Goal: Information Seeking & Learning: Learn about a topic

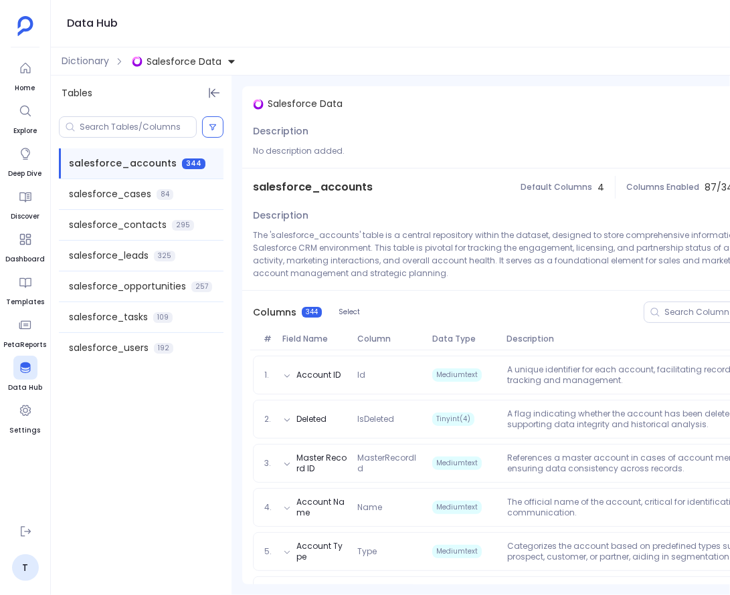
click at [204, 62] on span "Salesforce Data" at bounding box center [183, 61] width 75 height 13
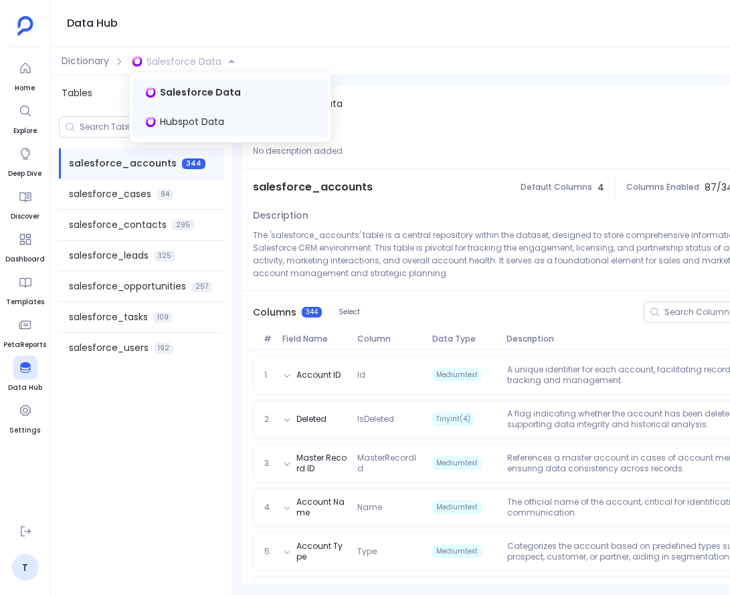
click at [179, 120] on span "Hubspot Data" at bounding box center [192, 122] width 64 height 13
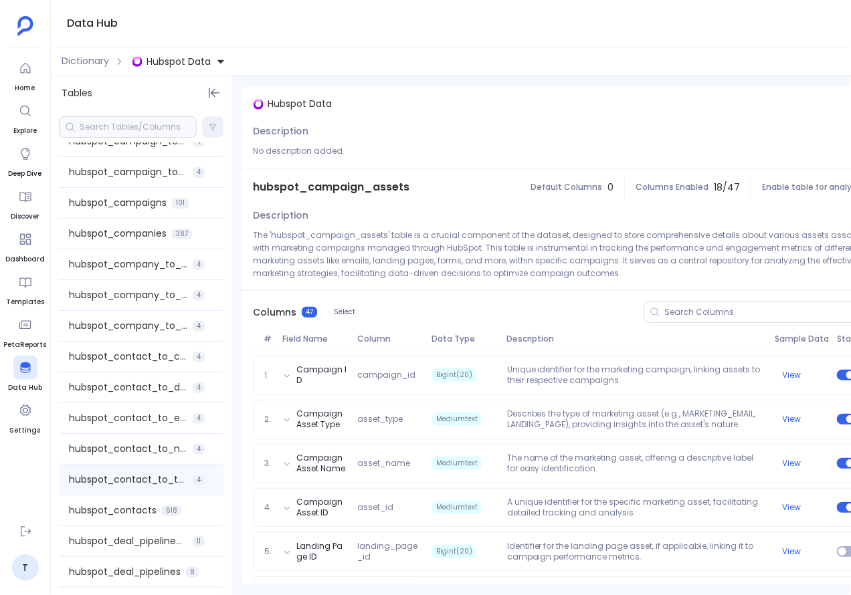
scroll to position [86, 0]
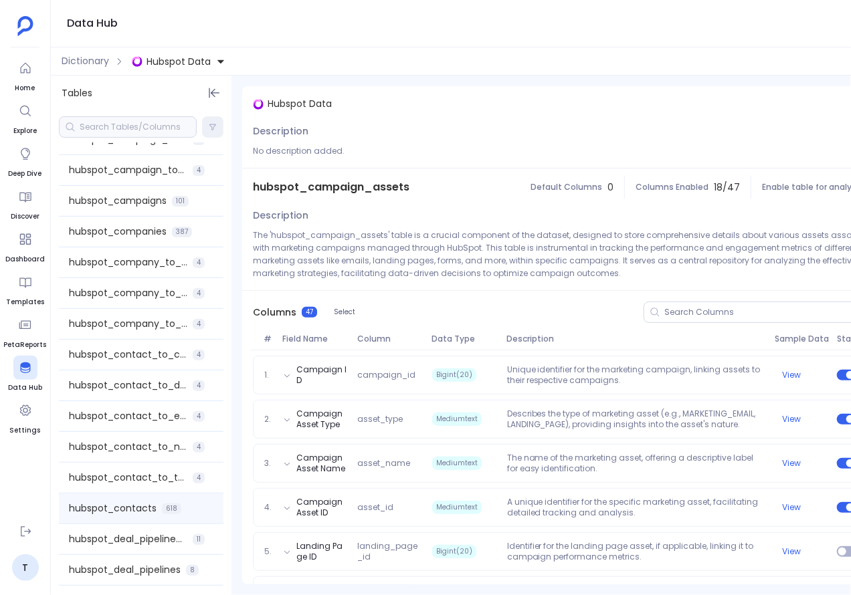
click at [130, 508] on span "hubspot_contacts" at bounding box center [113, 509] width 88 height 14
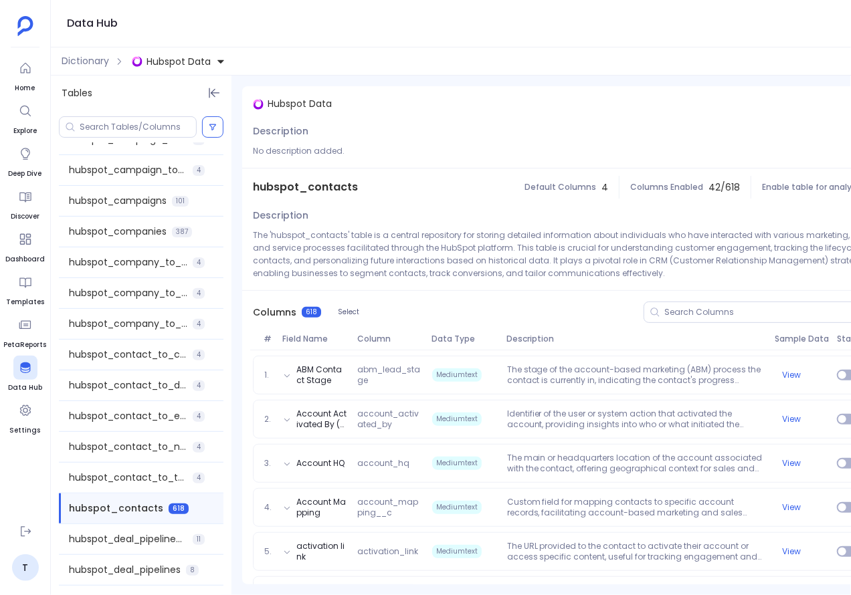
click at [723, 317] on div at bounding box center [750, 312] width 214 height 21
click at [715, 311] on input at bounding box center [760, 312] width 193 height 11
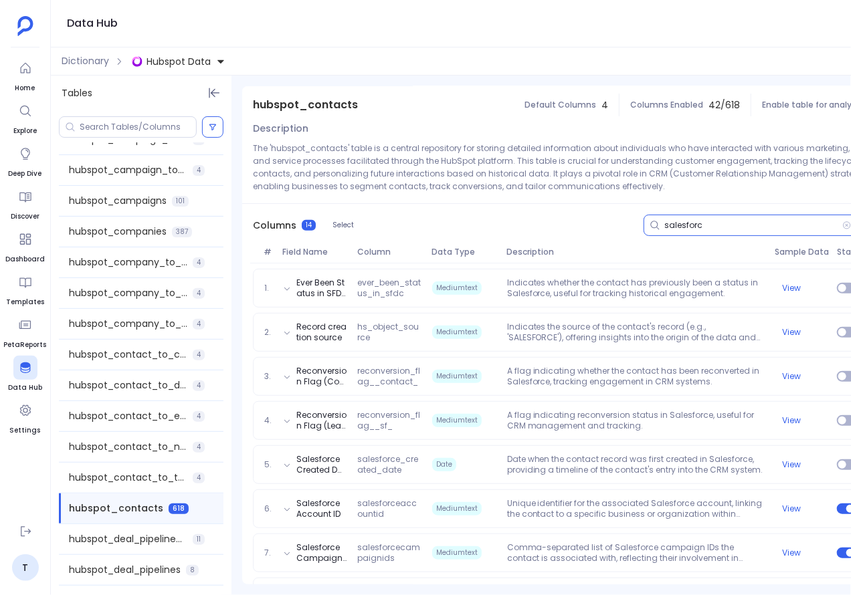
scroll to position [97, 0]
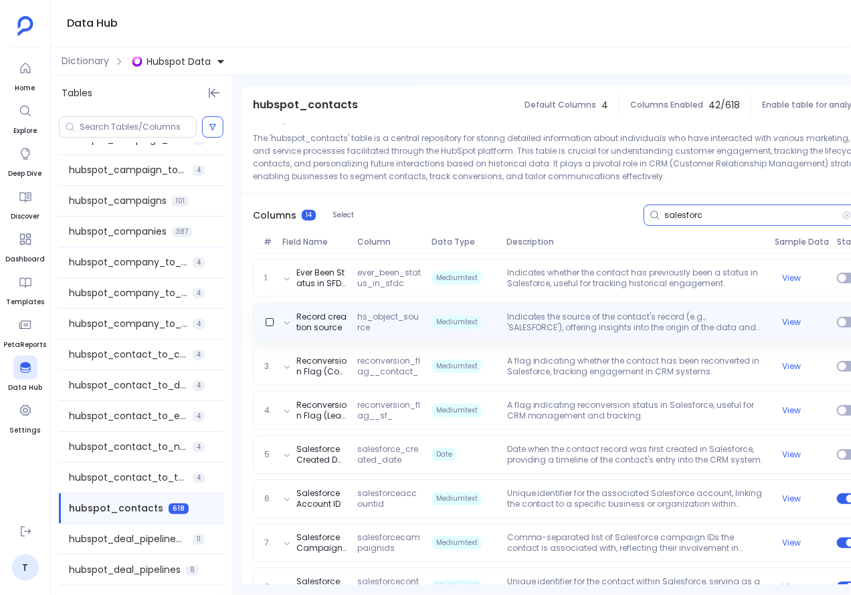
type input "salesforc"
click at [578, 503] on p "Unique identifier for the associated Salesforce account, linking the contact to…" at bounding box center [636, 498] width 268 height 21
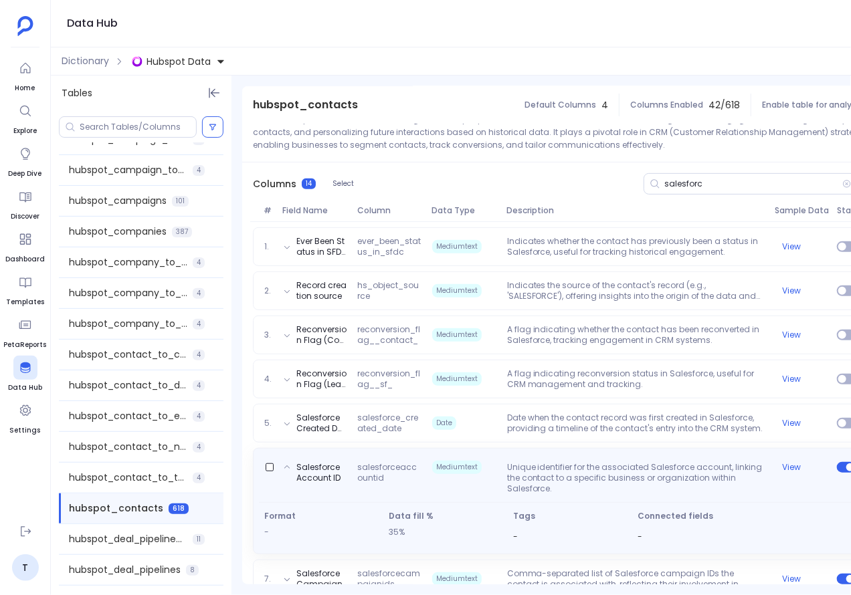
scroll to position [0, 38]
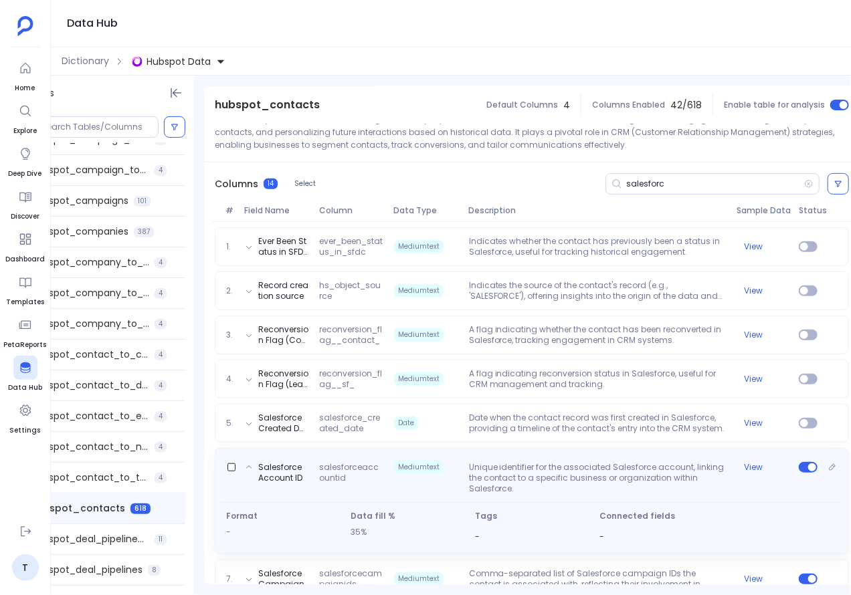
click at [729, 462] on button "View" at bounding box center [754, 467] width 19 height 11
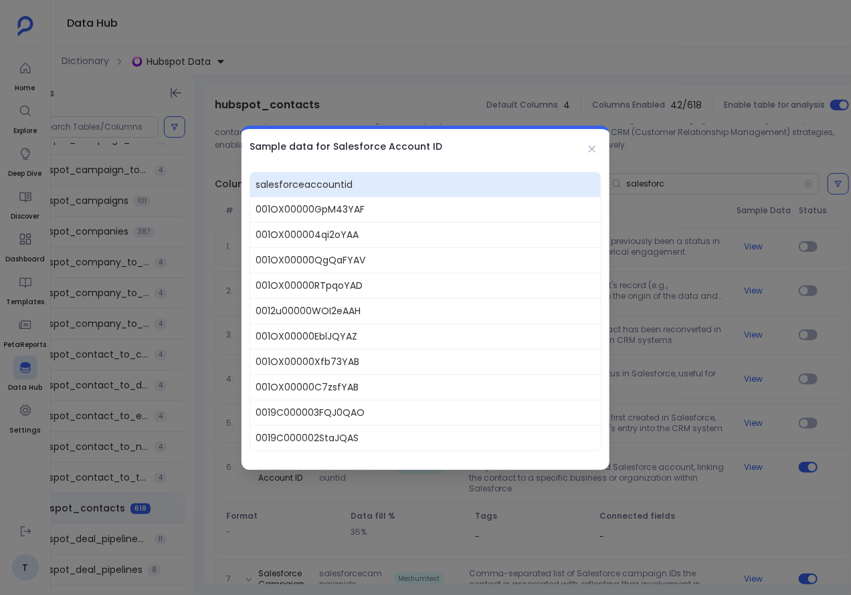
click at [644, 186] on div at bounding box center [425, 297] width 851 height 595
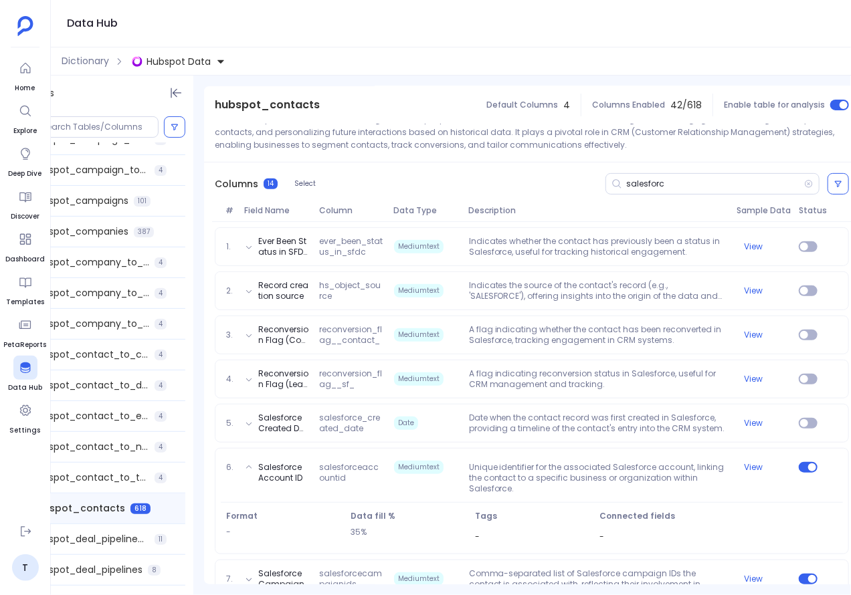
click at [729, 471] on div "6. Salesforce Account ID salesforceaccountid Mediumtext Unique identifier for t…" at bounding box center [532, 475] width 622 height 37
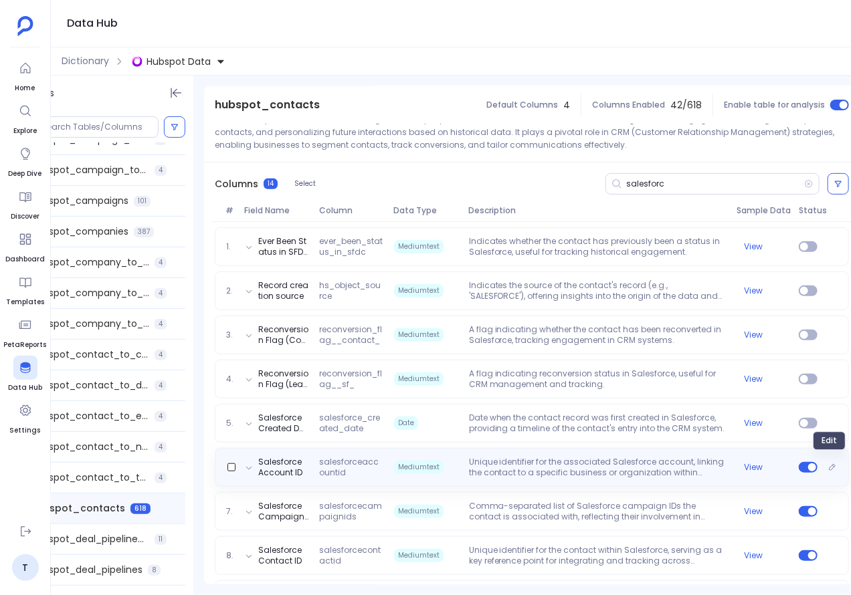
click at [729, 471] on button "Edit" at bounding box center [832, 467] width 19 height 19
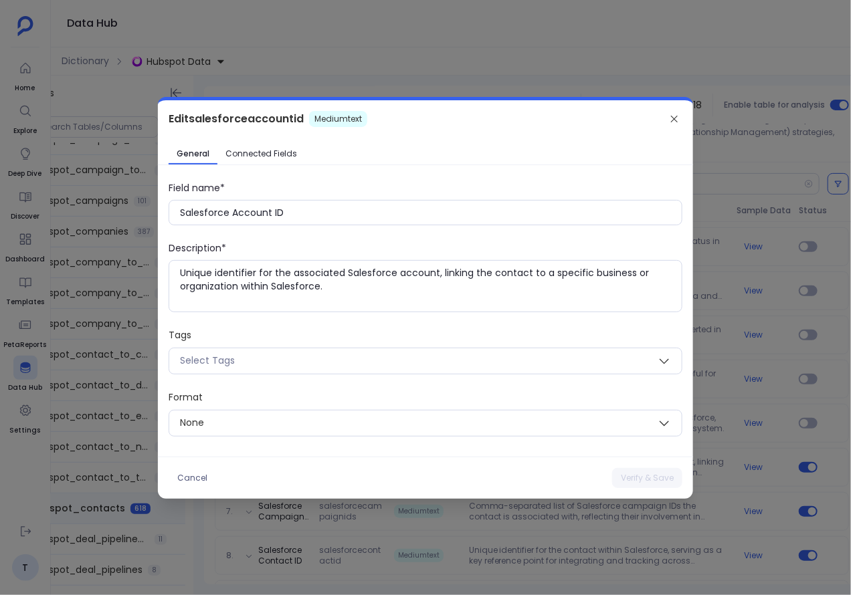
click at [273, 148] on span "Connected Fields" at bounding box center [261, 153] width 72 height 11
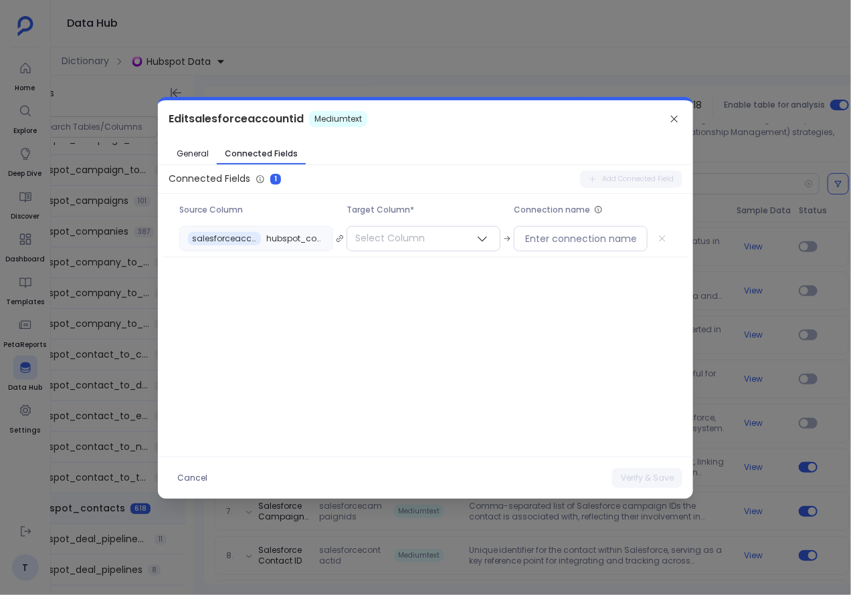
click at [729, 143] on div at bounding box center [425, 297] width 851 height 595
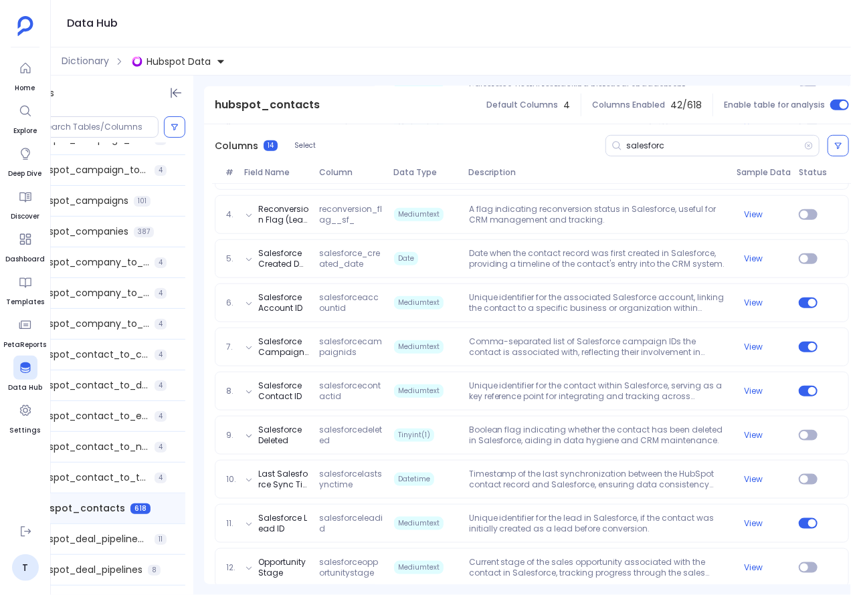
scroll to position [312, 0]
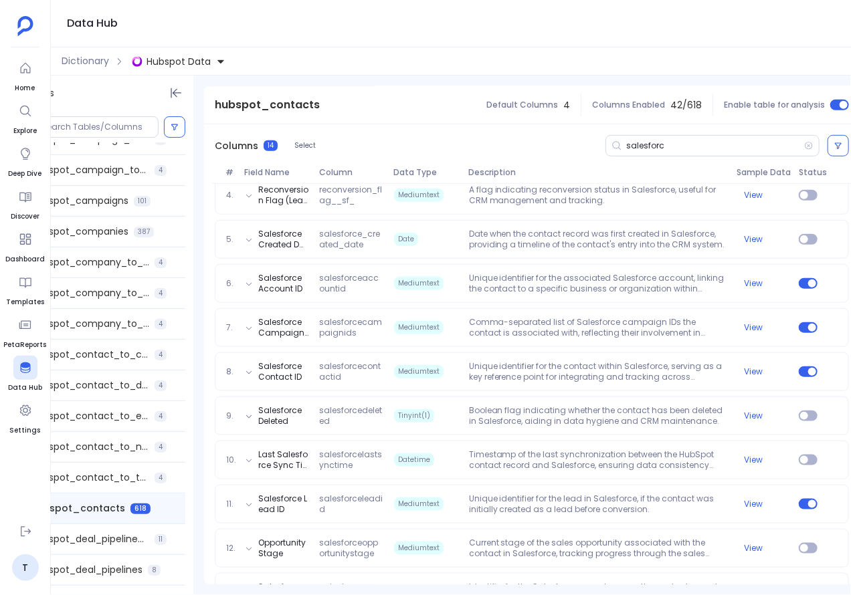
click at [532, 499] on p "Unique identifier for the lead in Salesforce, if the contact was initially crea…" at bounding box center [598, 504] width 268 height 21
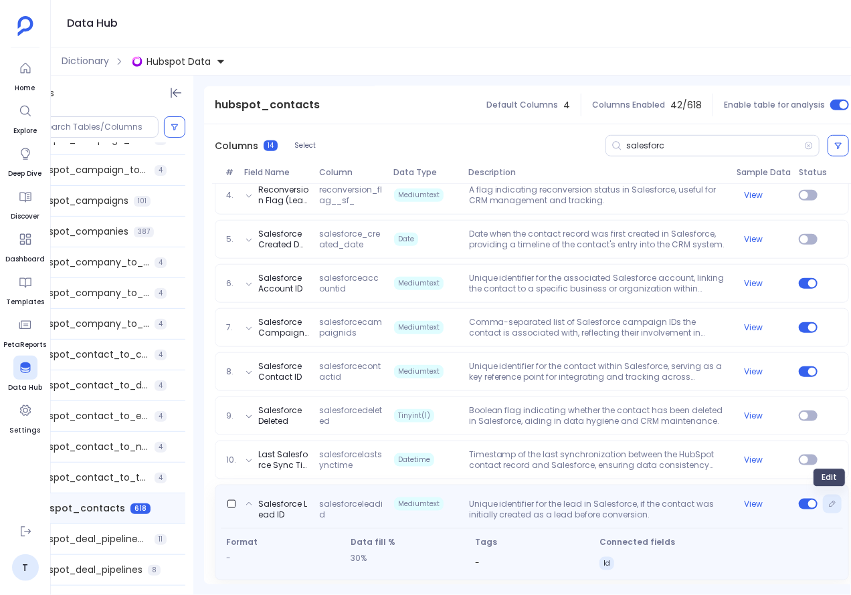
click at [729, 503] on button "Edit" at bounding box center [832, 504] width 19 height 19
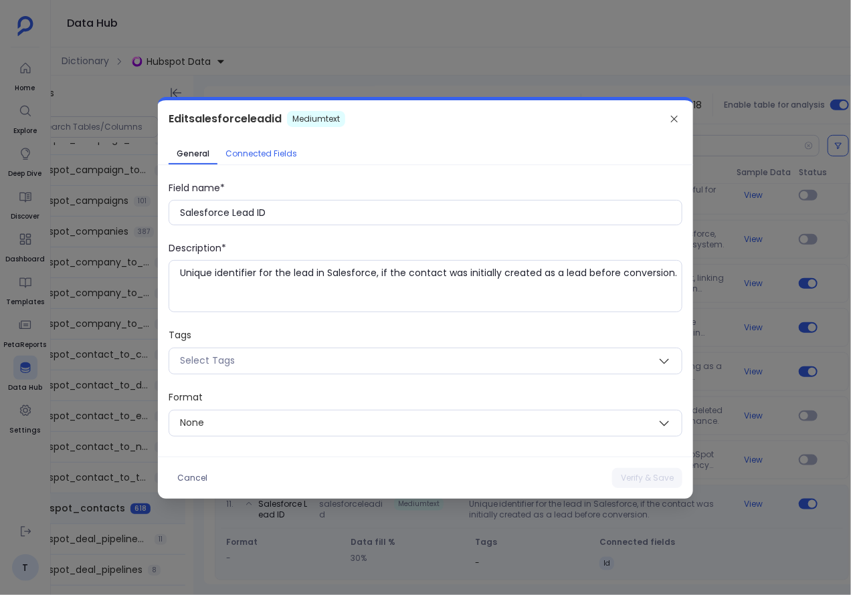
click at [261, 148] on span "Connected Fields" at bounding box center [261, 153] width 72 height 11
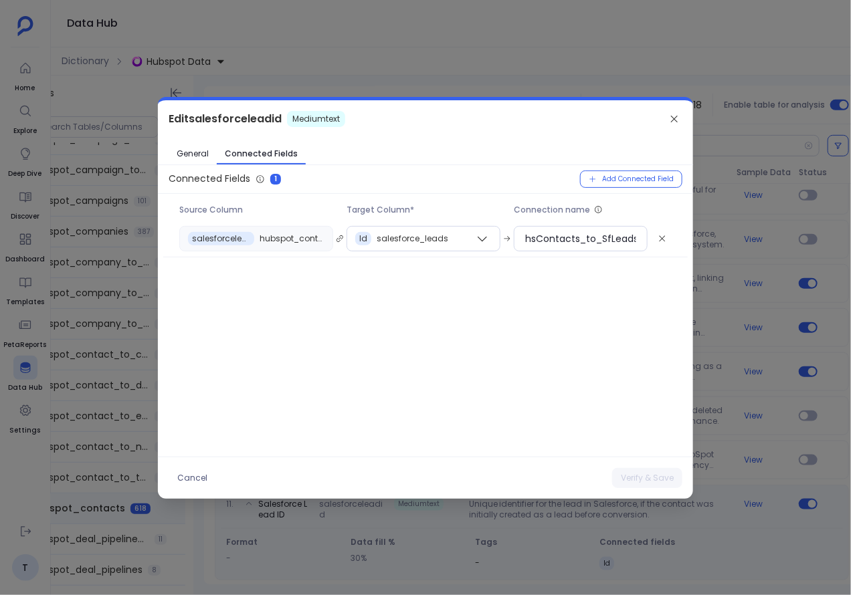
click at [713, 70] on div at bounding box center [425, 297] width 851 height 595
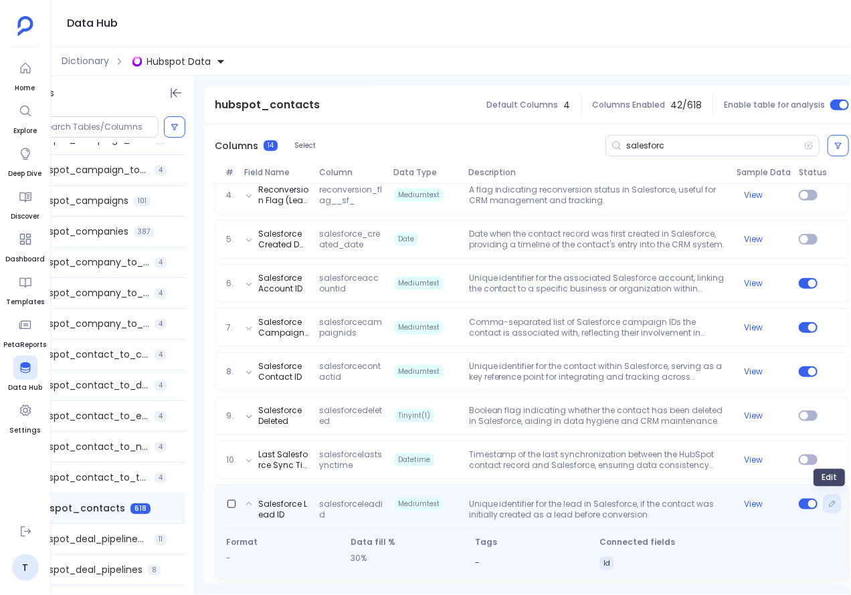
click at [729, 501] on icon "Edit" at bounding box center [832, 504] width 6 height 6
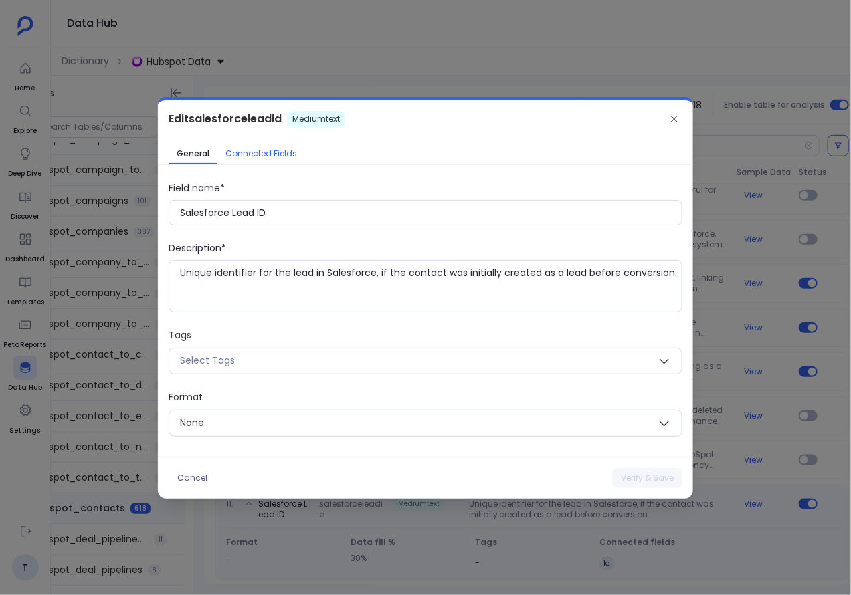
click at [274, 157] on span "Connected Fields" at bounding box center [261, 153] width 72 height 11
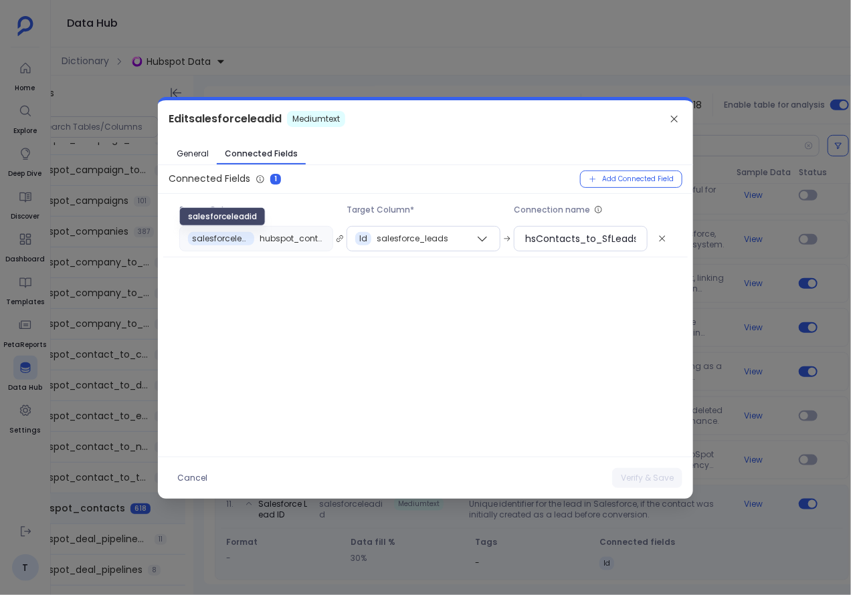
click at [213, 236] on span "salesforceleadid" at bounding box center [221, 238] width 58 height 11
click at [215, 236] on span "salesforceleadid" at bounding box center [221, 238] width 58 height 11
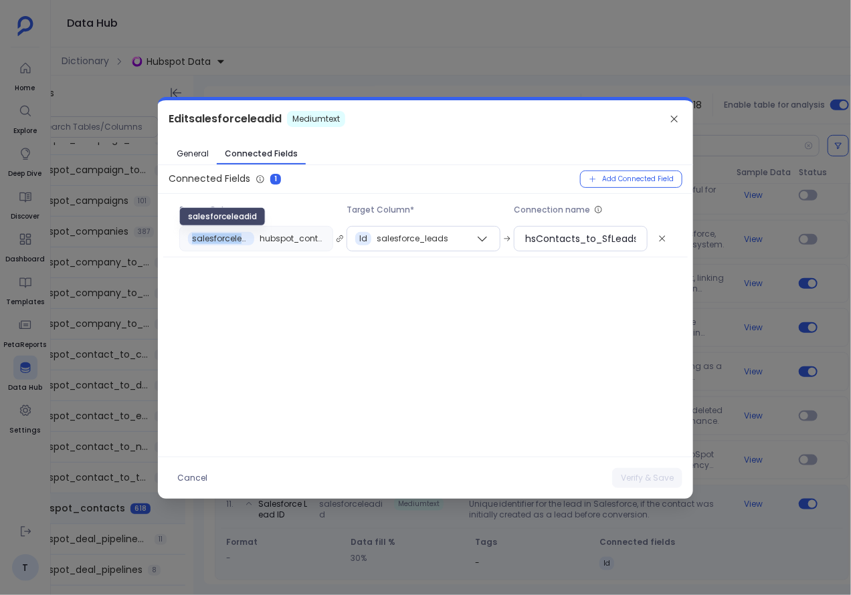
click at [215, 236] on span "salesforceleadid" at bounding box center [221, 238] width 58 height 11
click at [146, 83] on div at bounding box center [425, 297] width 851 height 595
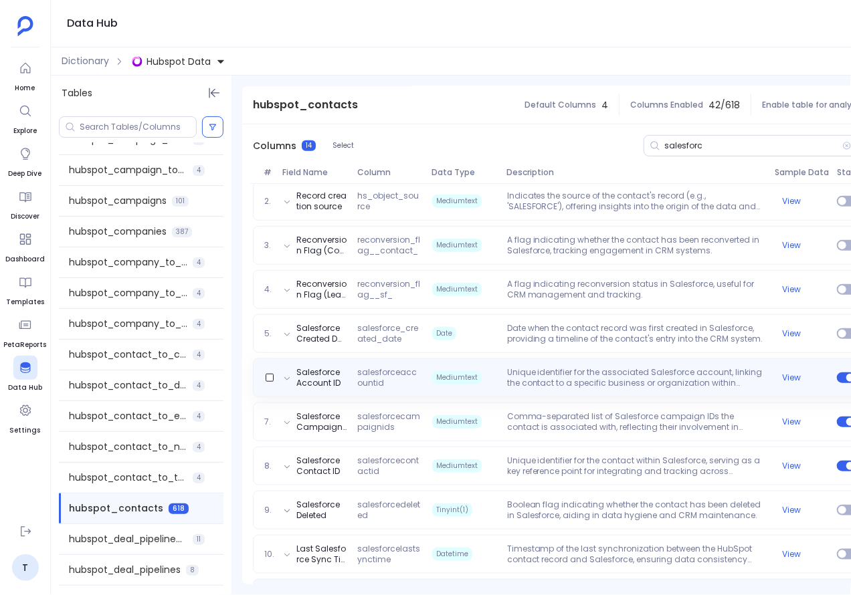
scroll to position [216, 0]
click at [570, 379] on p "Unique identifier for the associated Salesforce account, linking the contact to…" at bounding box center [636, 379] width 268 height 21
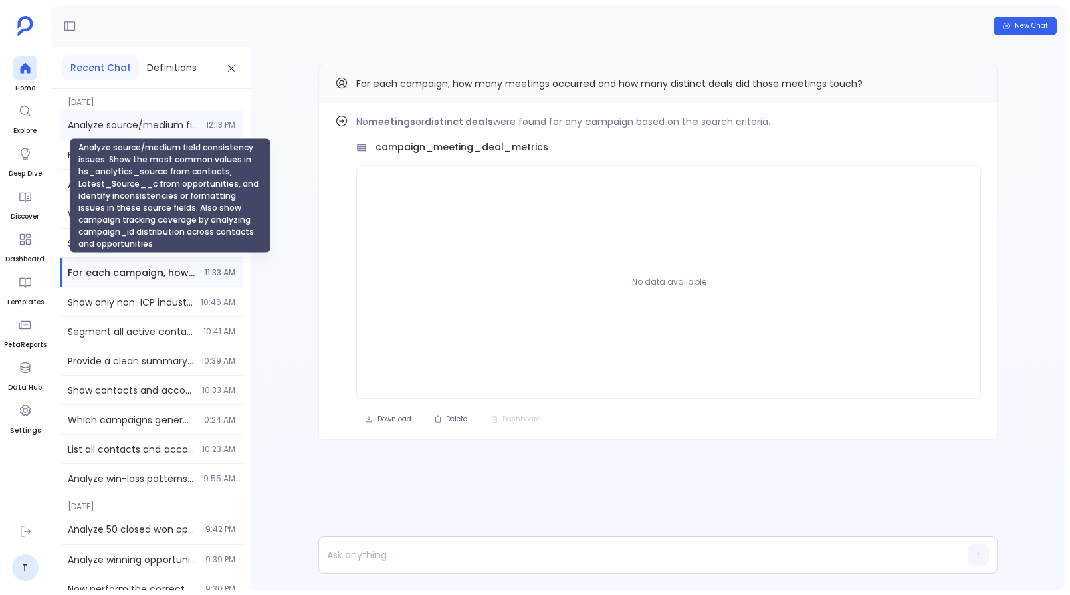
click at [140, 122] on span "Analyze source/medium field consistency issues. Show the most common values in …" at bounding box center [133, 124] width 130 height 13
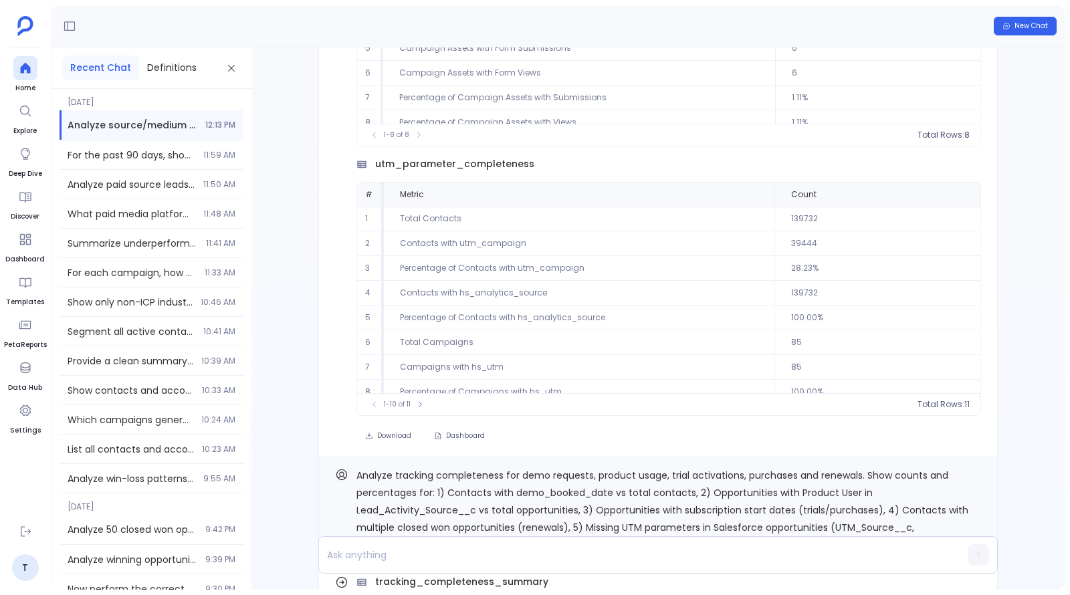
scroll to position [-2972, 0]
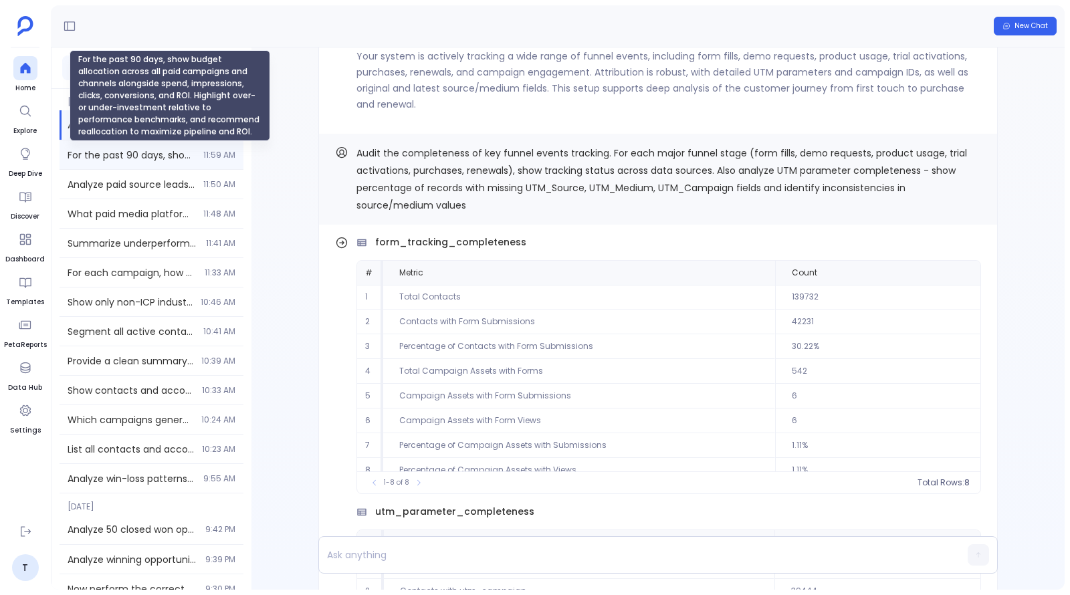
click at [117, 156] on span "For the past 90 days, show budget allocation across all paid campaigns and chan…" at bounding box center [132, 154] width 128 height 13
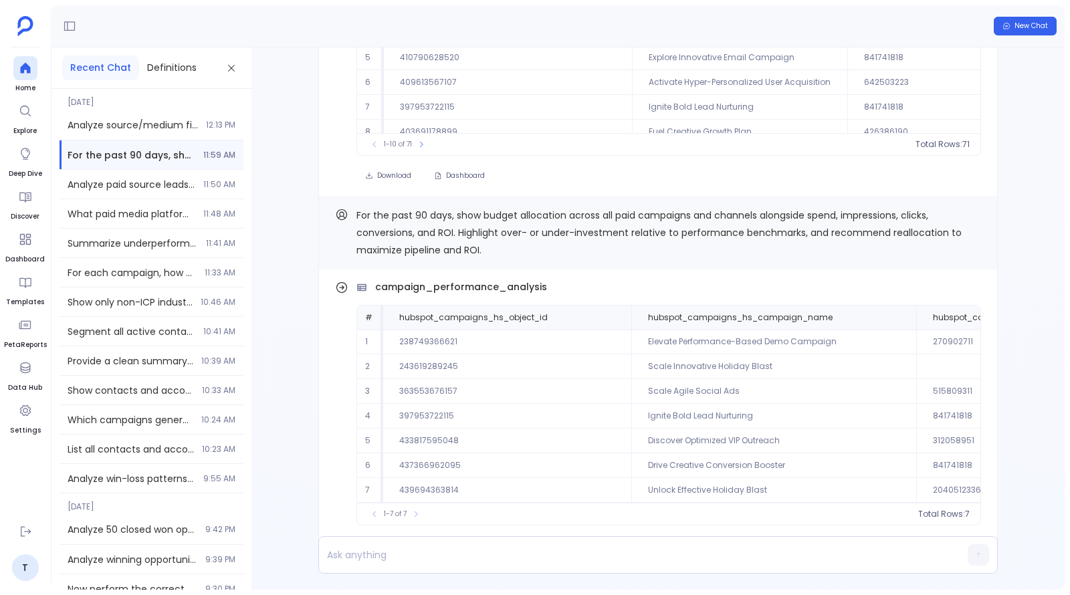
scroll to position [-296, 0]
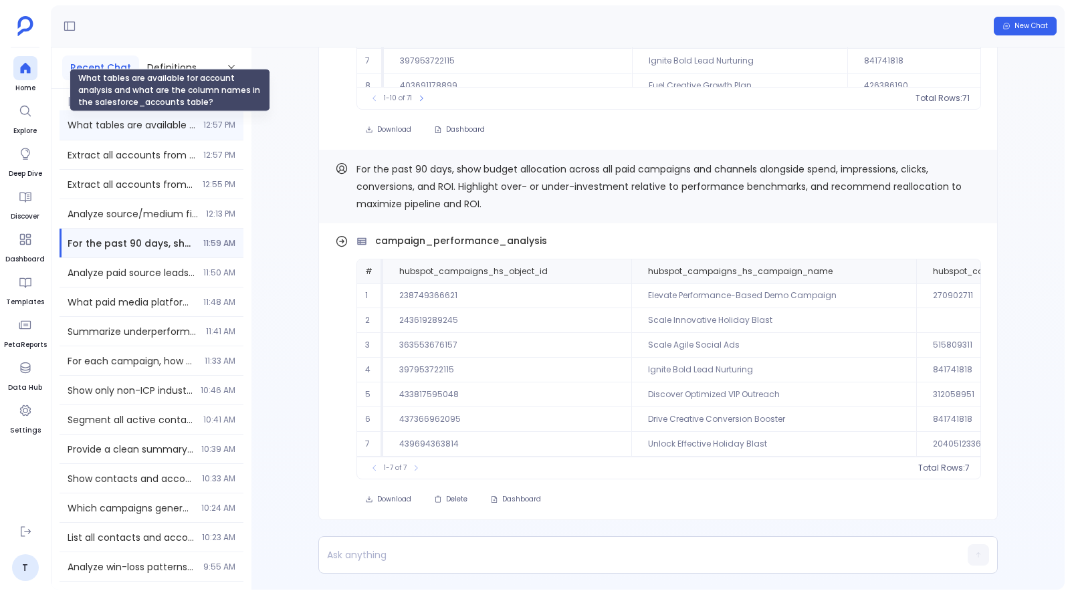
click at [141, 126] on span "What tables are available for account analysis and what are the column names in…" at bounding box center [132, 124] width 128 height 13
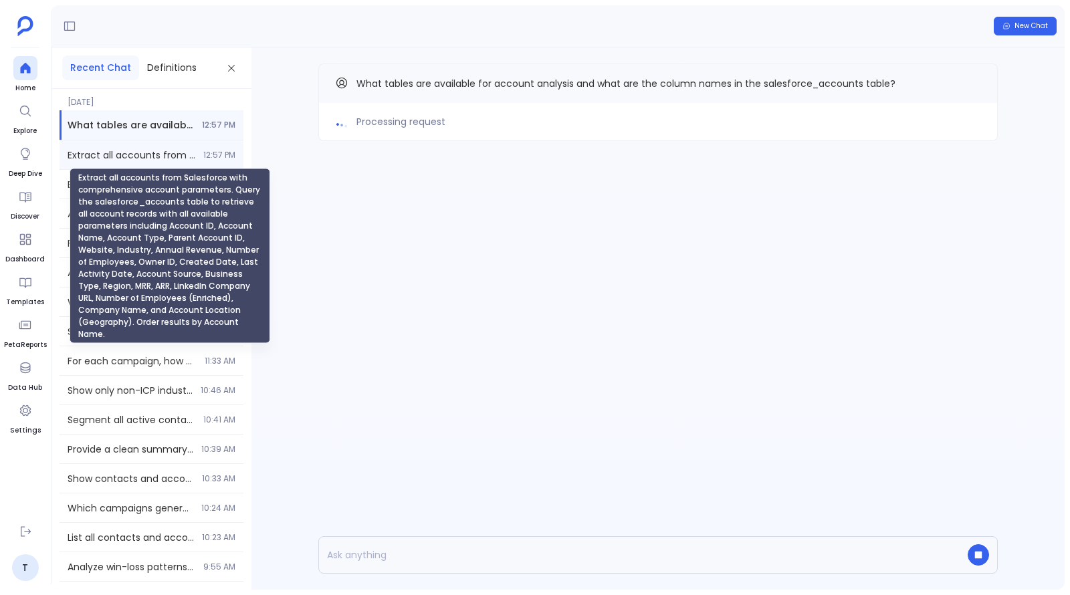
click at [140, 157] on span "Extract all accounts from Salesforce with comprehensive account parameters. Que…" at bounding box center [132, 154] width 128 height 13
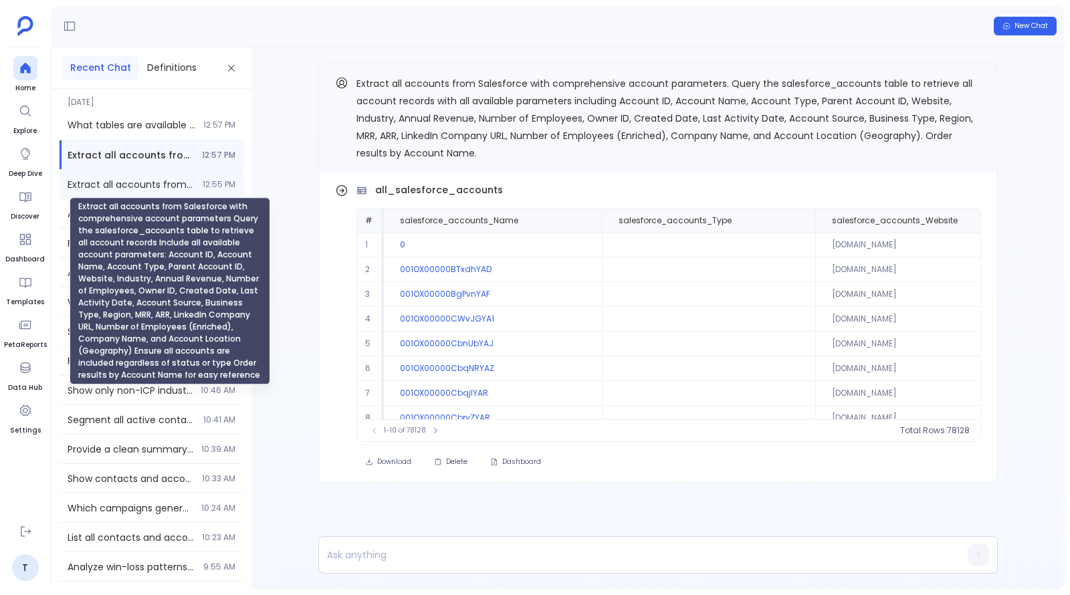
click at [120, 183] on span "Extract all accounts from Salesforce with comprehensive account parameters Quer…" at bounding box center [131, 184] width 127 height 13
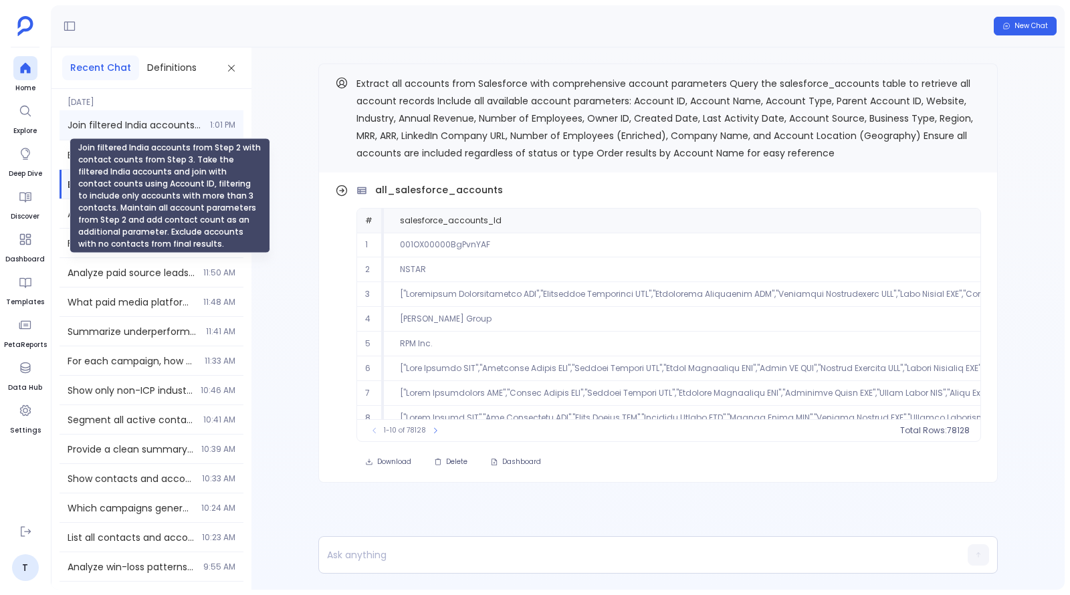
click at [107, 126] on span "Join filtered India accounts from Step 2 with contact counts from Step 3. Take …" at bounding box center [135, 124] width 134 height 13
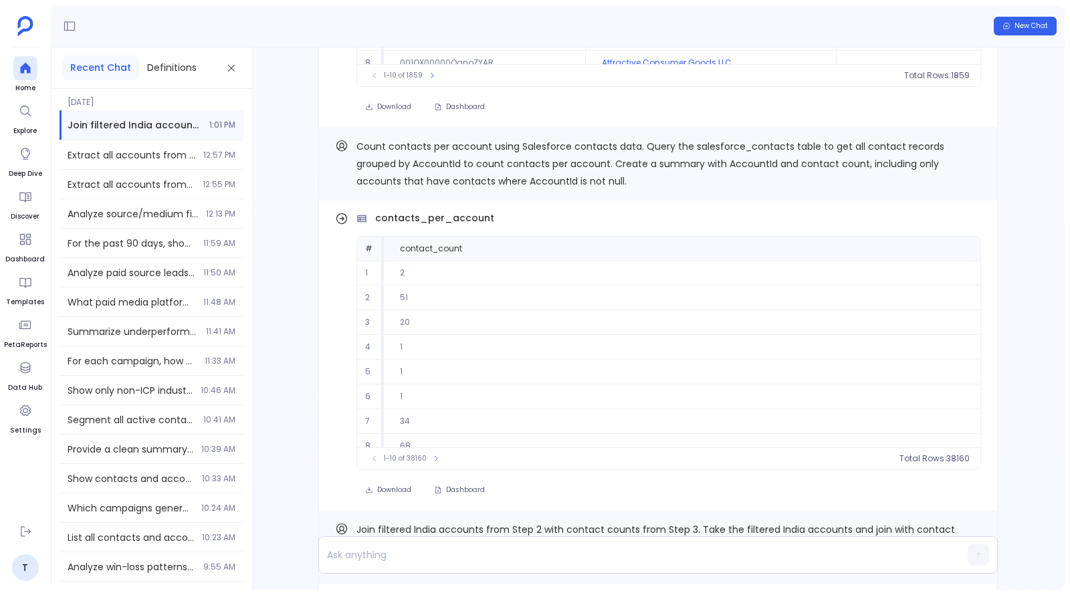
scroll to position [-420, 0]
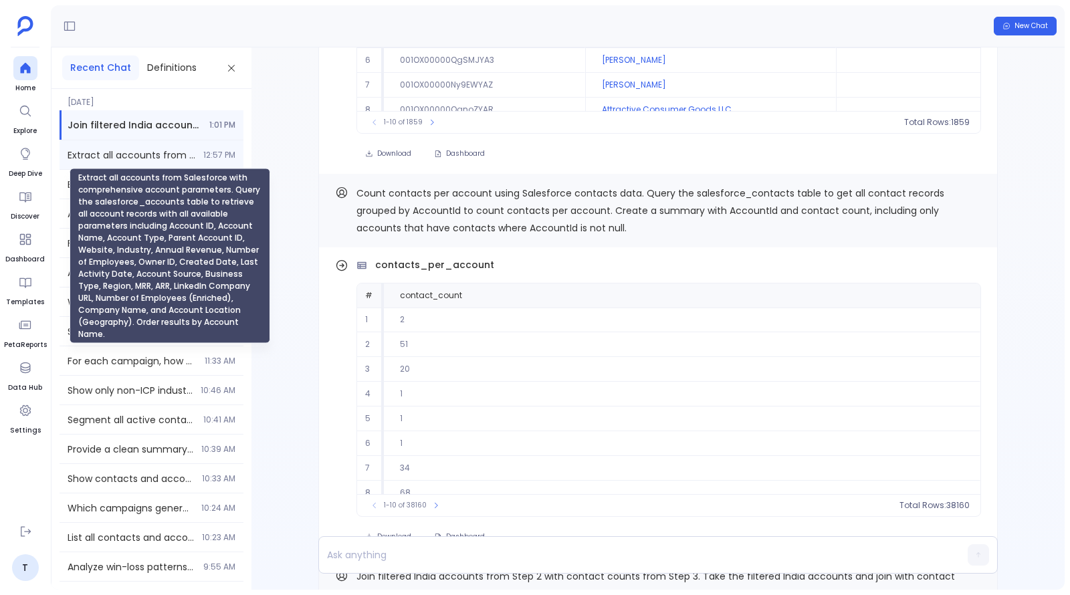
click at [161, 153] on span "Extract all accounts from Salesforce with comprehensive account parameters. Que…" at bounding box center [132, 154] width 128 height 13
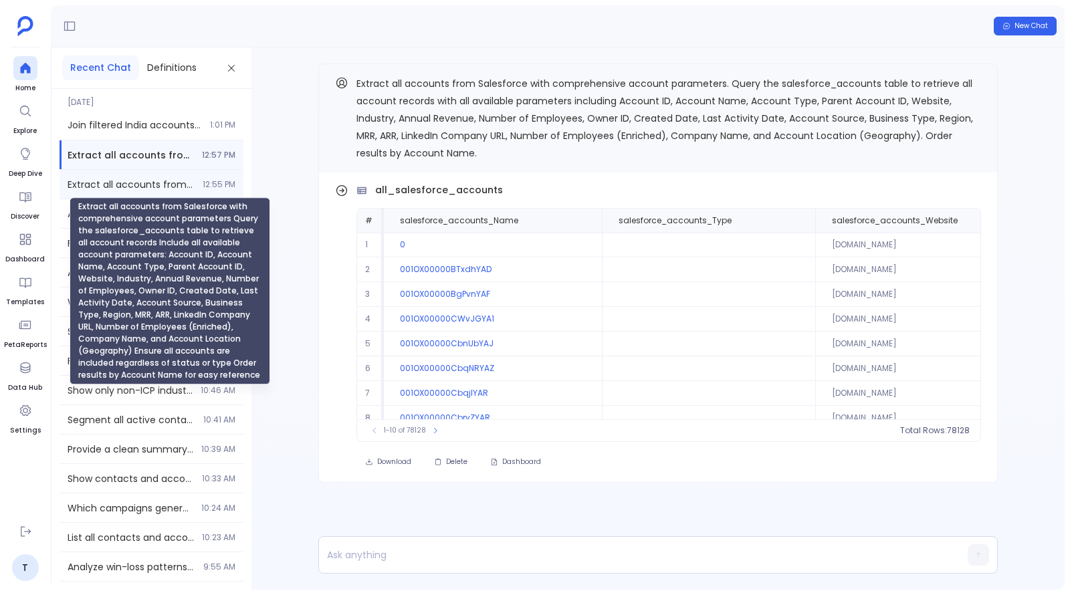
click at [126, 187] on span "Extract all accounts from Salesforce with comprehensive account parameters Quer…" at bounding box center [131, 184] width 127 height 13
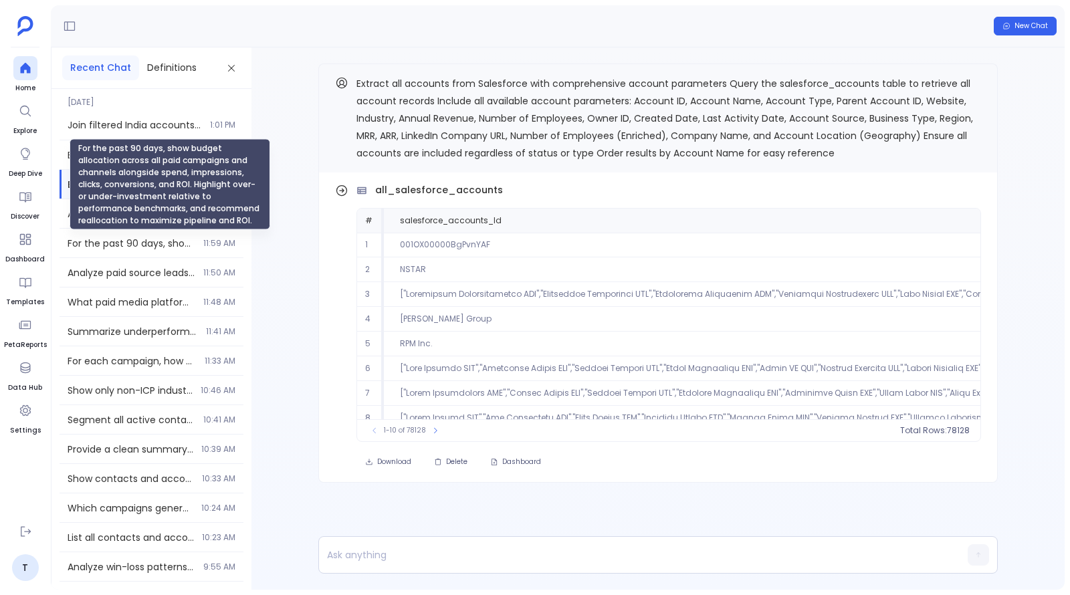
click at [179, 219] on div "For the past 90 days, show budget allocation across all paid campaigns and chan…" at bounding box center [170, 184] width 201 height 91
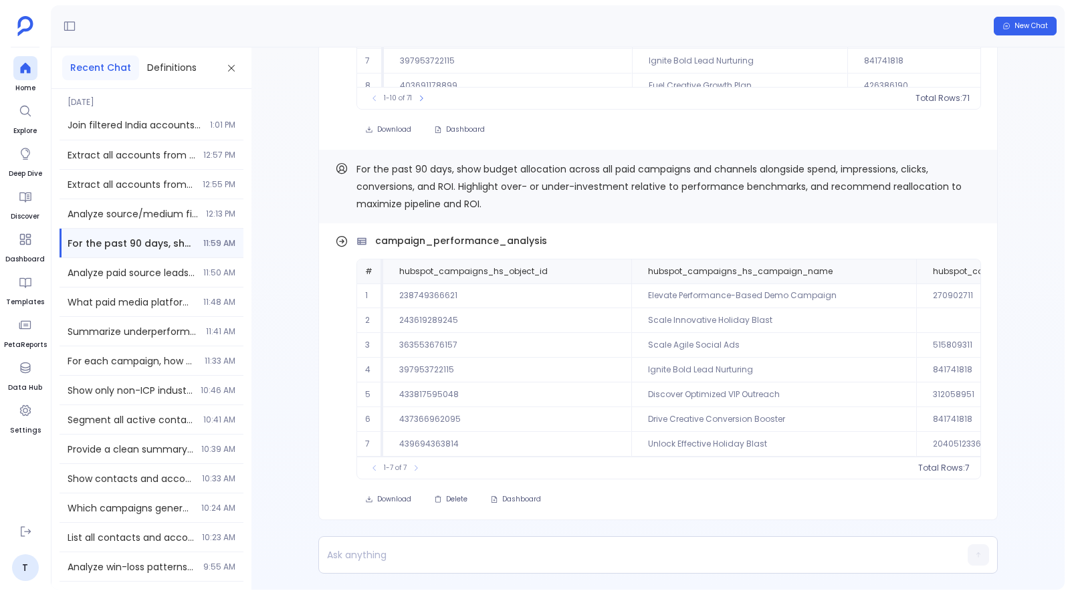
scroll to position [-296, 0]
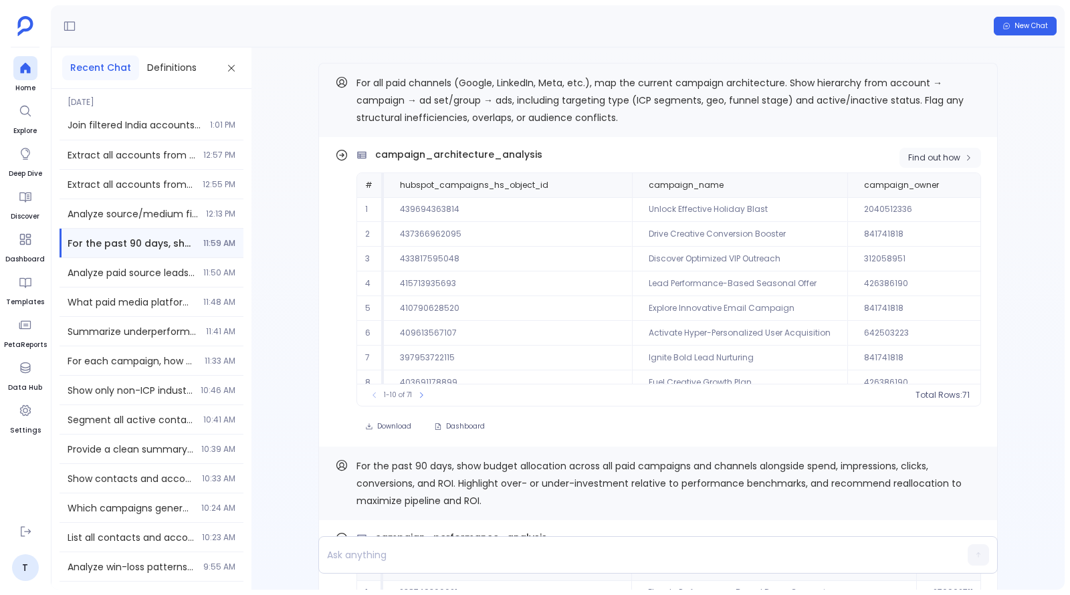
click at [944, 153] on span "Find out how" at bounding box center [934, 158] width 52 height 11
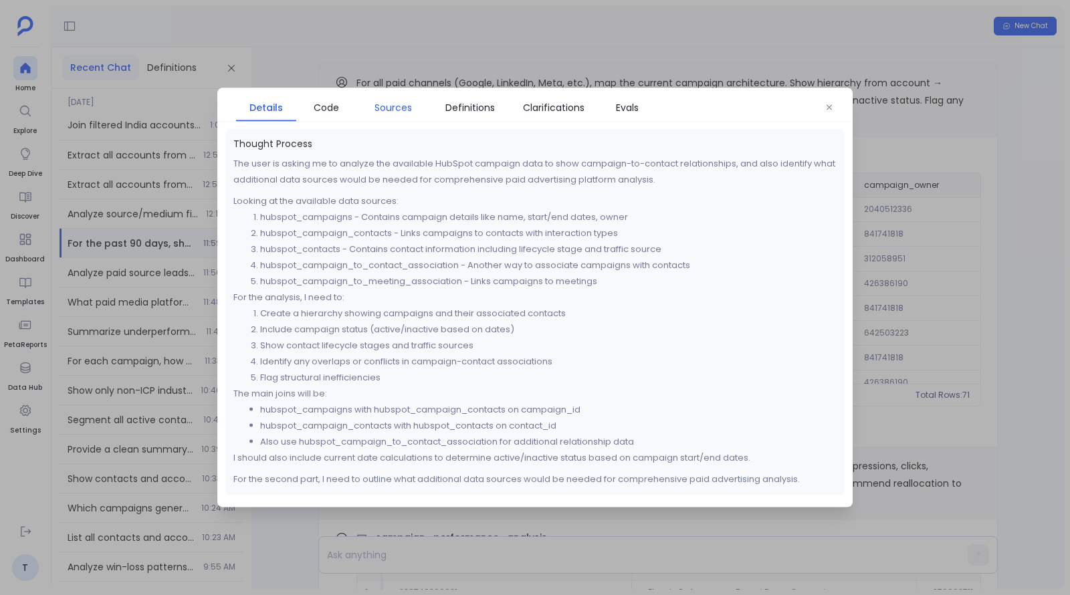
click at [389, 109] on span "Sources" at bounding box center [393, 107] width 37 height 15
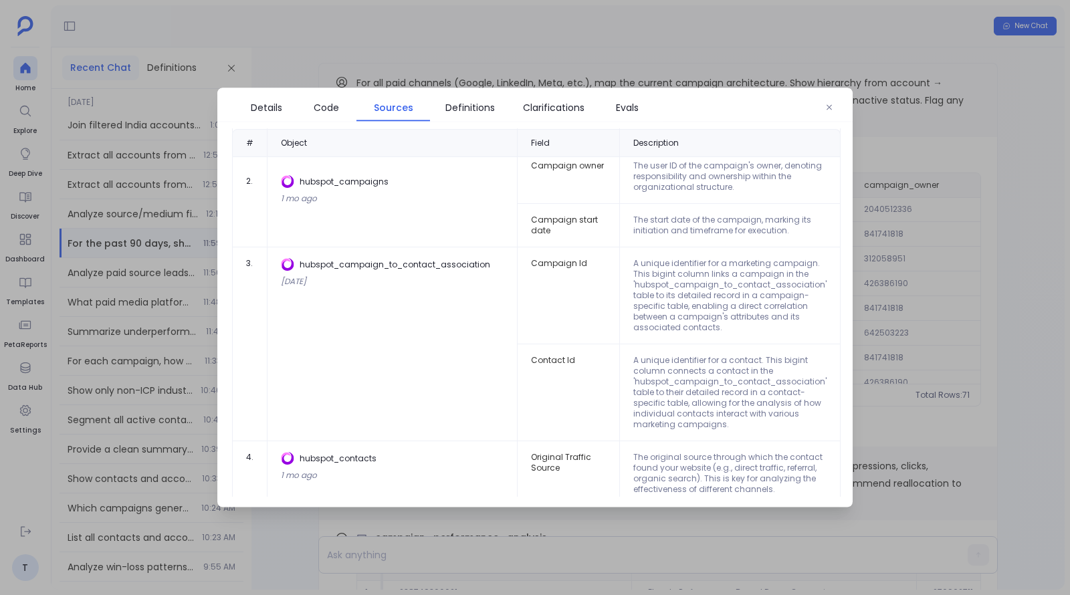
scroll to position [635, 0]
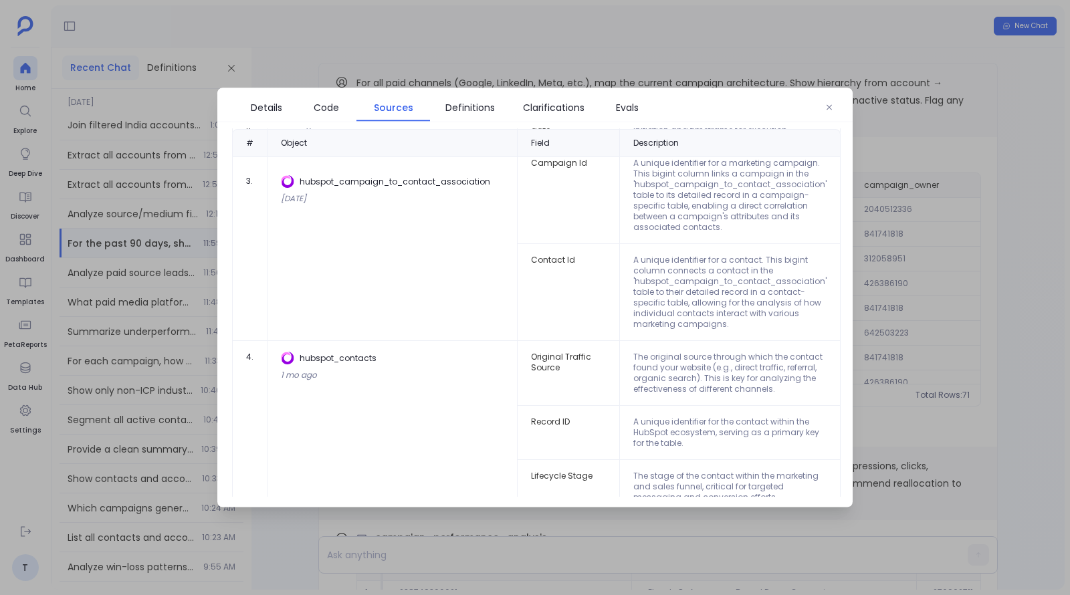
click at [1070, 317] on div at bounding box center [535, 297] width 1070 height 595
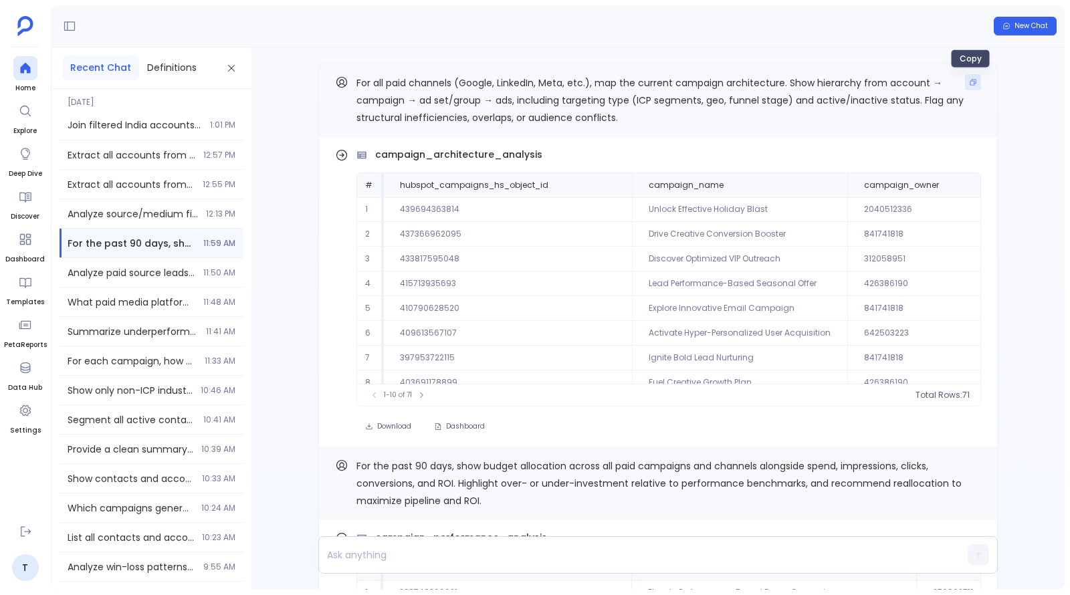
click at [971, 79] on icon "Copy" at bounding box center [973, 82] width 8 height 8
click at [917, 155] on span "Find out how" at bounding box center [934, 158] width 52 height 11
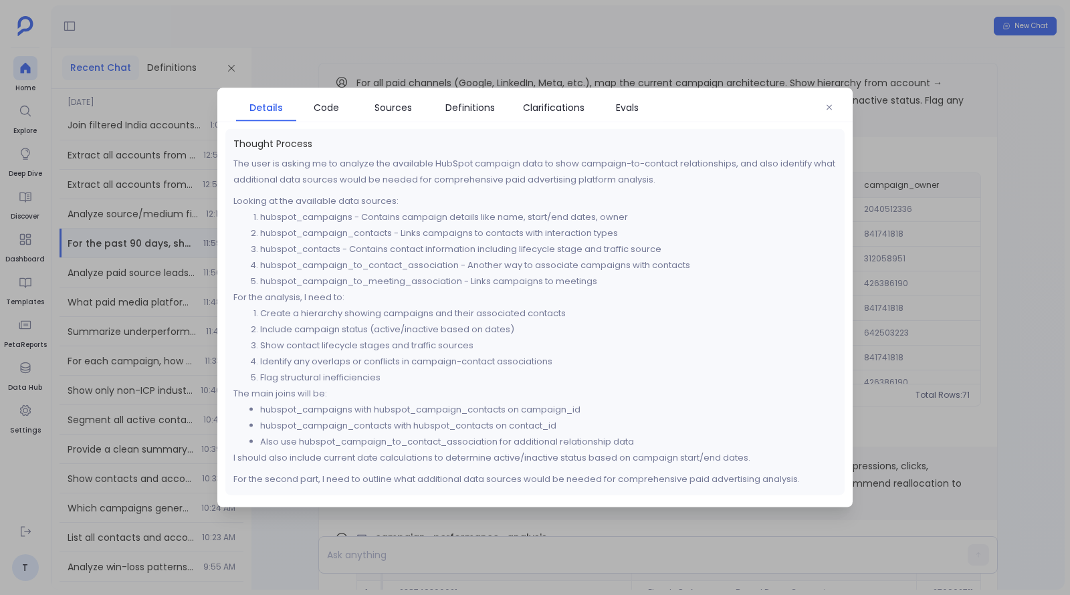
click at [976, 211] on div at bounding box center [535, 297] width 1070 height 595
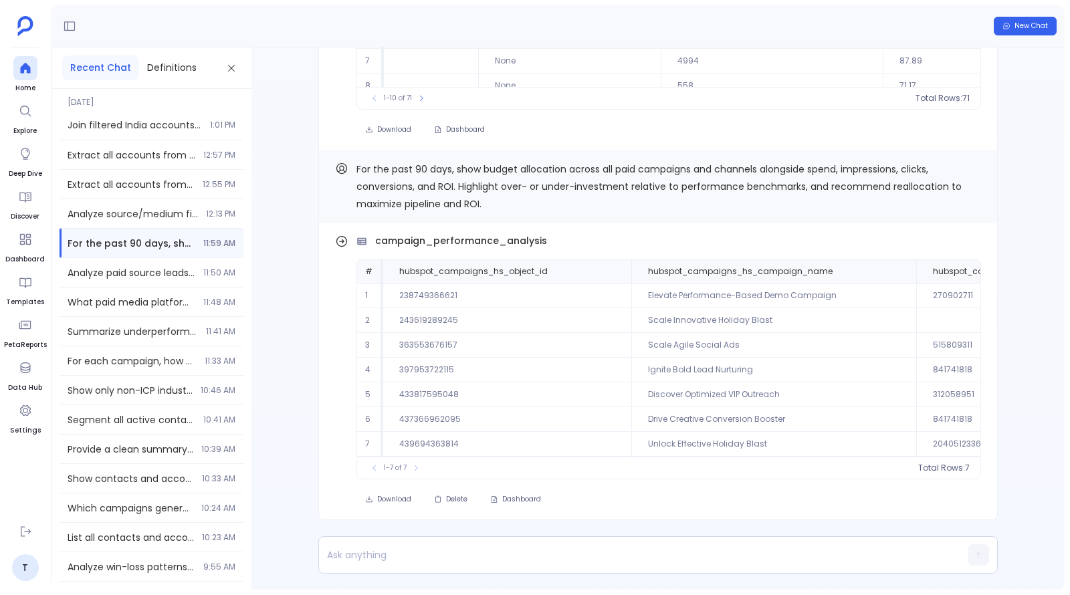
scroll to position [-296, 0]
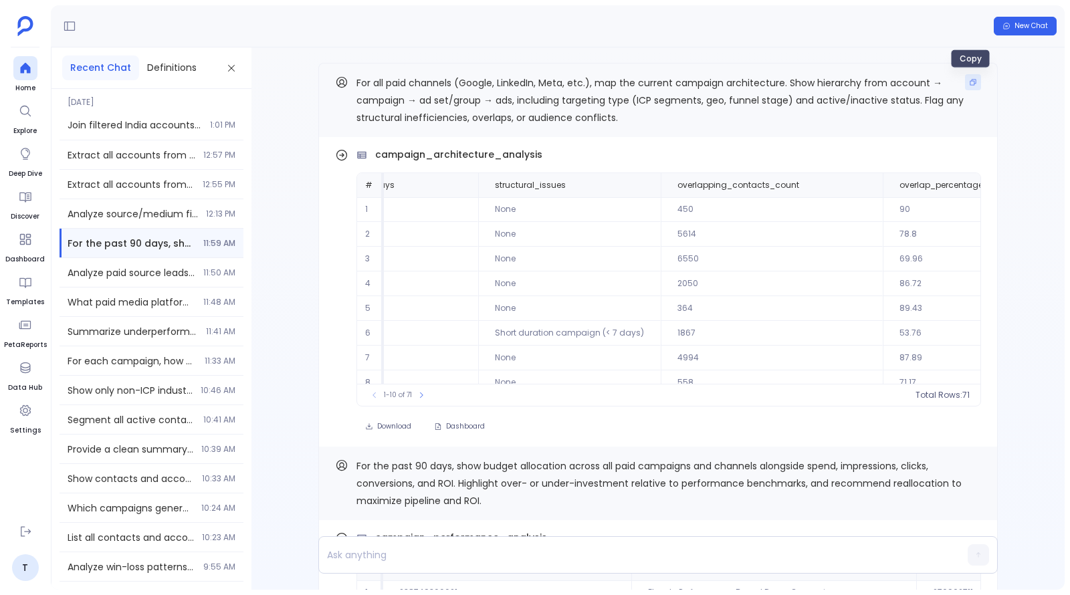
click at [965, 86] on button "Copy" at bounding box center [973, 82] width 16 height 16
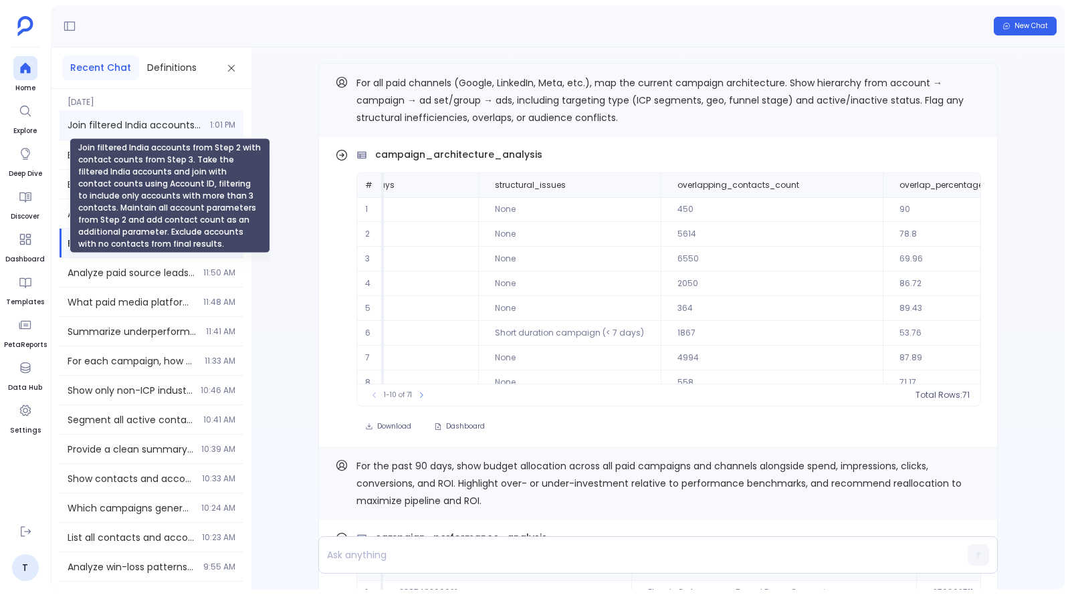
click at [149, 128] on span "Join filtered India accounts from Step 2 with contact counts from Step 3. Take …" at bounding box center [135, 124] width 134 height 13
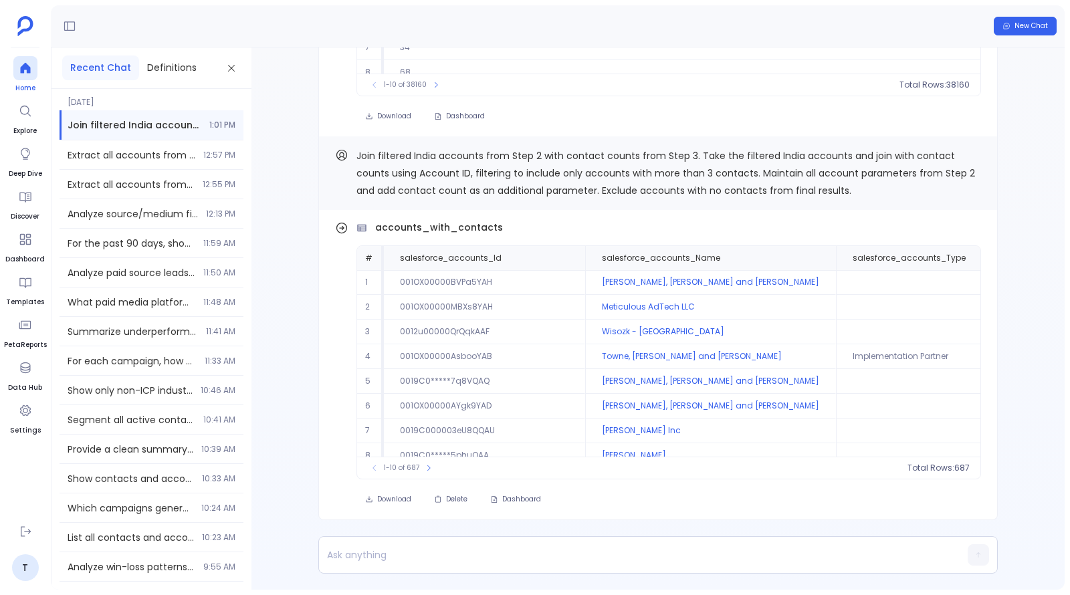
click at [27, 68] on icon at bounding box center [25, 68] width 10 height 11
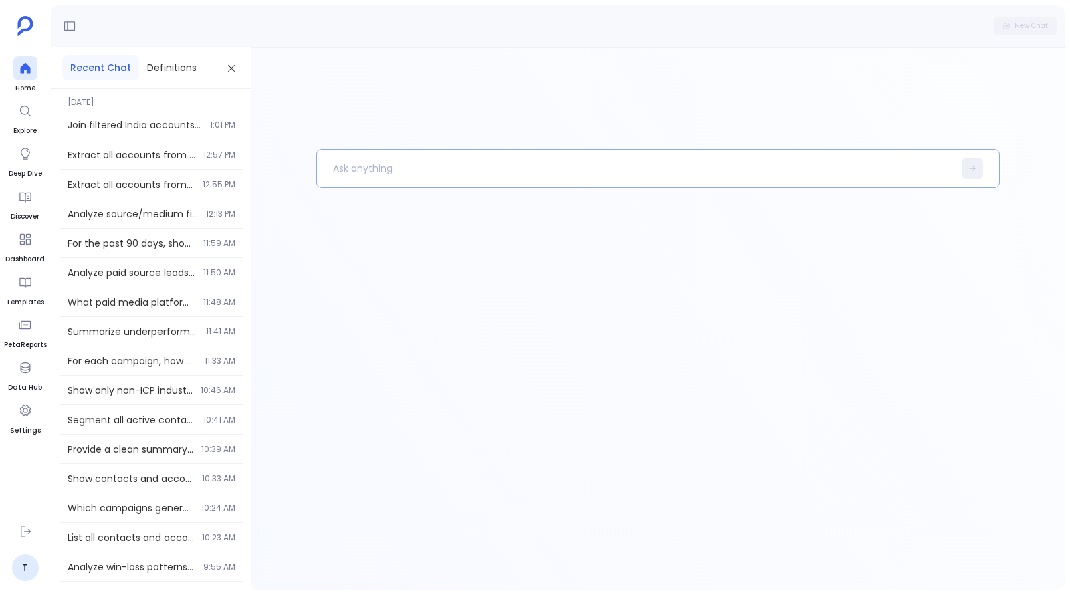
click at [513, 168] on p at bounding box center [635, 168] width 636 height 35
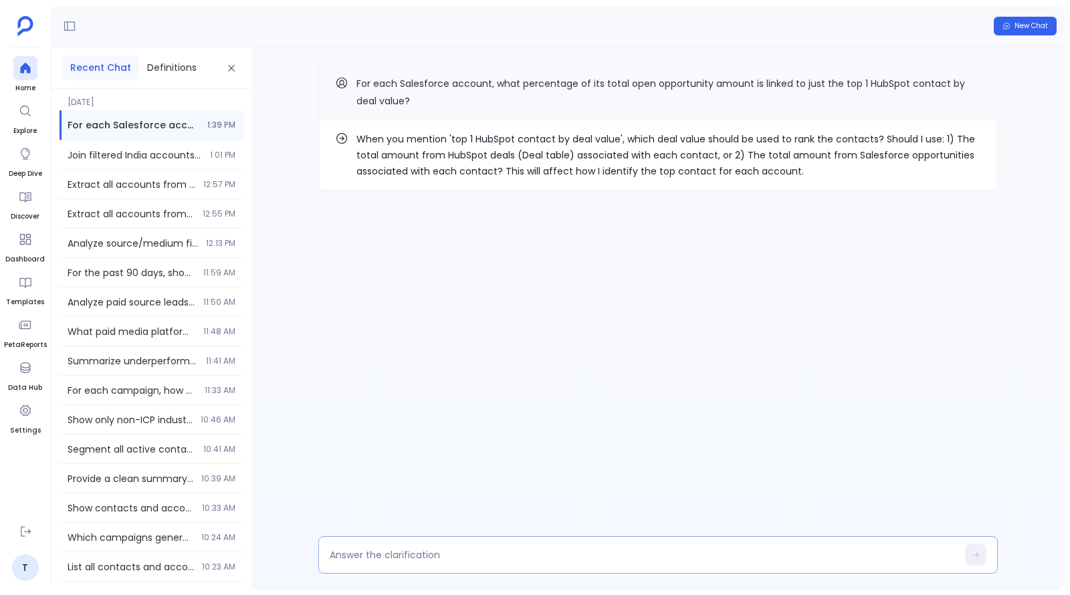
click at [490, 561] on textarea at bounding box center [643, 555] width 627 height 13
type textarea "USe 1"
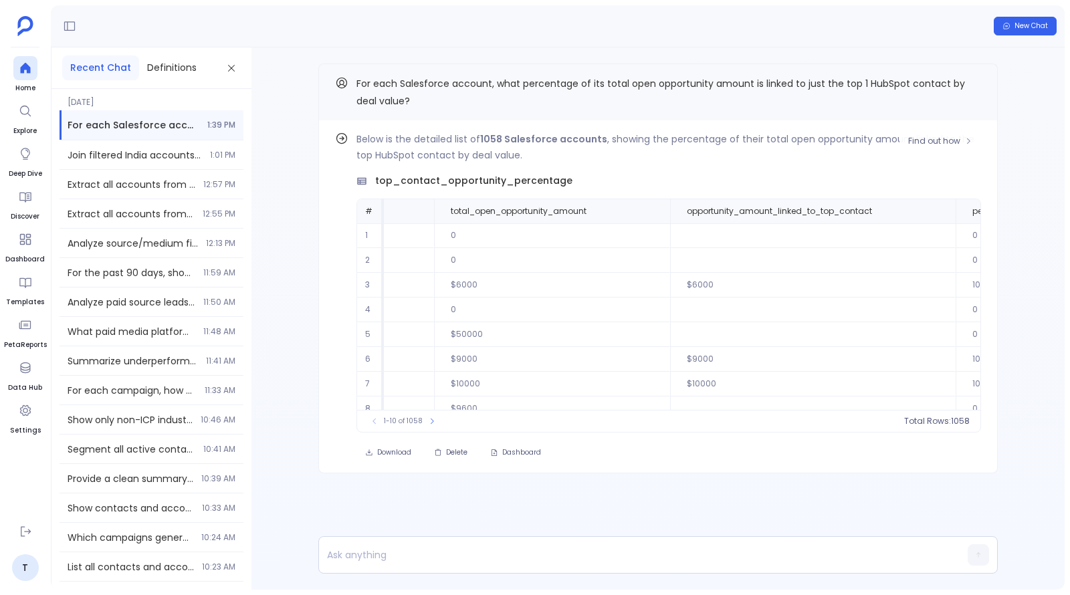
scroll to position [0, 565]
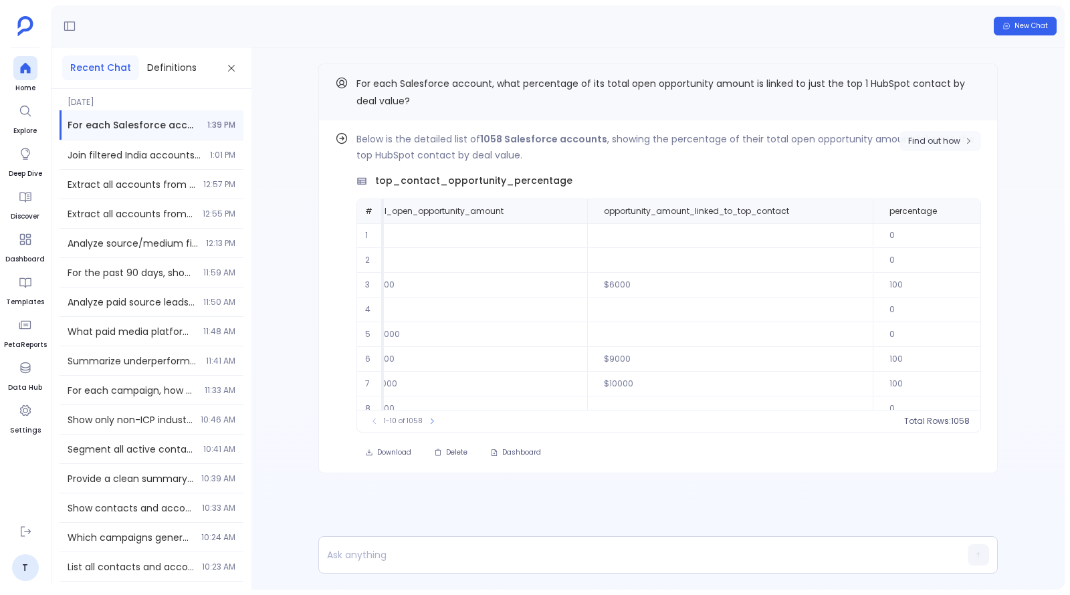
click at [921, 145] on span "Find out how" at bounding box center [934, 141] width 52 height 11
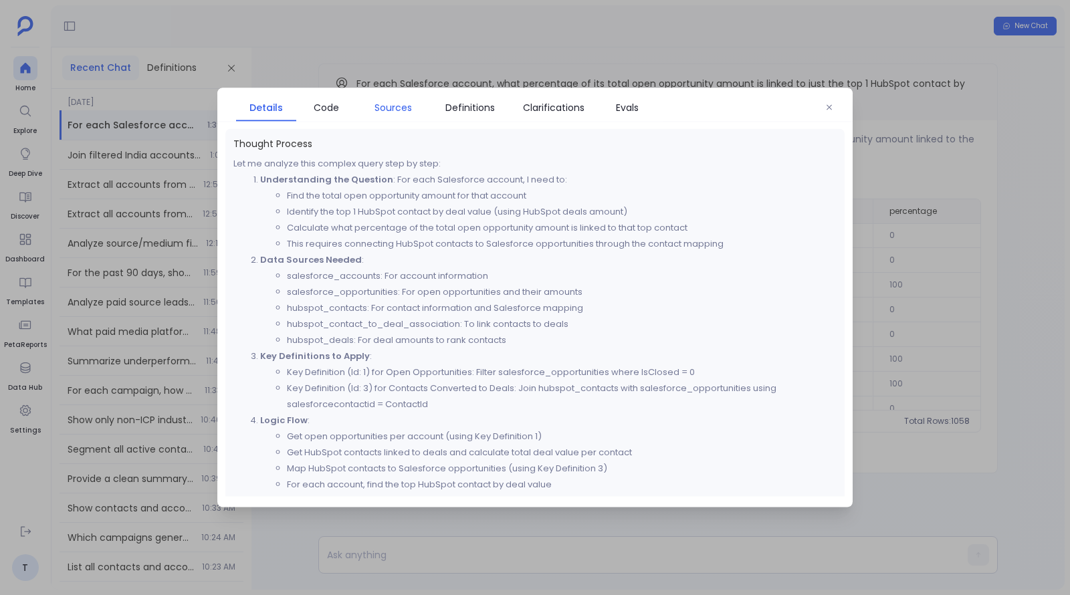
click at [382, 118] on link "Sources" at bounding box center [394, 108] width 74 height 28
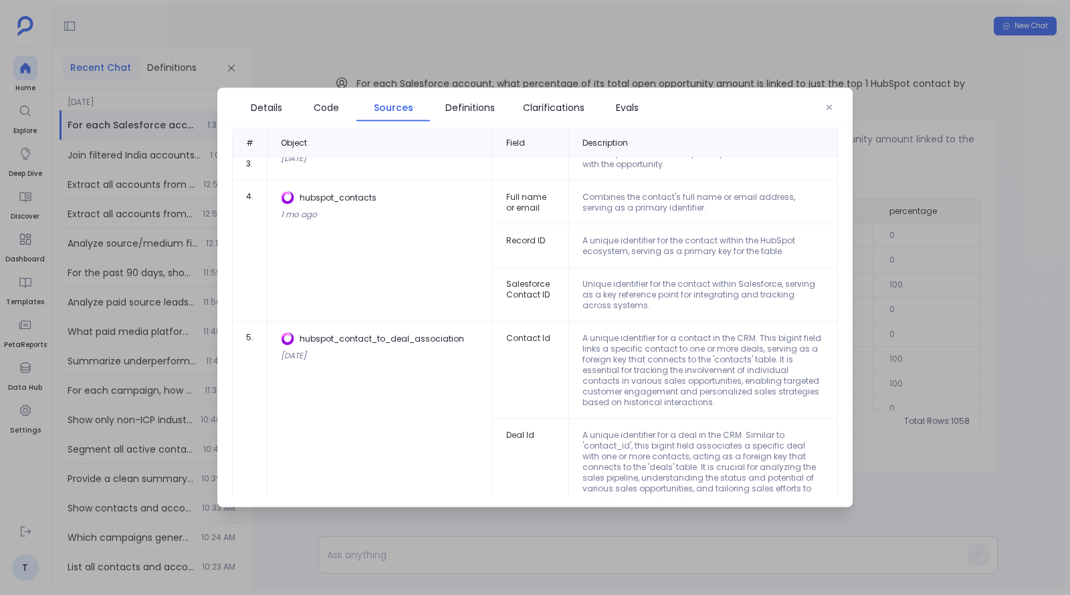
scroll to position [336, 0]
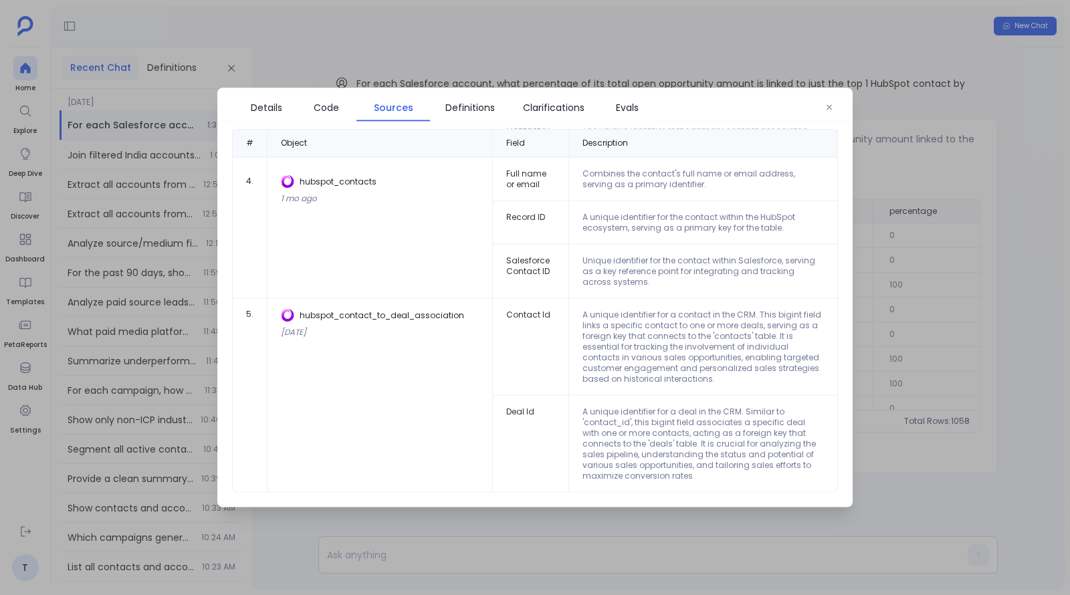
click at [1070, 160] on div at bounding box center [535, 297] width 1070 height 595
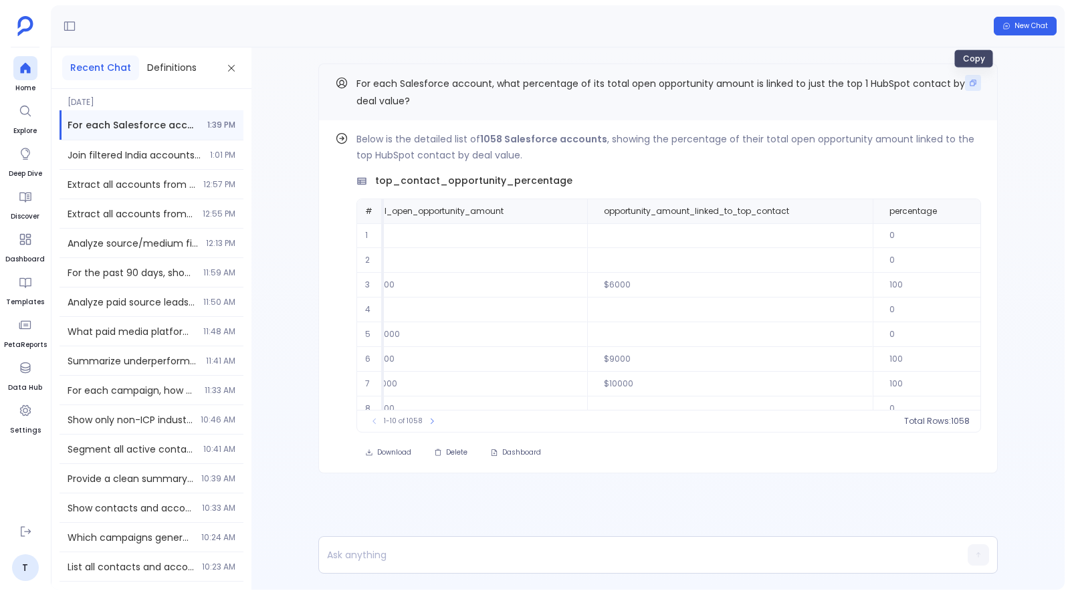
click at [969, 82] on button "Copy" at bounding box center [973, 83] width 16 height 16
click at [1000, 214] on icon at bounding box center [1004, 211] width 8 height 8
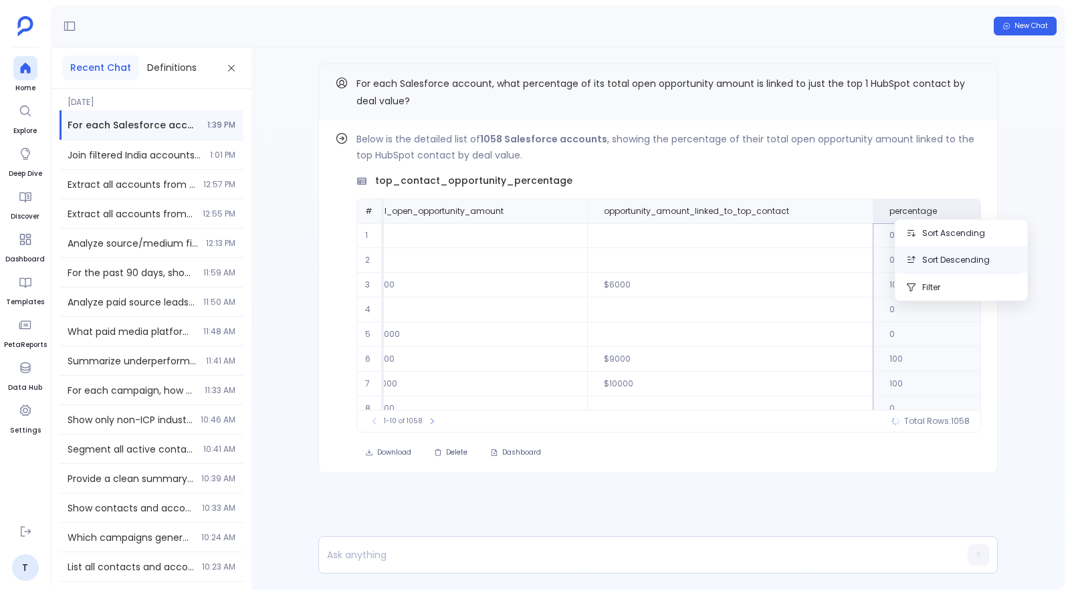
click at [952, 260] on button "Sort Descending" at bounding box center [962, 260] width 132 height 27
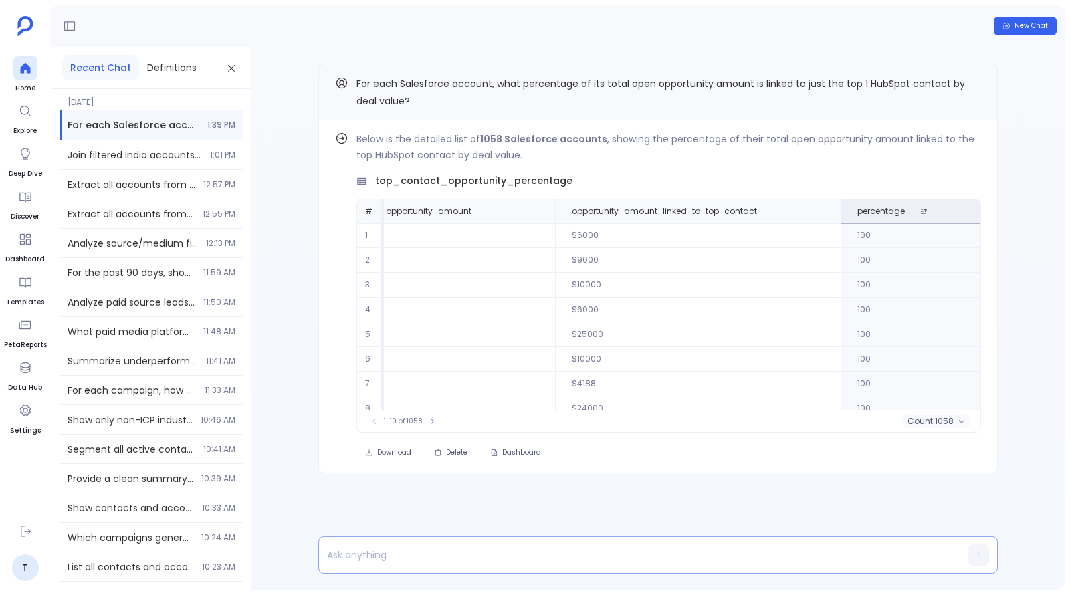
click at [498, 561] on p at bounding box center [632, 555] width 627 height 19
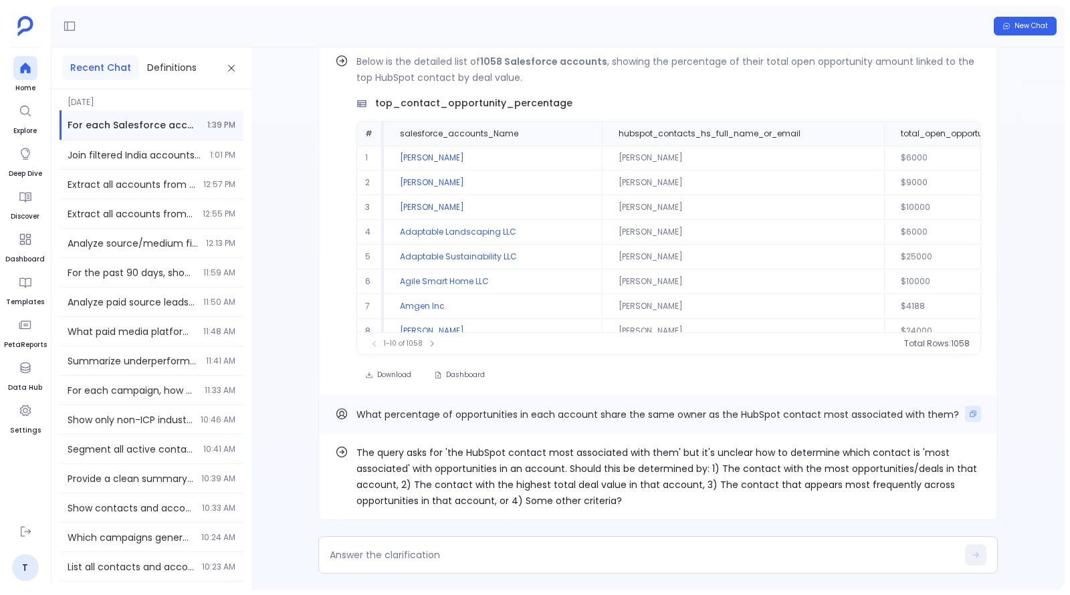
click at [971, 417] on icon "Copy" at bounding box center [973, 414] width 8 height 8
click at [738, 555] on textarea at bounding box center [643, 555] width 627 height 13
type textarea "sf"
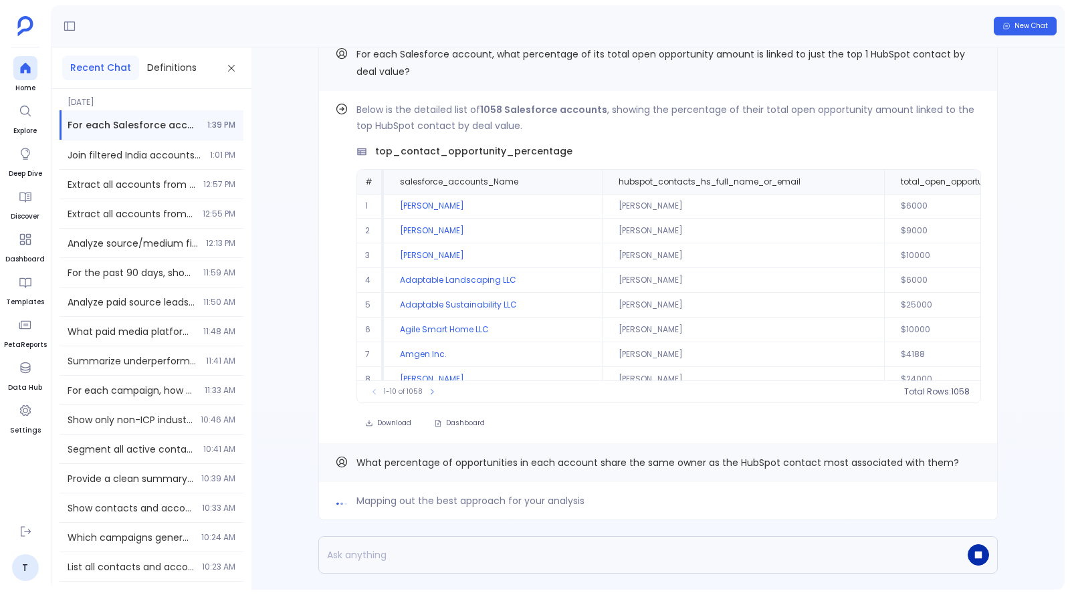
click at [977, 557] on icon "button" at bounding box center [978, 555] width 7 height 7
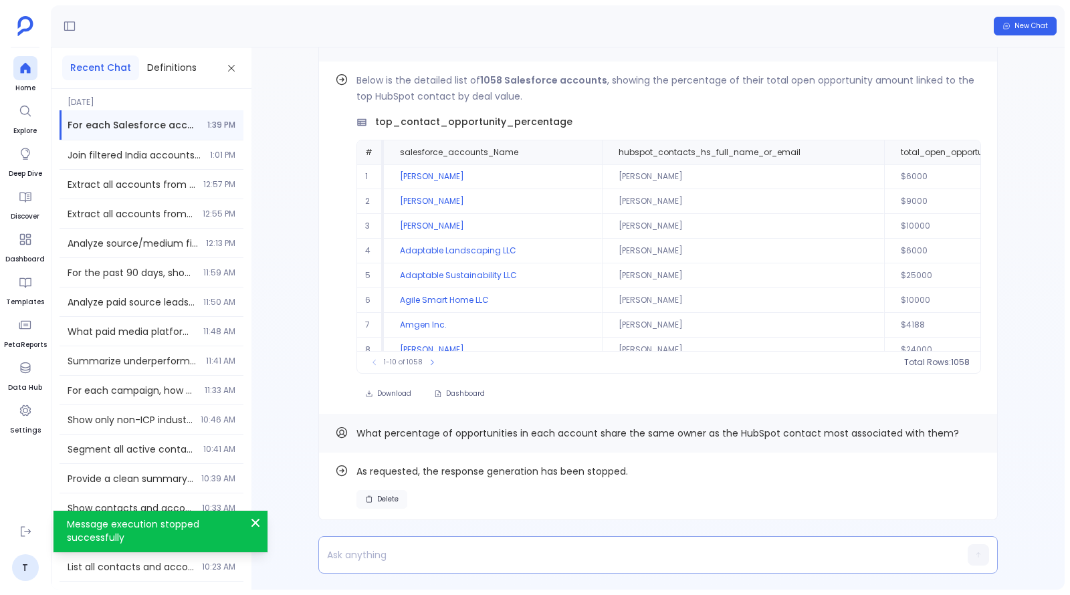
click at [393, 499] on span "Delete" at bounding box center [387, 499] width 21 height 9
click at [420, 554] on p at bounding box center [632, 555] width 627 height 19
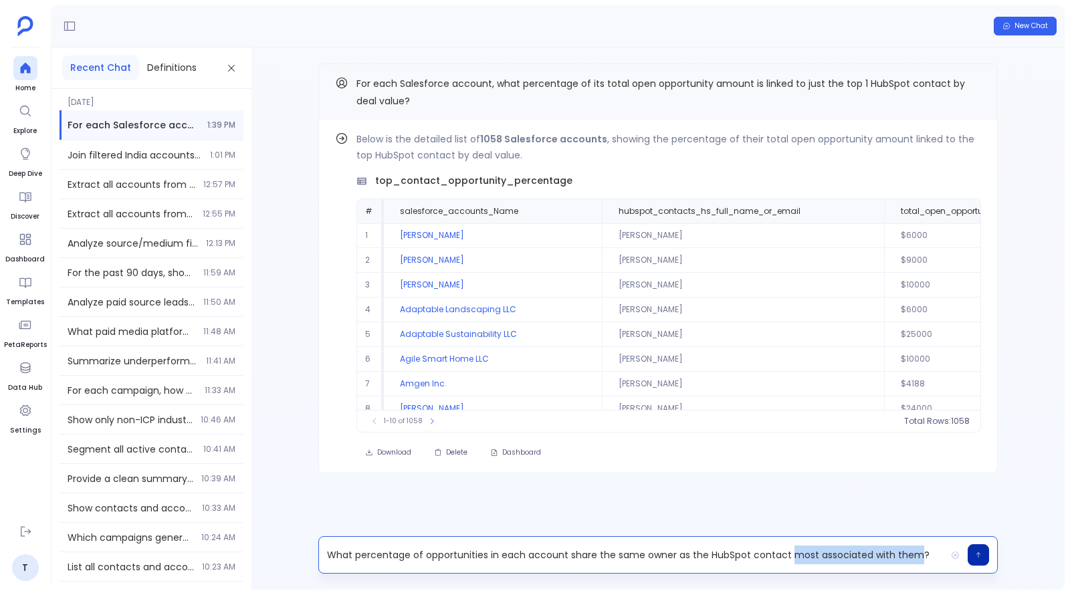
drag, startPoint x: 786, startPoint y: 557, endPoint x: 914, endPoint y: 558, distance: 127.8
click at [914, 558] on p "What percentage of opportunities in each account share the same owner as the Hu…" at bounding box center [632, 555] width 627 height 19
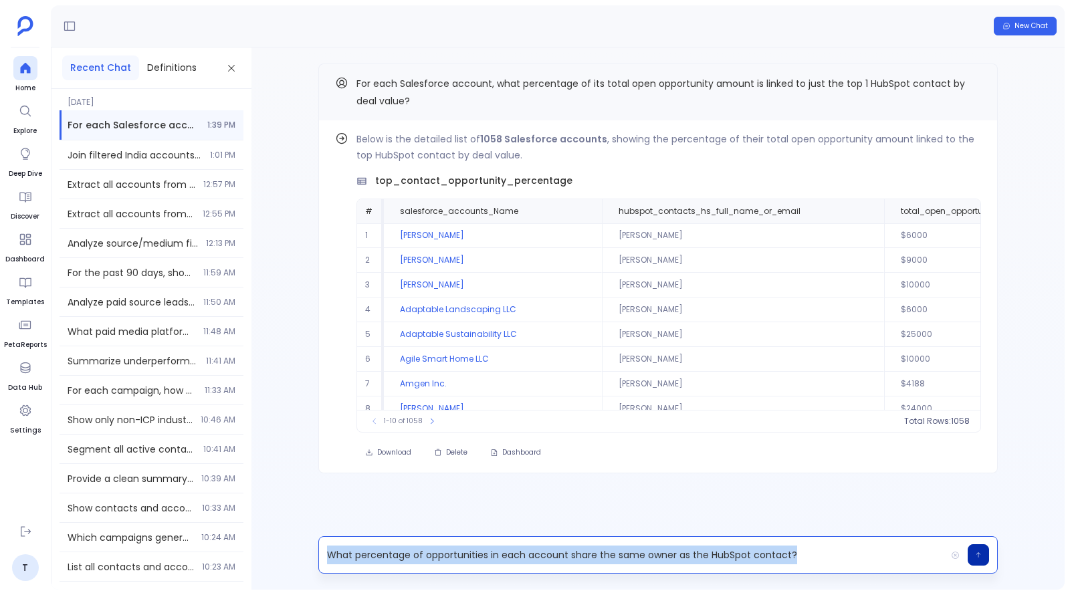
copy p "What percentage of opportunities in each account share the same owner as the Hu…"
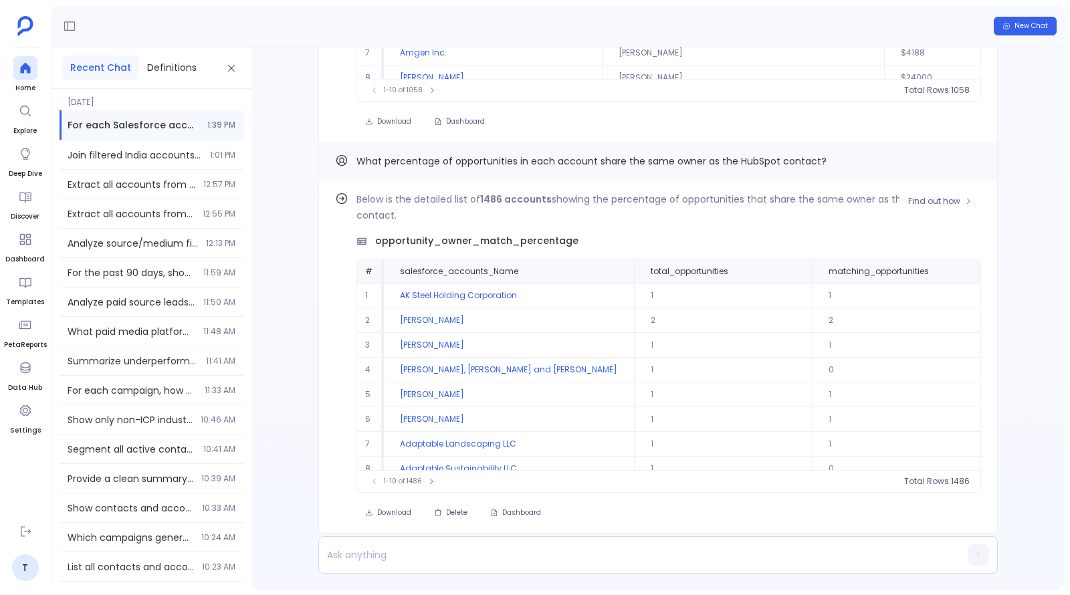
scroll to position [0, 0]
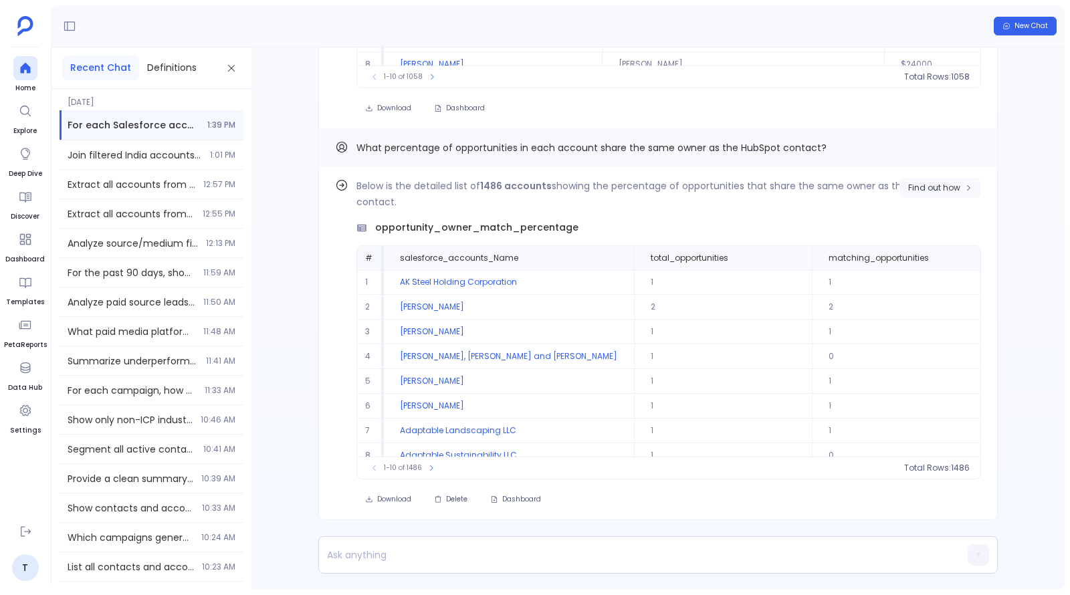
click at [946, 186] on span "Find out how" at bounding box center [934, 188] width 52 height 11
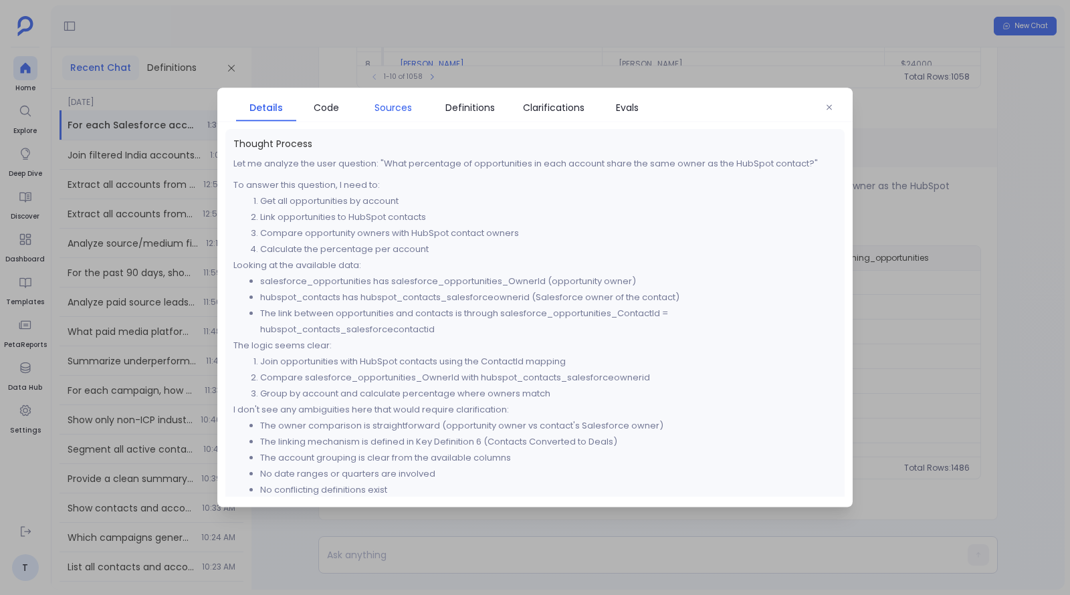
click at [395, 114] on span "Sources" at bounding box center [393, 107] width 37 height 15
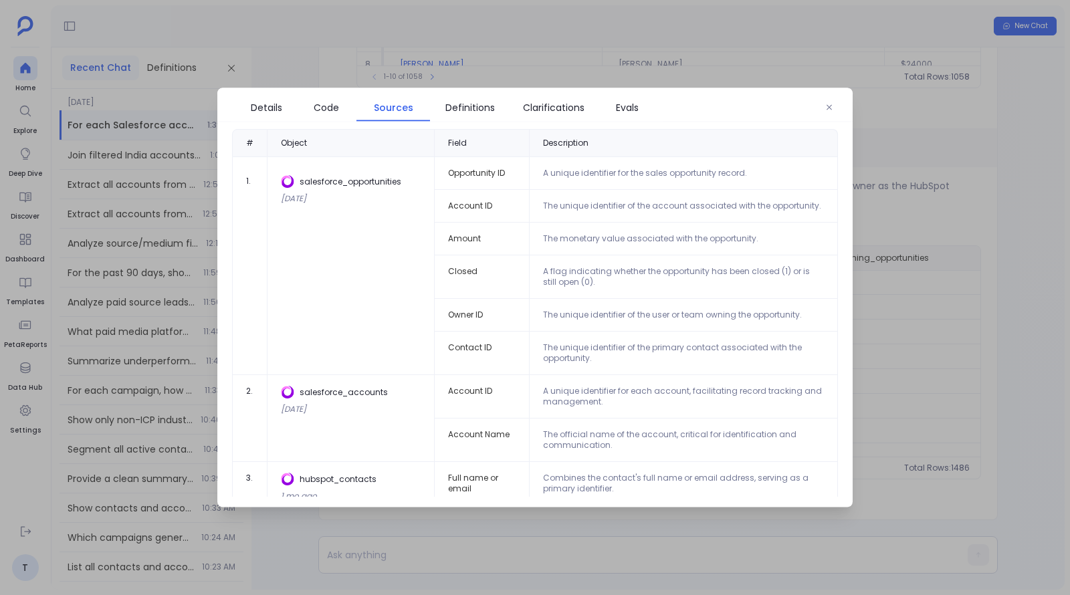
click at [500, 76] on div at bounding box center [535, 297] width 1070 height 595
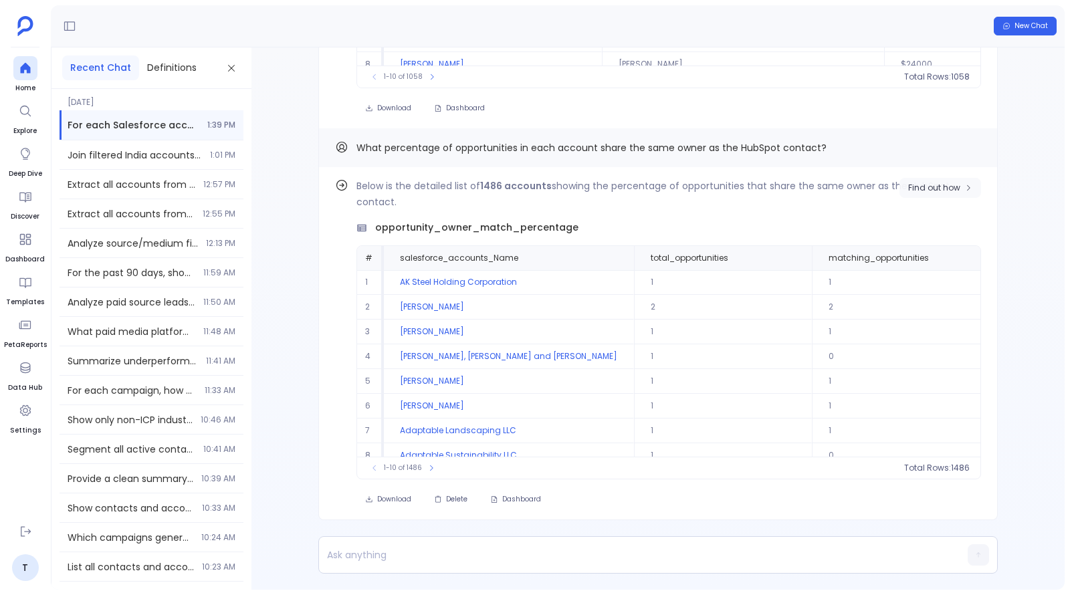
click at [945, 191] on span "Find out how" at bounding box center [934, 188] width 52 height 11
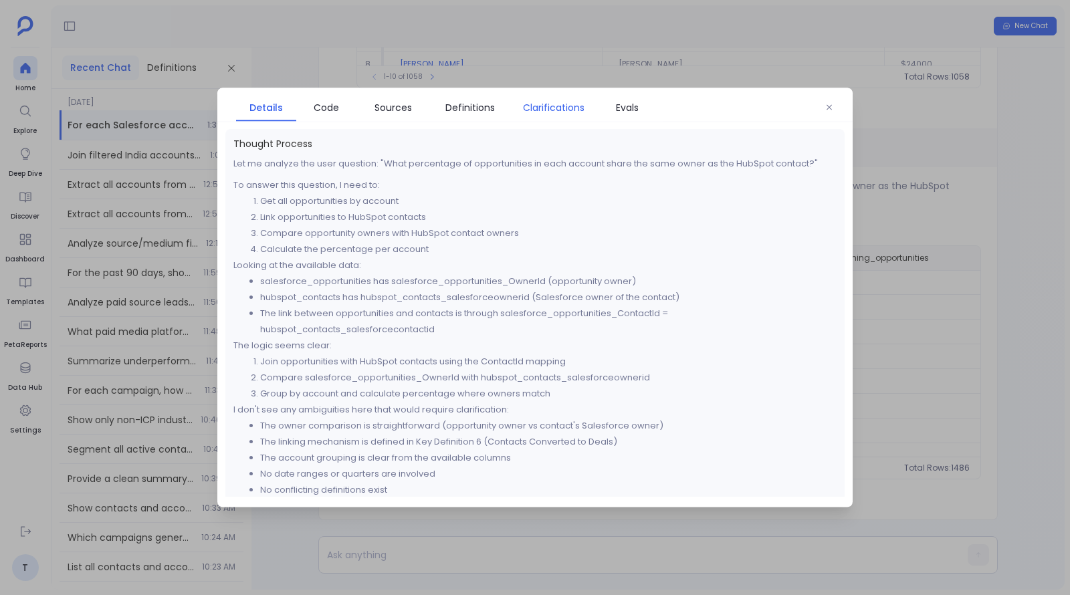
click at [545, 98] on link "Clarifications" at bounding box center [553, 108] width 87 height 28
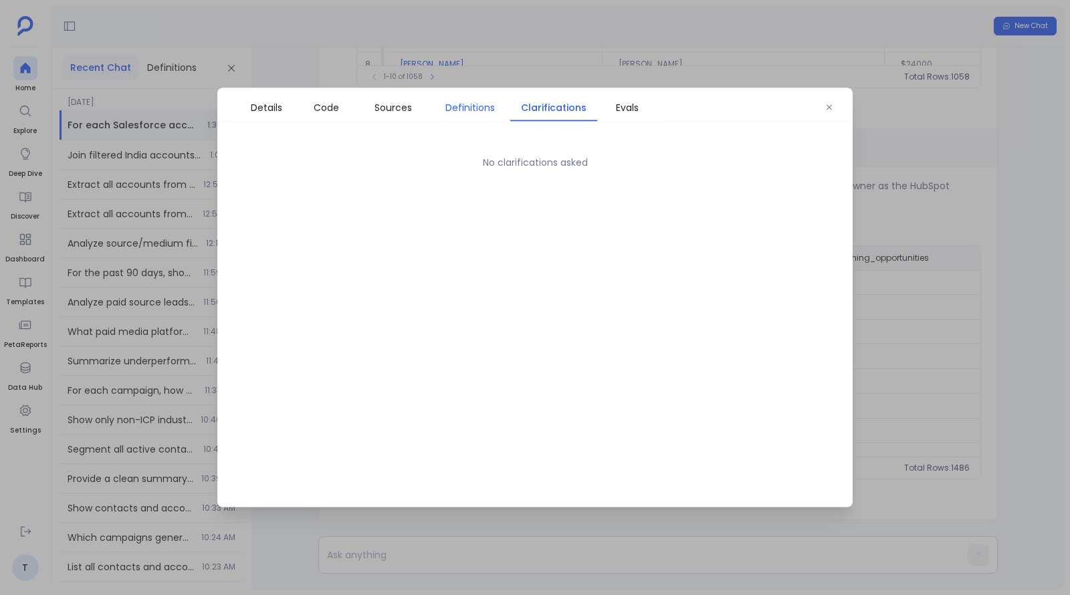
click at [475, 95] on link "Definitions" at bounding box center [470, 108] width 80 height 28
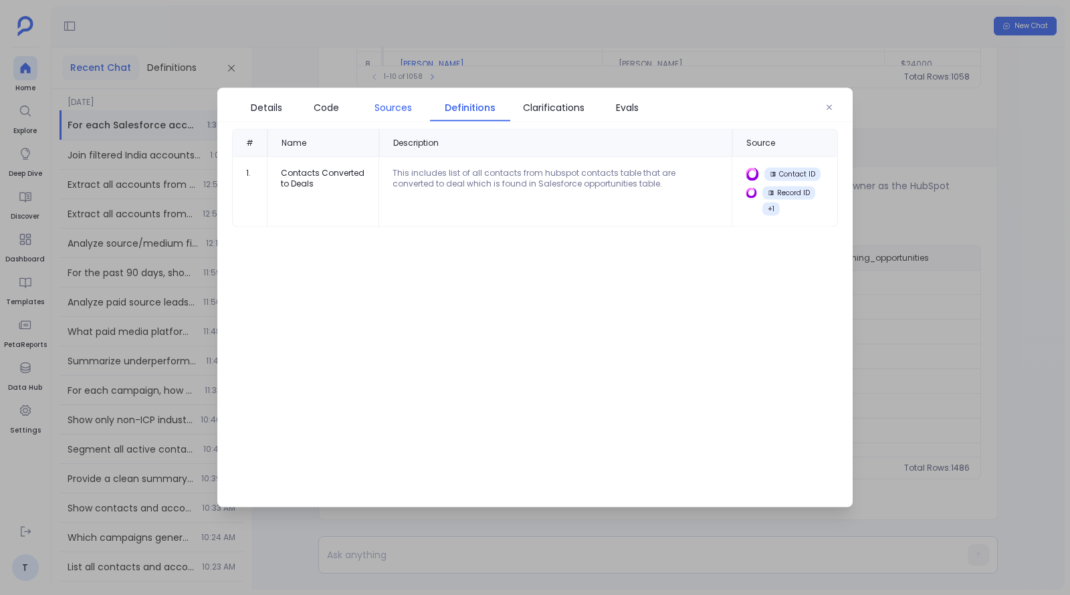
click at [387, 110] on span "Sources" at bounding box center [393, 107] width 37 height 15
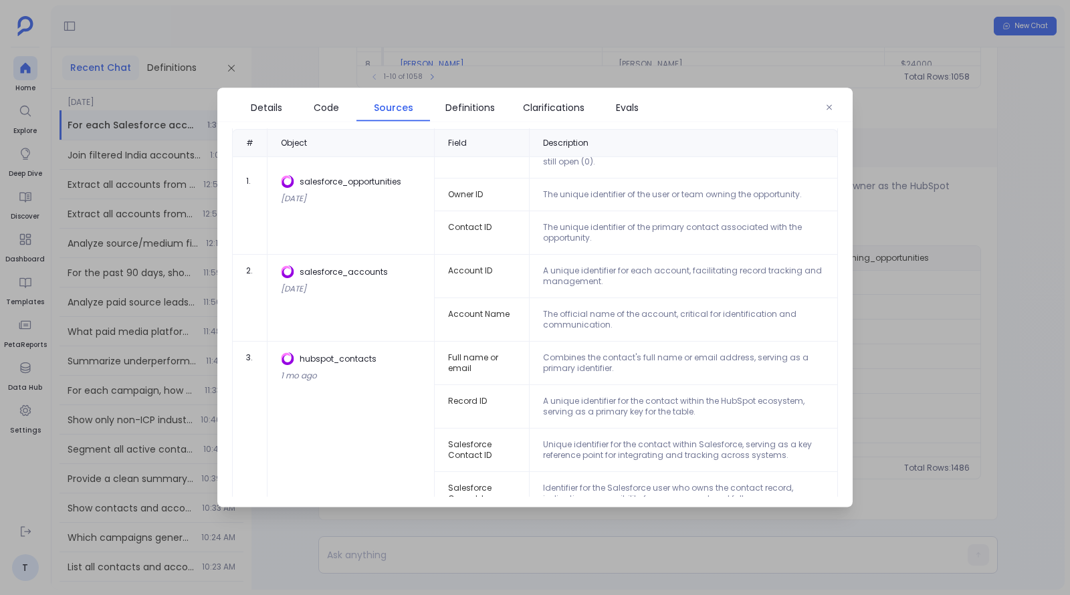
scroll to position [143, 0]
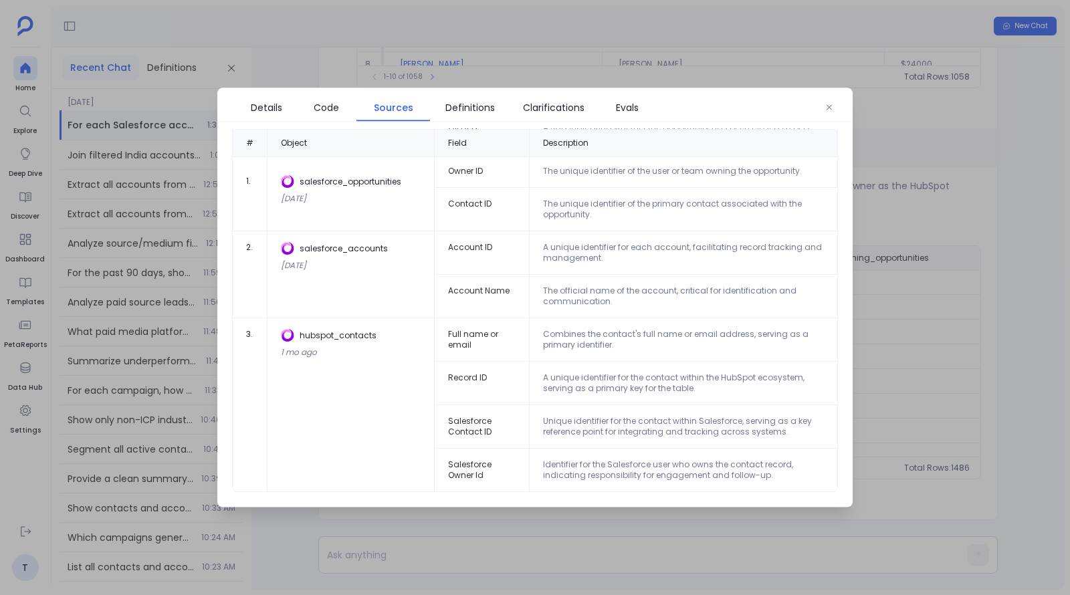
click at [935, 258] on div at bounding box center [535, 297] width 1070 height 595
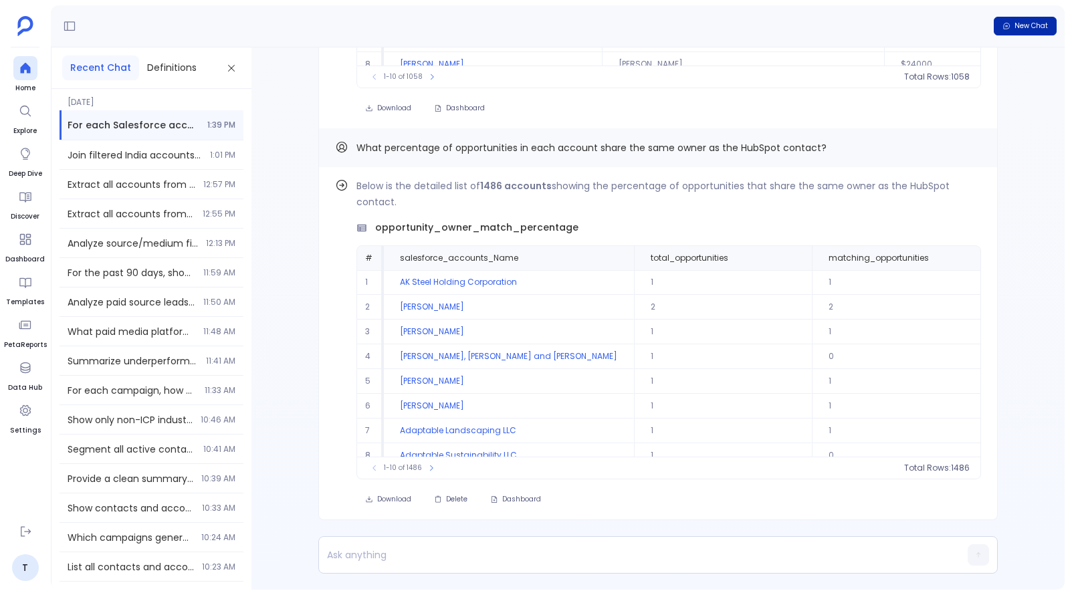
click at [1021, 25] on span "New Chat" at bounding box center [1031, 25] width 33 height 9
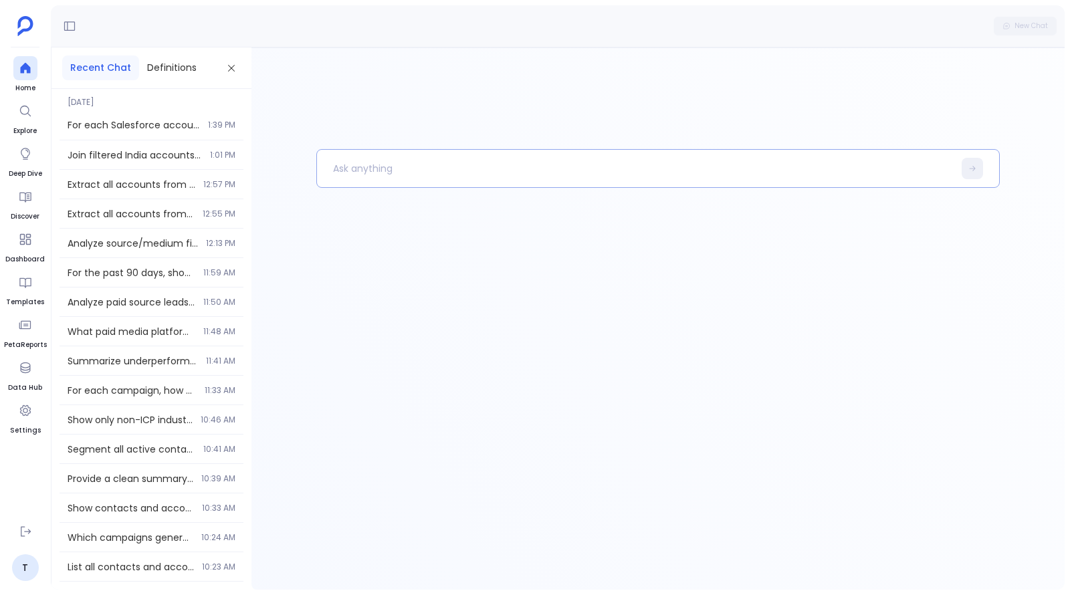
click at [514, 173] on p at bounding box center [635, 168] width 636 height 35
paste p
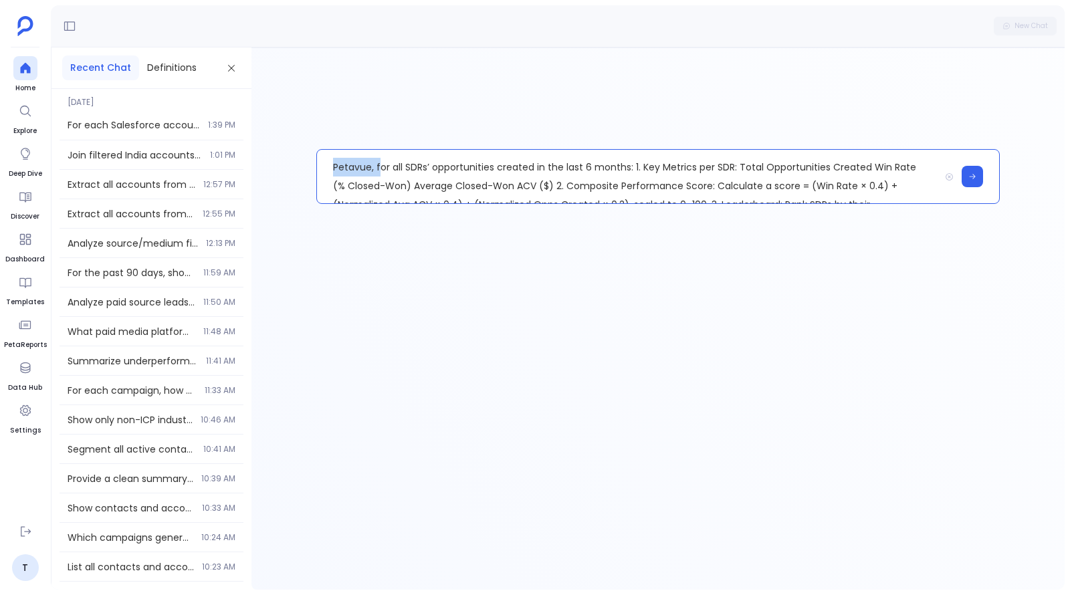
drag, startPoint x: 381, startPoint y: 165, endPoint x: 320, endPoint y: 165, distance: 60.9
click at [320, 165] on p "Petavue, for all SDRs’ opportunities created in the last 6 months: 1. Key Metri…" at bounding box center [628, 177] width 622 height 54
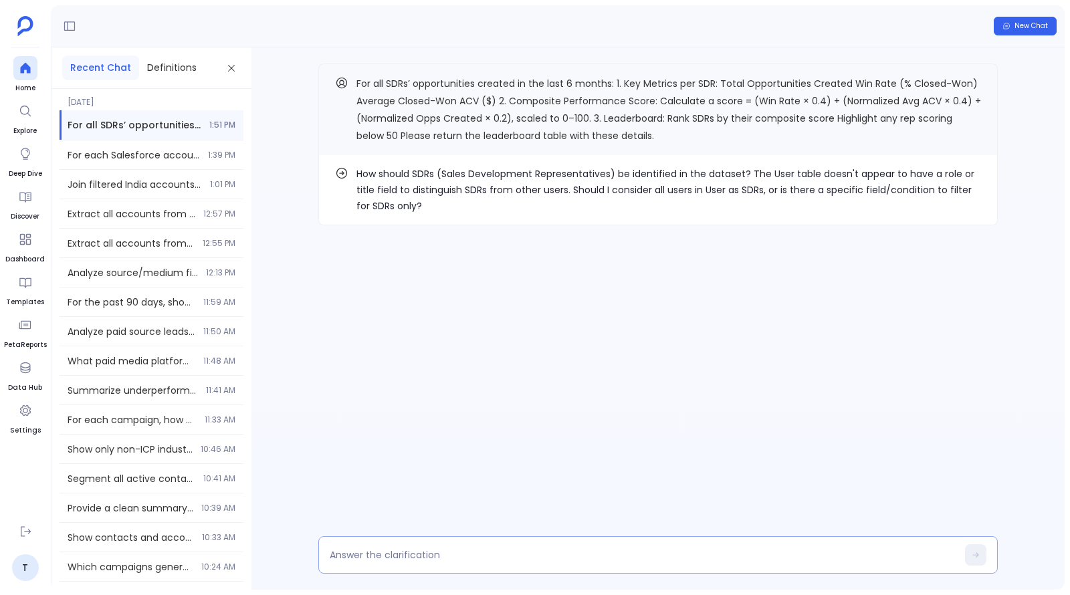
click at [498, 558] on textarea at bounding box center [643, 555] width 627 height 13
type textarea "h"
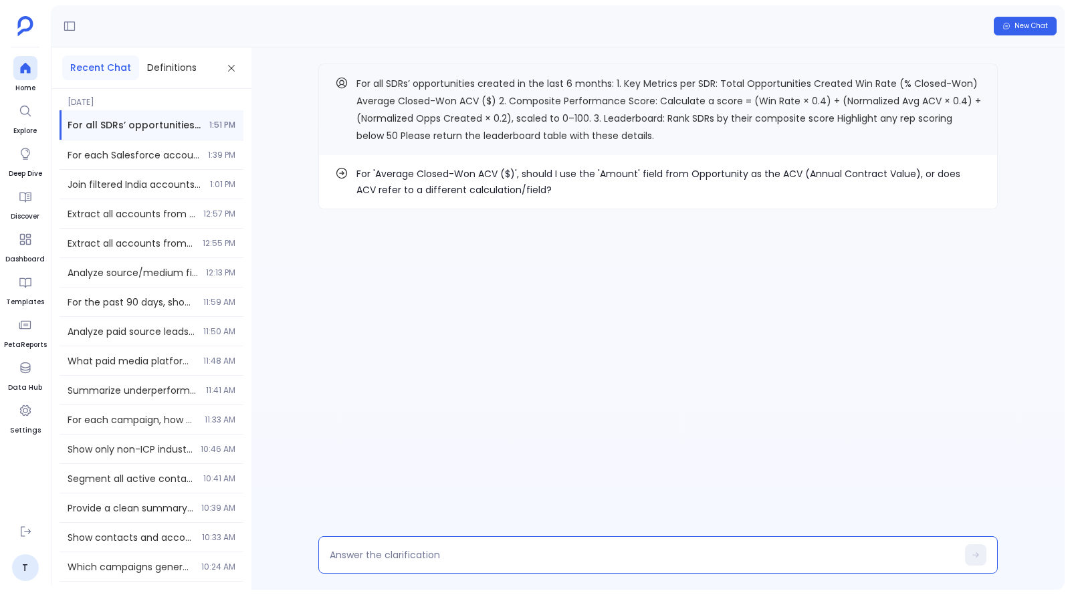
type textarea "j"
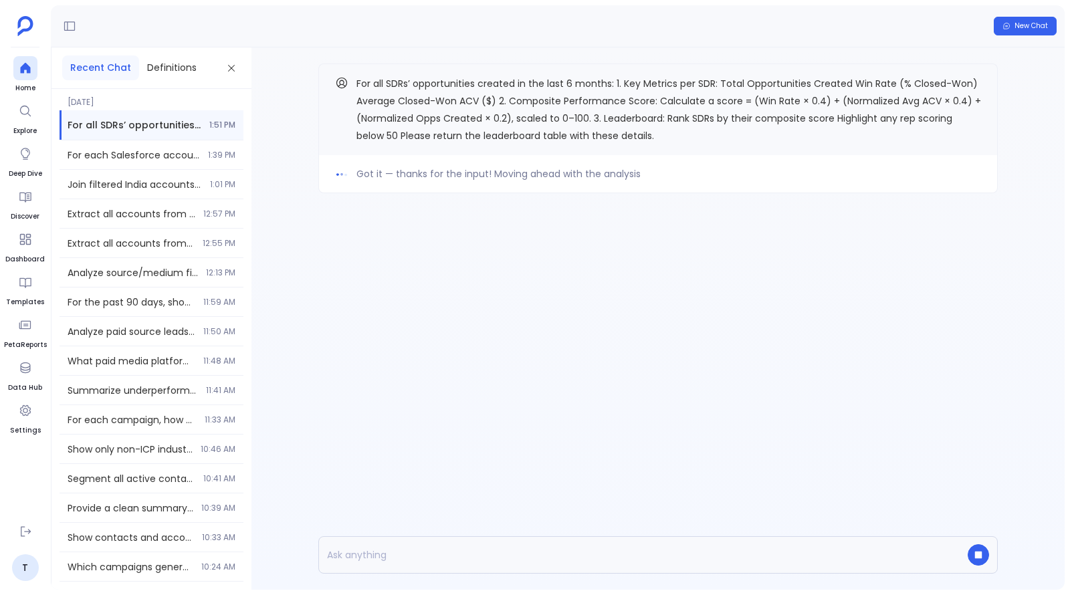
click at [977, 557] on icon "button" at bounding box center [978, 555] width 7 height 7
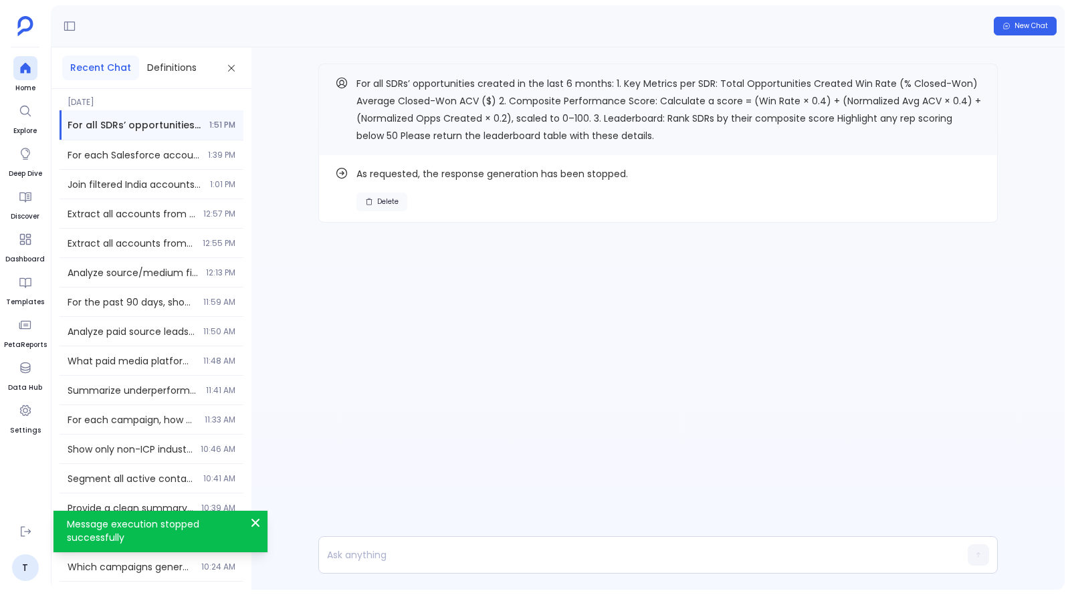
click at [386, 199] on span "Delete" at bounding box center [387, 201] width 21 height 9
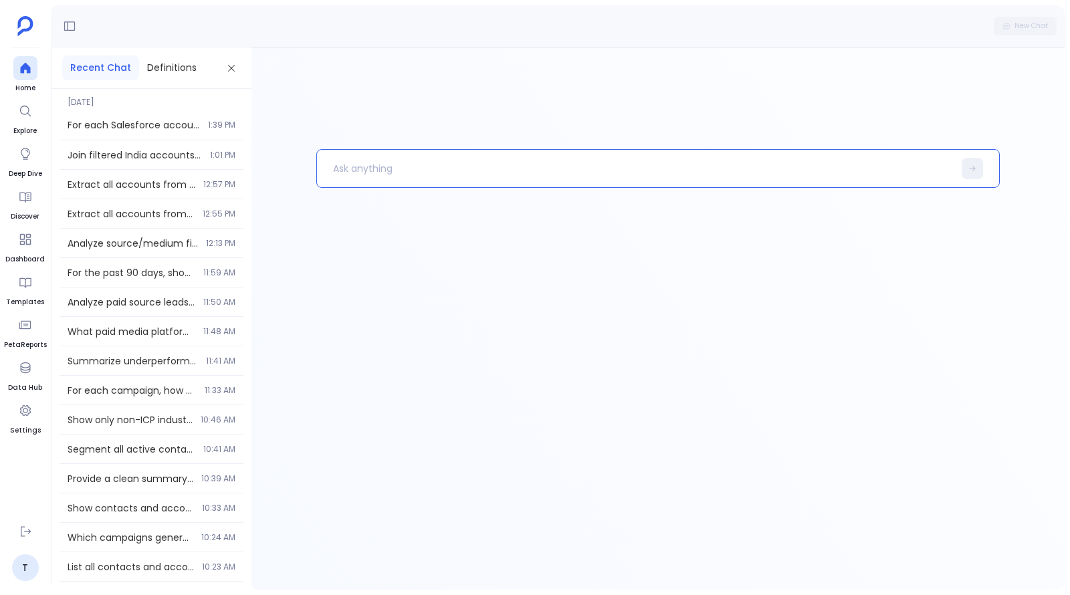
click at [391, 171] on p at bounding box center [635, 168] width 636 height 35
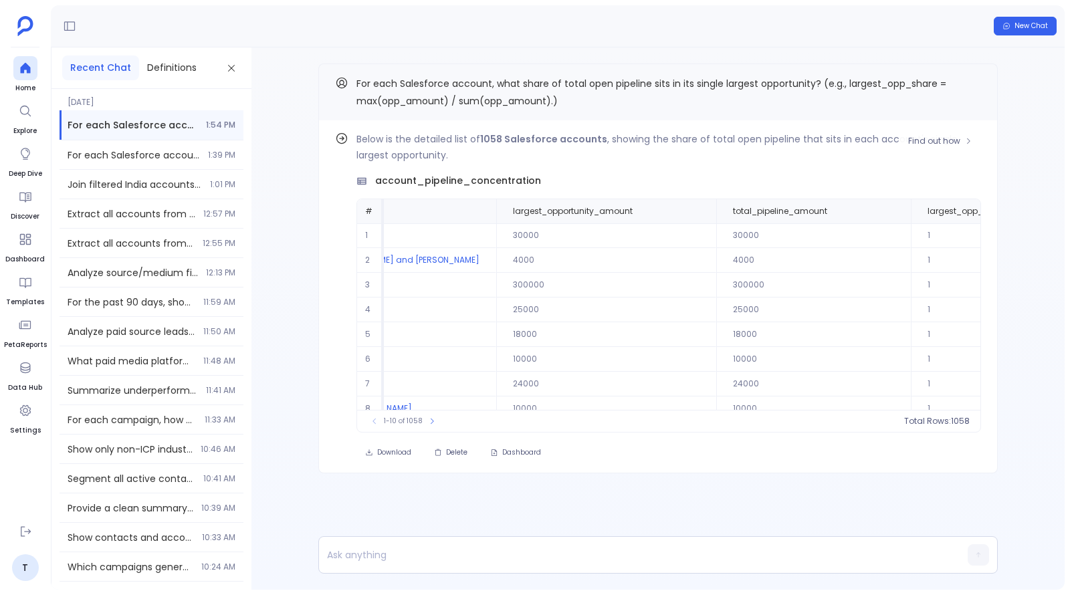
scroll to position [0, 209]
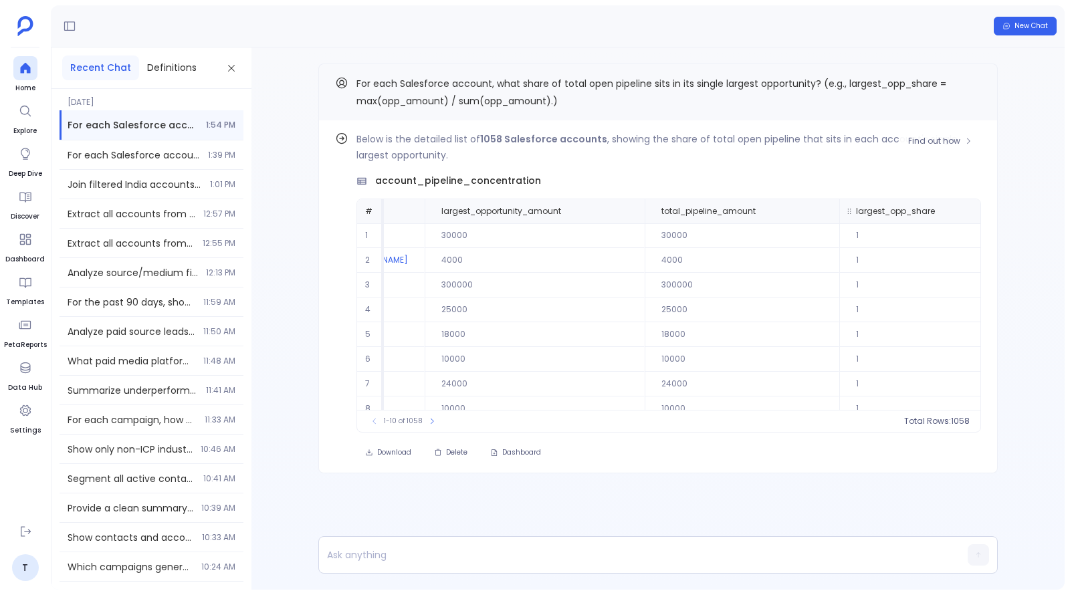
click at [998, 211] on icon at bounding box center [1002, 211] width 8 height 8
click at [954, 233] on button "Sort Ascending" at bounding box center [961, 233] width 132 height 27
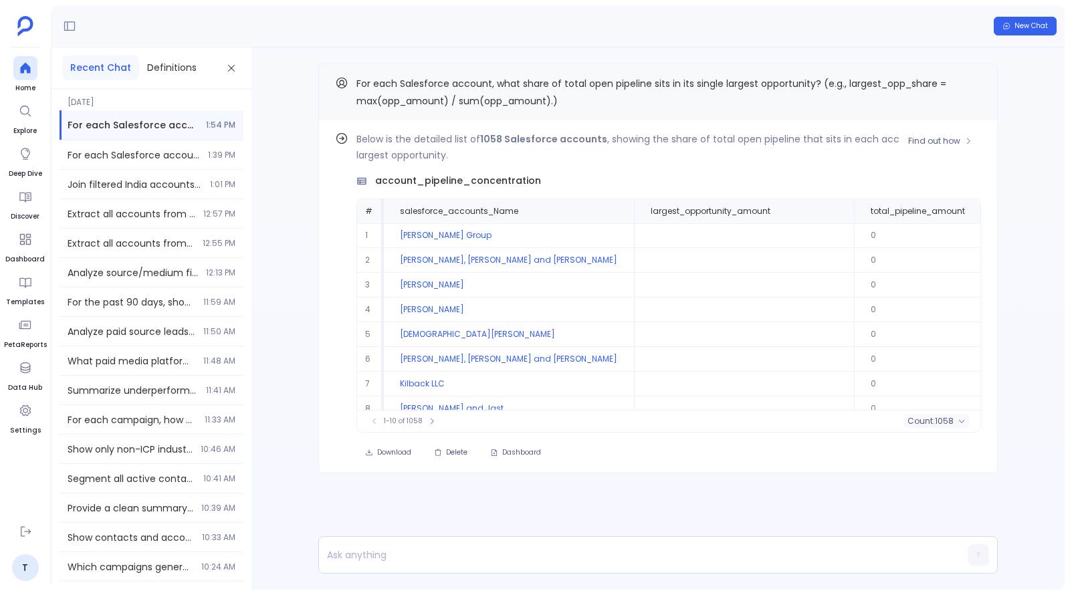
scroll to position [61, 0]
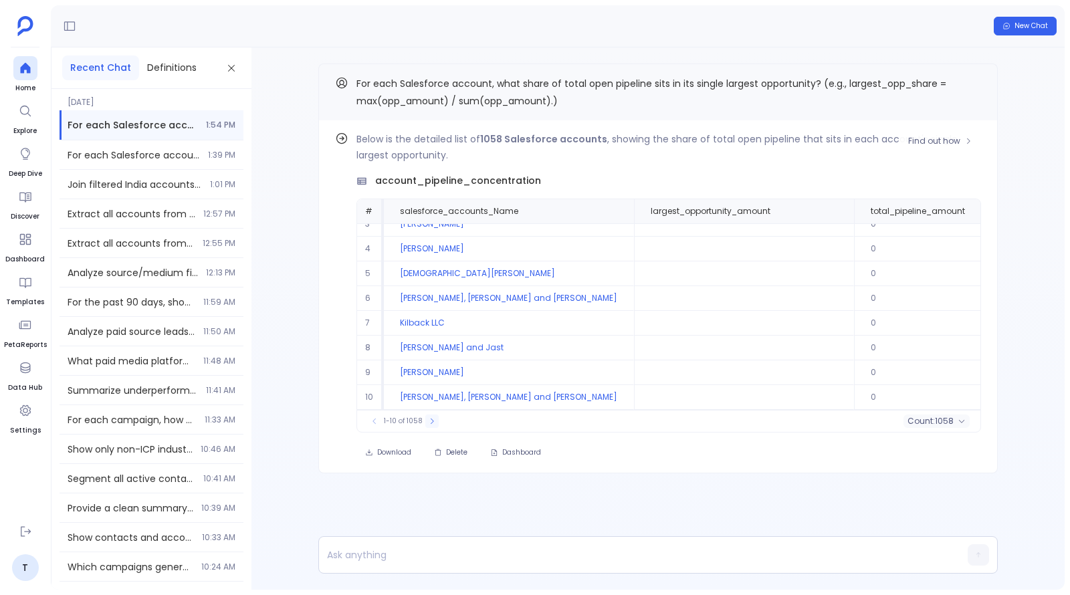
click at [432, 421] on icon at bounding box center [432, 421] width 8 height 8
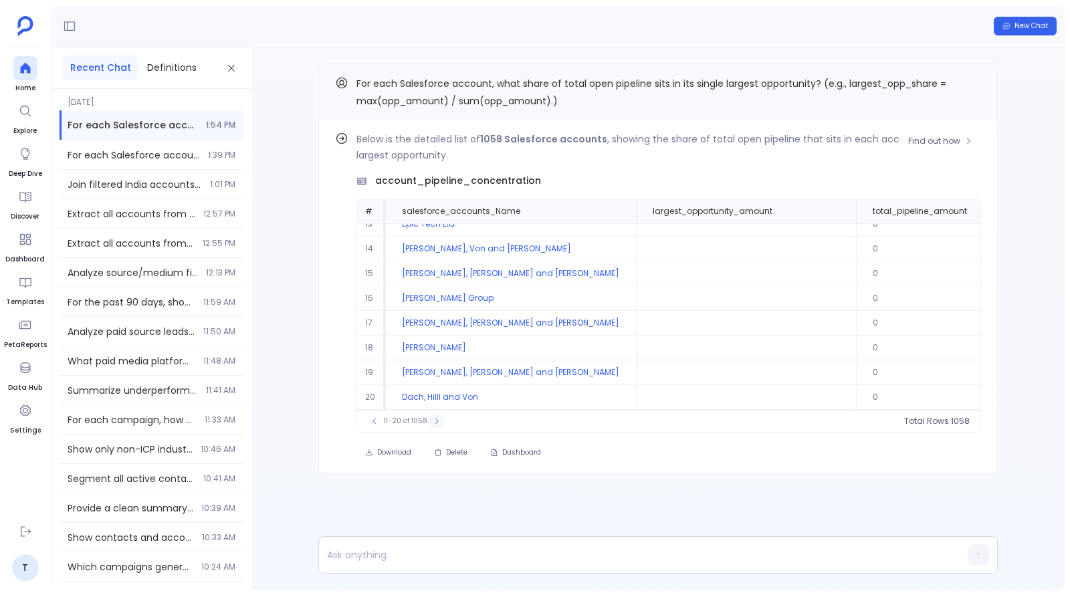
click at [433, 421] on icon at bounding box center [437, 421] width 8 height 8
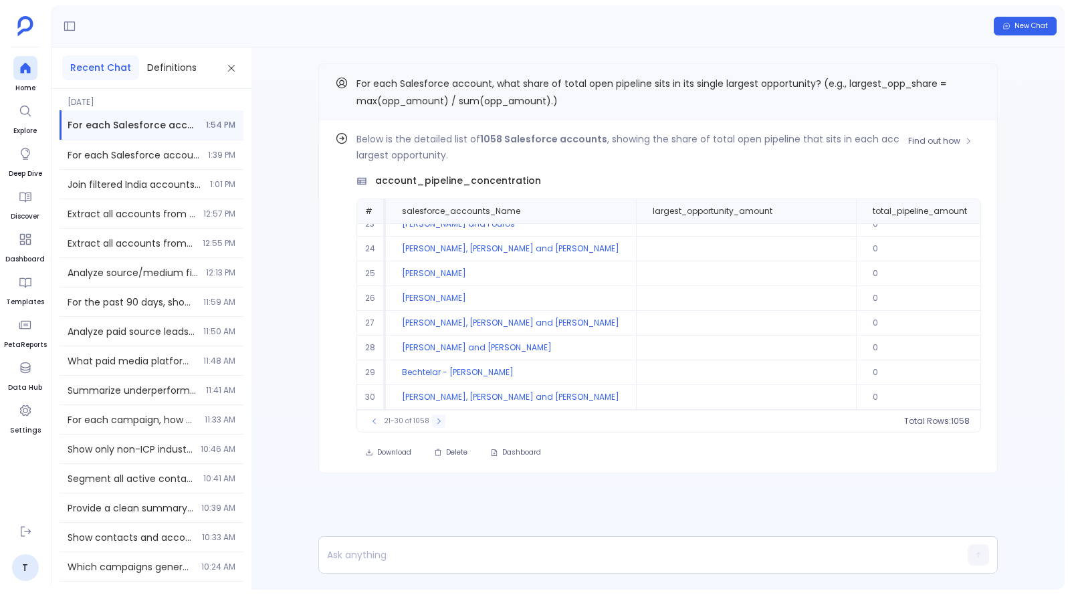
click at [435, 421] on icon at bounding box center [439, 421] width 8 height 8
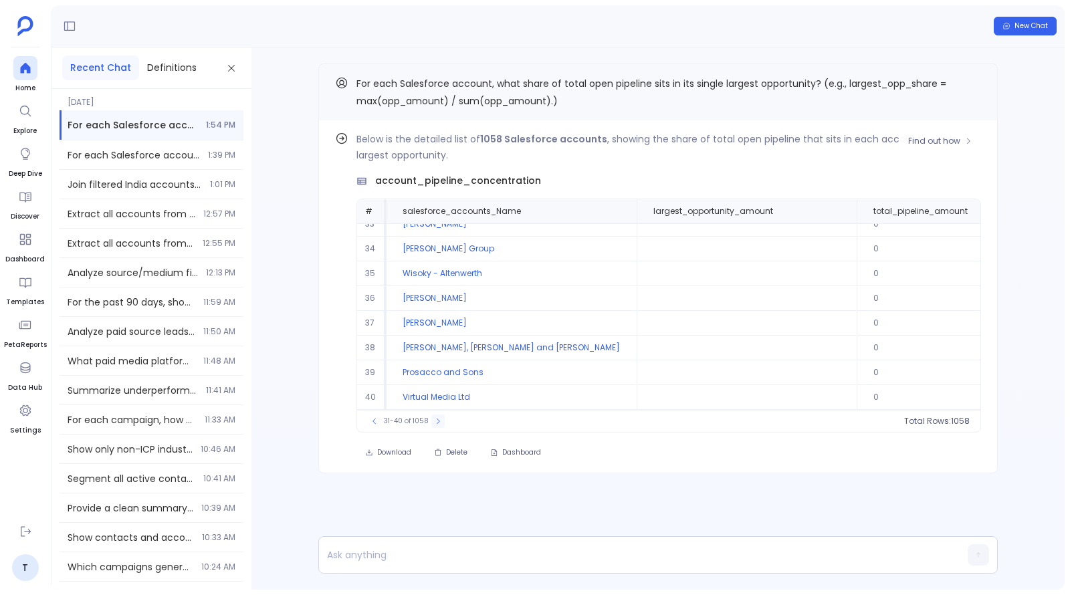
click at [434, 421] on icon at bounding box center [438, 421] width 8 height 8
click at [435, 421] on icon at bounding box center [439, 421] width 8 height 8
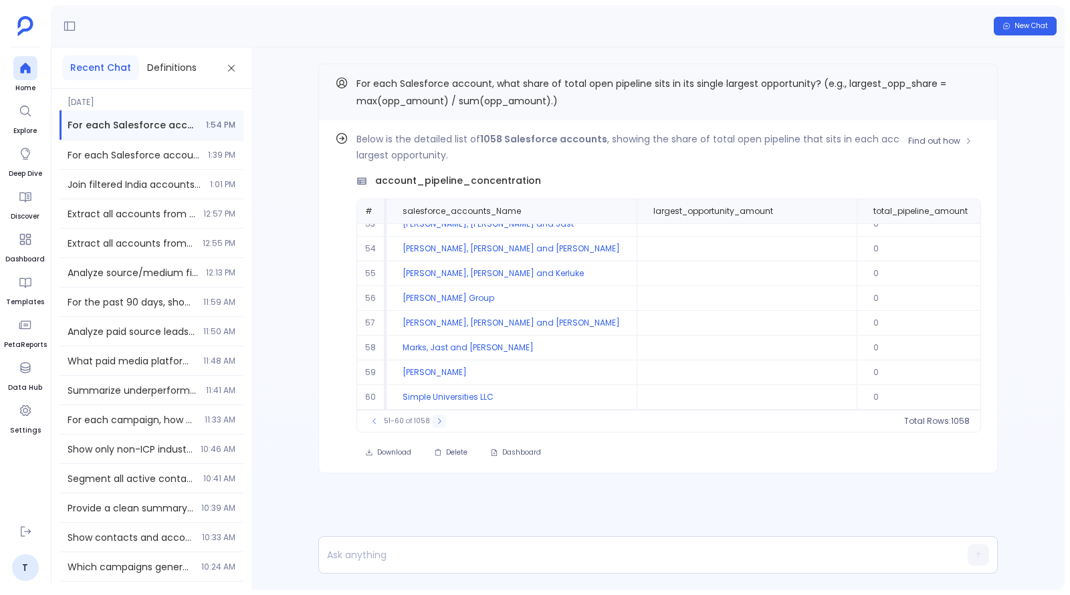
click at [435, 421] on icon at bounding box center [439, 421] width 8 height 8
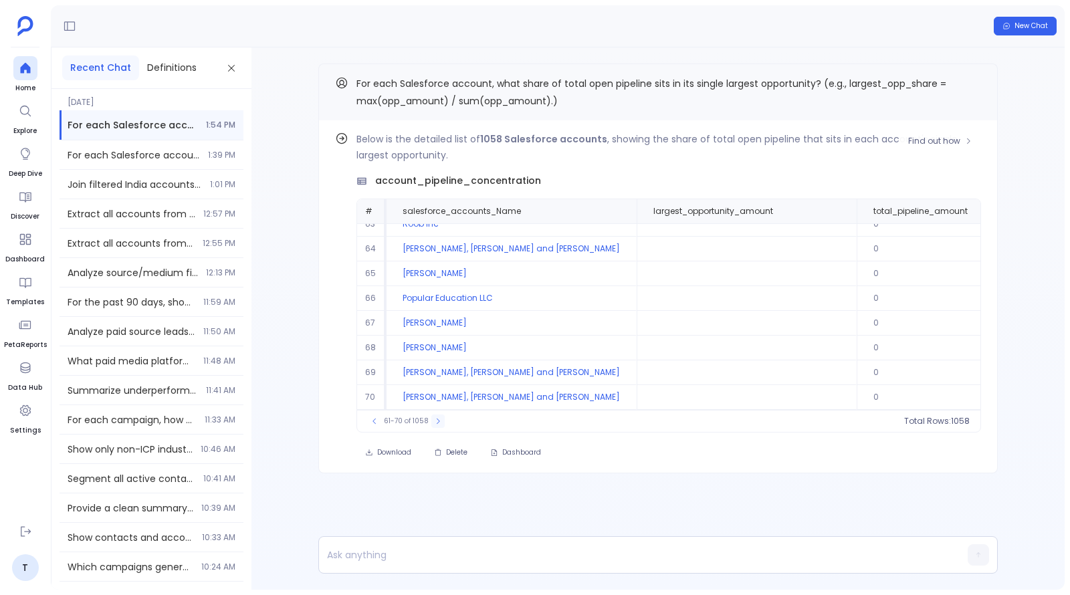
click at [434, 421] on icon at bounding box center [438, 421] width 8 height 8
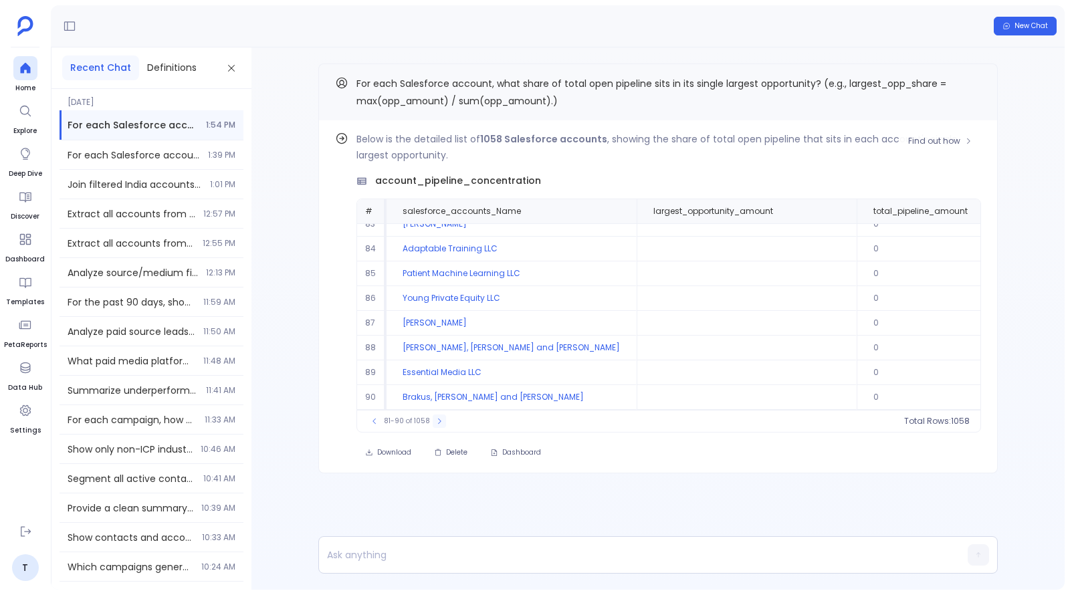
click at [435, 421] on icon at bounding box center [439, 421] width 8 height 8
click at [435, 421] on button at bounding box center [441, 421] width 13 height 13
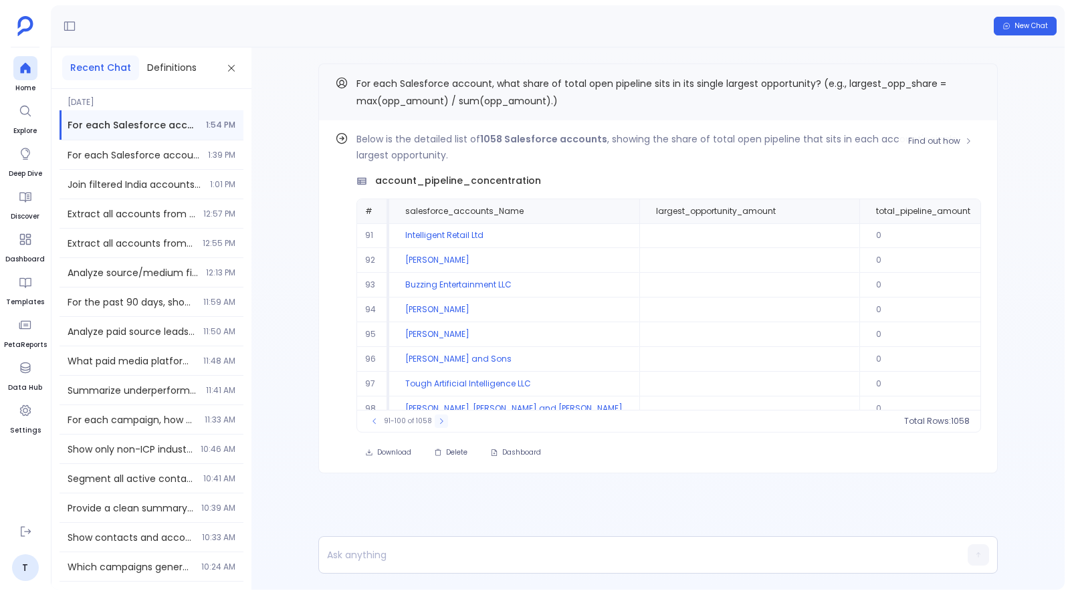
click at [435, 421] on button at bounding box center [441, 421] width 13 height 13
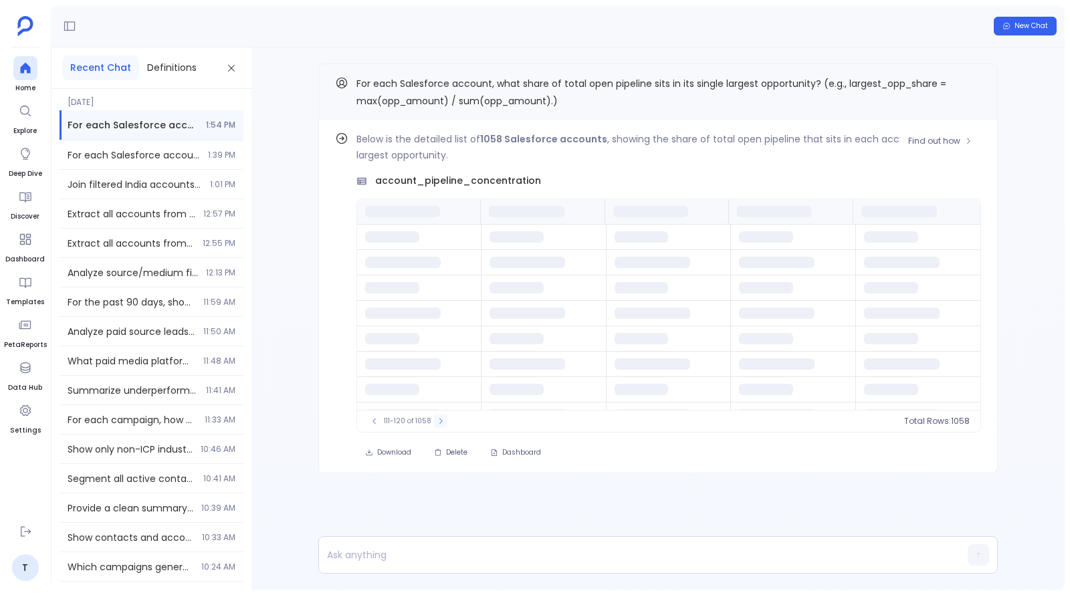
click at [434, 421] on button at bounding box center [440, 421] width 13 height 13
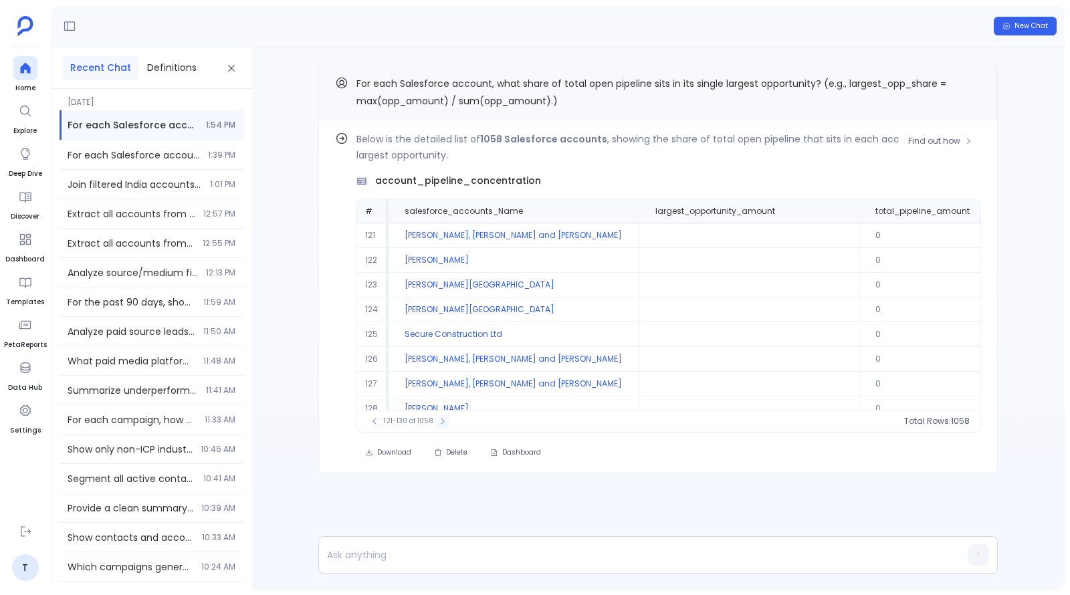
click at [441, 421] on icon at bounding box center [442, 421] width 3 height 5
click at [440, 421] on icon at bounding box center [443, 421] width 8 height 8
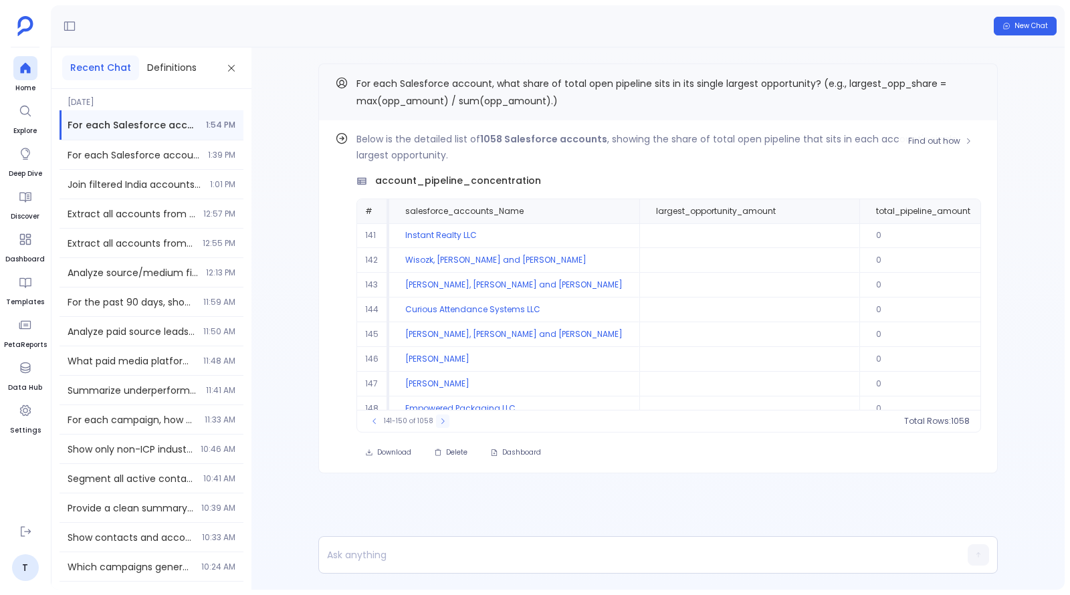
click at [440, 421] on icon at bounding box center [443, 421] width 8 height 8
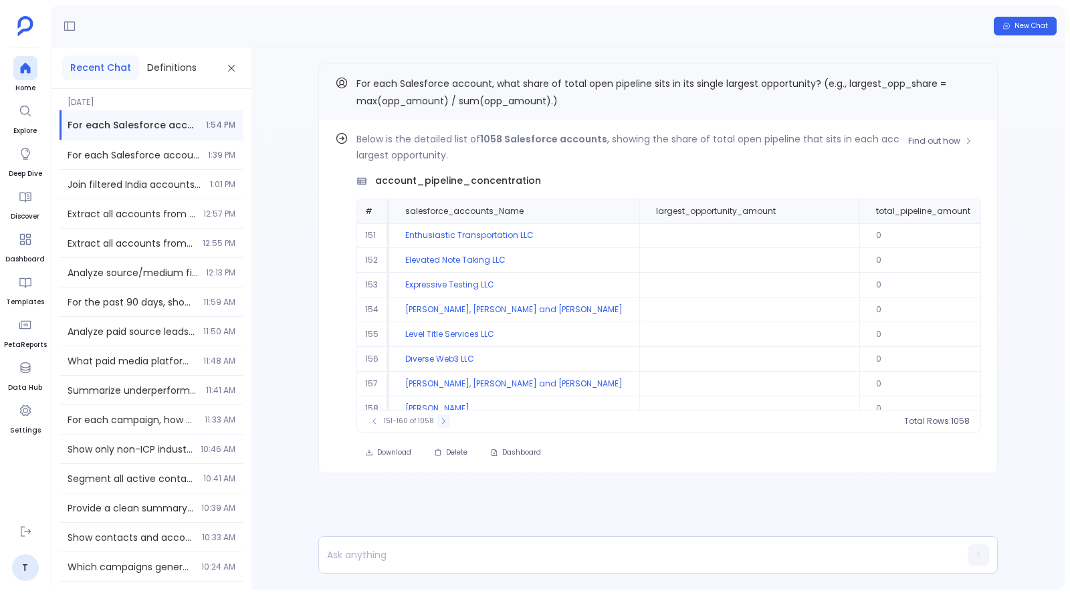
click at [440, 421] on icon at bounding box center [443, 421] width 8 height 8
click at [442, 421] on icon at bounding box center [443, 421] width 3 height 5
click at [441, 421] on icon at bounding box center [442, 421] width 3 height 5
click at [440, 421] on icon at bounding box center [443, 421] width 8 height 8
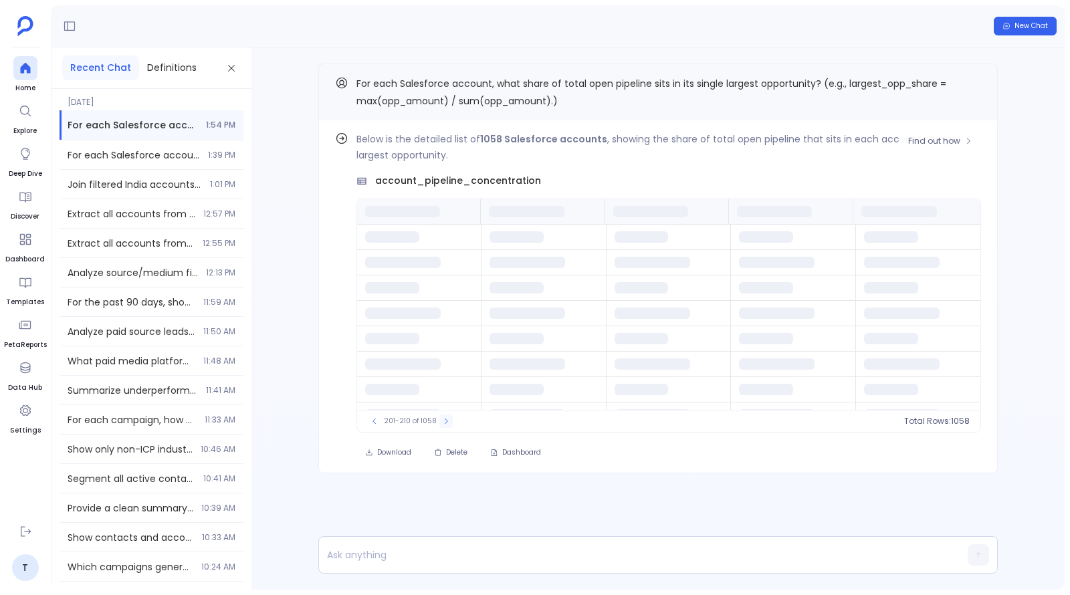
click at [442, 421] on icon at bounding box center [446, 421] width 8 height 8
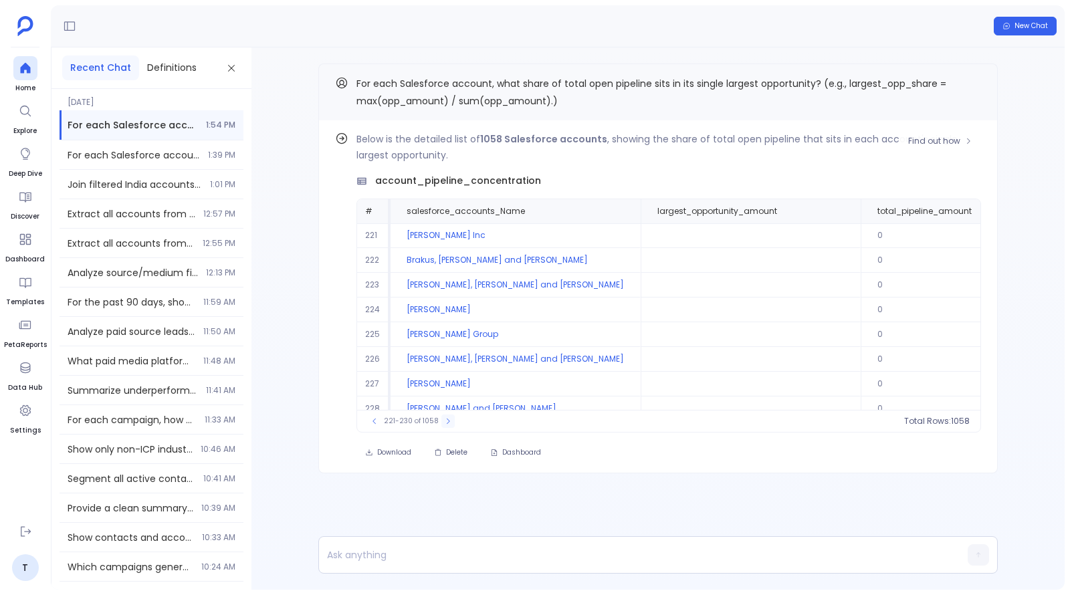
click at [444, 421] on icon at bounding box center [448, 421] width 8 height 8
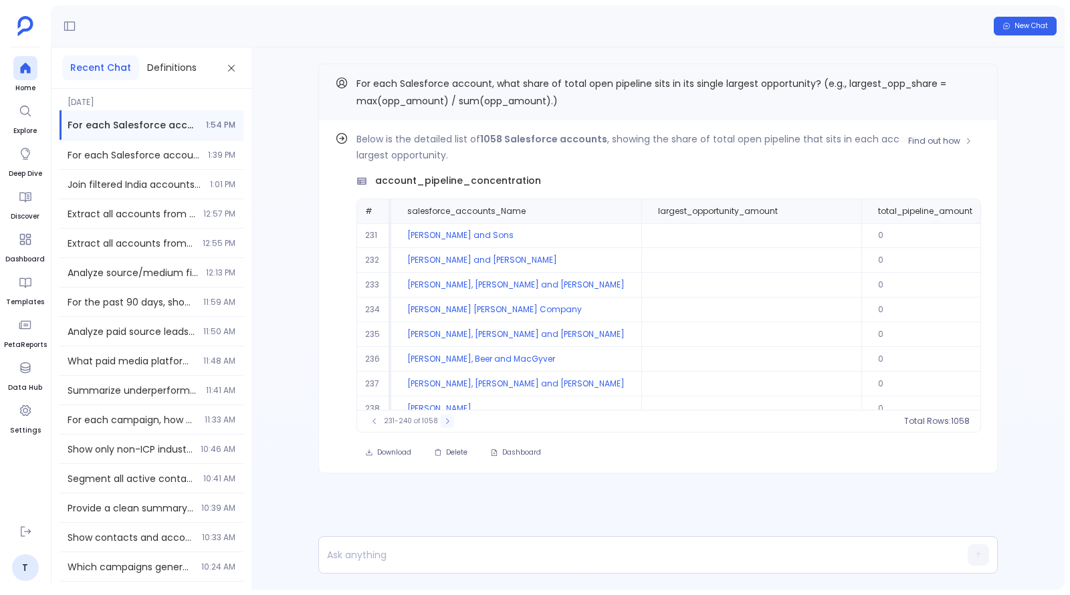
click at [443, 421] on icon at bounding box center [447, 421] width 8 height 8
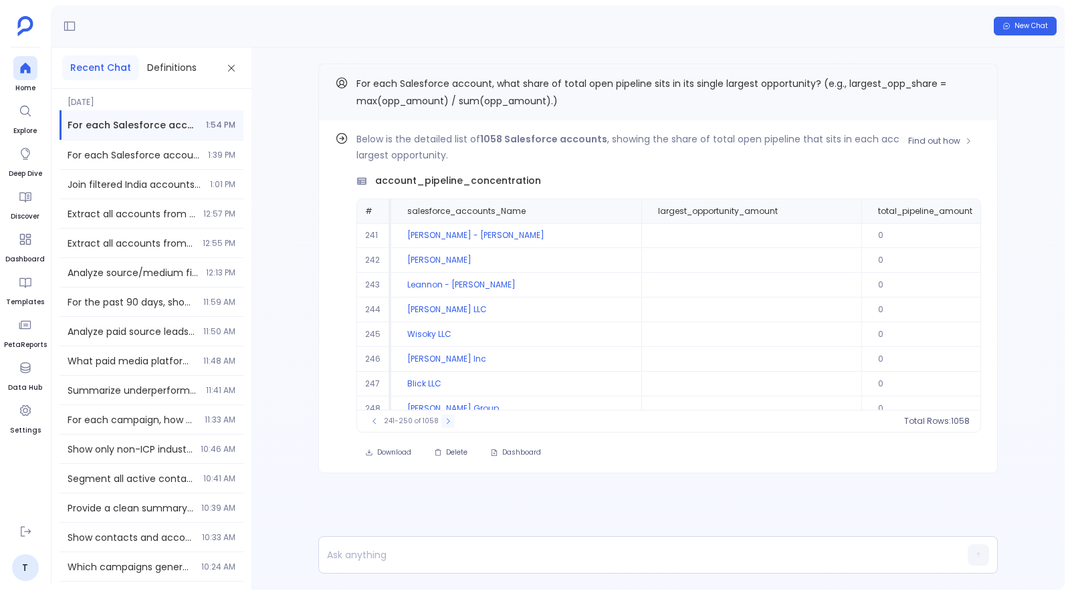
click at [444, 421] on icon at bounding box center [448, 421] width 8 height 8
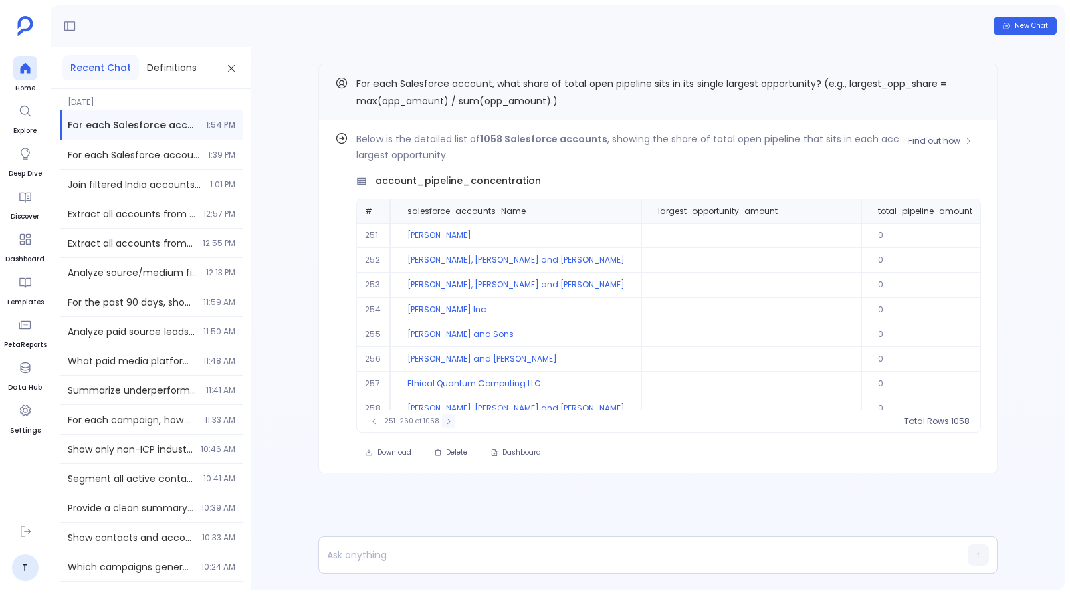
click at [445, 421] on icon at bounding box center [449, 421] width 8 height 8
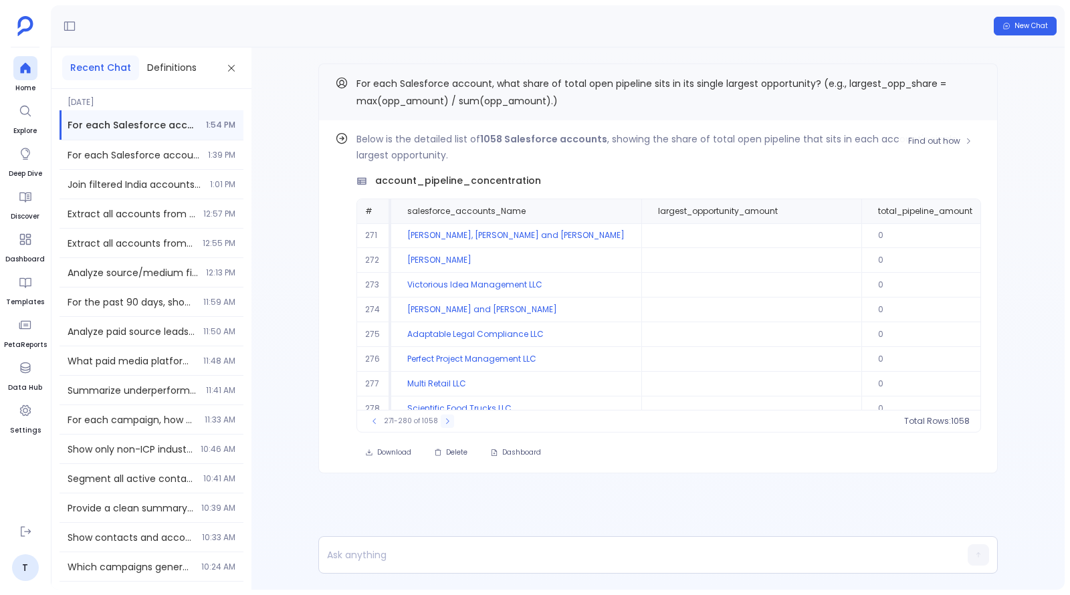
click at [443, 421] on icon at bounding box center [447, 421] width 8 height 8
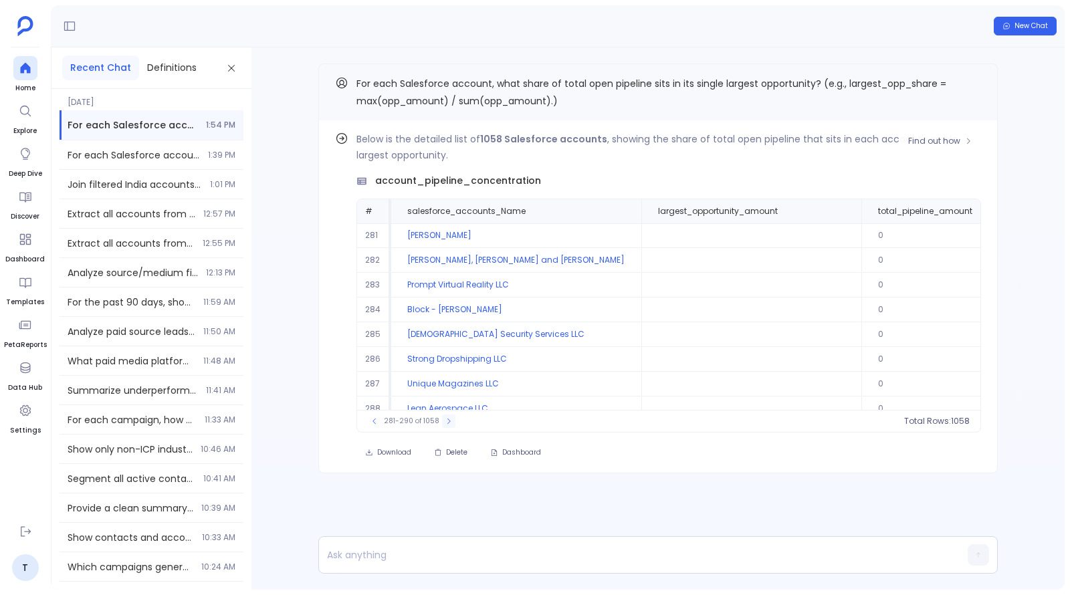
click at [445, 421] on icon at bounding box center [449, 421] width 8 height 8
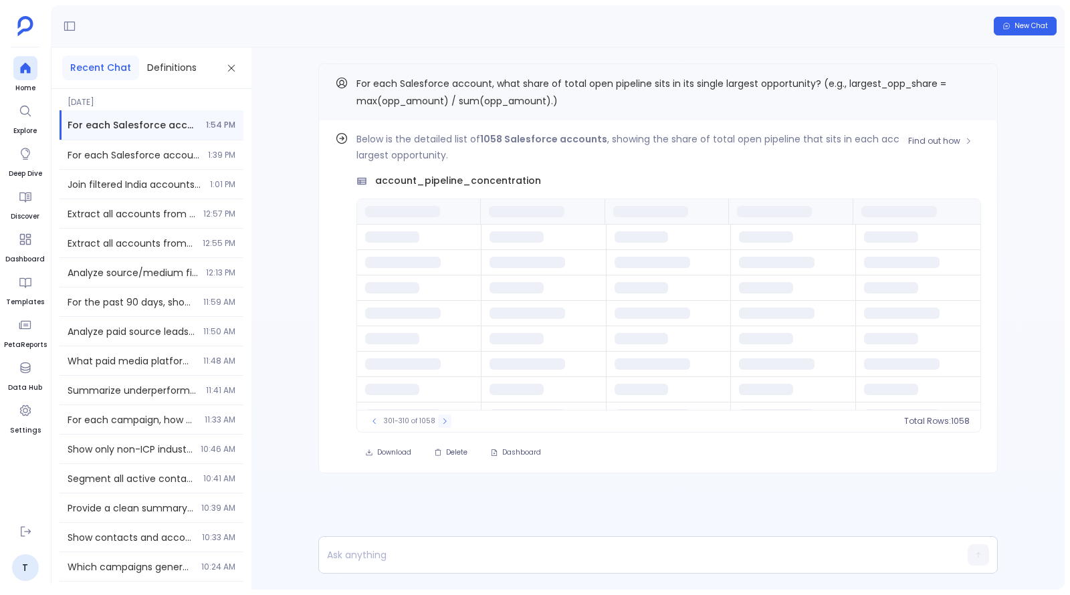
click at [441, 421] on icon at bounding box center [445, 421] width 8 height 8
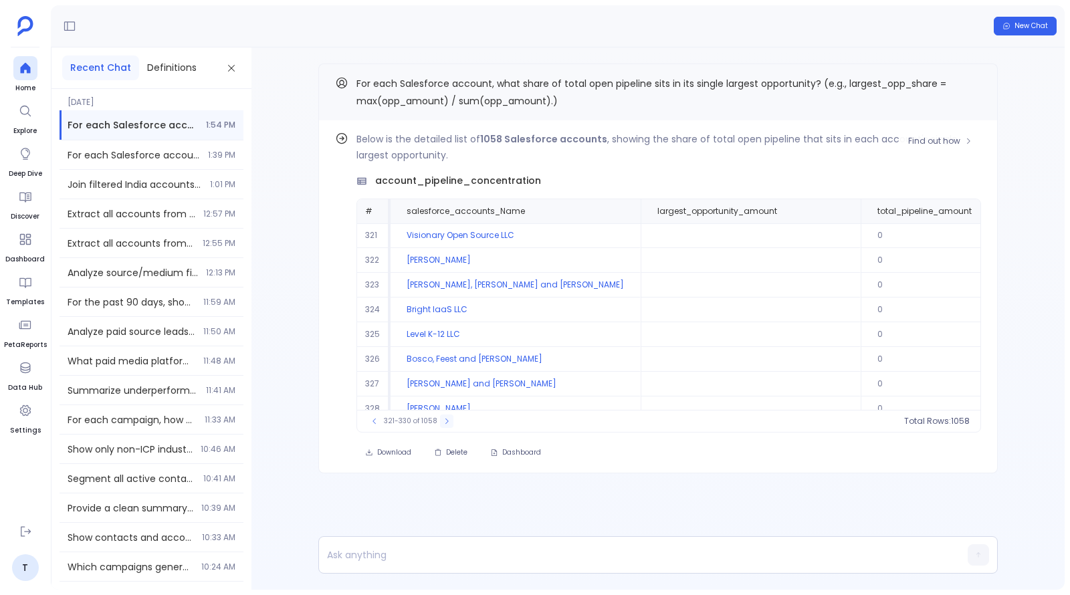
click at [443, 421] on icon at bounding box center [447, 421] width 8 height 8
click at [442, 421] on icon at bounding box center [446, 421] width 8 height 8
click at [443, 421] on icon at bounding box center [447, 421] width 8 height 8
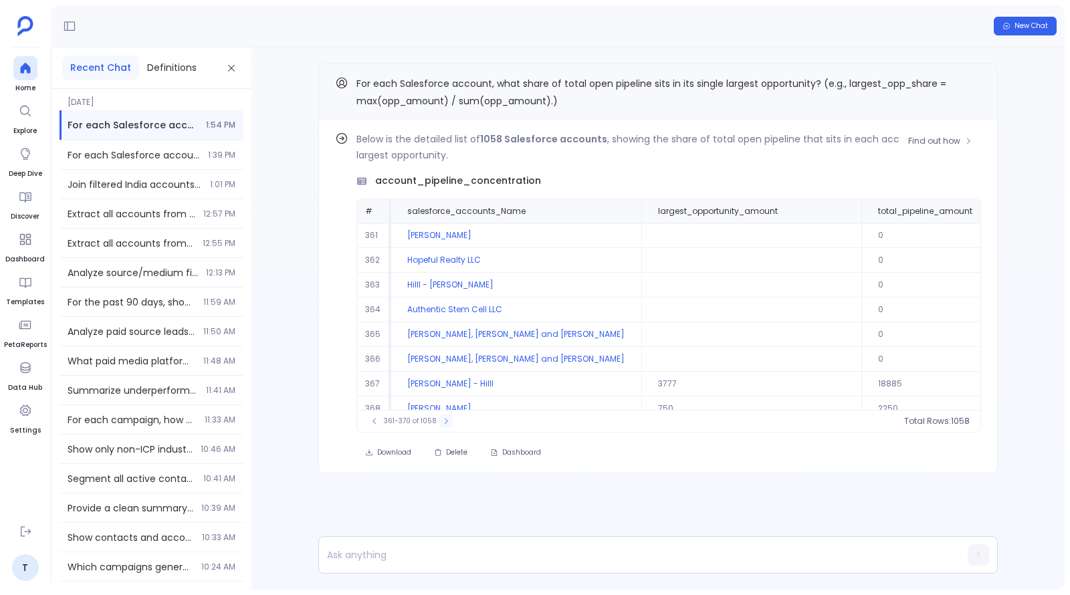
click at [442, 421] on icon at bounding box center [446, 421] width 8 height 8
click at [443, 421] on icon at bounding box center [447, 421] width 8 height 8
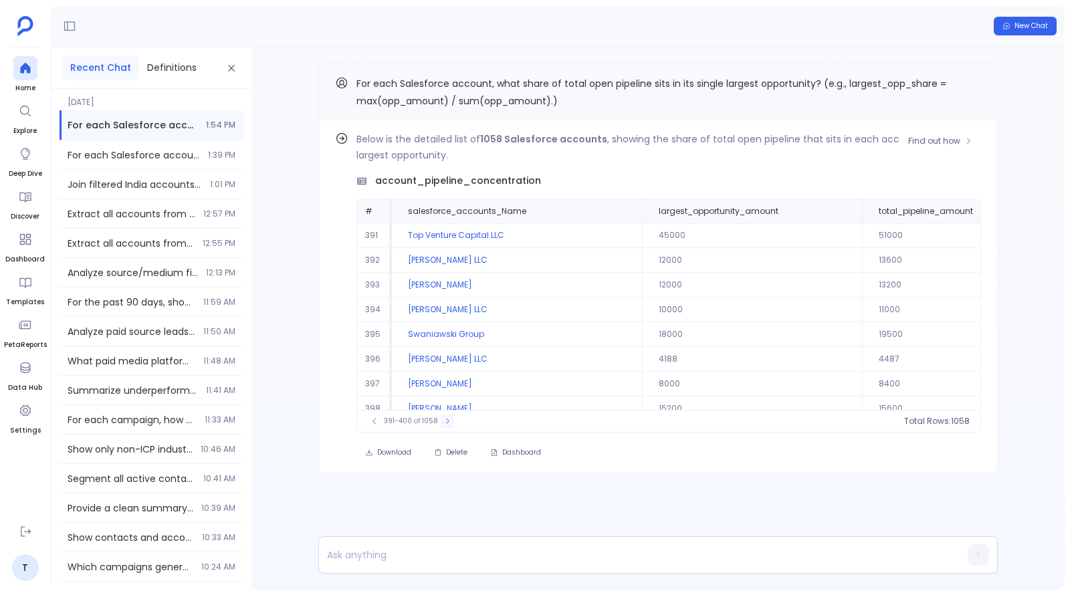
click at [441, 421] on button at bounding box center [447, 421] width 13 height 13
click at [375, 419] on icon at bounding box center [375, 421] width 8 height 8
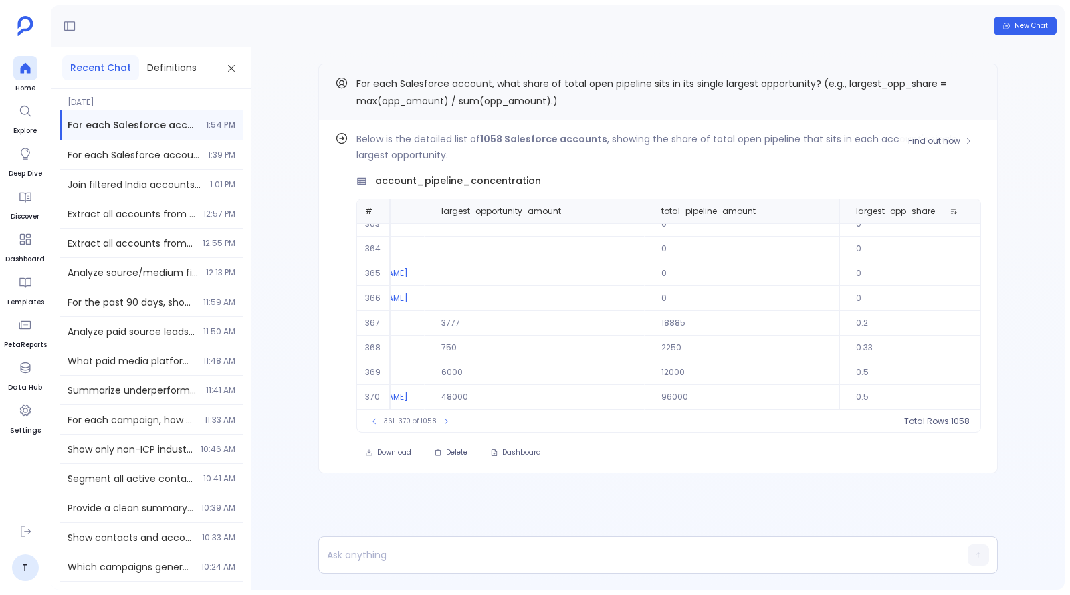
scroll to position [61, 0]
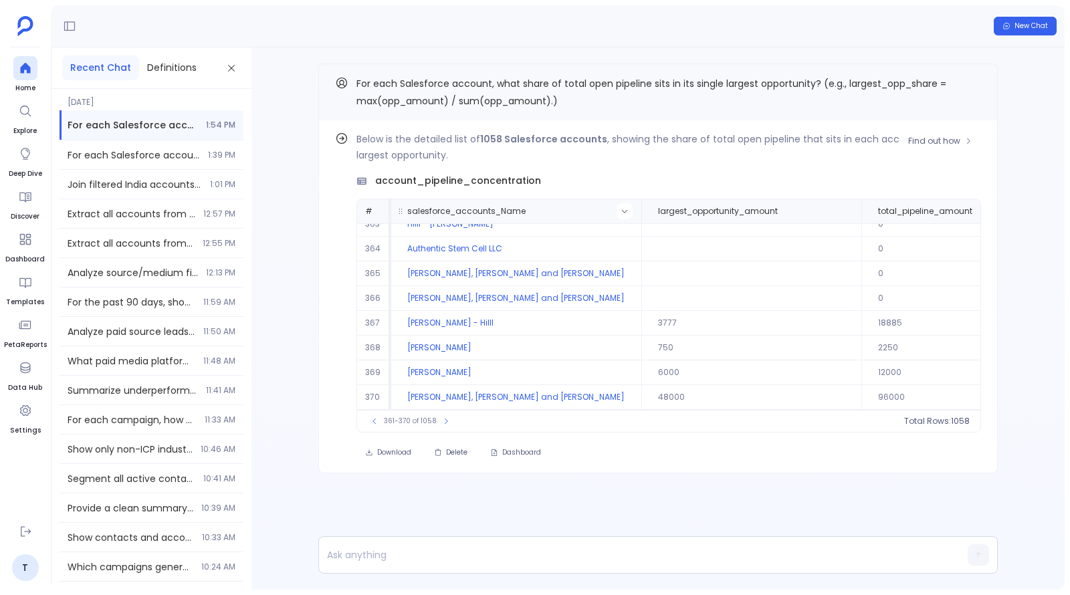
click at [617, 211] on button at bounding box center [625, 211] width 16 height 16
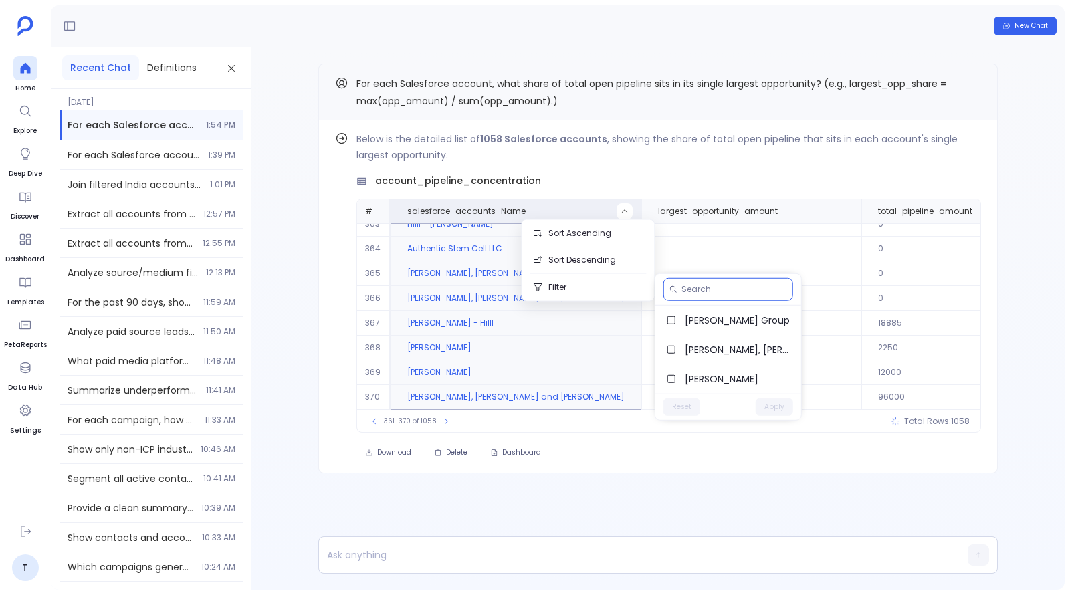
click at [728, 293] on input at bounding box center [735, 289] width 106 height 11
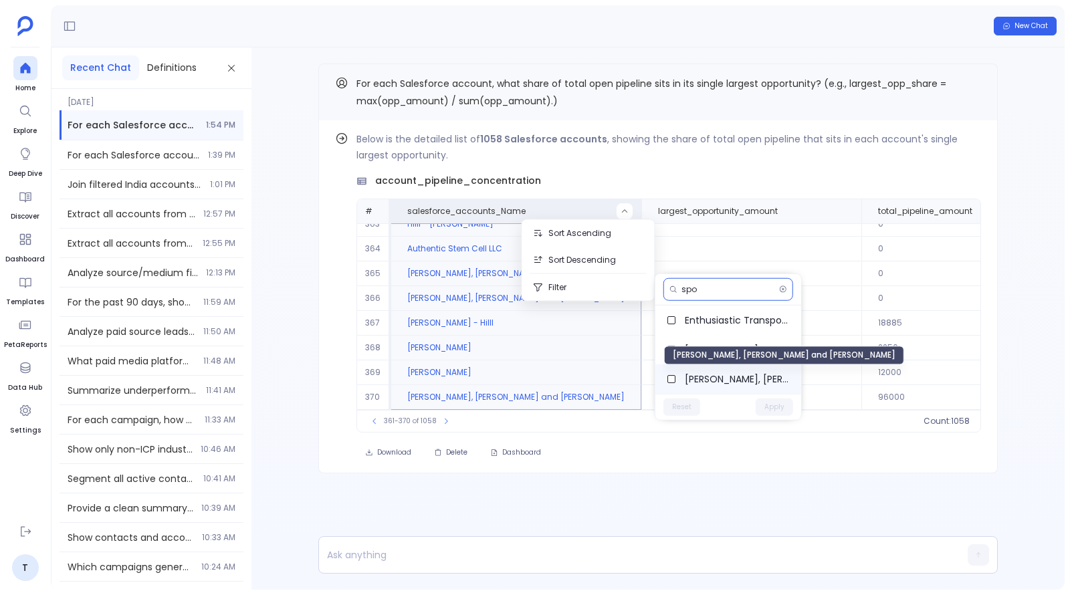
type input "spo"
click at [720, 383] on span "Sporer, O'Hara and McCullough" at bounding box center [738, 379] width 106 height 13
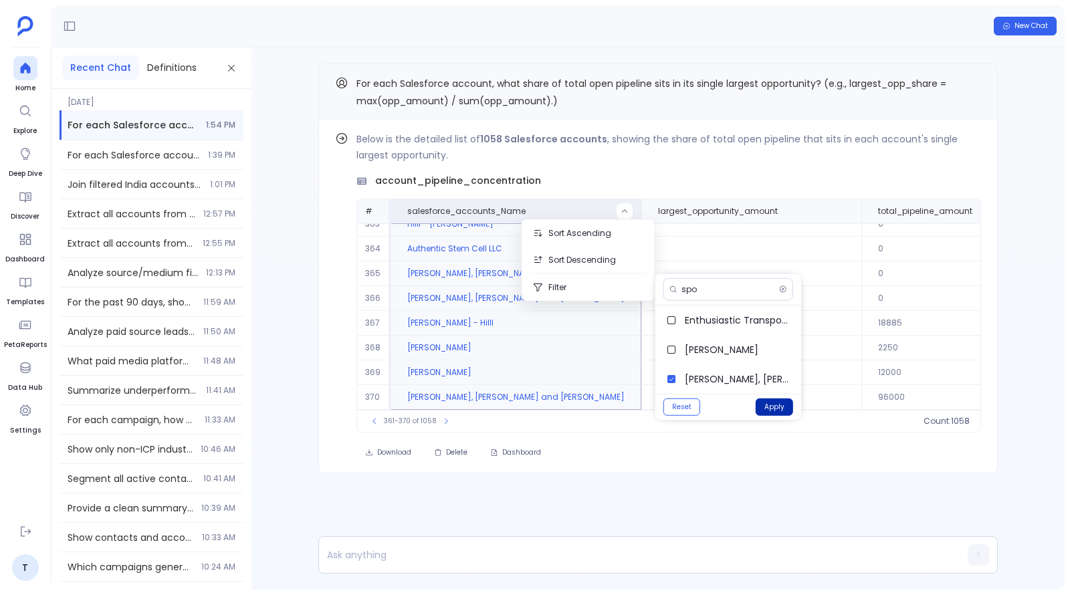
click at [773, 409] on button "Apply" at bounding box center [774, 407] width 37 height 17
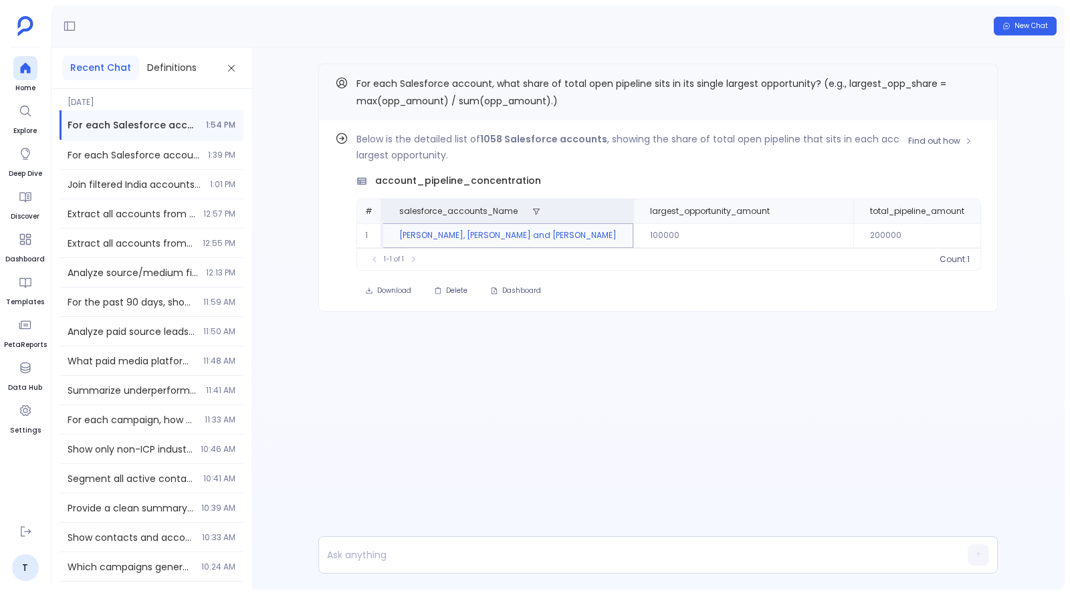
scroll to position [0, 205]
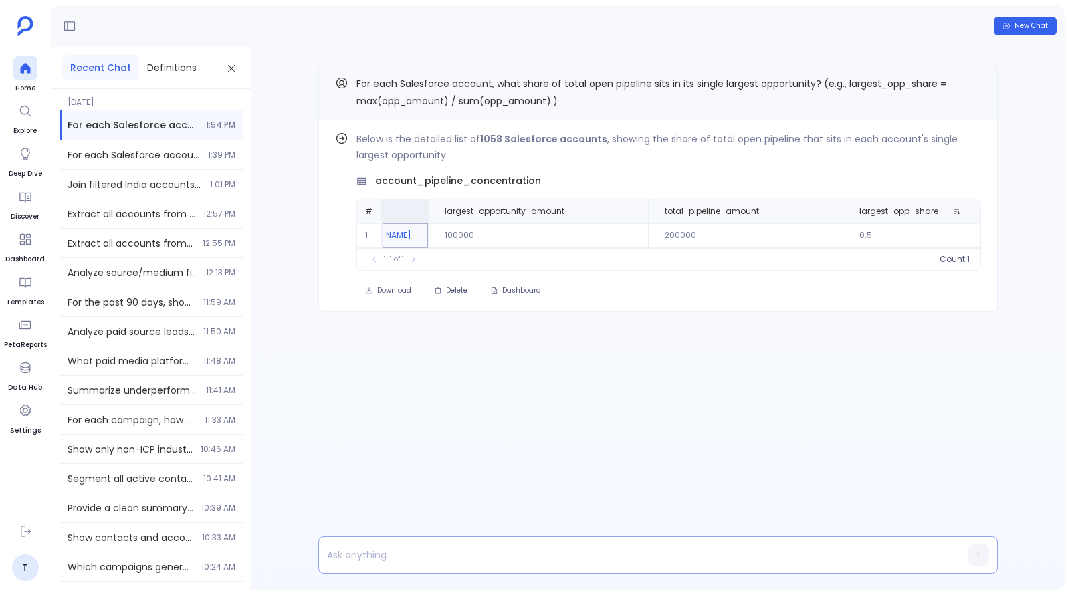
click at [490, 565] on div at bounding box center [632, 555] width 627 height 36
click at [493, 559] on p at bounding box center [632, 555] width 627 height 19
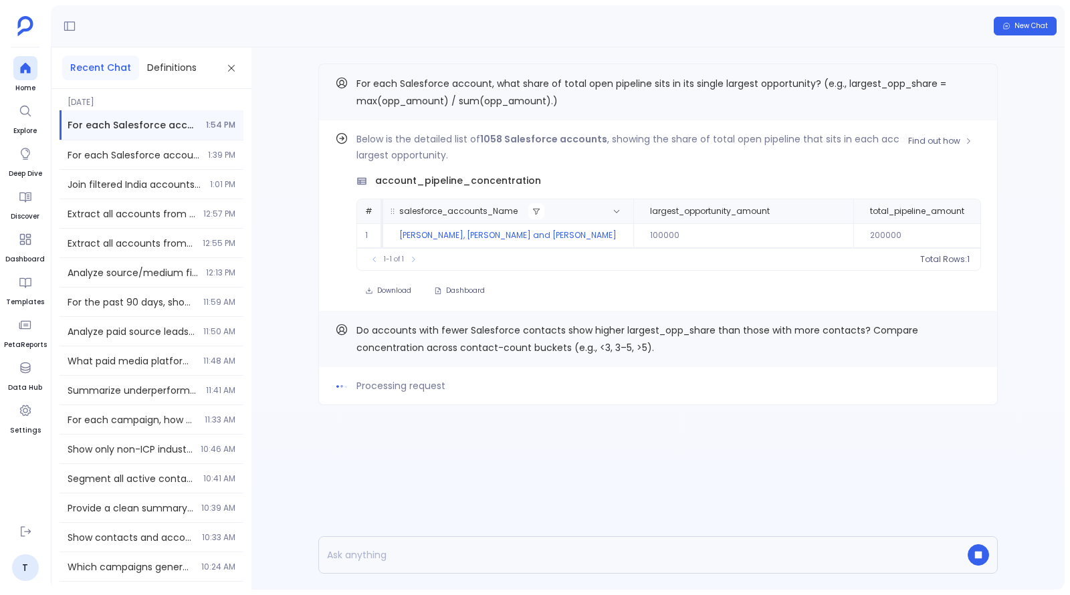
click at [533, 209] on icon at bounding box center [536, 212] width 7 height 6
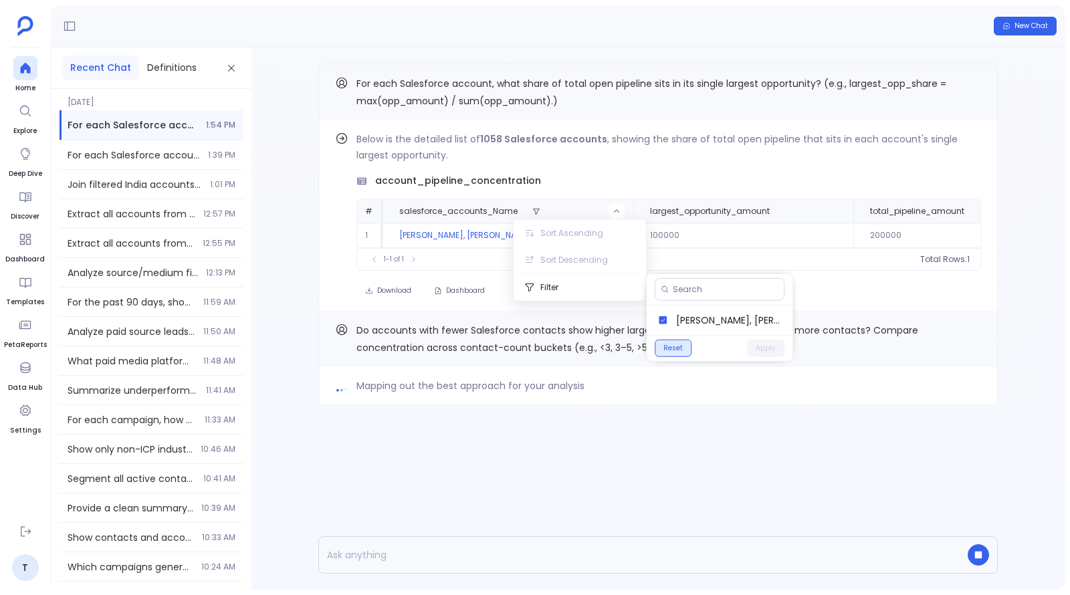
click at [672, 343] on button "Reset" at bounding box center [673, 348] width 37 height 17
click at [763, 341] on button "Apply" at bounding box center [765, 348] width 37 height 17
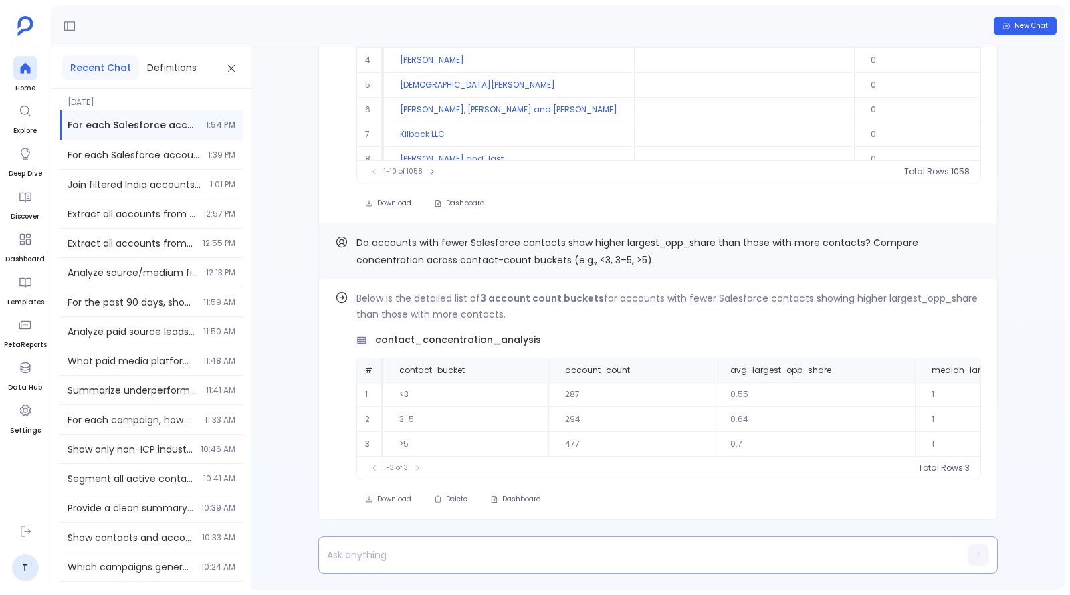
click at [441, 557] on p at bounding box center [632, 555] width 627 height 19
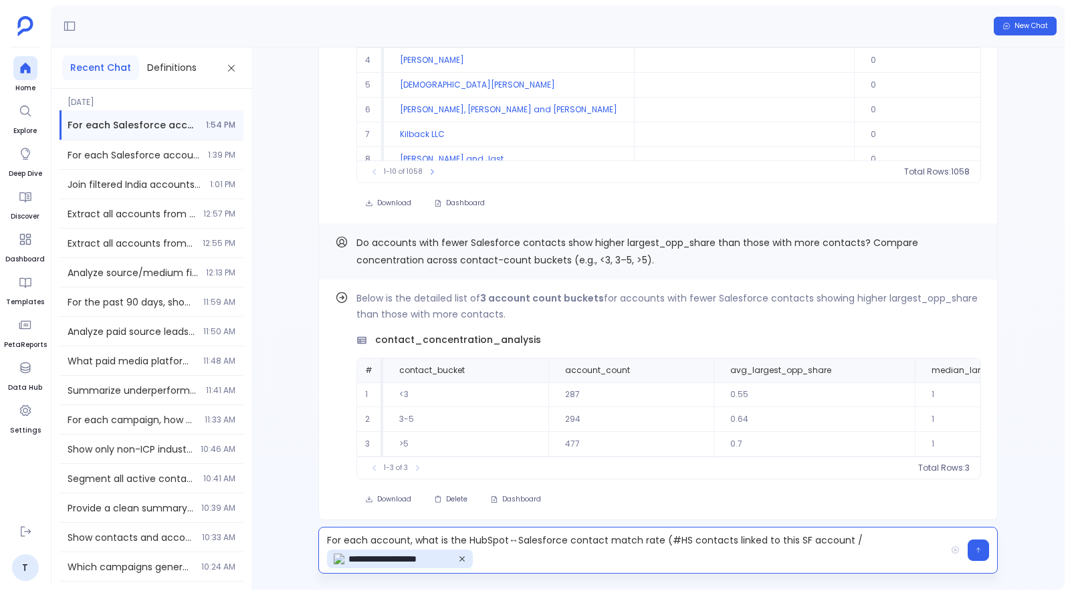
click at [462, 559] on icon at bounding box center [462, 559] width 8 height 8
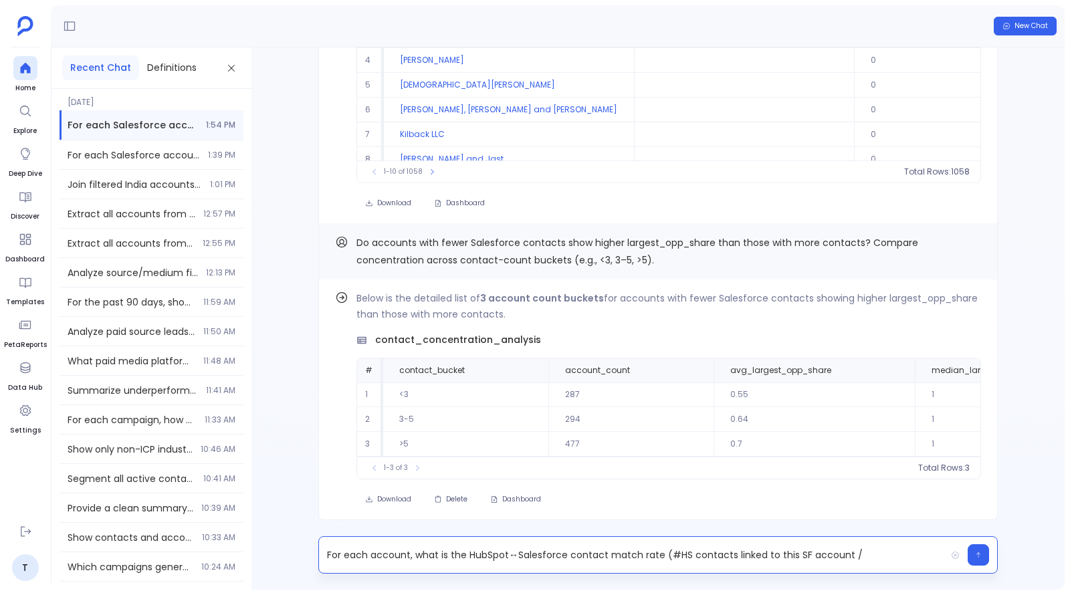
click at [759, 559] on p "For each account, what is the HubSpot↔Salesforce contact match rate (#HS contac…" at bounding box center [632, 555] width 627 height 19
click at [545, 547] on p at bounding box center [632, 555] width 627 height 19
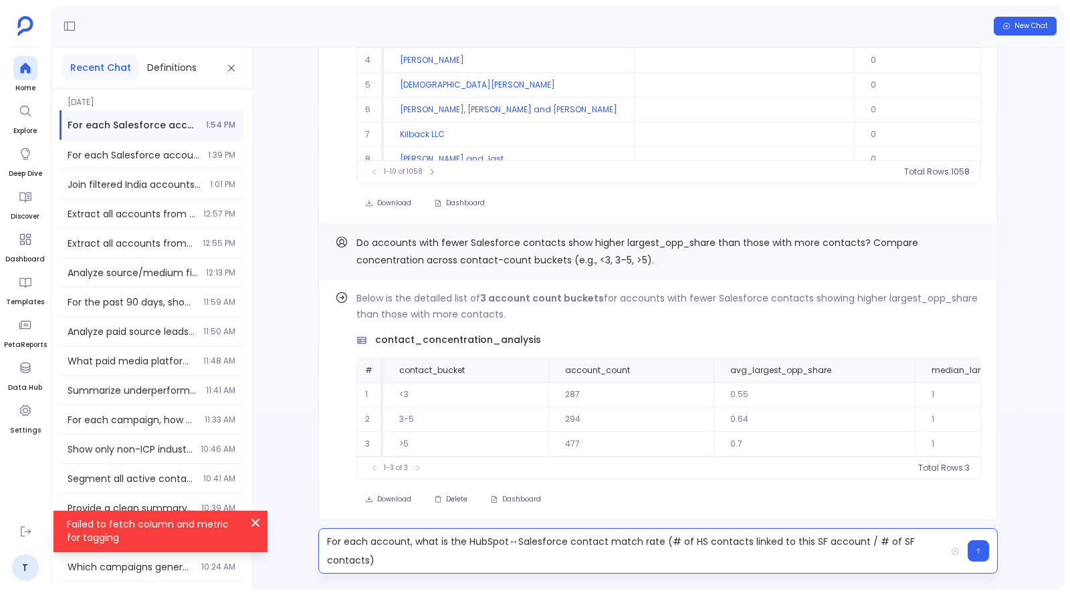
click at [526, 551] on p "For each account, what is the HubSpot↔Salesforce contact match rate (# of HS co…" at bounding box center [632, 550] width 627 height 37
click at [445, 563] on p "For each account, what is the HubSpot↔Salesforce contact match rate (# of HS co…" at bounding box center [632, 550] width 627 height 37
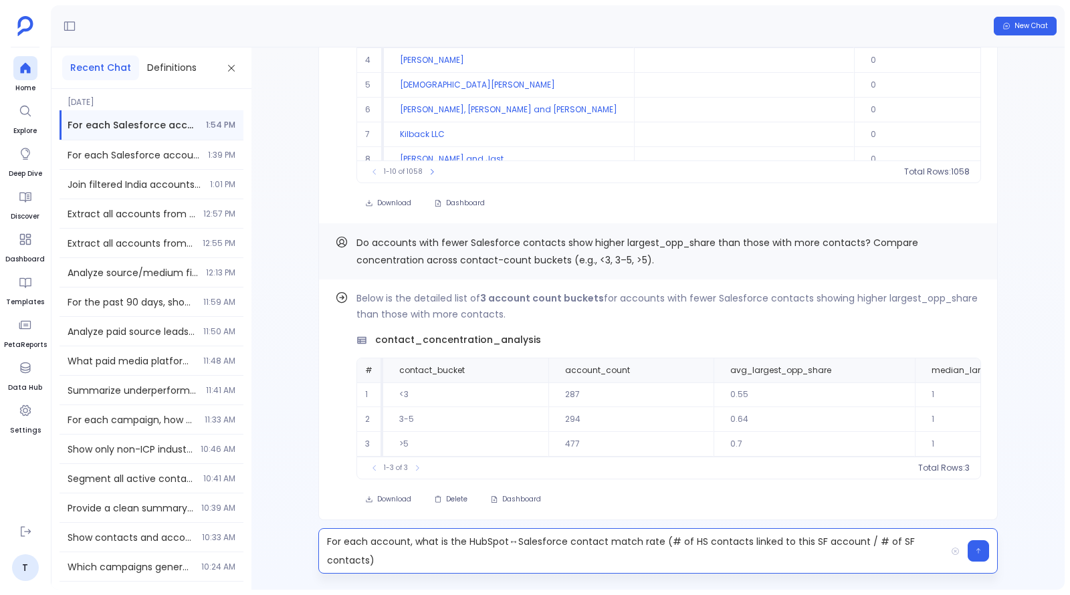
click at [516, 541] on p "For each account, what is the HubSpot↔Salesforce contact match rate (# of HS co…" at bounding box center [632, 550] width 627 height 37
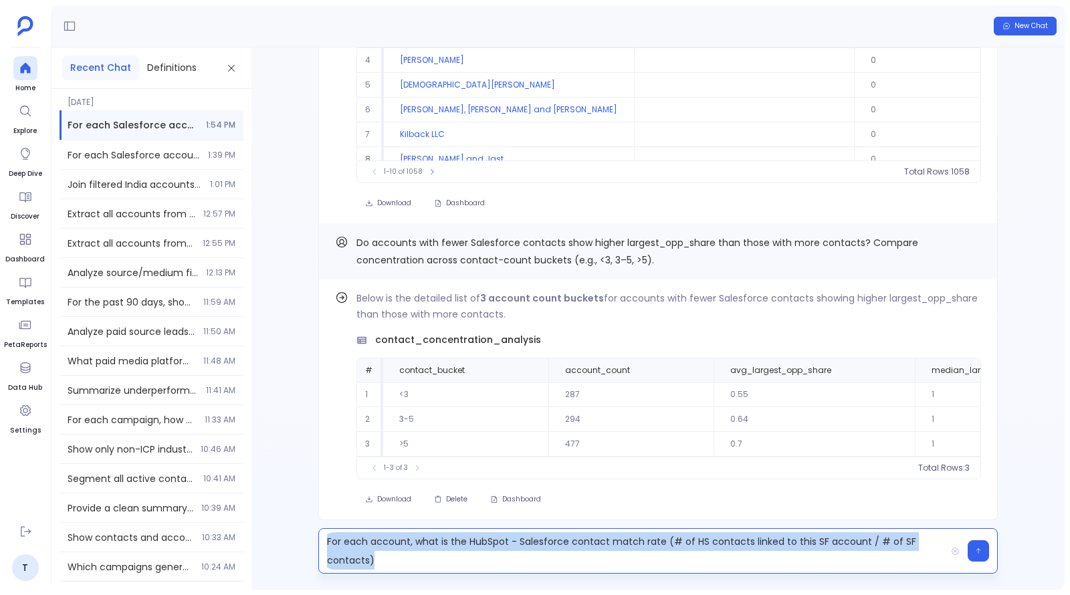
copy p "For each account, what is the HubSpot - Salesforce contact match rate (# of HS …"
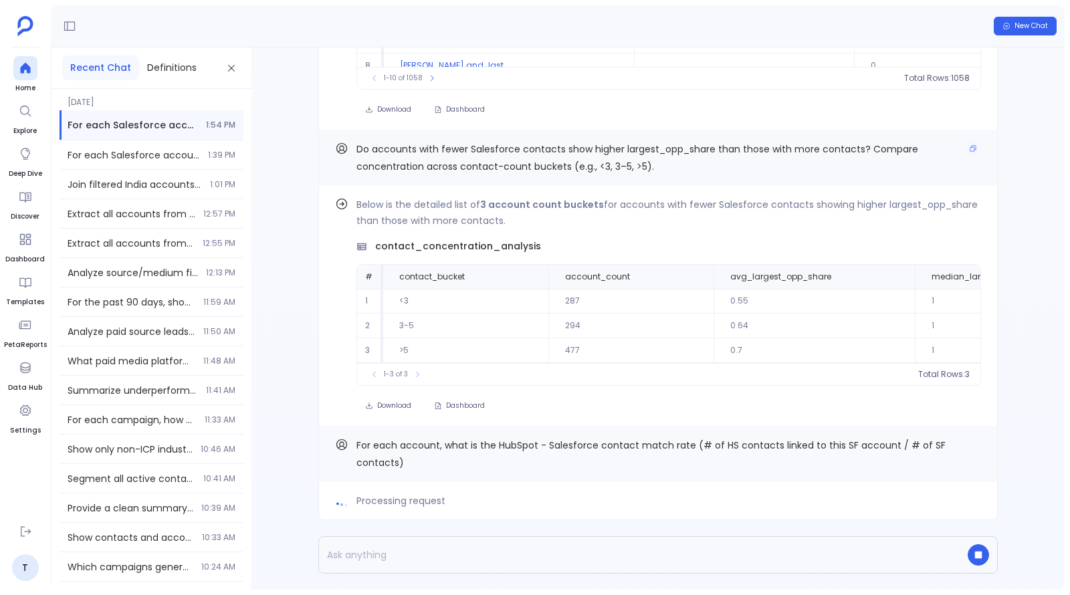
scroll to position [0, 0]
click at [914, 210] on span "Find out how" at bounding box center [934, 206] width 52 height 11
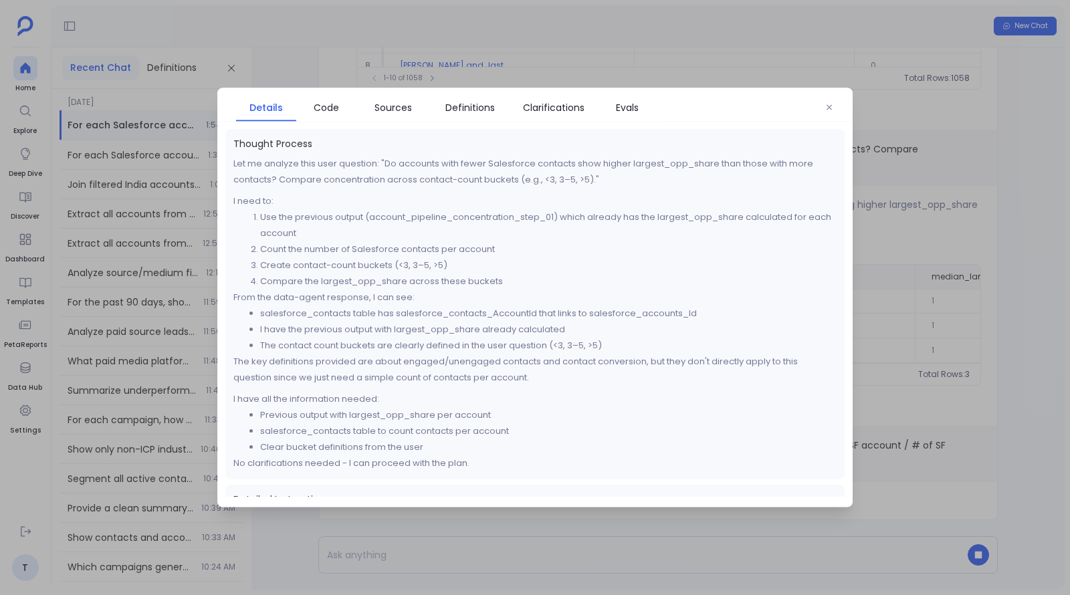
click at [393, 64] on div at bounding box center [535, 297] width 1070 height 595
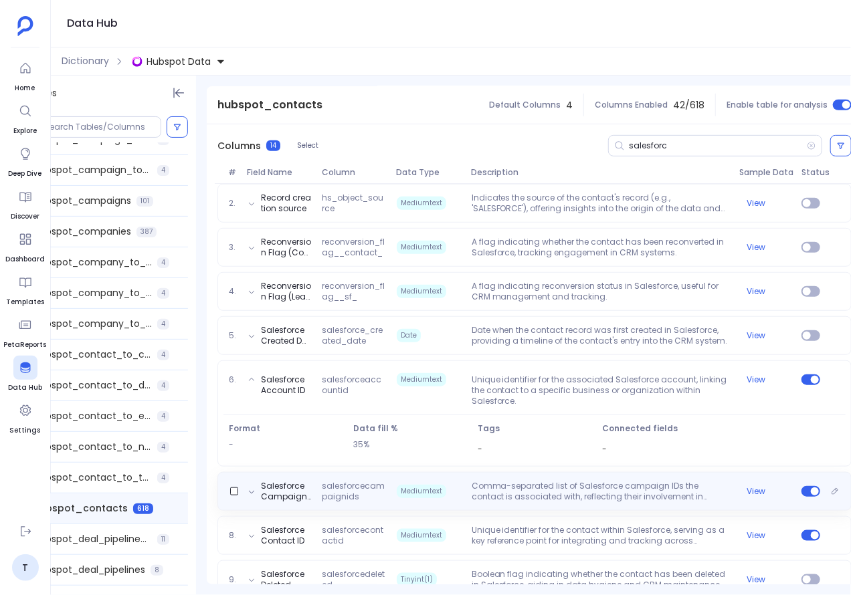
scroll to position [0, 38]
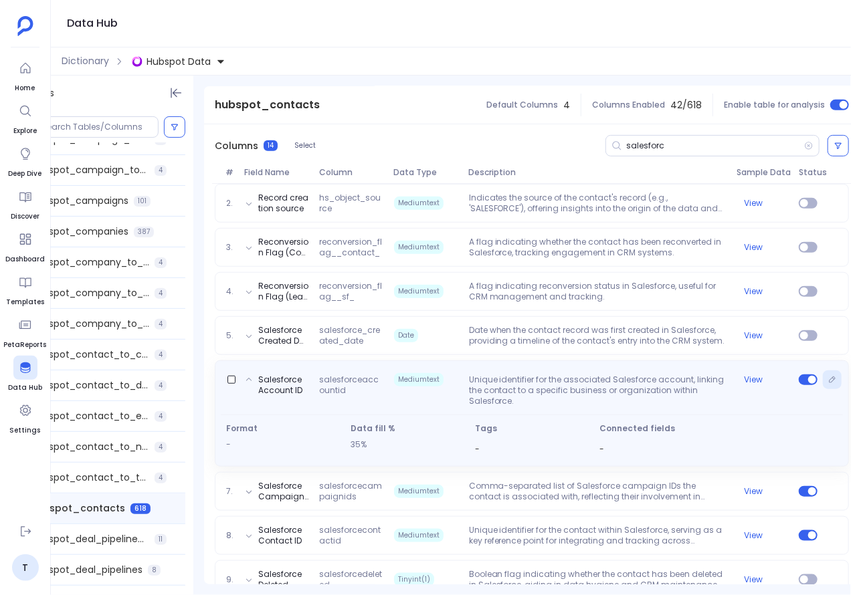
click at [833, 379] on button "Edit" at bounding box center [832, 380] width 19 height 19
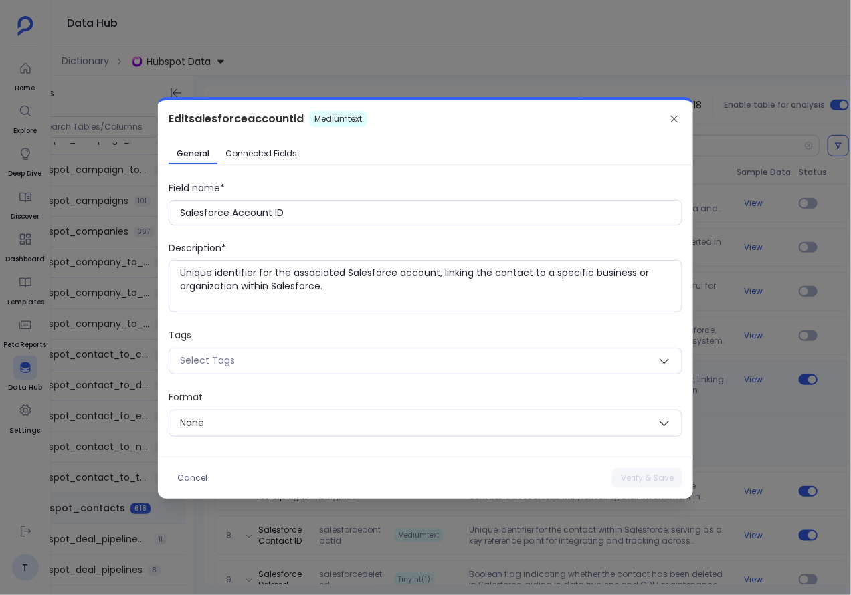
click at [257, 161] on link "Connected Fields" at bounding box center [261, 153] width 88 height 21
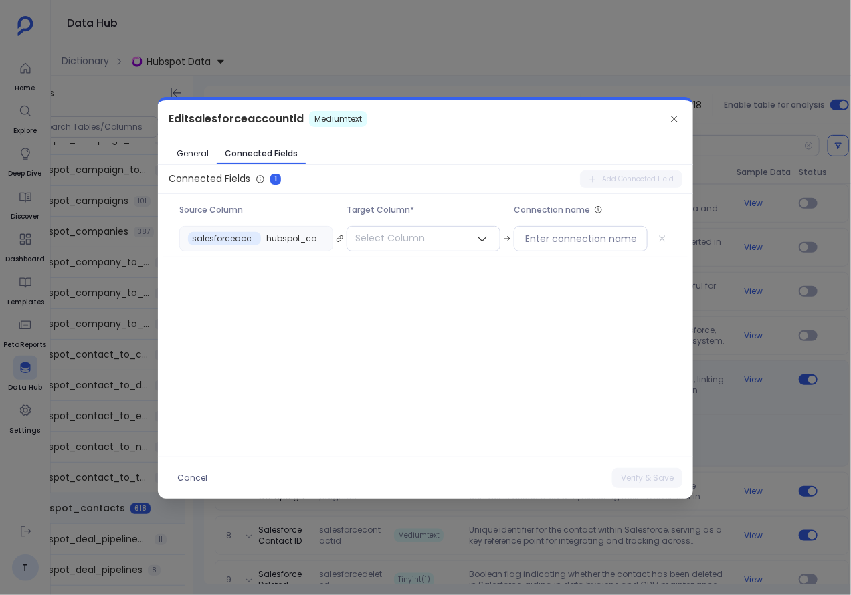
click at [409, 80] on div at bounding box center [425, 297] width 851 height 595
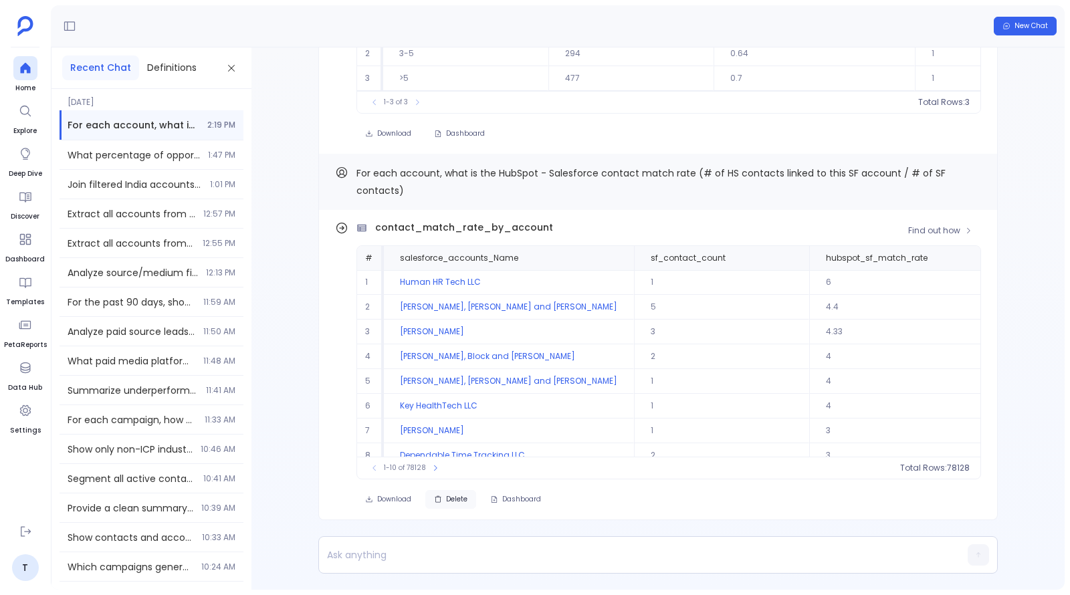
click at [441, 498] on button "Delete" at bounding box center [450, 499] width 51 height 19
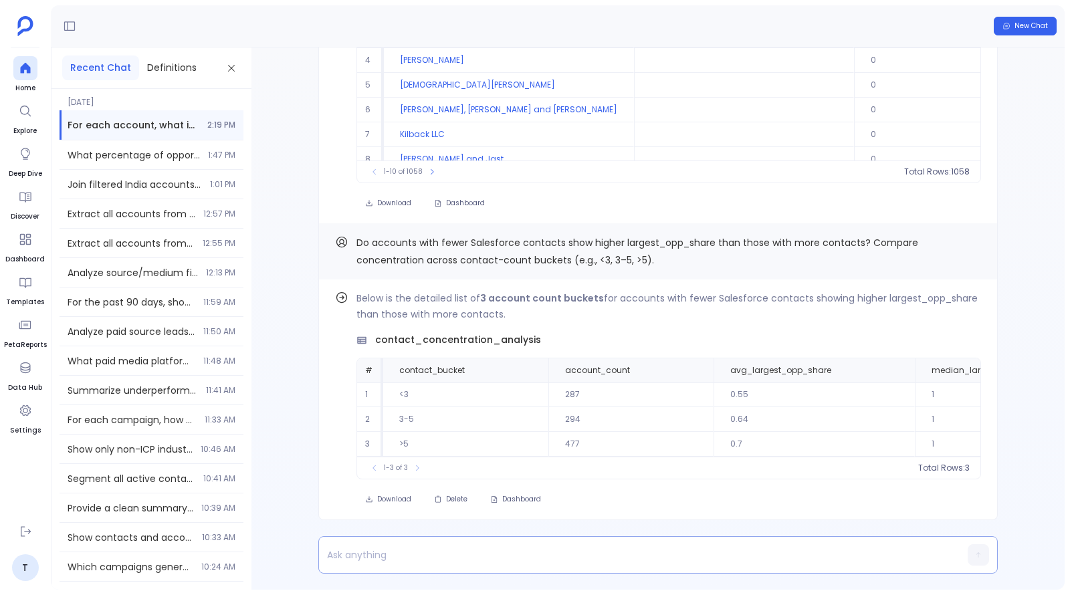
click at [482, 548] on p at bounding box center [632, 555] width 627 height 19
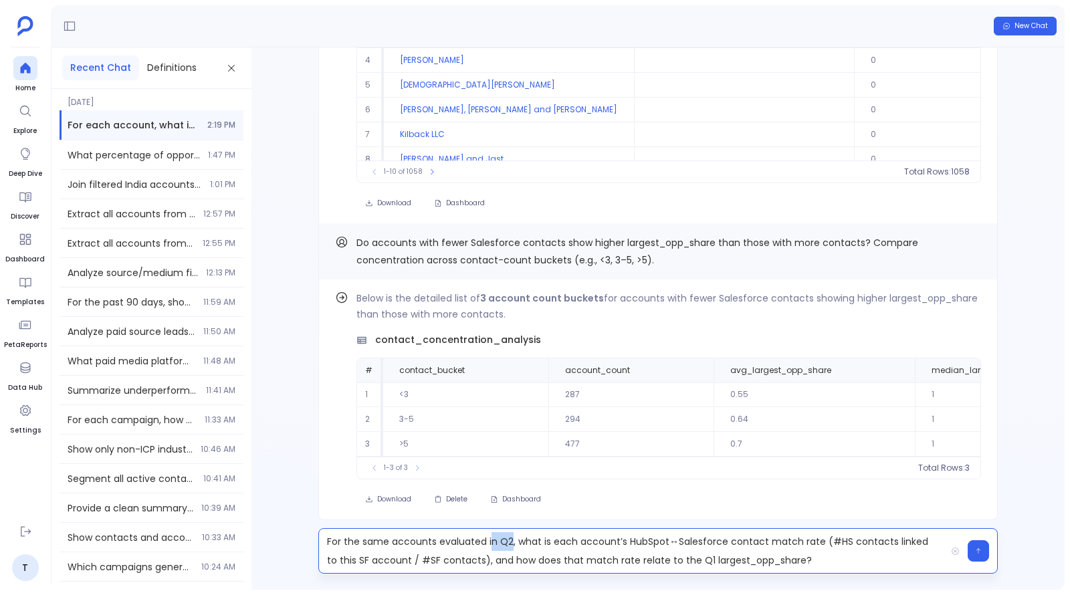
drag, startPoint x: 510, startPoint y: 542, endPoint x: 489, endPoint y: 540, distance: 21.4
click at [489, 540] on p "For the same accounts evaluated in Q2, what is each account’s HubSpot↔Salesforc…" at bounding box center [632, 550] width 627 height 37
click at [682, 543] on p "For the same accounts evaluated iabove, what is each account’s HubSpot↔Salesfor…" at bounding box center [632, 550] width 627 height 37
click at [841, 544] on p "For the same accounts evaluated iabove, what is each account’s HubSpot - Salesf…" at bounding box center [632, 550] width 627 height 37
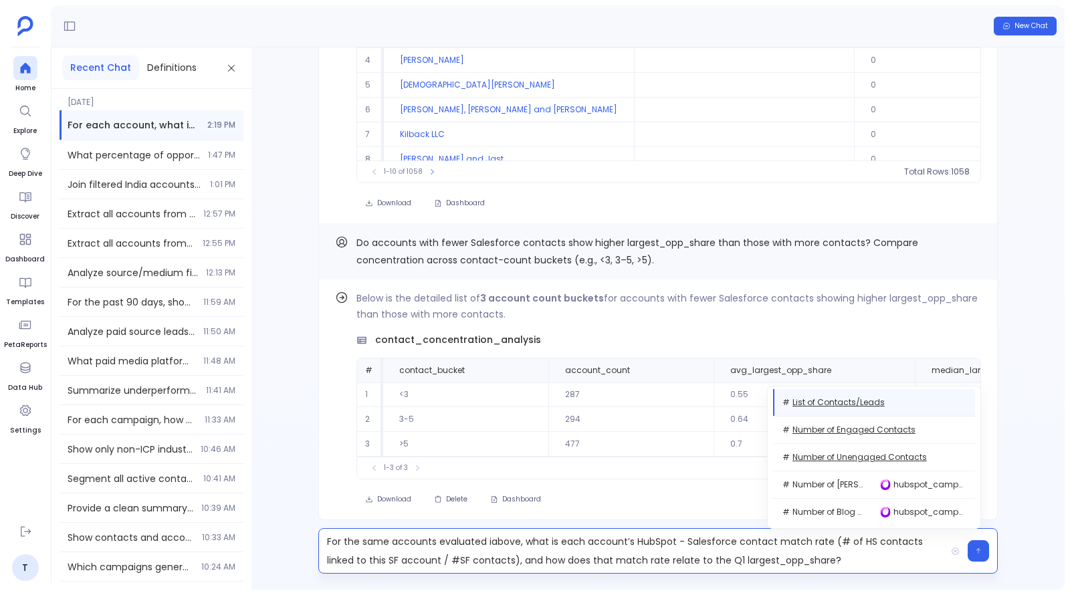
click at [457, 561] on p "For the same accounts evaluated iabove, what is each account’s HubSpot - Salesf…" at bounding box center [632, 550] width 627 height 37
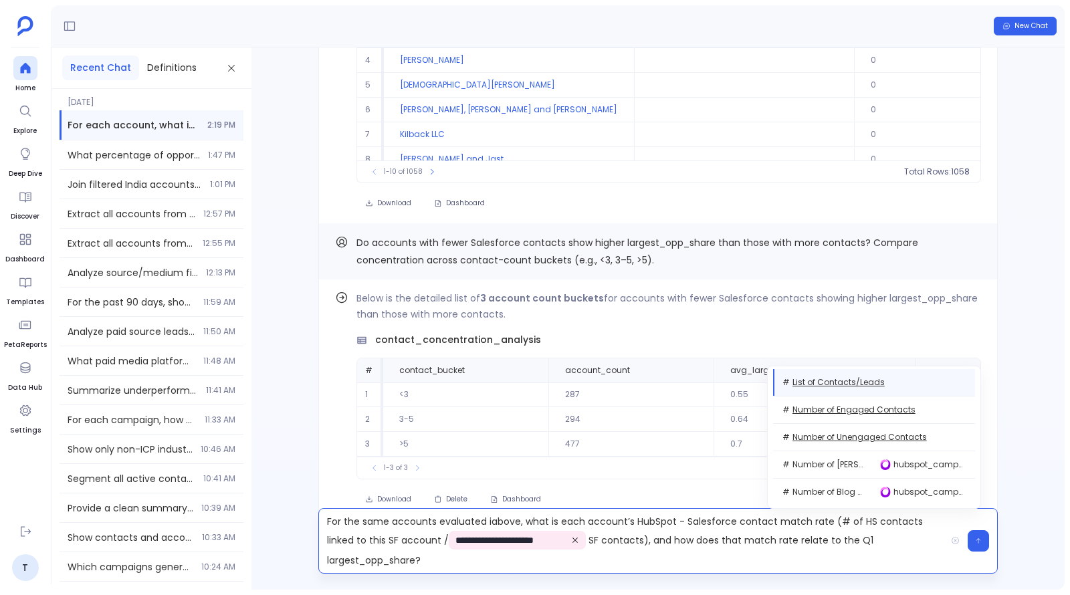
click at [543, 561] on p "**********" at bounding box center [632, 541] width 627 height 58
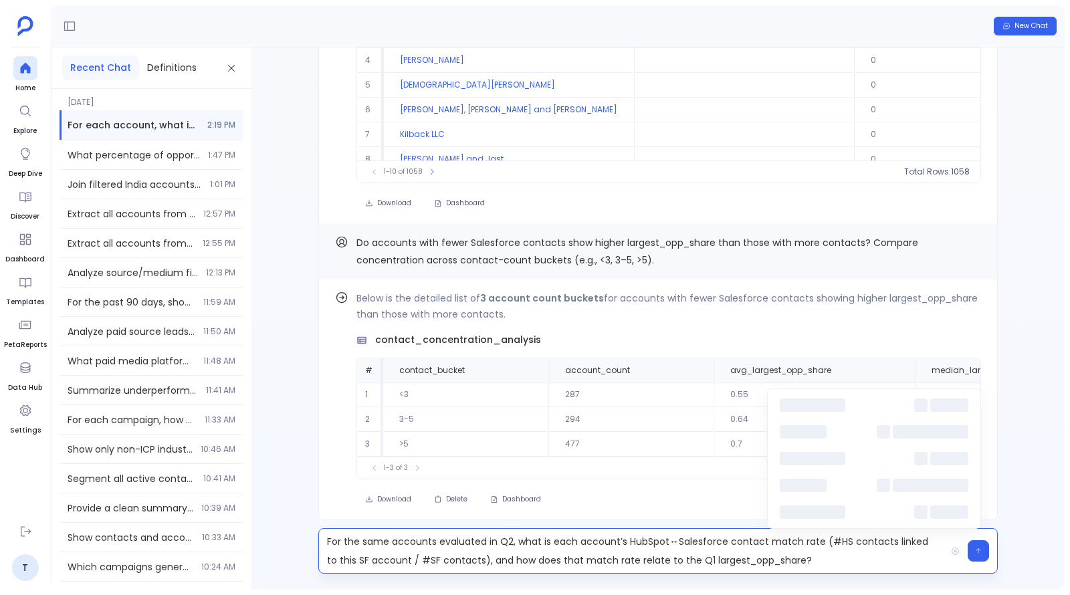
click at [415, 563] on p "For the same accounts evaluated in Q2, what is each account’s HubSpot↔Salesforc…" at bounding box center [632, 550] width 627 height 37
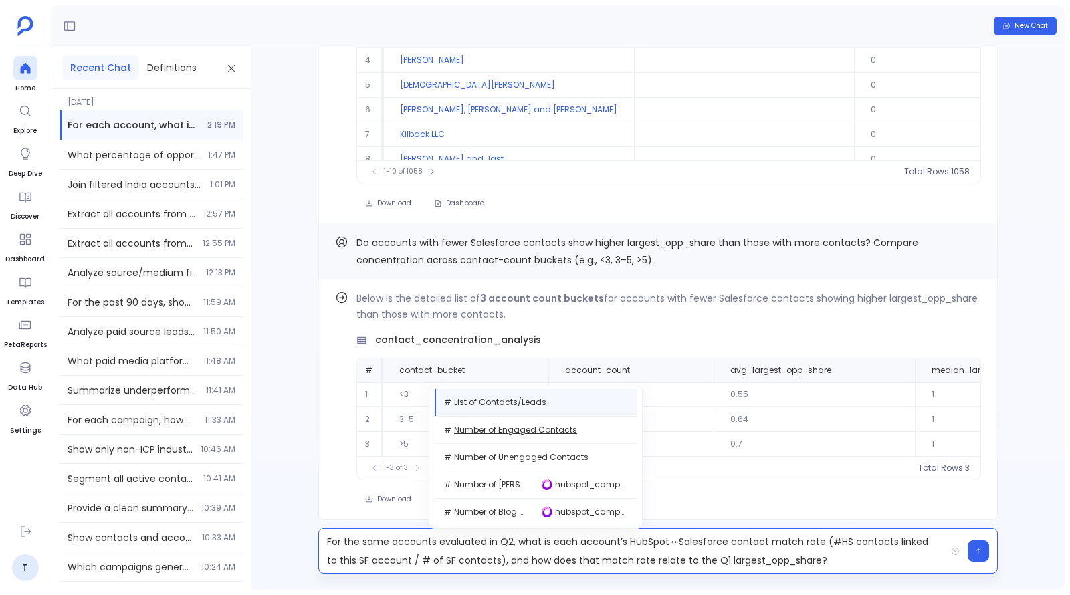
click at [629, 553] on p "For the same accounts evaluated in Q2, what is each account’s HubSpot↔Salesforc…" at bounding box center [632, 550] width 627 height 37
click at [763, 555] on p "For the same accounts evaluated in Q2, what is each account’s HubSpot↔Salesforc…" at bounding box center [632, 550] width 627 height 37
click at [828, 542] on p "For the same accounts evaluated in Q2, what is each account’s HubSpot↔Salesforc…" at bounding box center [632, 550] width 627 height 37
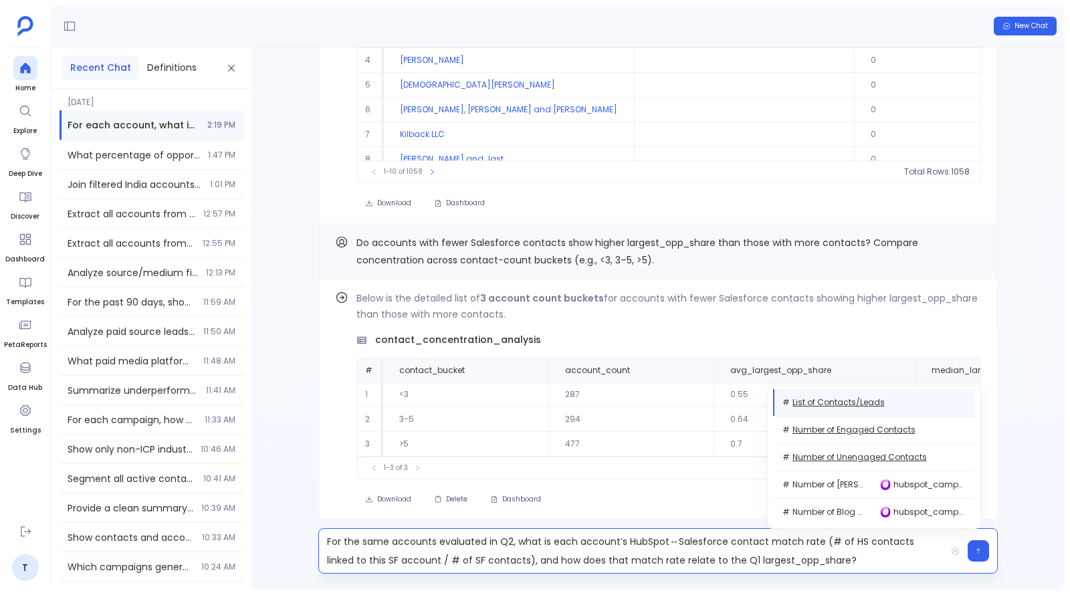
click at [842, 560] on p "For the same accounts evaluated in Q2, what is each account’s HubSpot↔Salesforc…" at bounding box center [632, 550] width 627 height 37
click at [983, 549] on button "button" at bounding box center [978, 550] width 21 height 21
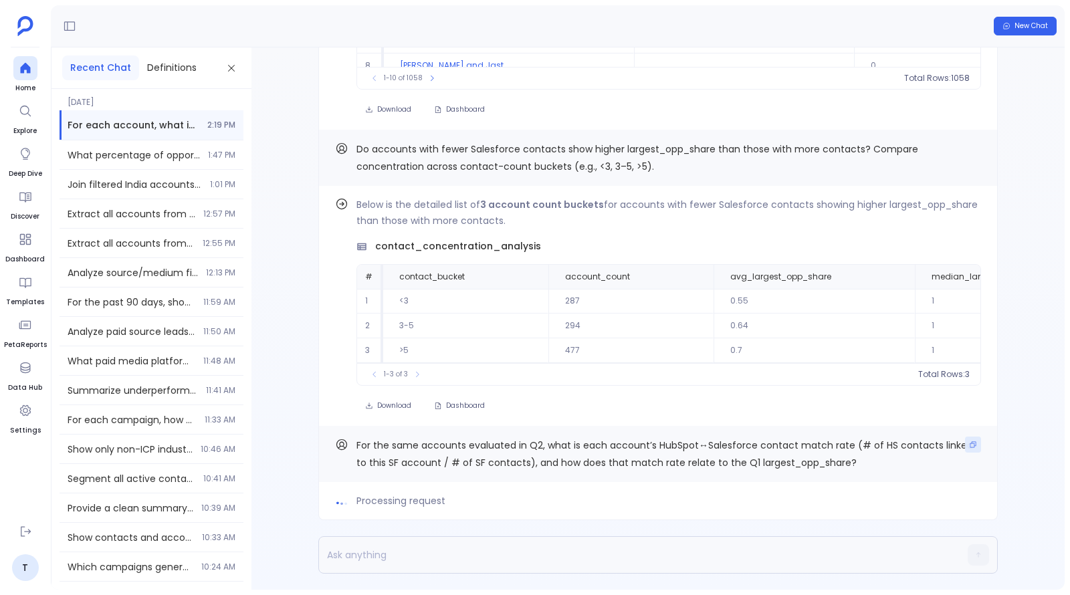
click at [969, 445] on icon "Copy" at bounding box center [973, 445] width 8 height 8
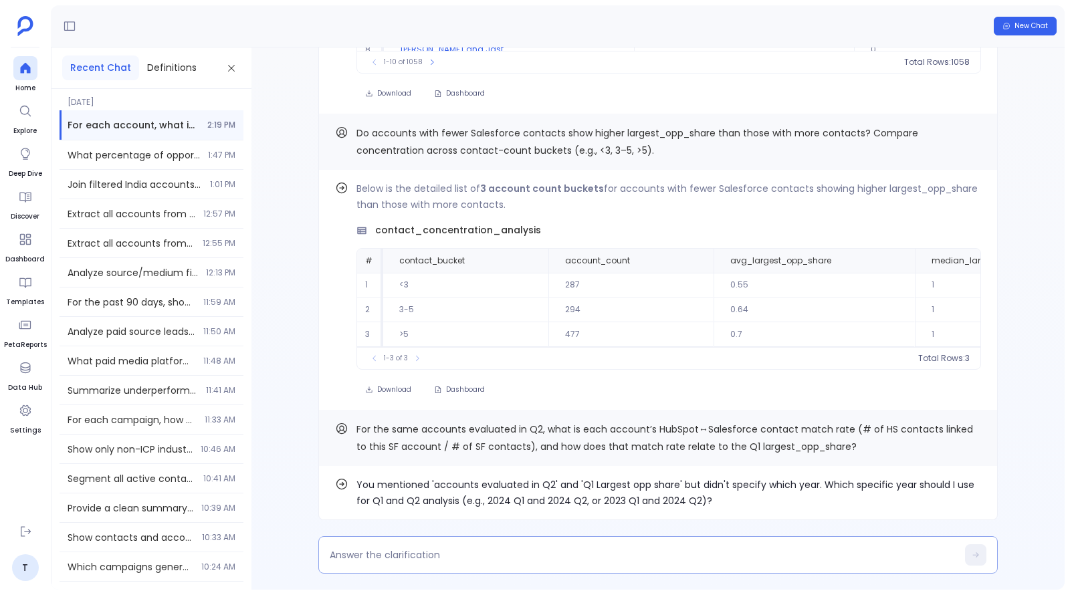
click at [863, 557] on textarea at bounding box center [643, 555] width 627 height 13
type textarea "sd"
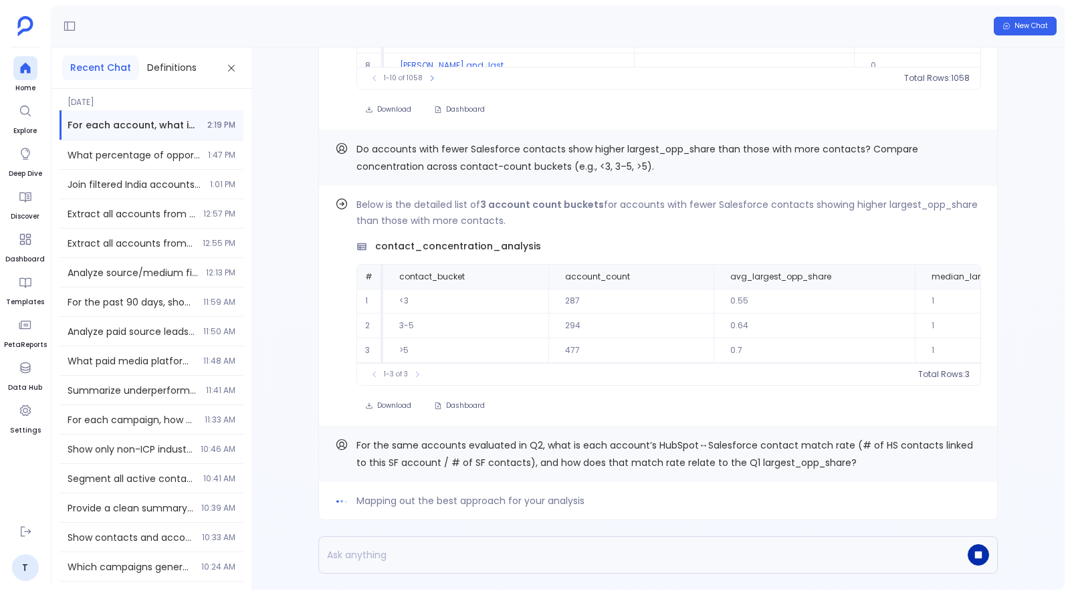
click at [974, 555] on icon "button" at bounding box center [978, 555] width 9 height 9
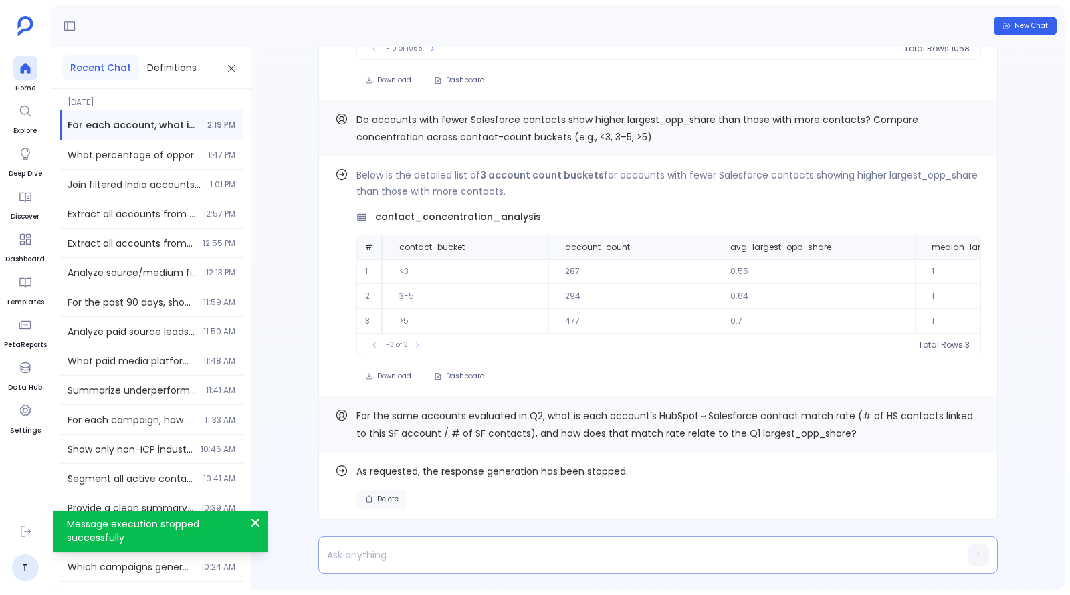
click at [388, 501] on span "Delete" at bounding box center [387, 499] width 21 height 9
click at [403, 557] on p at bounding box center [632, 555] width 627 height 19
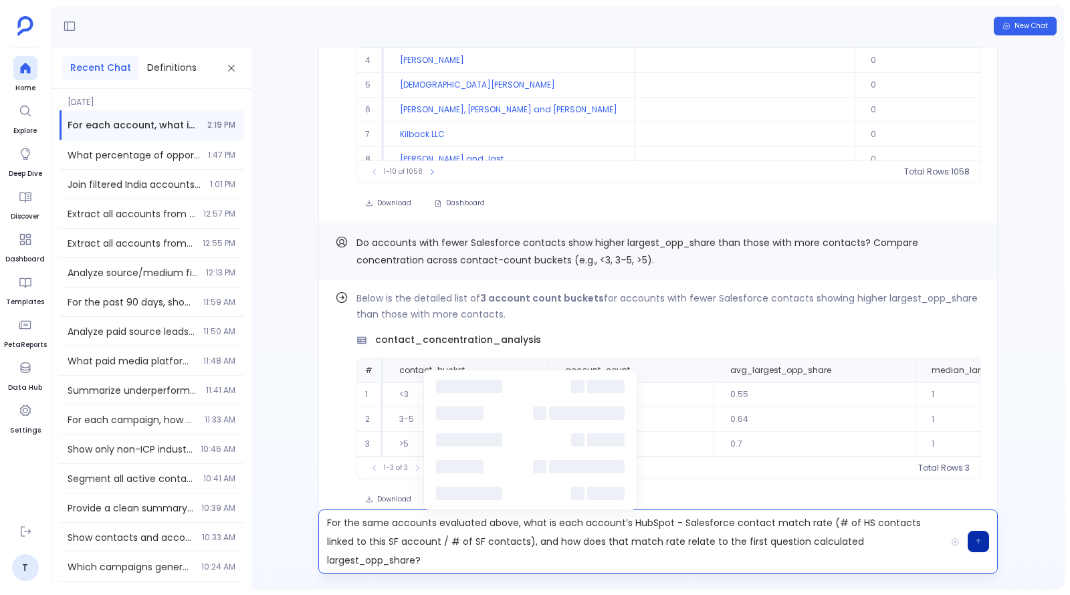
click at [975, 539] on icon "button" at bounding box center [978, 542] width 7 height 8
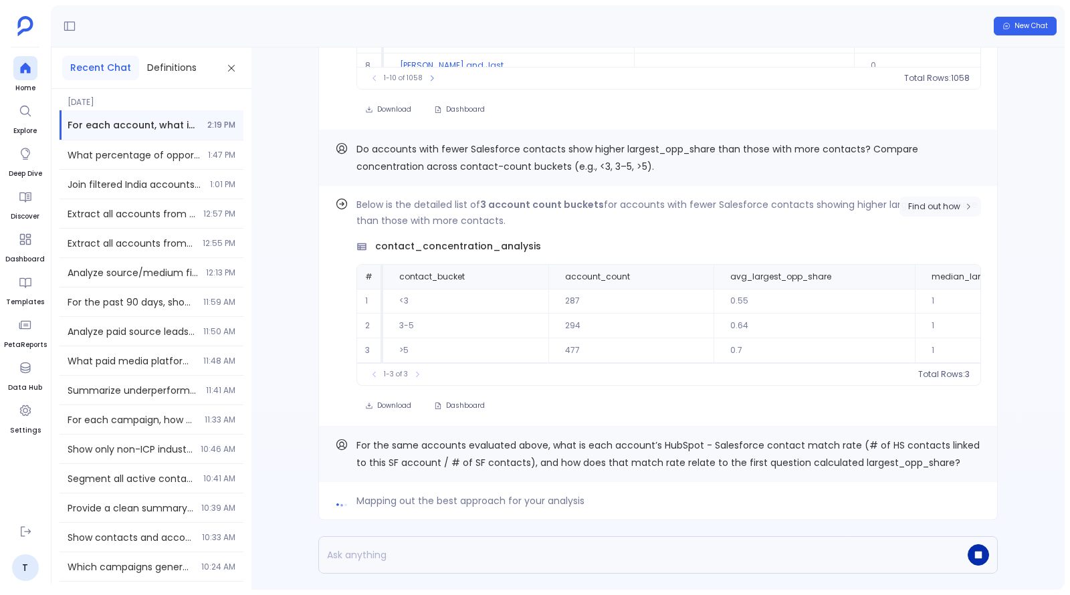
click at [957, 210] on span "Find out how" at bounding box center [934, 206] width 52 height 11
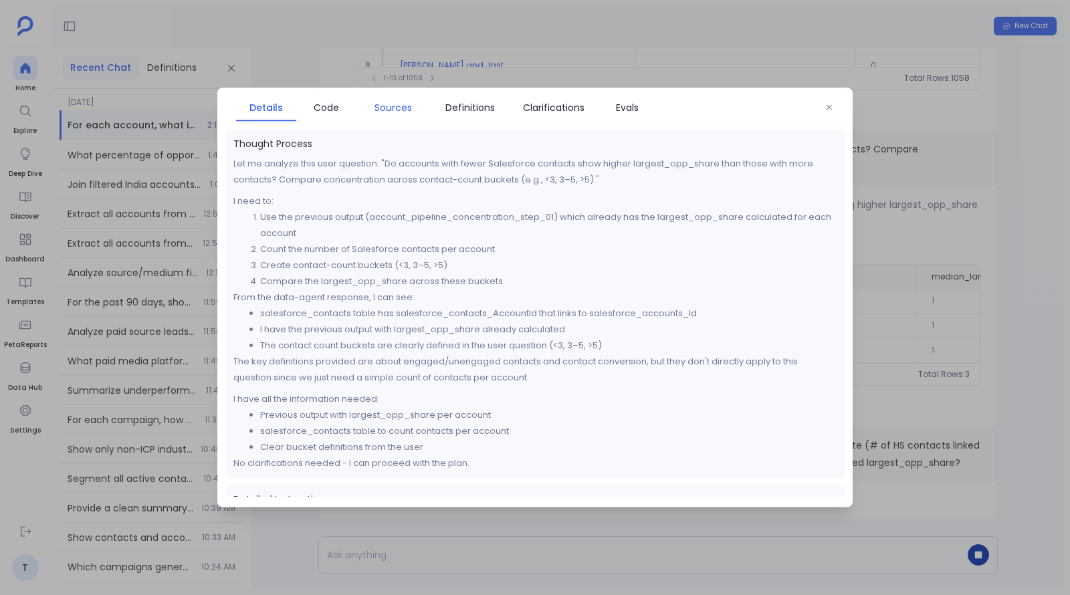
click at [396, 107] on span "Sources" at bounding box center [393, 107] width 37 height 15
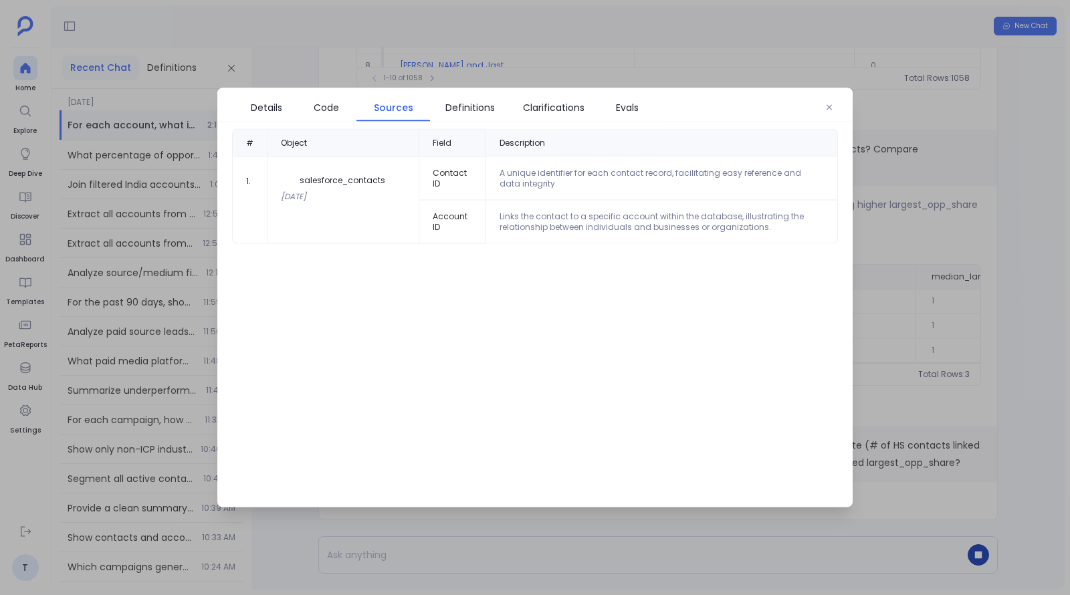
click at [965, 313] on div at bounding box center [535, 297] width 1070 height 595
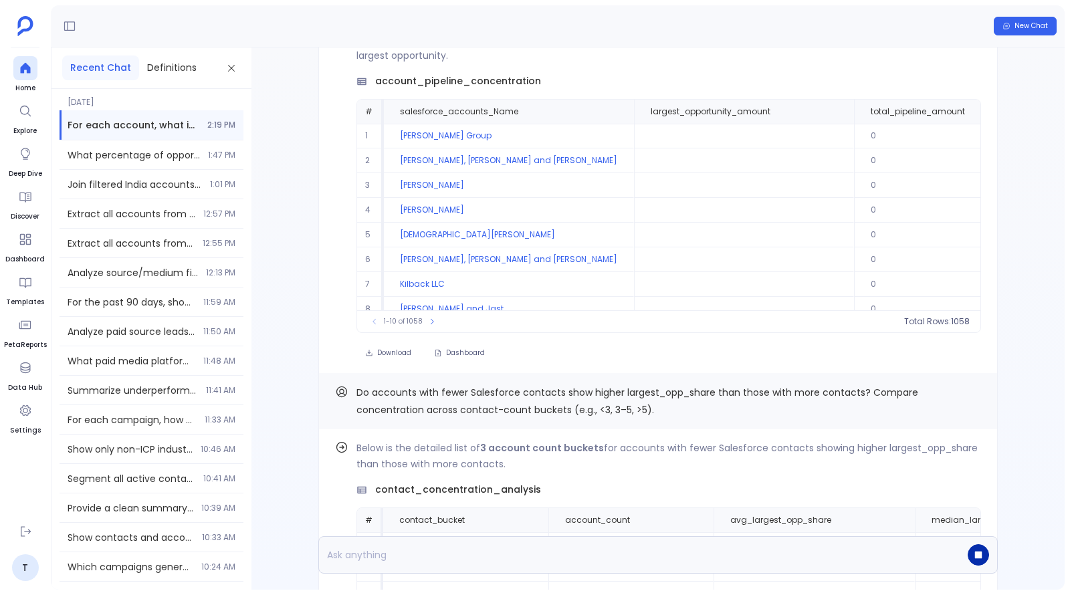
scroll to position [-343, 0]
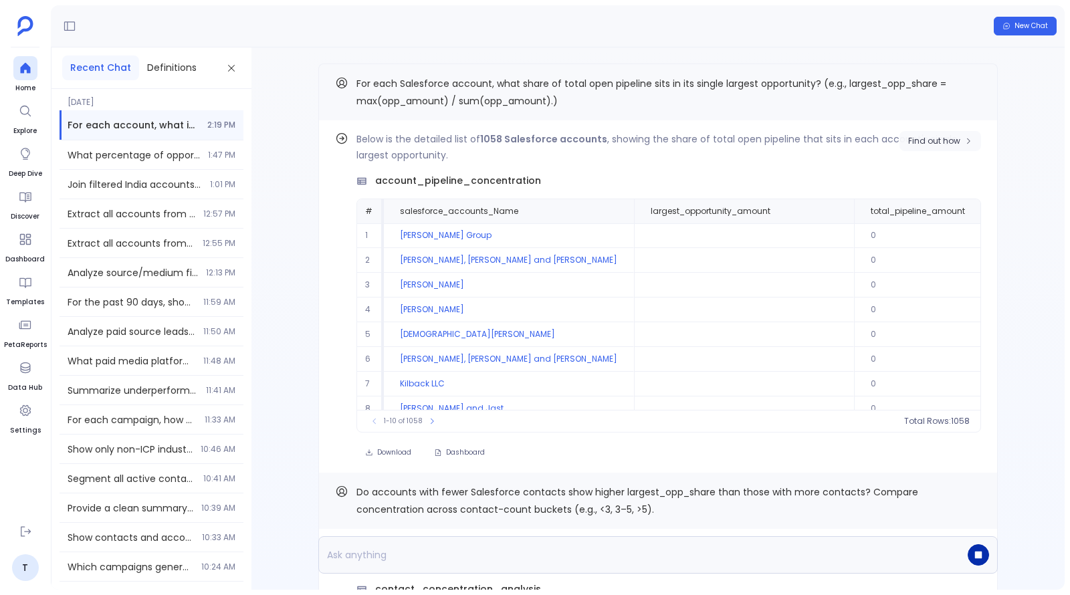
click at [929, 142] on span "Find out how" at bounding box center [934, 141] width 52 height 11
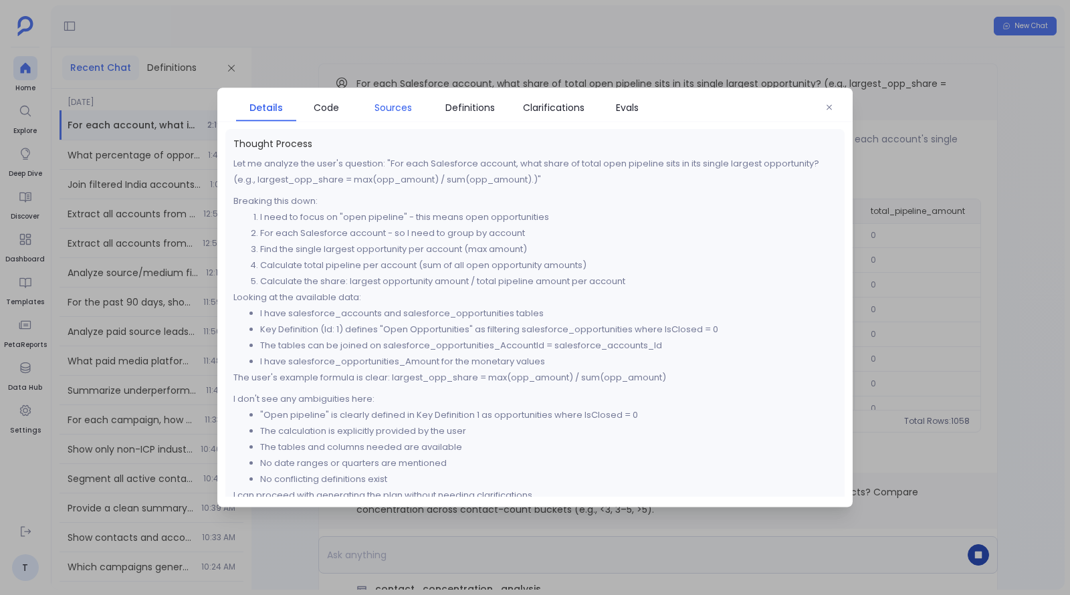
click at [395, 108] on span "Sources" at bounding box center [393, 107] width 37 height 15
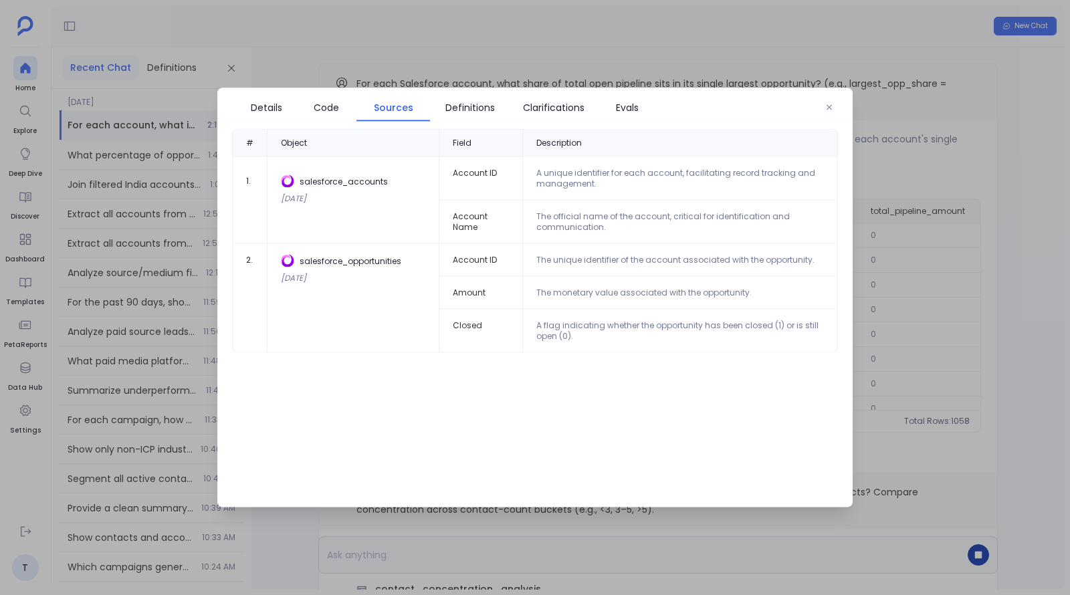
click at [1023, 282] on div at bounding box center [535, 297] width 1070 height 595
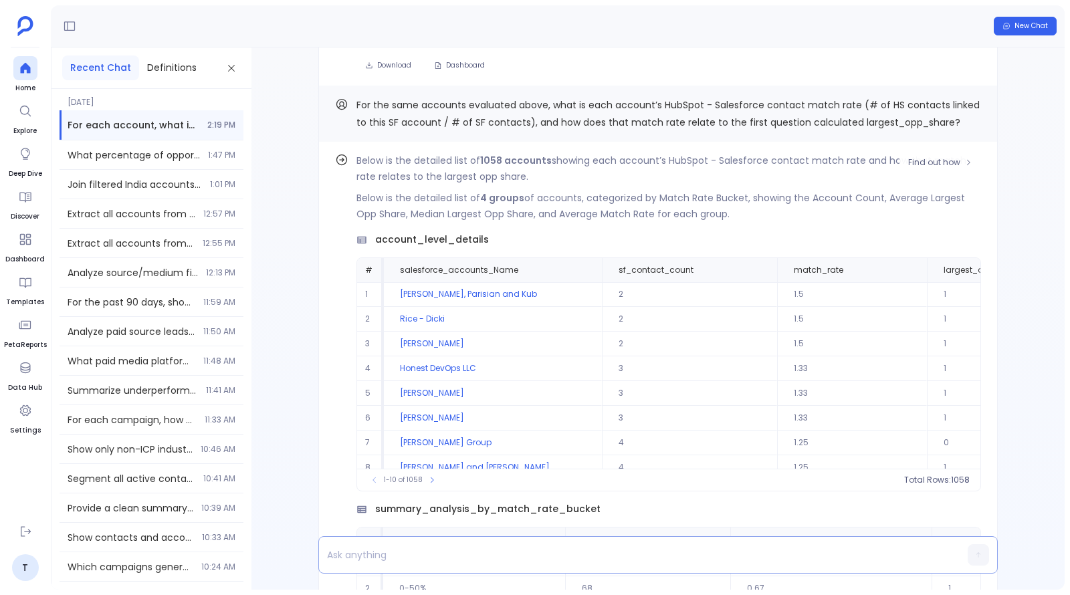
scroll to position [-211, 0]
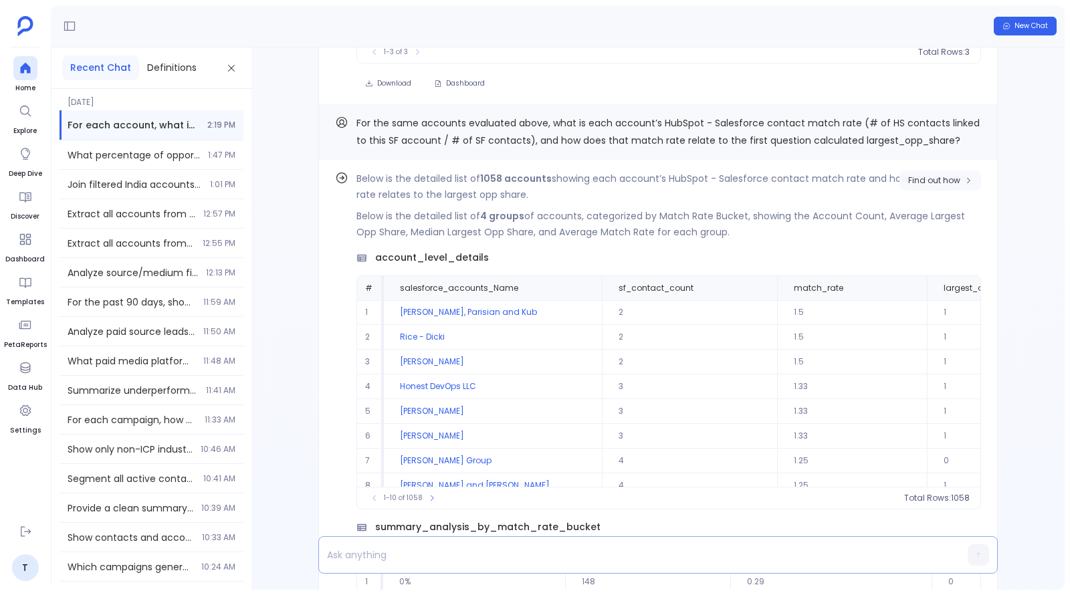
click at [949, 178] on span "Find out how" at bounding box center [934, 180] width 52 height 11
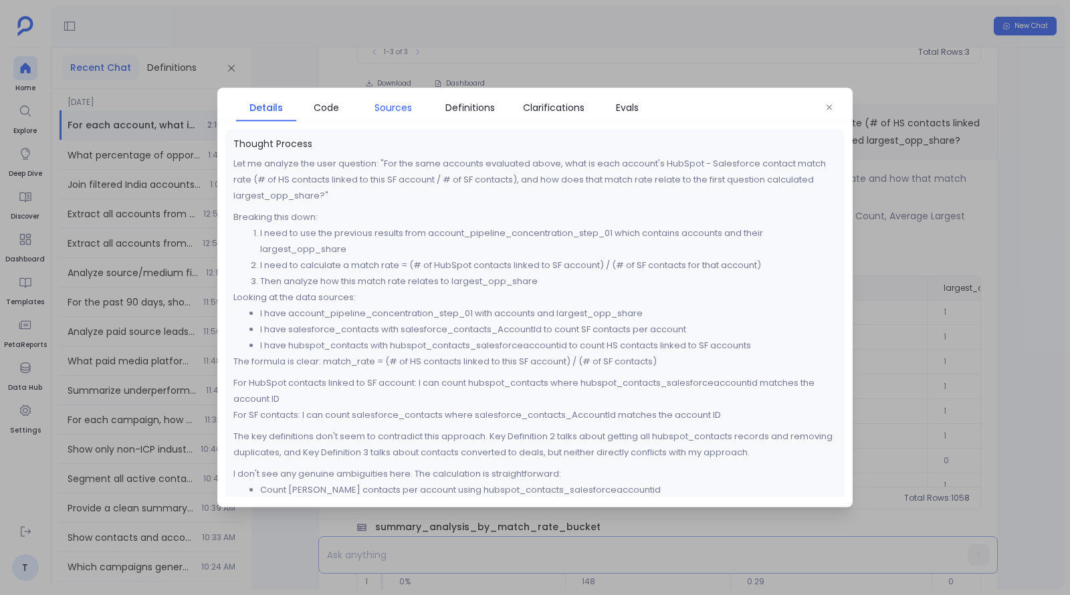
click at [380, 108] on span "Sources" at bounding box center [393, 107] width 37 height 15
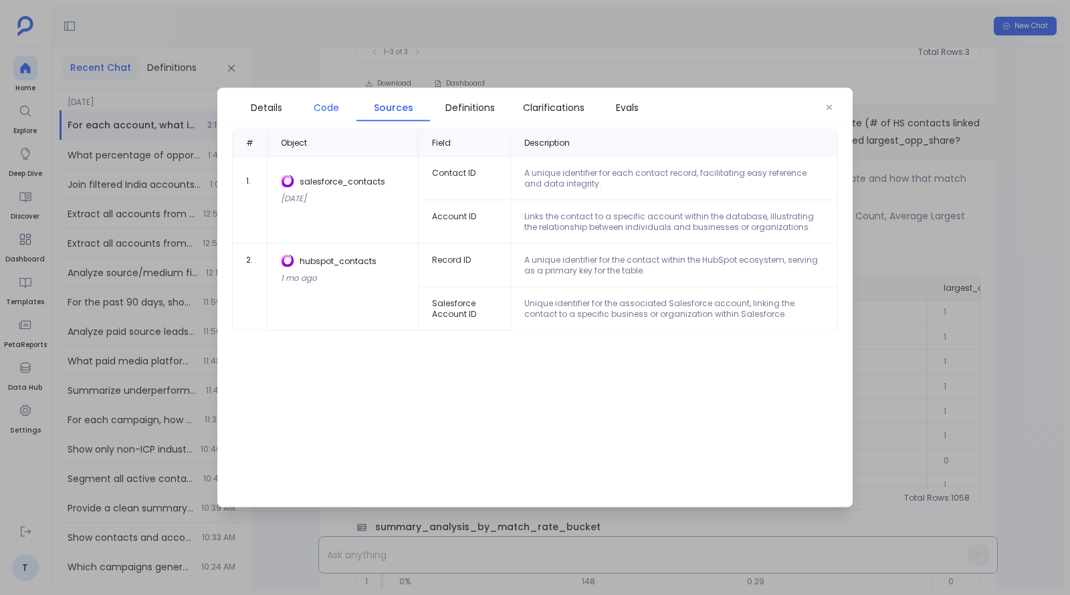
click at [309, 113] on span "Code" at bounding box center [326, 107] width 47 height 15
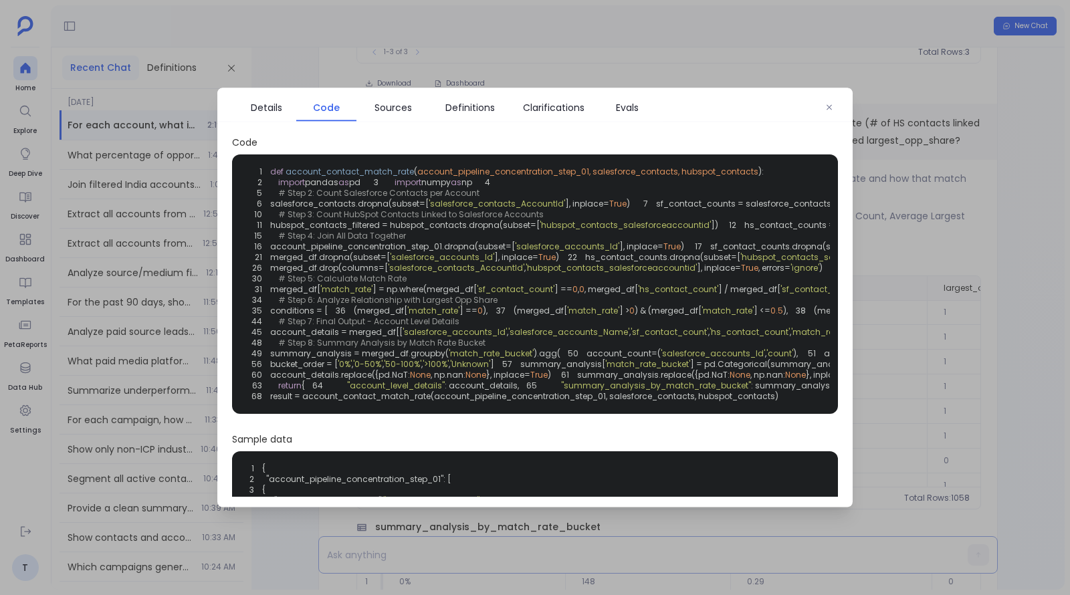
click at [656, 231] on span "'hubspot_contacts_salesforceaccountid'" at bounding box center [625, 224] width 171 height 11
click at [678, 308] on div "1 def account_contact_match_rate ( account_pipeline_concentration_step_01, sale…" at bounding box center [535, 284] width 590 height 243
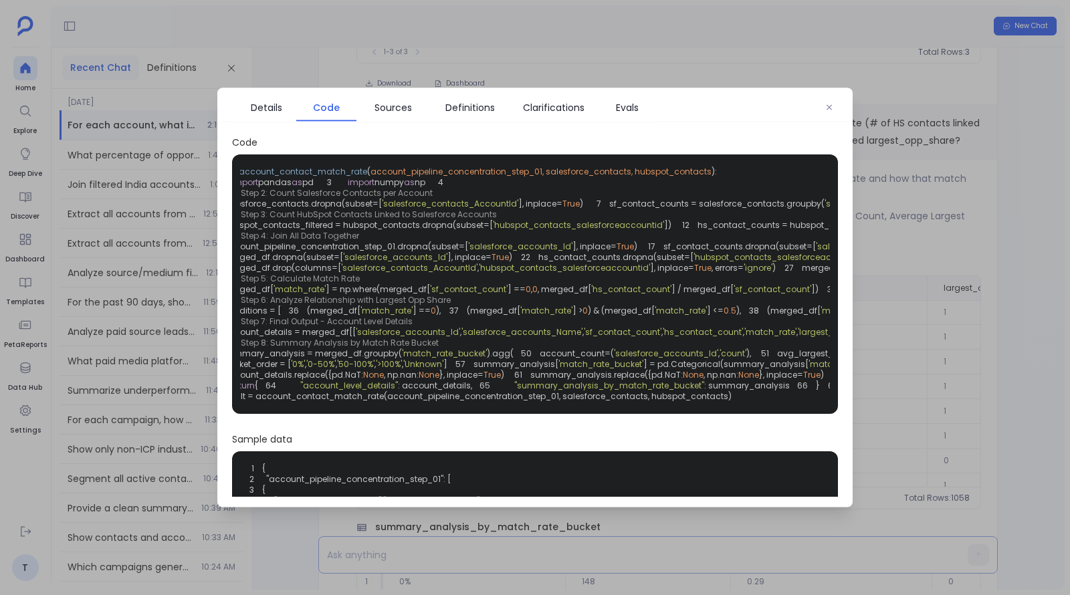
scroll to position [0, 0]
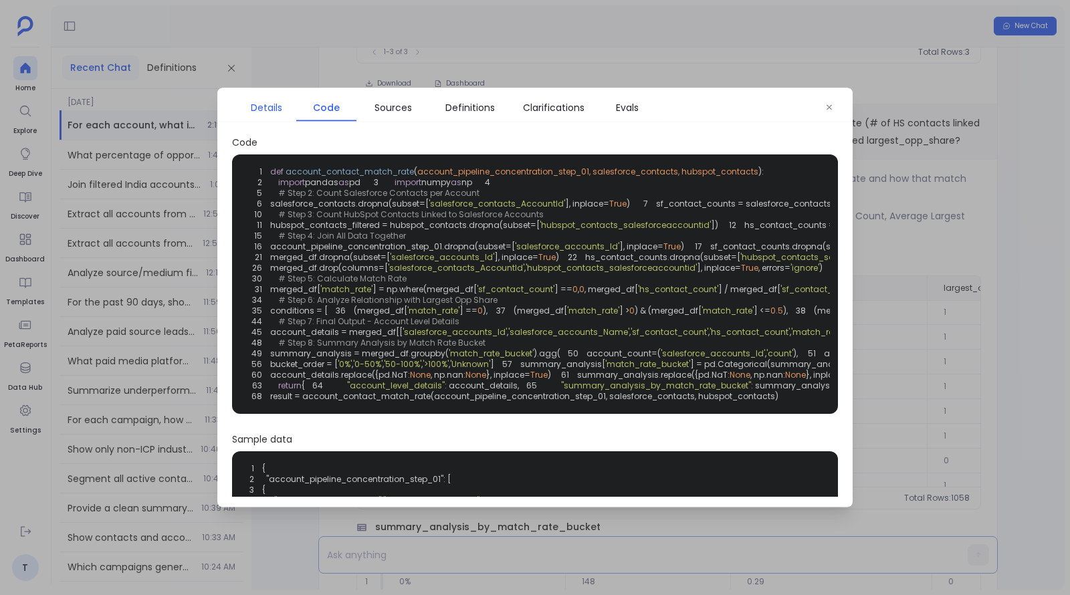
click at [256, 112] on span "Details" at bounding box center [266, 107] width 31 height 15
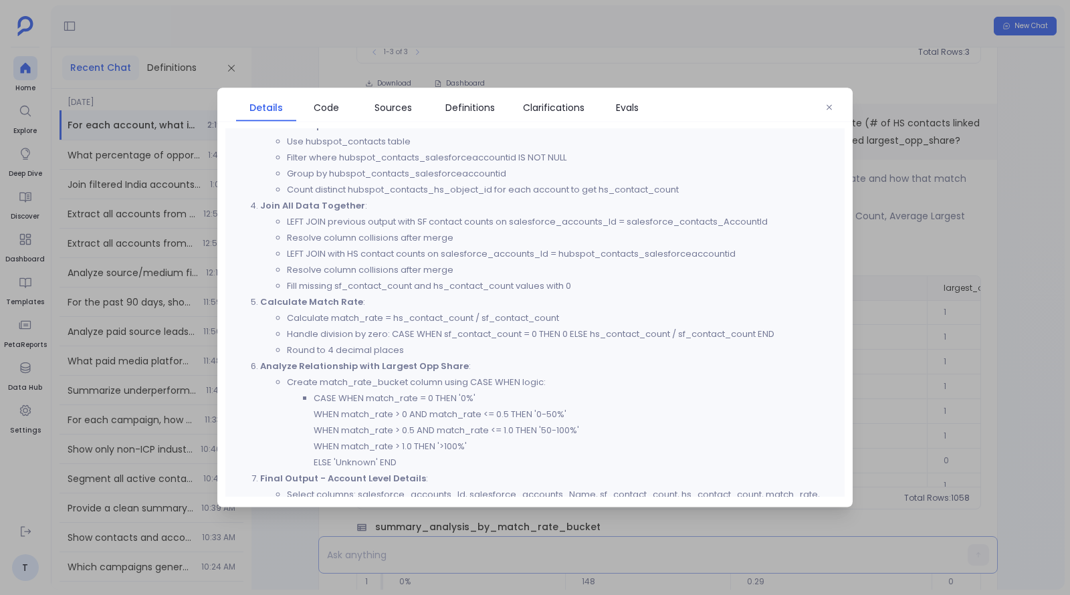
scroll to position [594, 0]
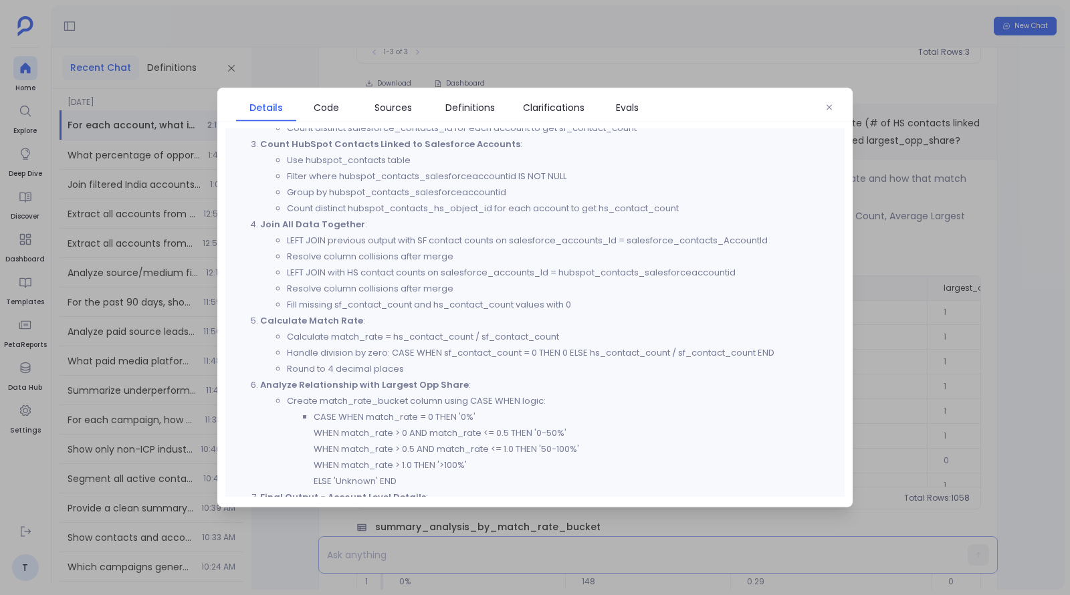
click at [963, 215] on div at bounding box center [535, 297] width 1070 height 595
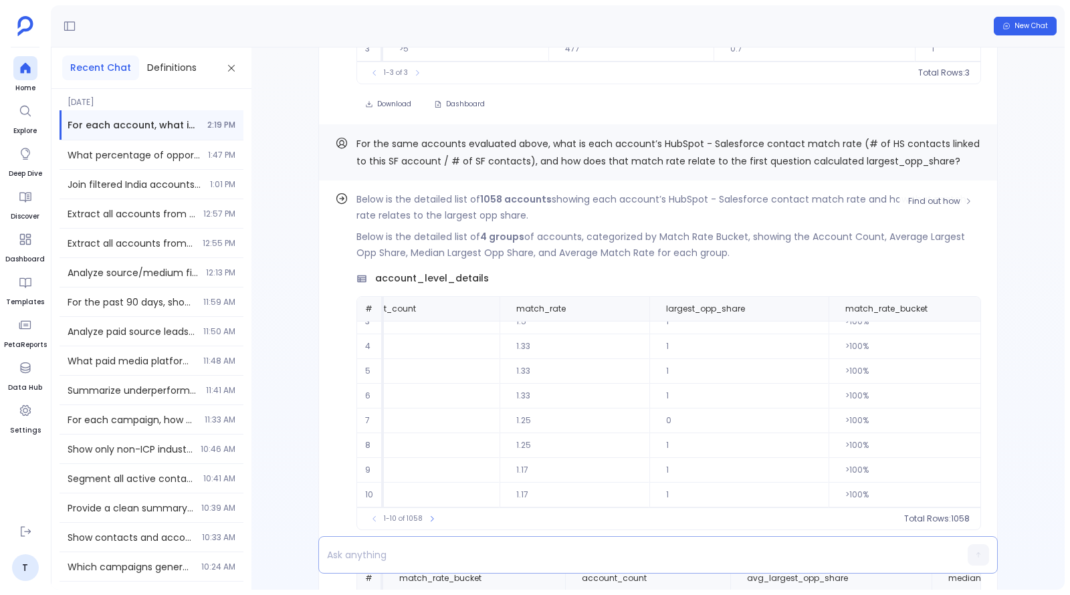
scroll to position [-129, 0]
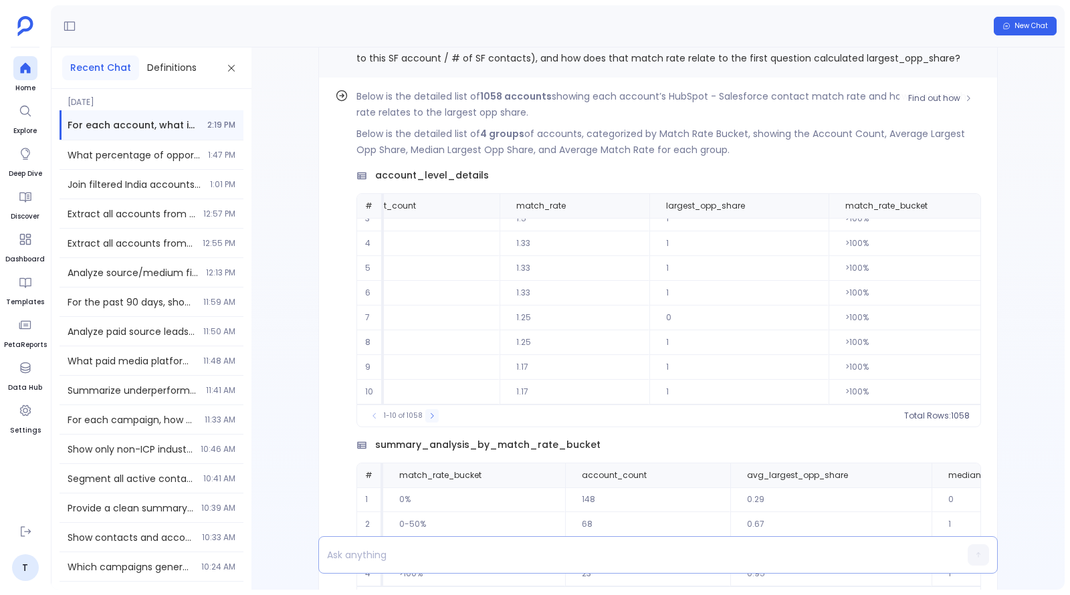
click at [429, 412] on icon at bounding box center [432, 416] width 8 height 8
click at [430, 412] on button at bounding box center [436, 415] width 13 height 13
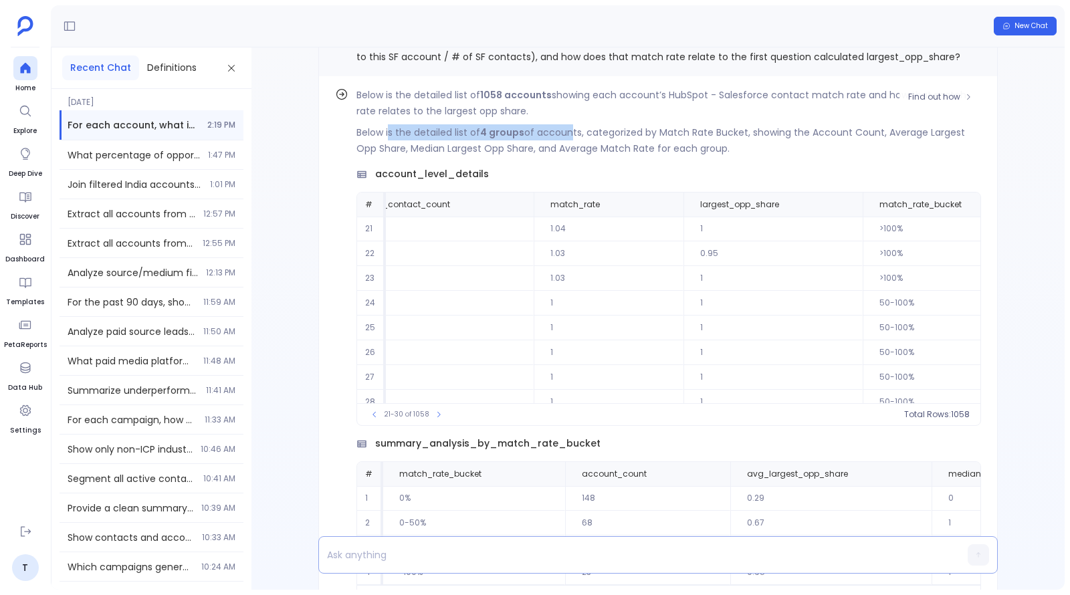
drag, startPoint x: 390, startPoint y: 133, endPoint x: 574, endPoint y: 140, distance: 184.1
click at [574, 140] on p "Below is the detailed list of 4 groups of accounts, categorized by Match Rate B…" at bounding box center [669, 140] width 625 height 32
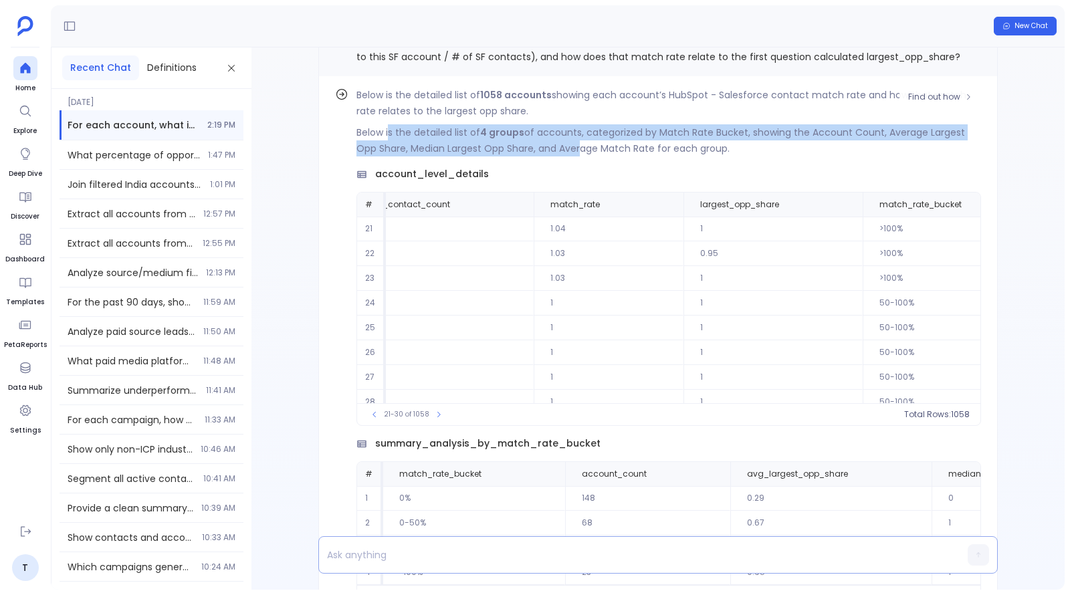
click at [574, 140] on p "Below is the detailed list of 4 groups of accounts, categorized by Match Rate B…" at bounding box center [669, 140] width 625 height 32
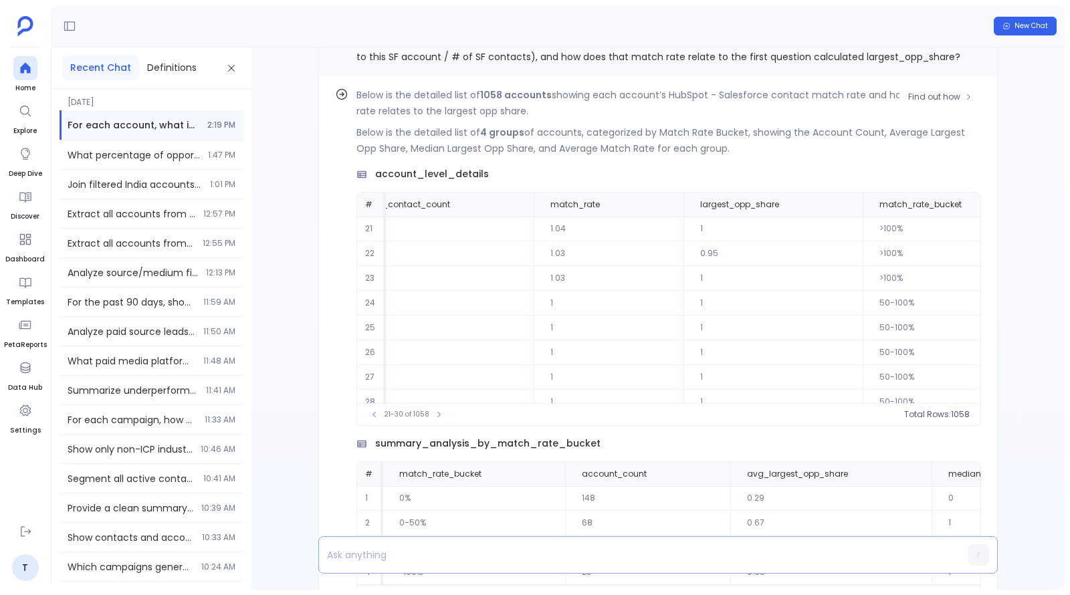
drag, startPoint x: 744, startPoint y: 148, endPoint x: 448, endPoint y: 130, distance: 296.9
click at [448, 130] on p "Below is the detailed list of 4 groups of accounts, categorized by Match Rate B…" at bounding box center [669, 140] width 625 height 32
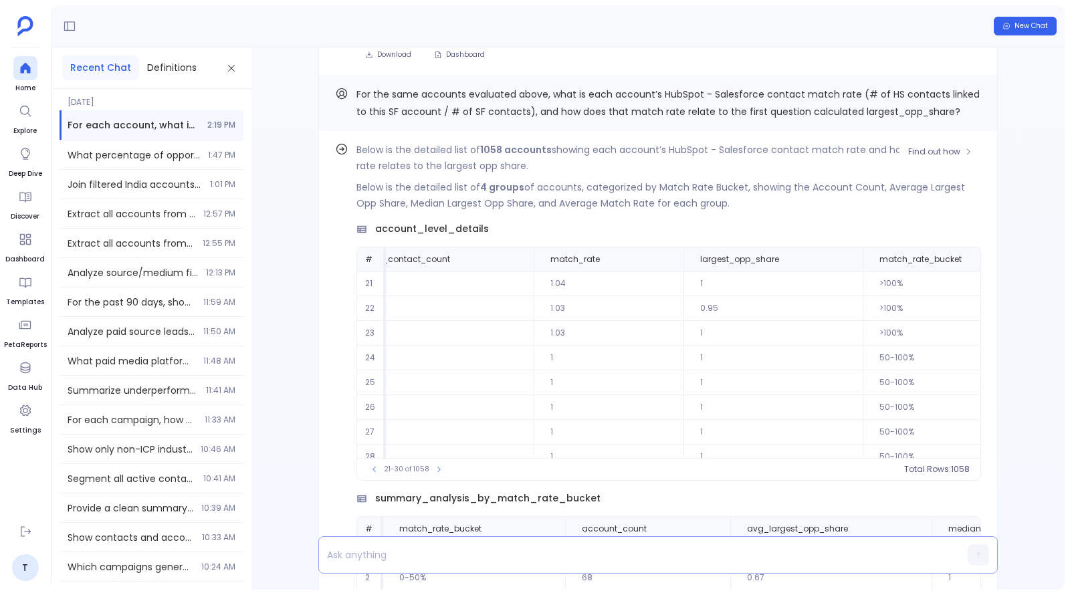
scroll to position [-182, 0]
click at [943, 151] on span "Find out how" at bounding box center [934, 151] width 52 height 11
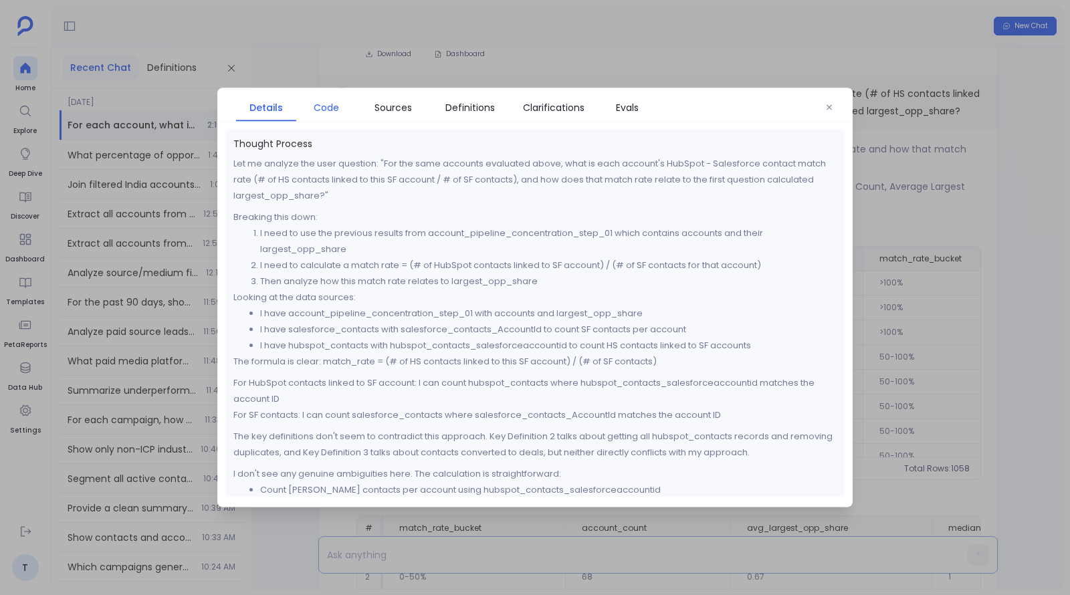
click at [344, 116] on link "Code" at bounding box center [326, 108] width 60 height 28
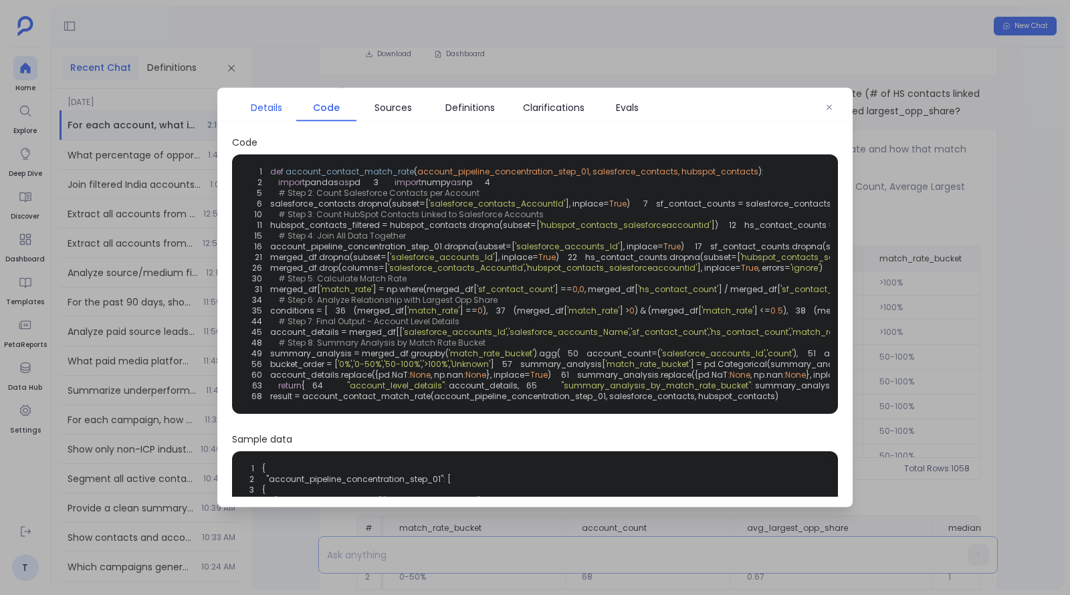
click at [270, 104] on span "Details" at bounding box center [266, 107] width 31 height 15
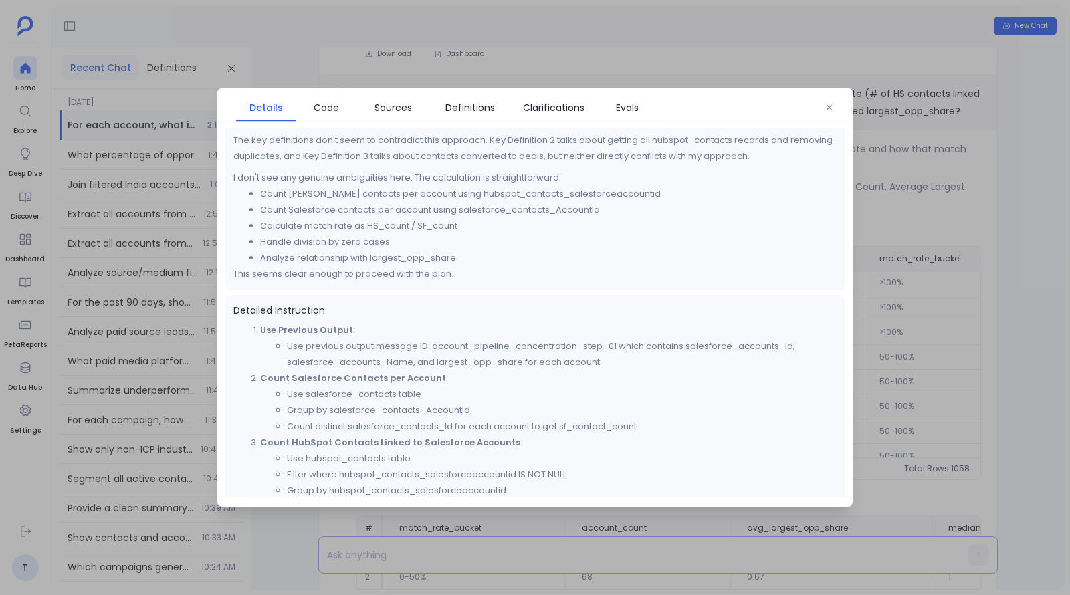
scroll to position [515, 0]
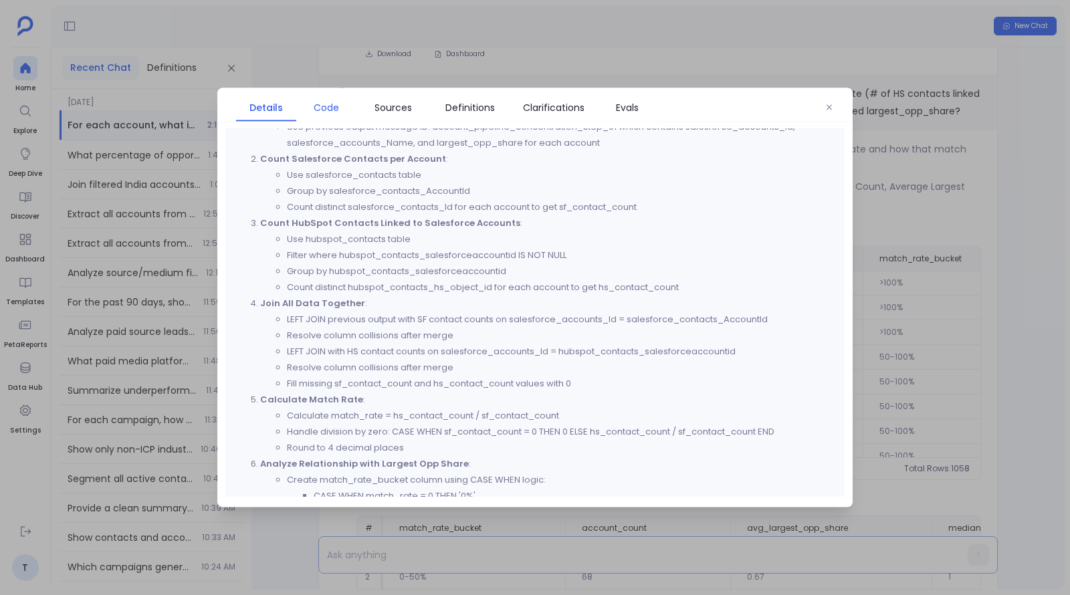
click at [327, 106] on span "Code" at bounding box center [326, 107] width 25 height 15
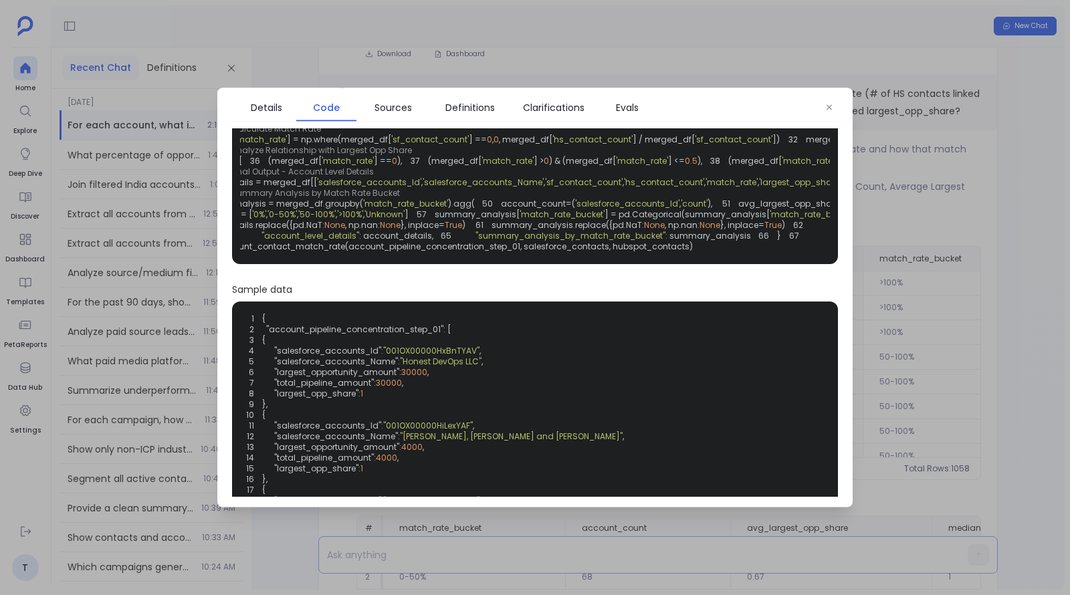
scroll to position [0, 84]
click at [749, 146] on span "'sf_contact_count'" at bounding box center [735, 139] width 78 height 11
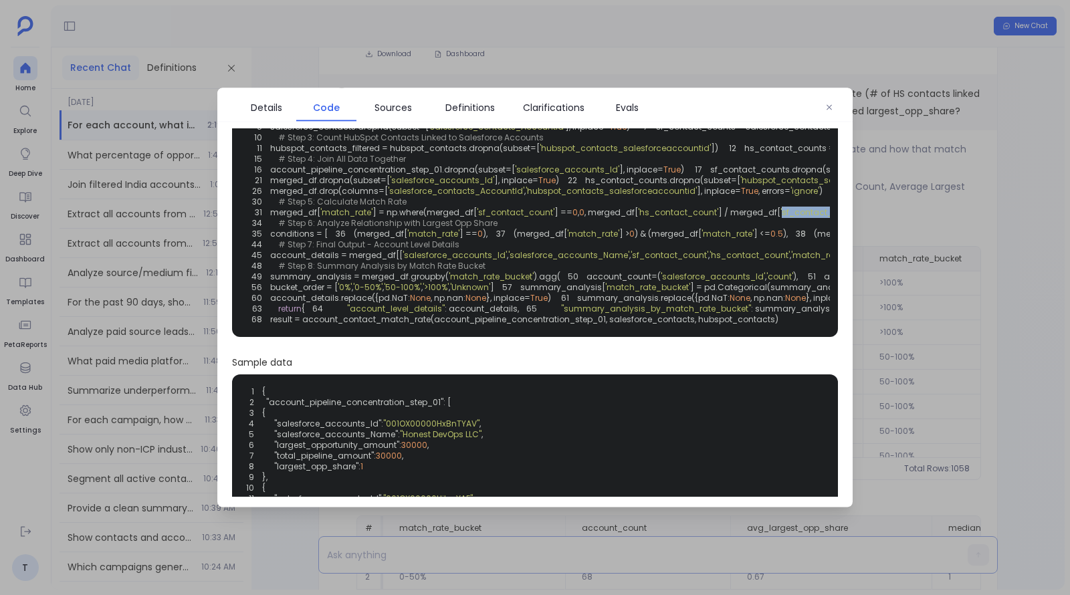
scroll to position [0, 0]
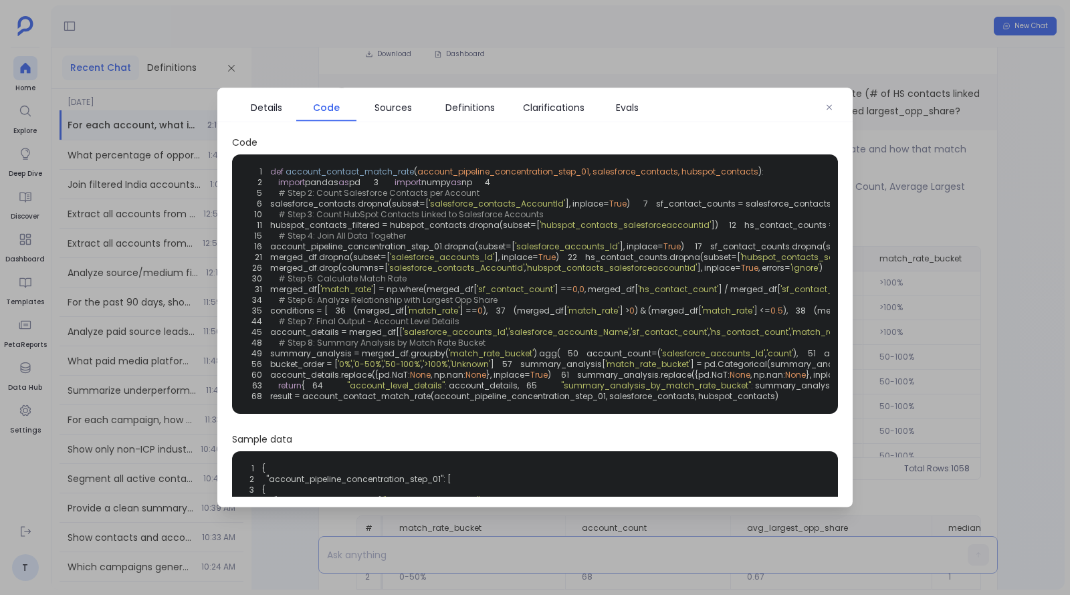
click at [940, 176] on div at bounding box center [535, 297] width 1070 height 595
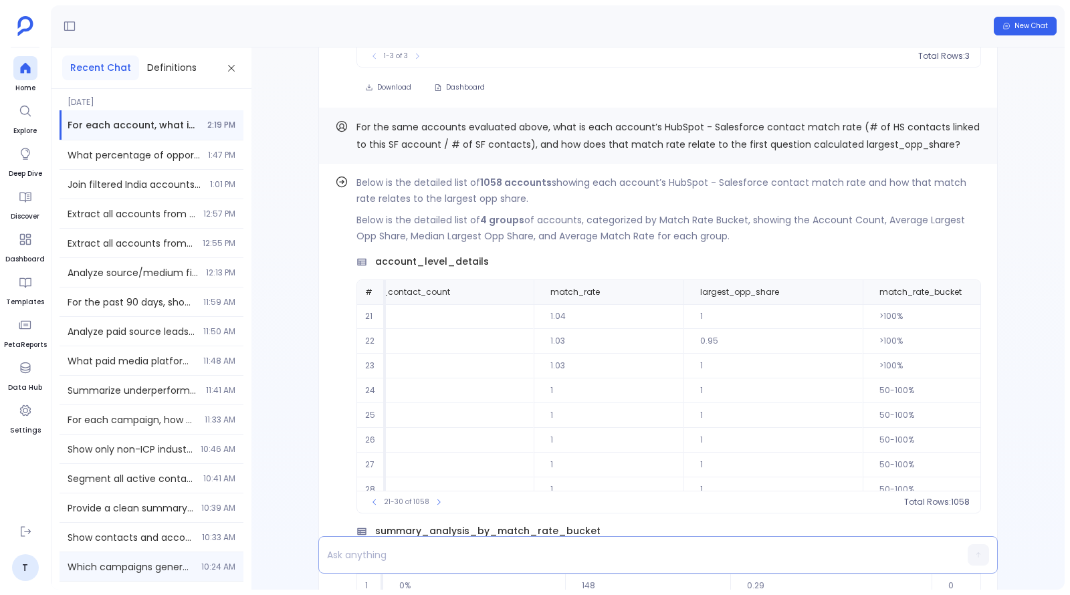
scroll to position [-226, 0]
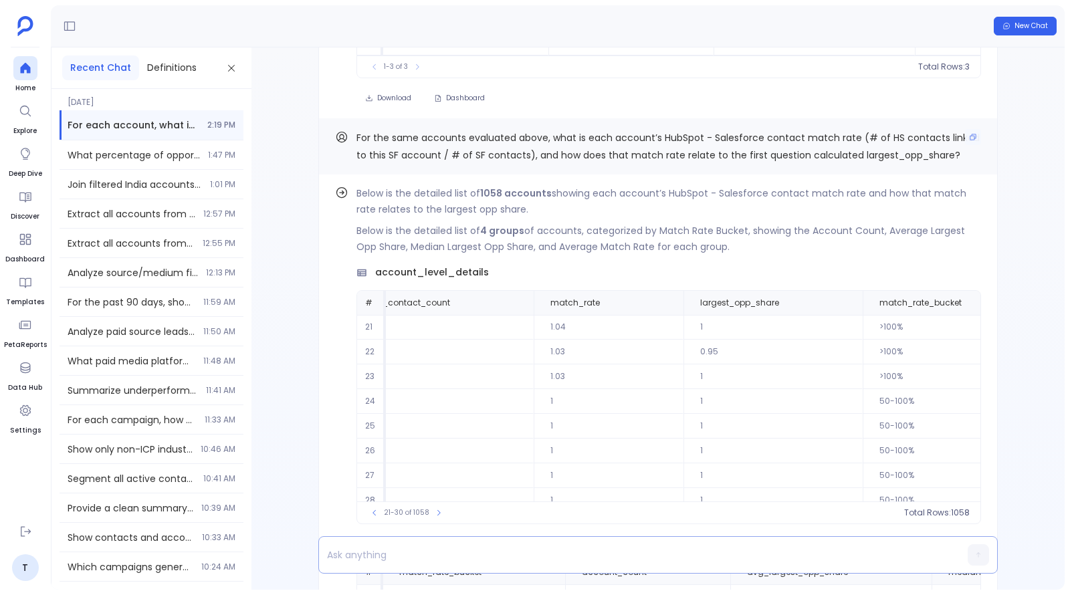
drag, startPoint x: 801, startPoint y: 137, endPoint x: 848, endPoint y: 137, distance: 47.5
click at [848, 137] on span "For the same accounts evaluated above, what is each account’s HubSpot - Salesfo…" at bounding box center [668, 146] width 623 height 31
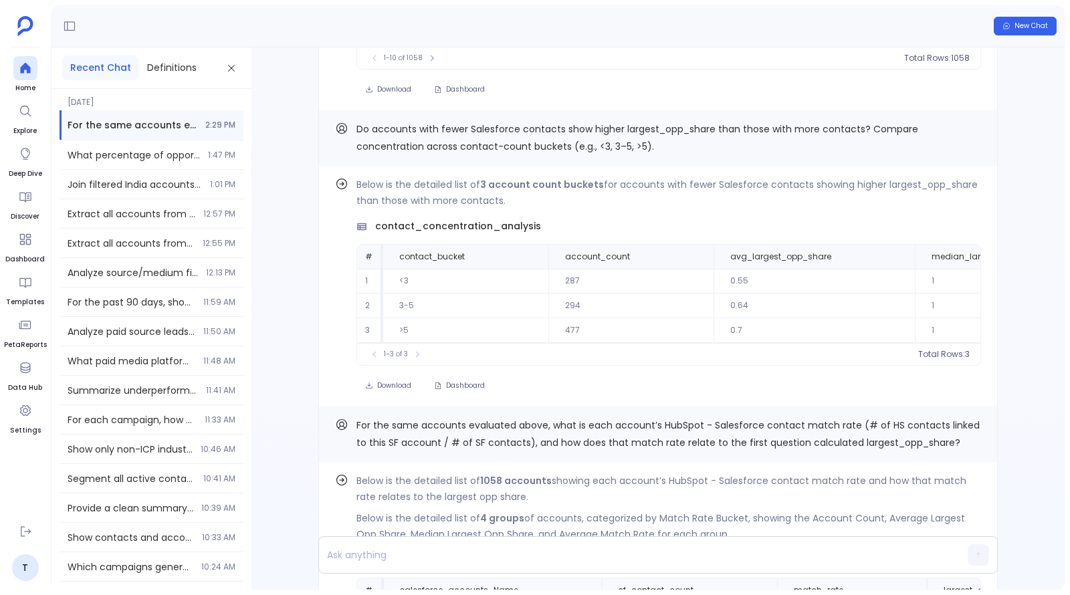
scroll to position [-362, 0]
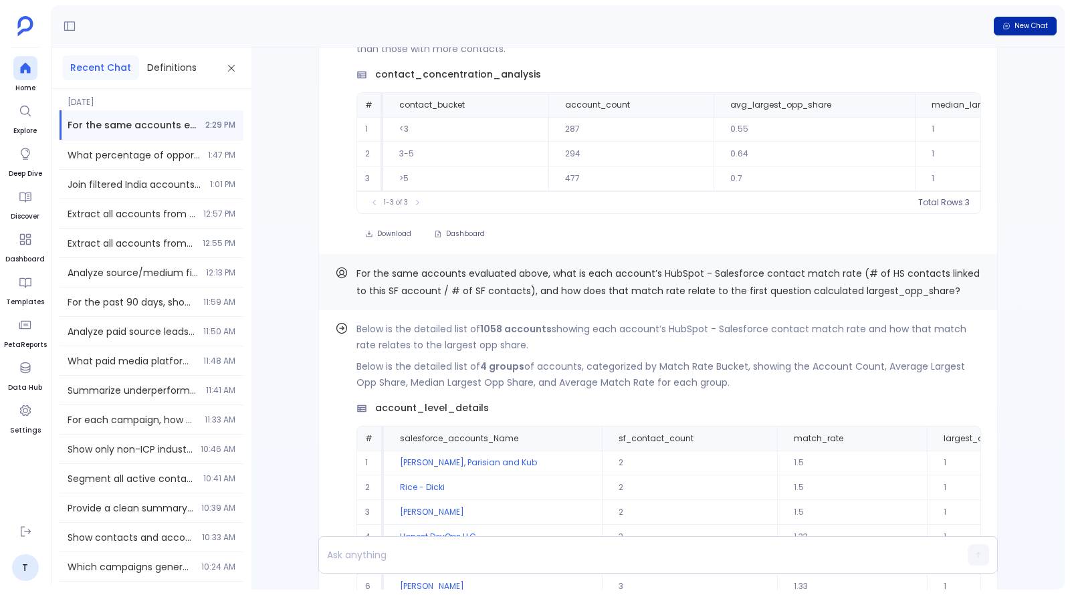
click at [1005, 27] on icon "button" at bounding box center [1007, 26] width 6 height 6
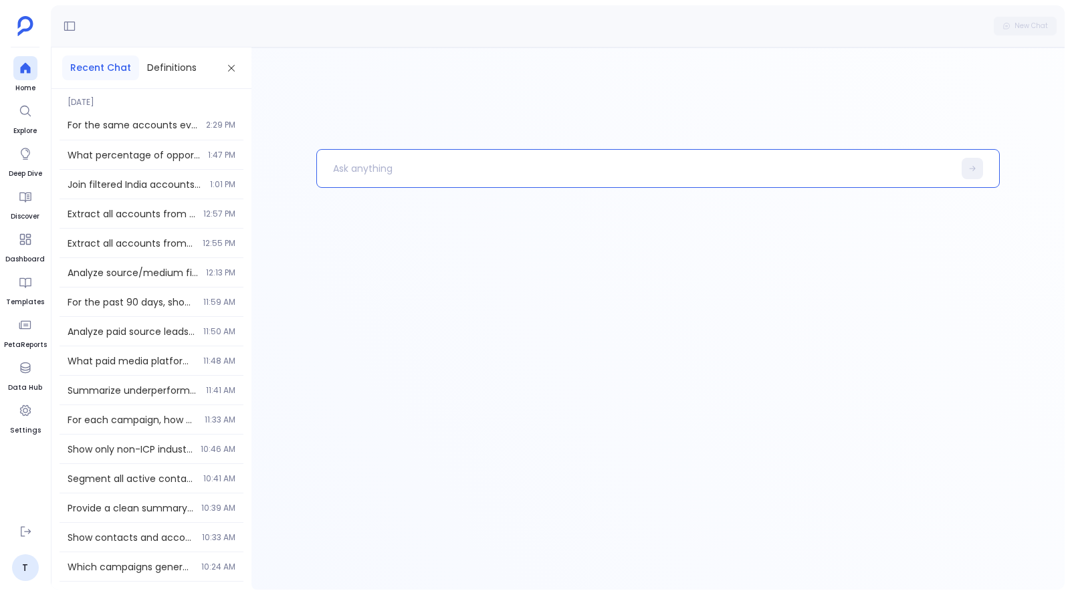
click at [603, 166] on p at bounding box center [635, 168] width 636 height 35
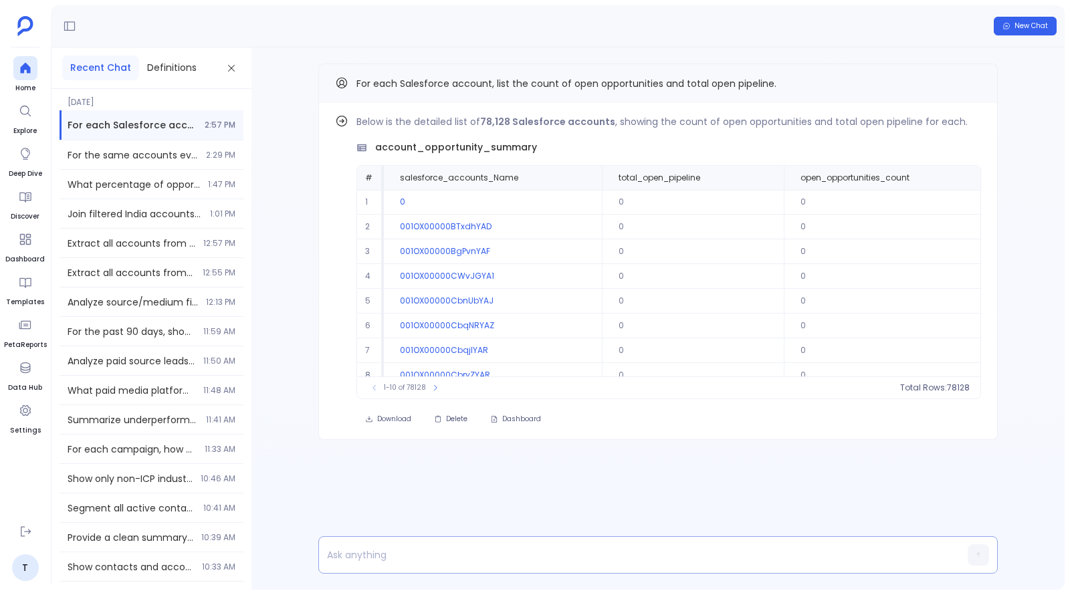
click at [499, 565] on div at bounding box center [632, 555] width 627 height 36
click at [499, 557] on p at bounding box center [632, 555] width 627 height 19
paste p
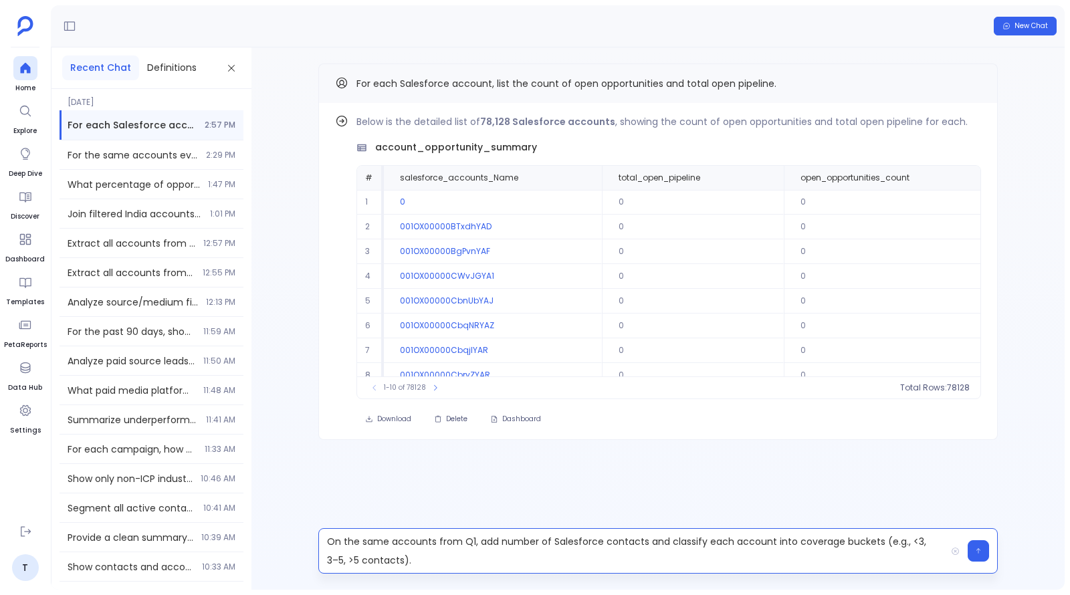
click at [472, 541] on p "On the same accounts from Q1, add number of Salesforce contacts and classify ea…" at bounding box center [632, 550] width 627 height 37
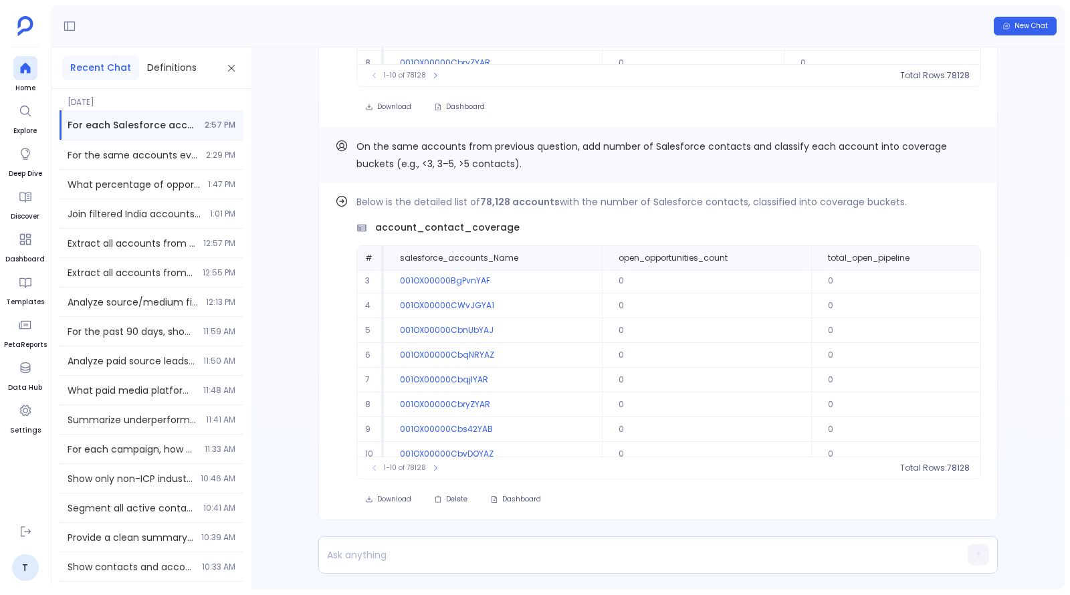
scroll to position [61, 0]
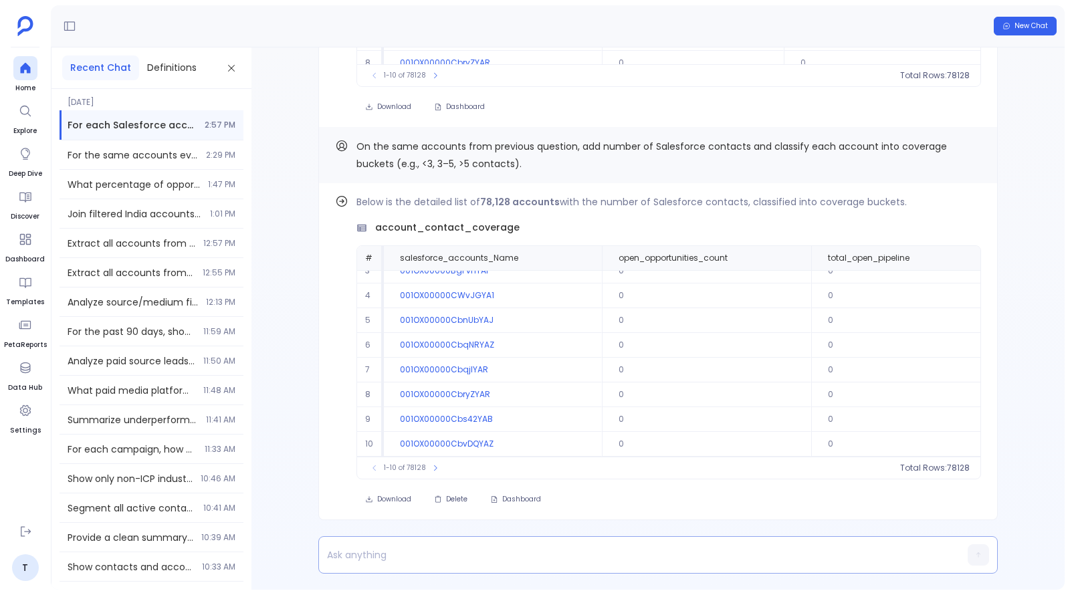
click at [427, 559] on p at bounding box center [632, 555] width 627 height 19
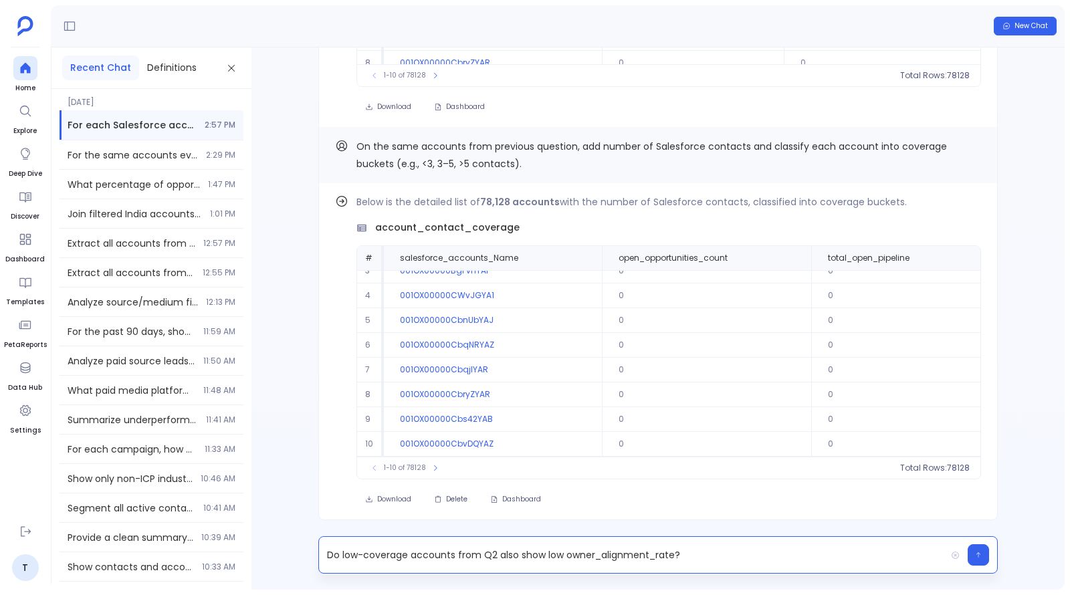
click at [492, 554] on p "Do low-coverage accounts from Q2 also show low owner_alignment_rate?" at bounding box center [632, 555] width 627 height 19
click at [732, 561] on p "Do low-coverage accounts from Question 2 also show low owner_alignment_rate?" at bounding box center [632, 555] width 627 height 19
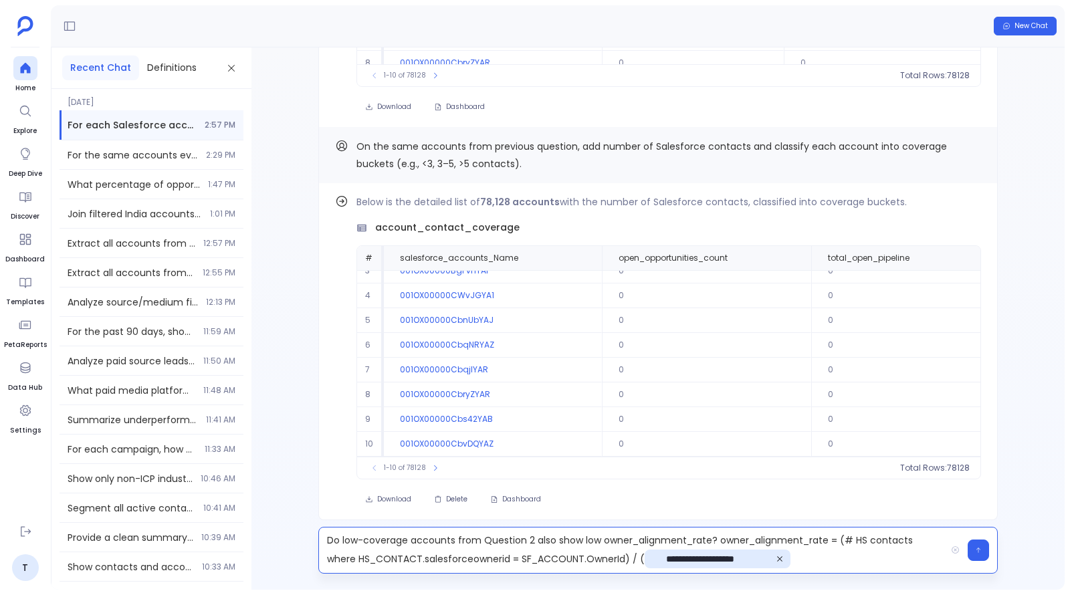
click at [777, 560] on icon at bounding box center [779, 559] width 5 height 5
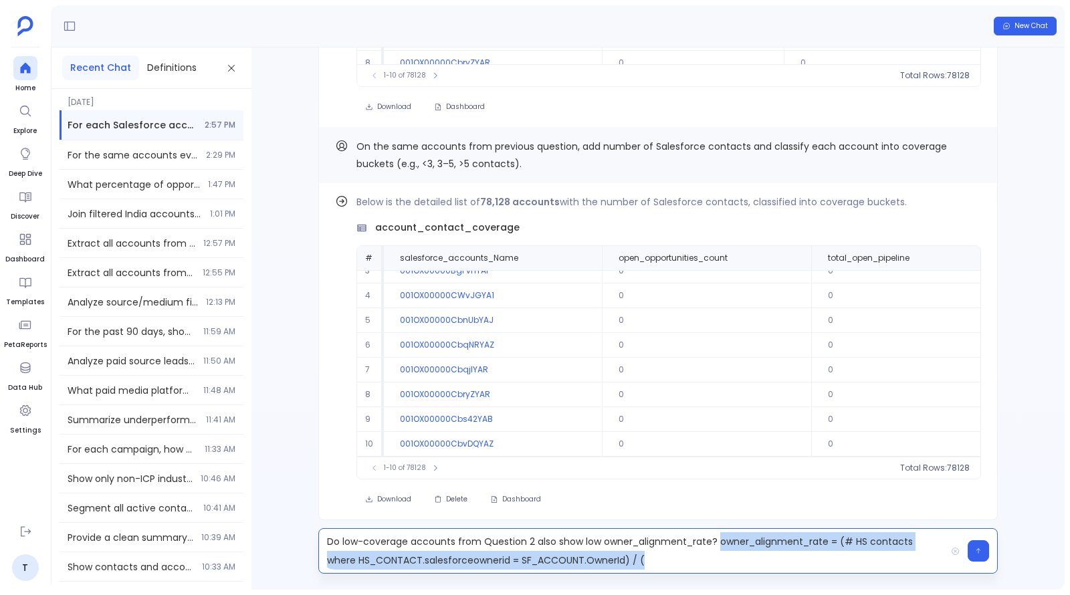
drag, startPoint x: 717, startPoint y: 544, endPoint x: 729, endPoint y: 567, distance: 25.7
click at [729, 567] on p "Do low-coverage accounts from Question 2 also show low owner_alignment_rate? ow…" at bounding box center [632, 550] width 627 height 37
drag, startPoint x: 718, startPoint y: 544, endPoint x: 823, endPoint y: 553, distance: 104.7
click at [823, 553] on p "**********" at bounding box center [632, 550] width 627 height 39
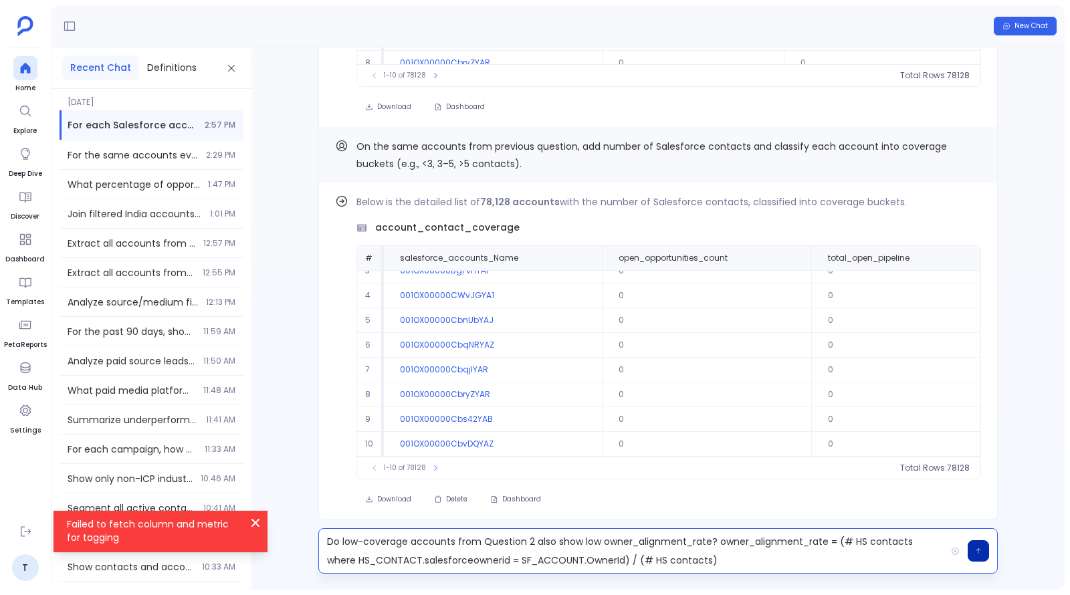
click at [975, 549] on icon "button" at bounding box center [978, 551] width 7 height 8
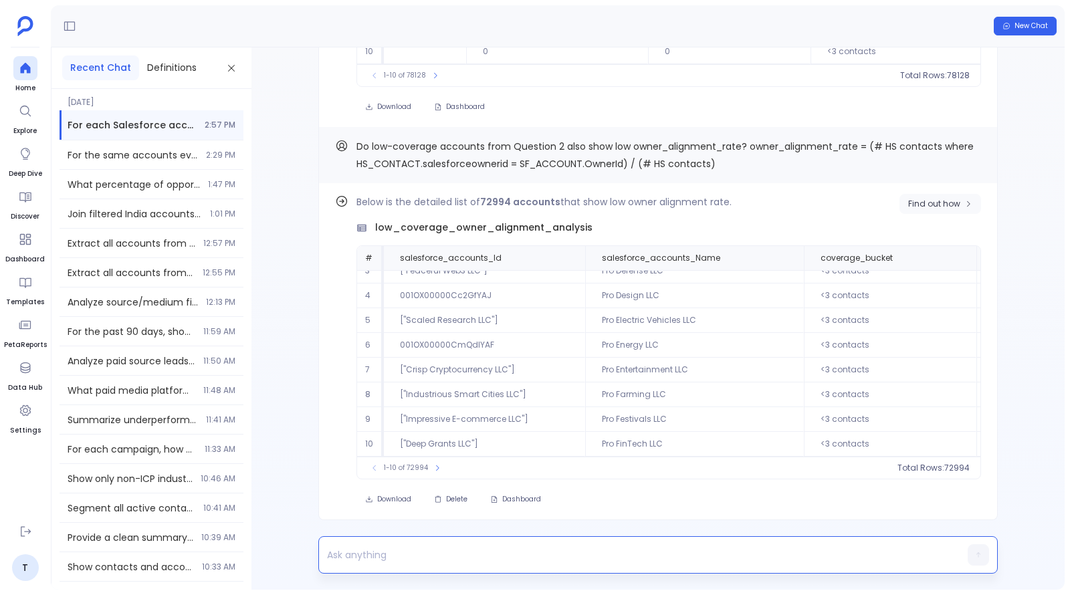
click at [918, 204] on span "Find out how" at bounding box center [934, 204] width 52 height 11
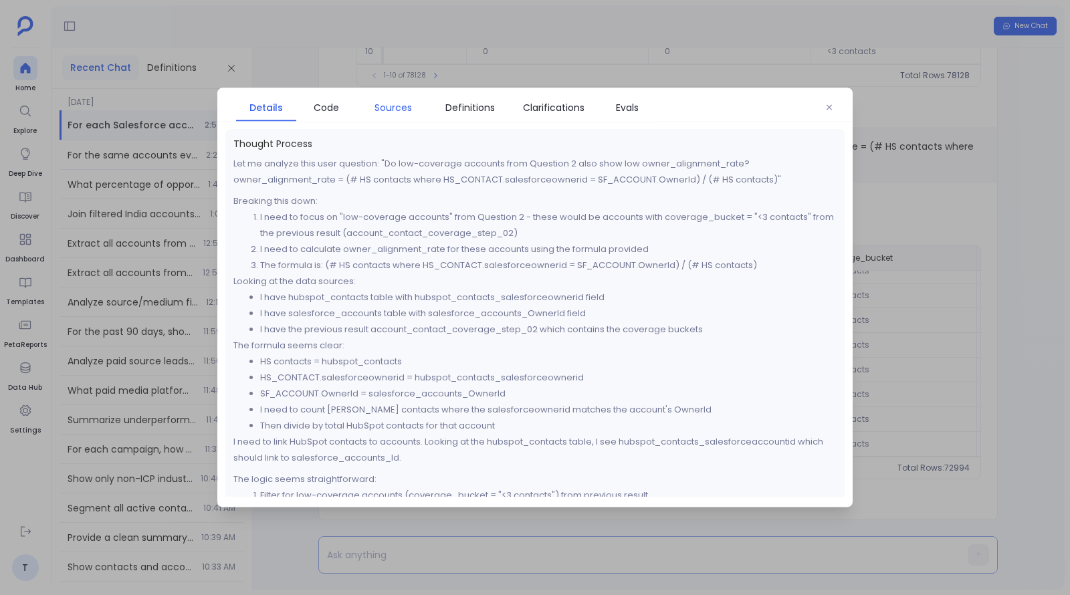
click at [396, 110] on span "Sources" at bounding box center [393, 107] width 37 height 15
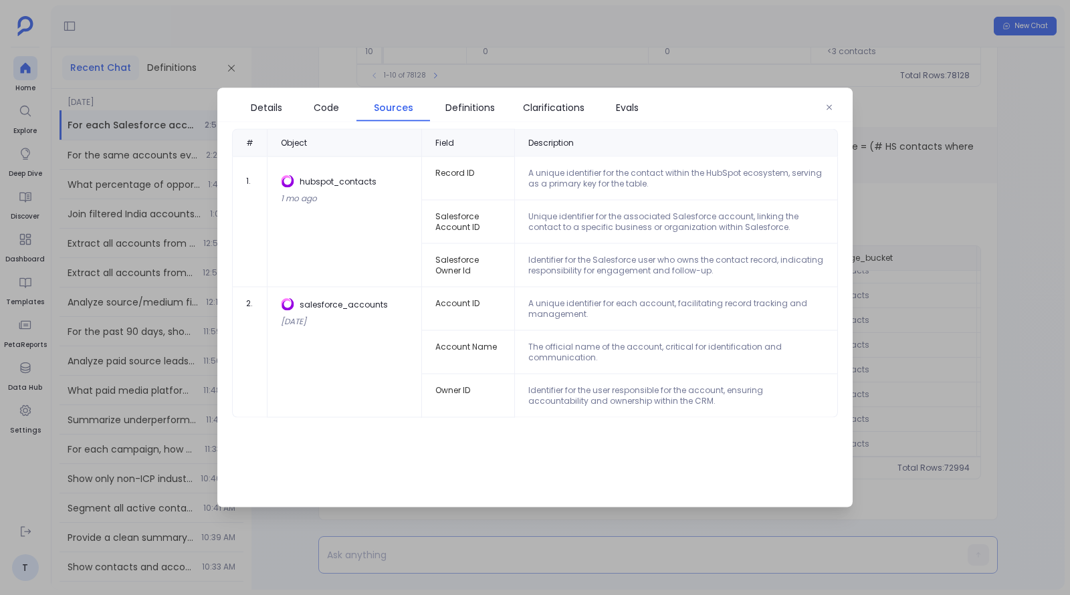
click at [827, 234] on td "Unique identifier for the associated Salesforce account, linking the contact to…" at bounding box center [676, 222] width 323 height 43
click at [892, 217] on div at bounding box center [535, 297] width 1070 height 595
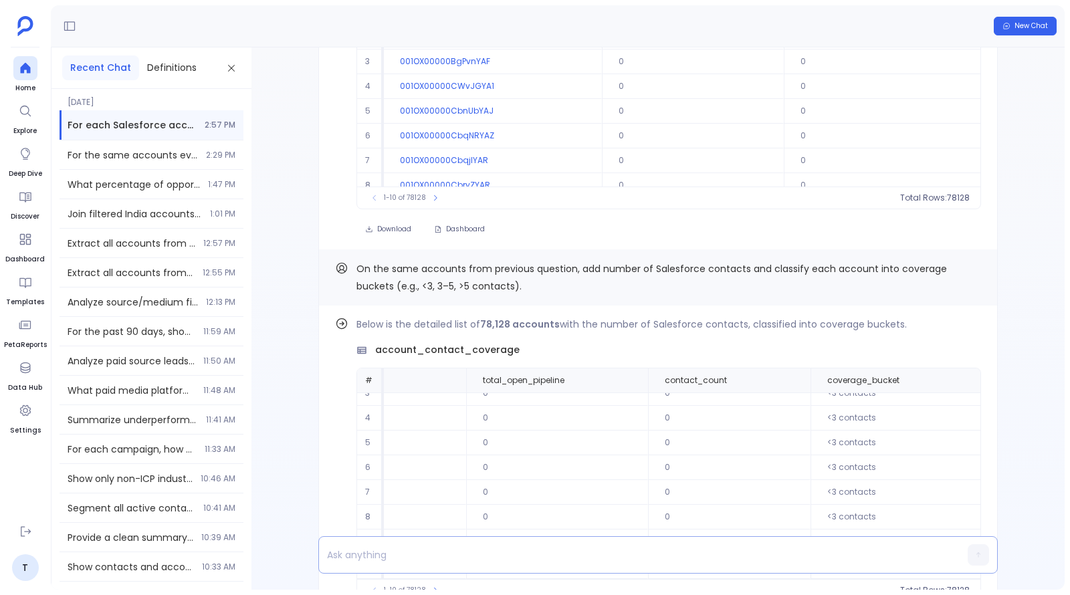
scroll to position [-702, 0]
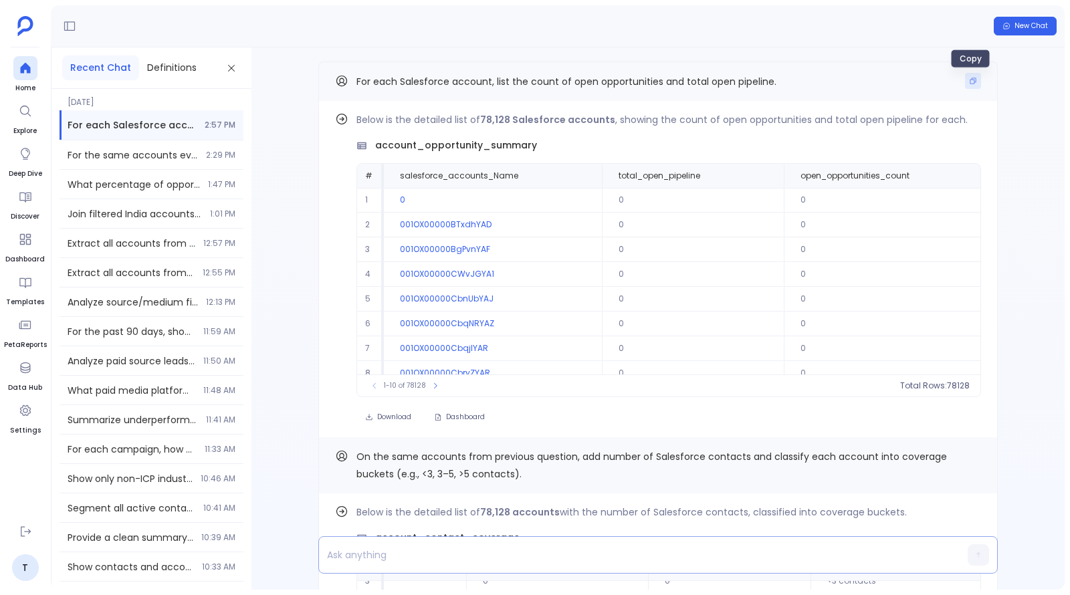
click at [973, 84] on icon "Copy" at bounding box center [974, 81] width 6 height 6
click at [543, 559] on p at bounding box center [632, 555] width 627 height 19
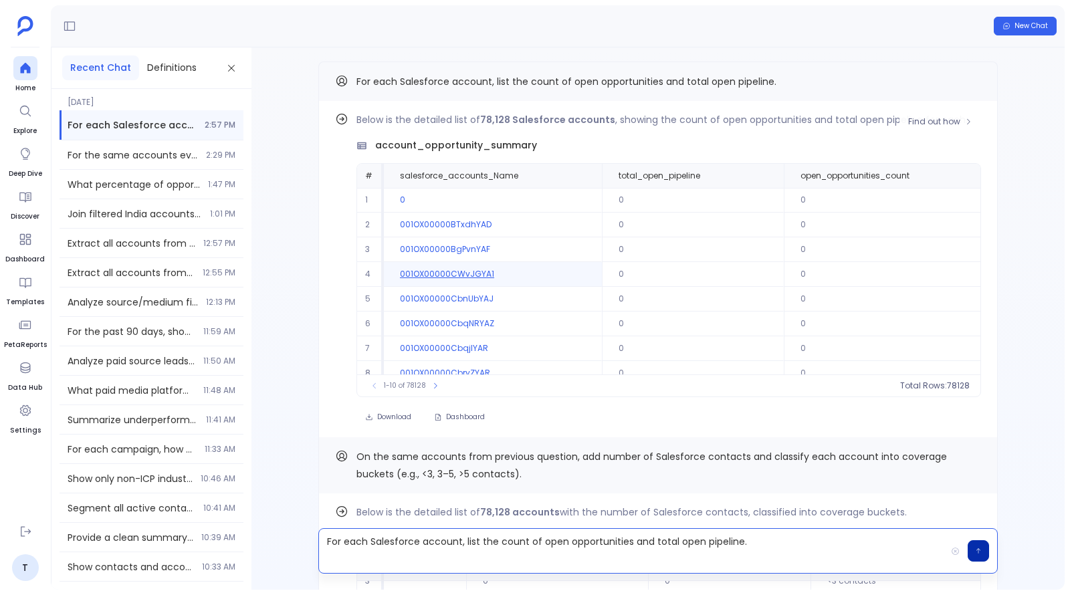
scroll to position [61, 0]
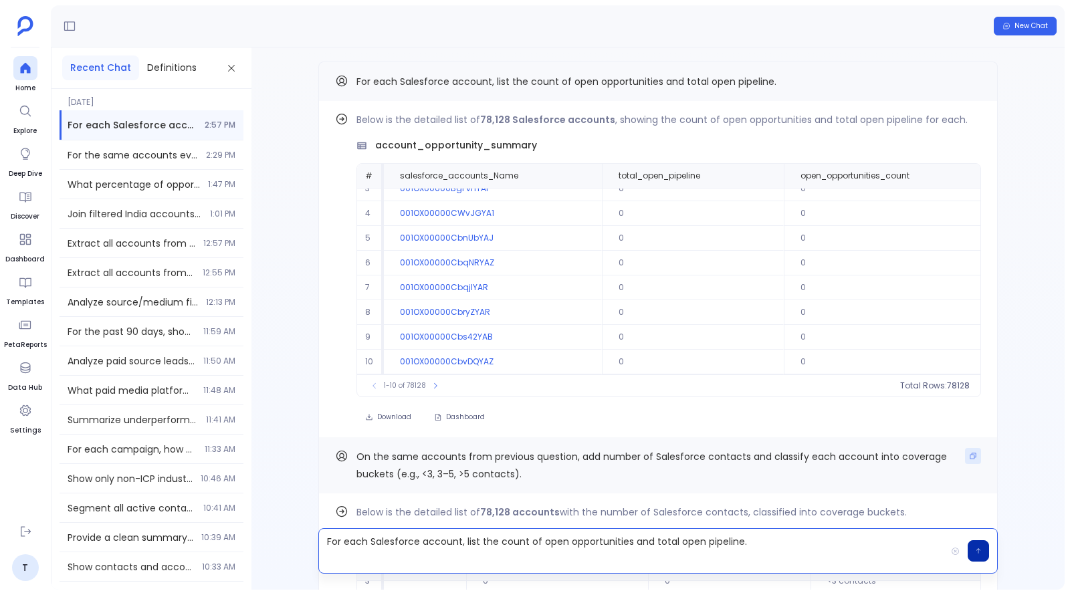
click at [969, 458] on icon "Copy" at bounding box center [973, 456] width 8 height 8
click at [412, 564] on p "For each Salesforce account, list the count of open opportunities and total ope…" at bounding box center [632, 550] width 627 height 37
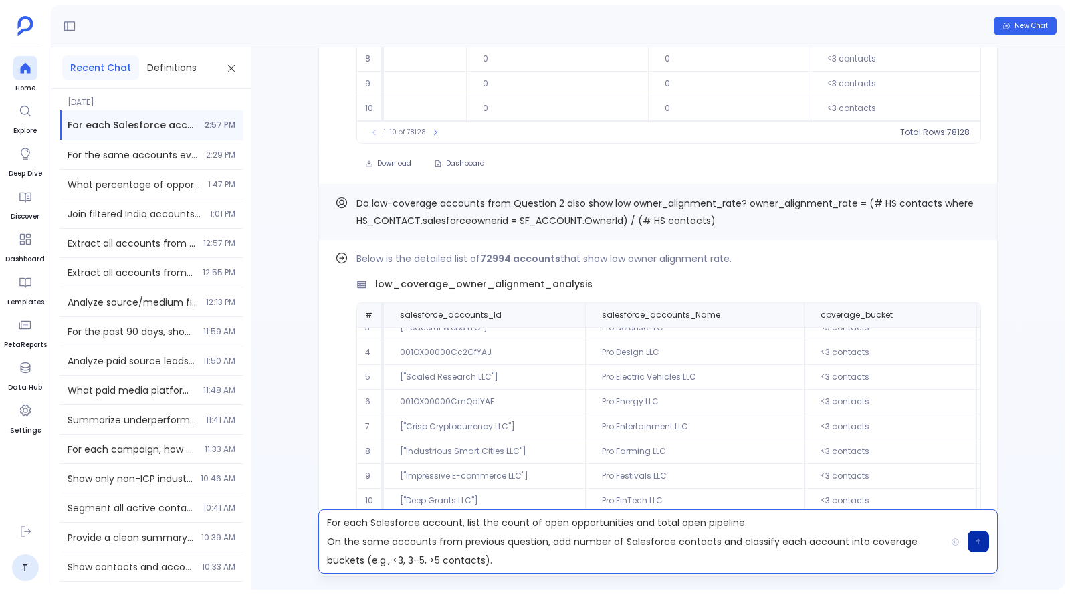
scroll to position [0, 0]
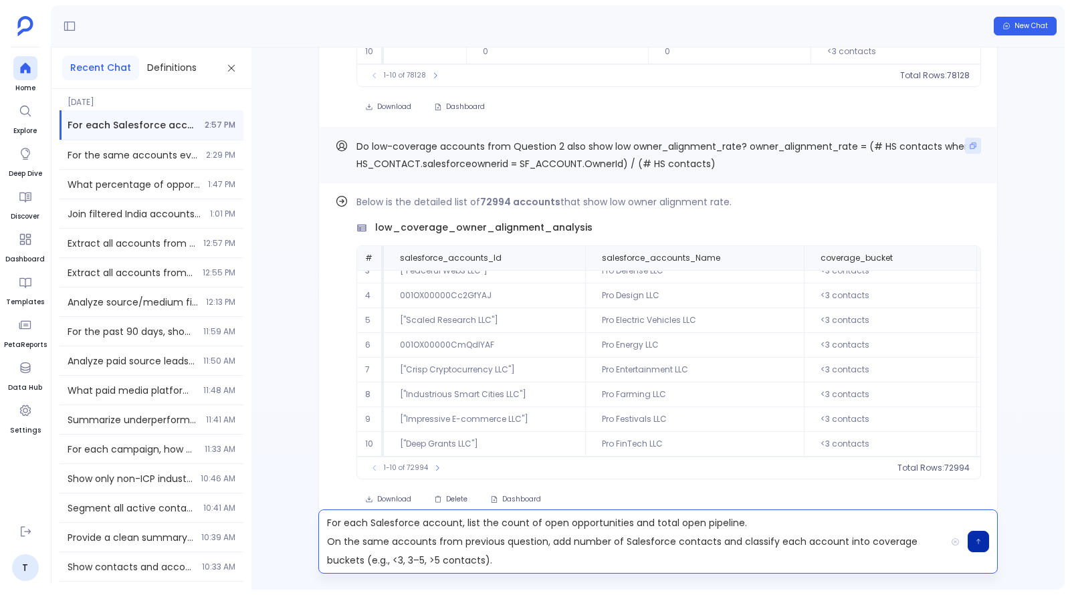
click at [973, 150] on icon "Copy" at bounding box center [973, 146] width 8 height 8
click at [500, 561] on p "For each Salesforce account, list the count of open opportunities and total ope…" at bounding box center [632, 542] width 627 height 56
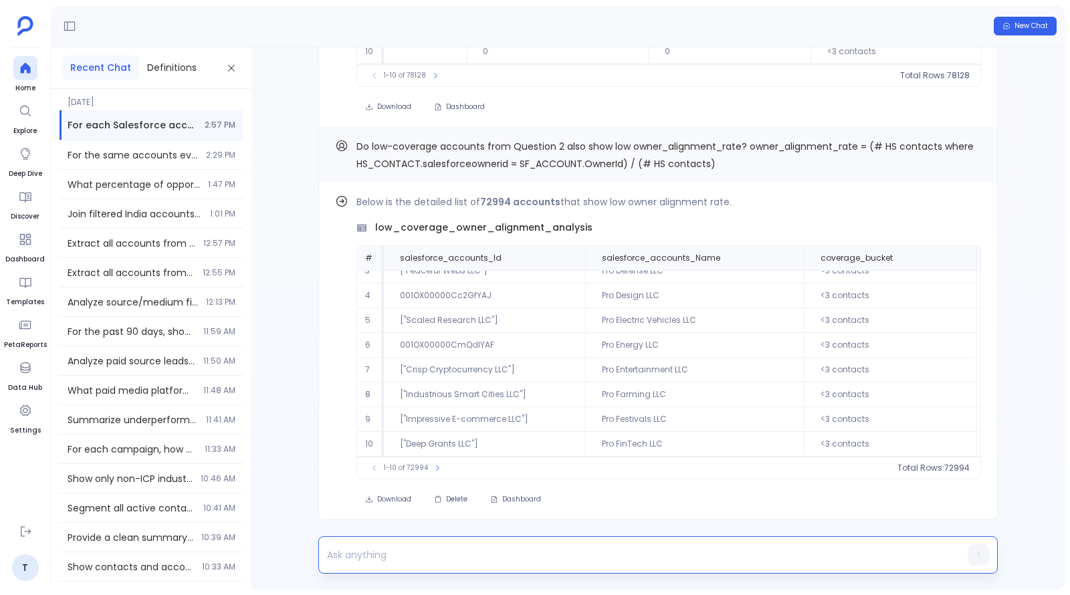
click at [538, 557] on p at bounding box center [632, 555] width 627 height 19
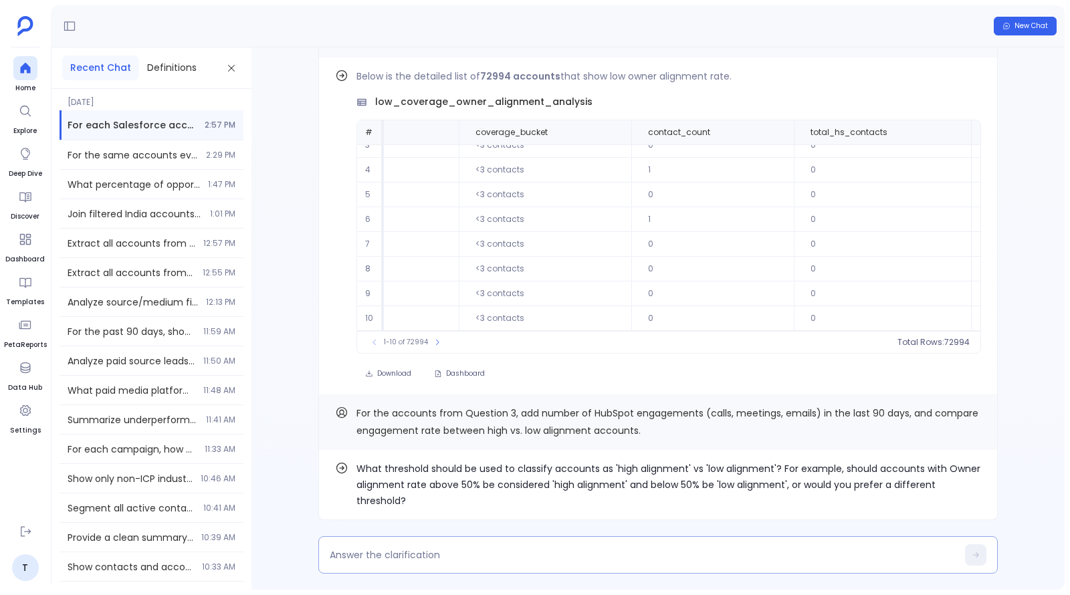
click at [858, 561] on textarea at bounding box center [643, 555] width 627 height 13
type textarea "d"
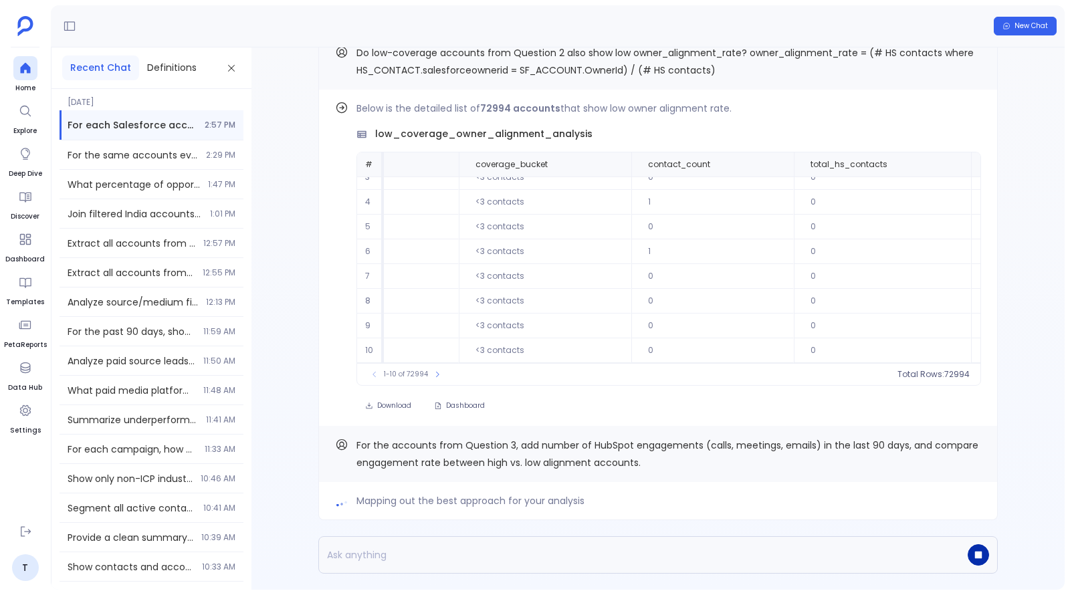
click at [980, 556] on icon "button" at bounding box center [978, 555] width 7 height 7
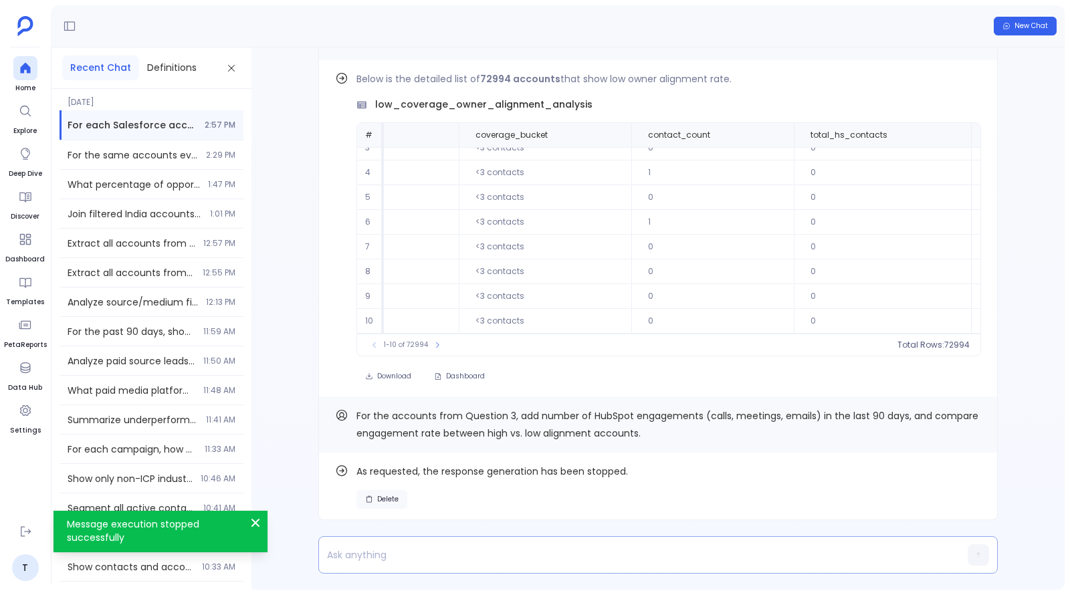
click at [382, 496] on span "Delete" at bounding box center [387, 499] width 21 height 9
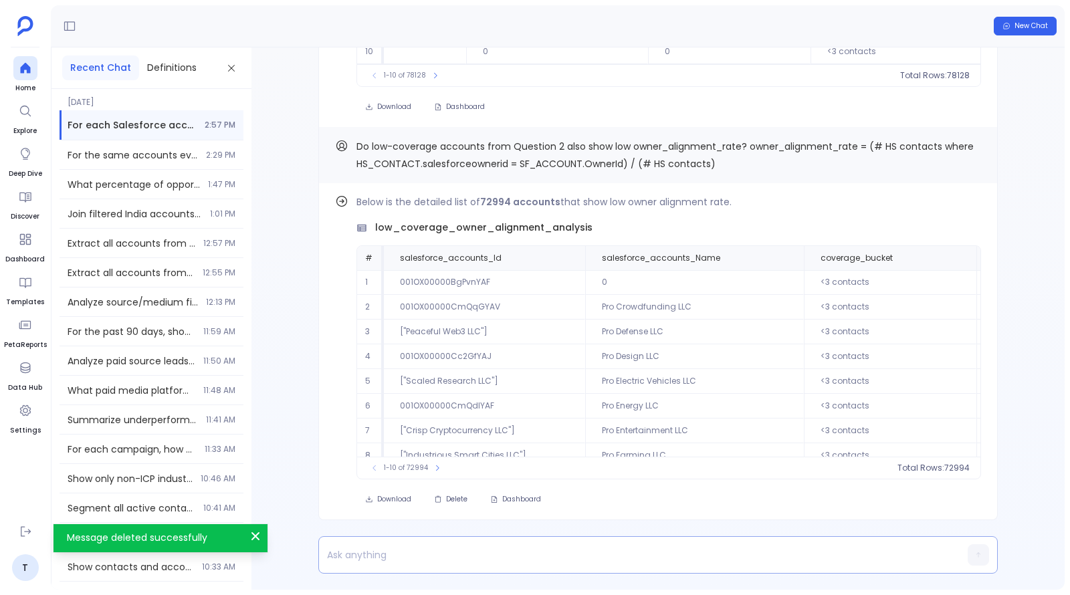
click at [430, 559] on p at bounding box center [632, 555] width 627 height 19
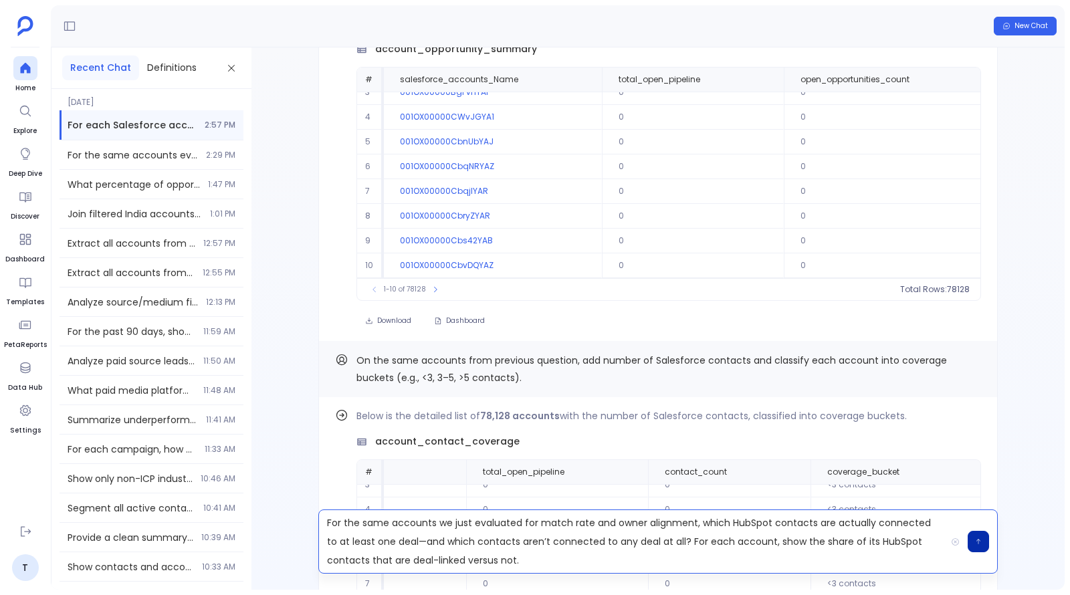
scroll to position [-702, 0]
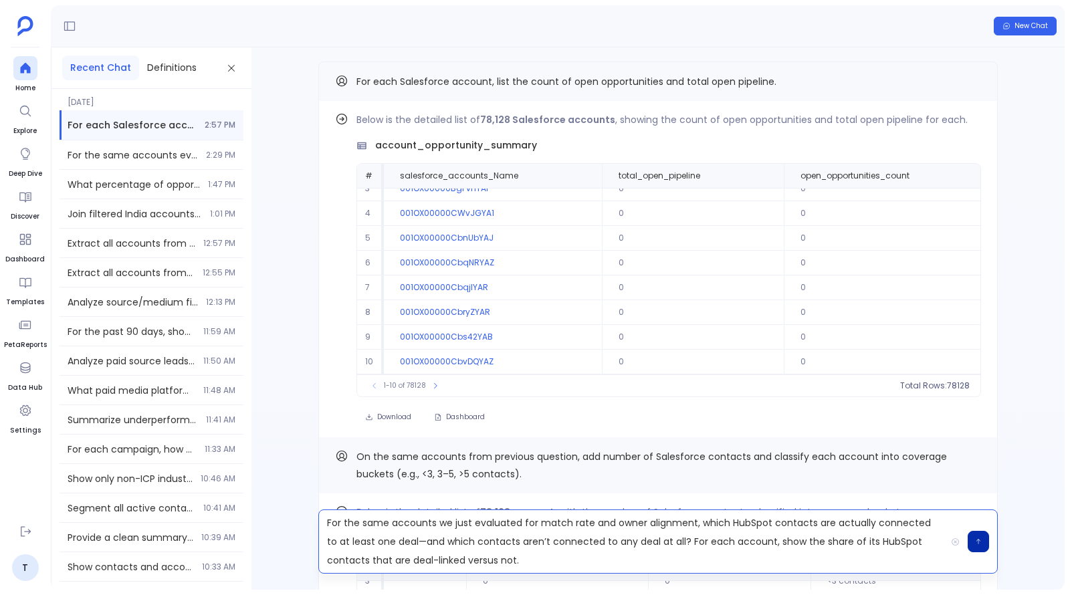
click at [1019, 36] on div "New Chat" at bounding box center [558, 26] width 1014 height 42
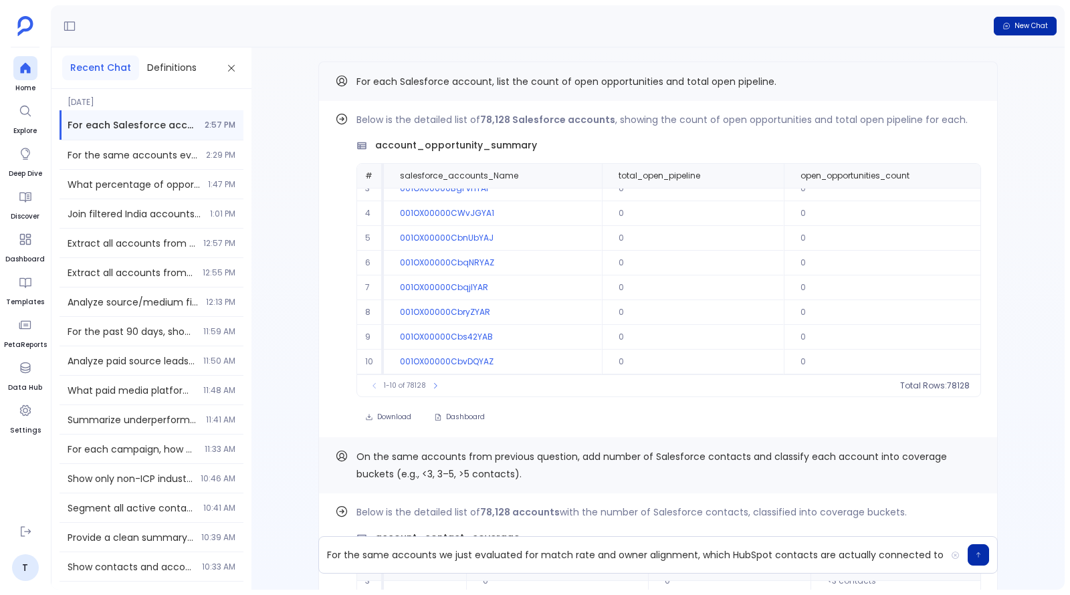
click at [1019, 33] on button "New Chat" at bounding box center [1025, 26] width 63 height 19
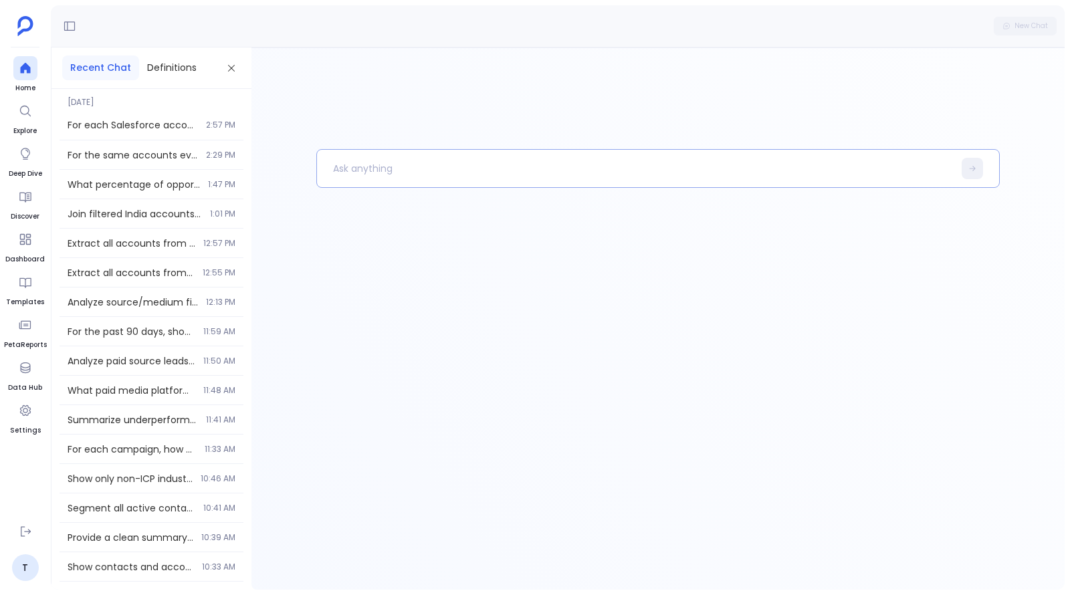
click at [668, 169] on p at bounding box center [635, 168] width 636 height 35
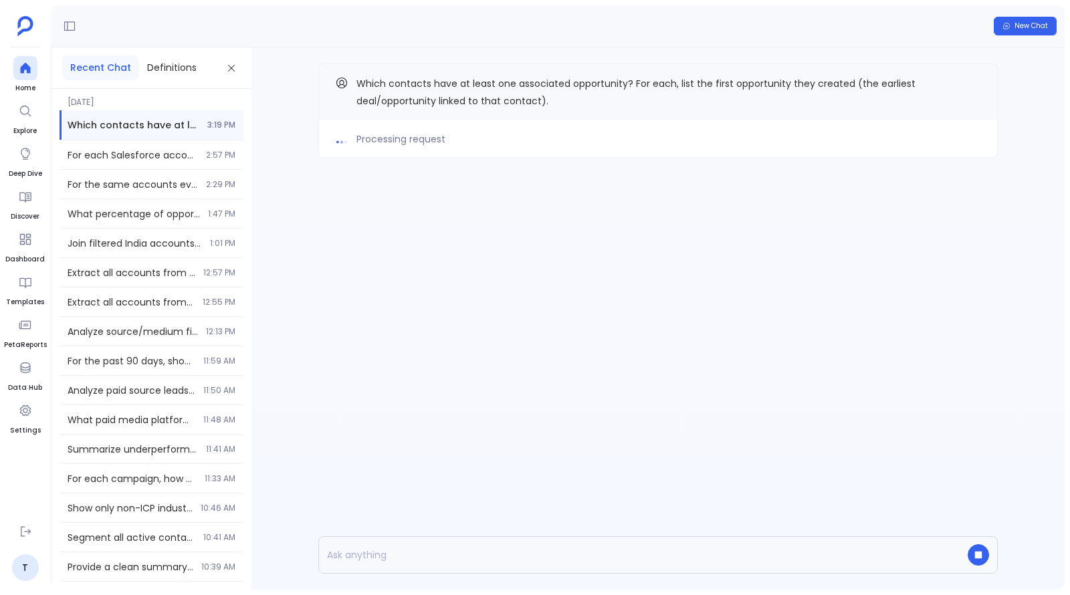
click at [490, 555] on p at bounding box center [632, 555] width 627 height 19
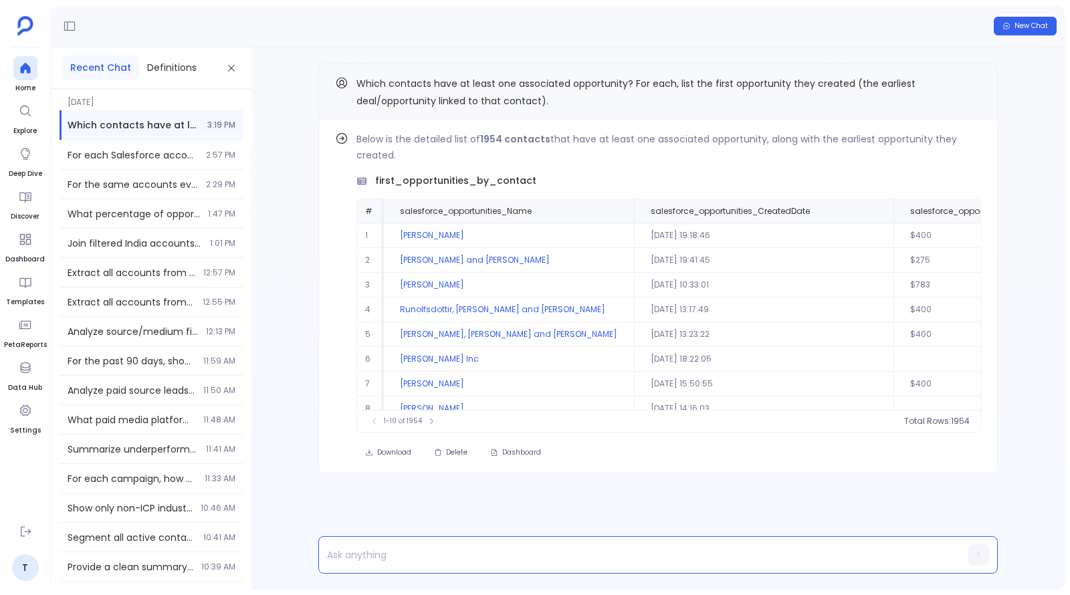
click at [530, 563] on p at bounding box center [632, 555] width 627 height 19
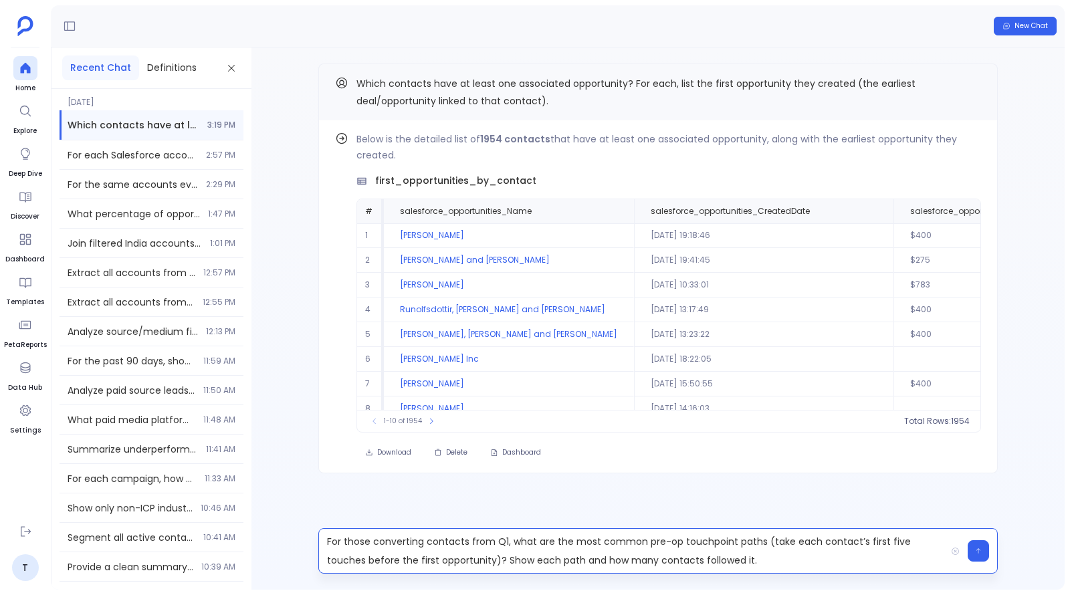
click at [504, 542] on p "For those converting contacts from Q1, what are the most common pre-op touchpoi…" at bounding box center [632, 550] width 627 height 37
click at [351, 540] on p "For those converting contacts, what are the most common pre-op touchpoint paths…" at bounding box center [632, 550] width 627 height 37
drag, startPoint x: 432, startPoint y: 561, endPoint x: 733, endPoint y: 561, distance: 301.0
click at [733, 561] on p "For above converting contacts, what are the most common pre-op touchpoint paths…" at bounding box center [632, 550] width 627 height 37
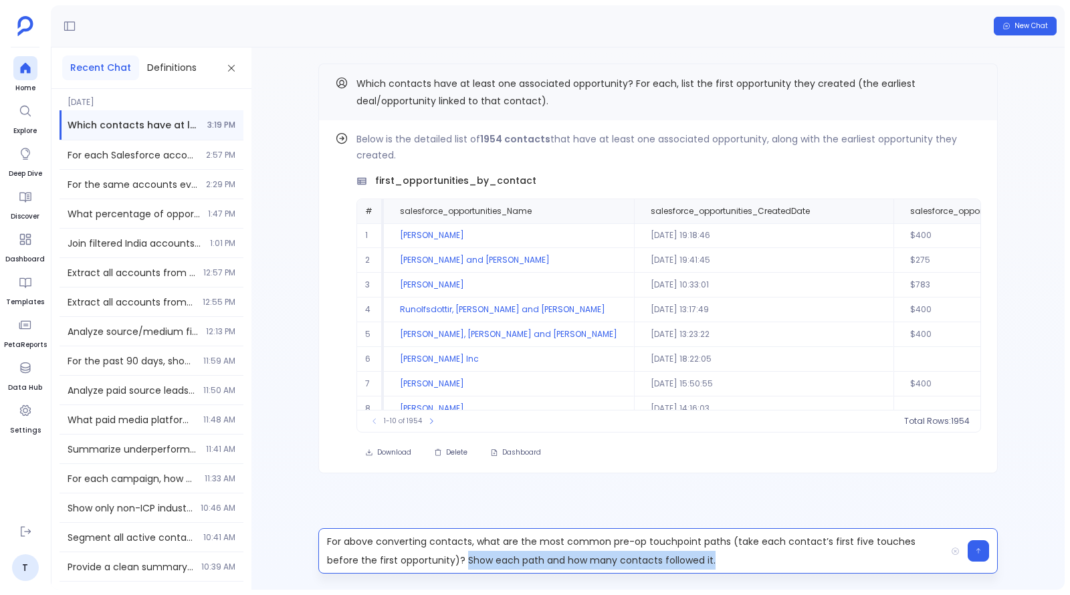
click at [733, 561] on p "For above converting contacts, what are the most common pre-op touchpoint paths…" at bounding box center [632, 550] width 627 height 37
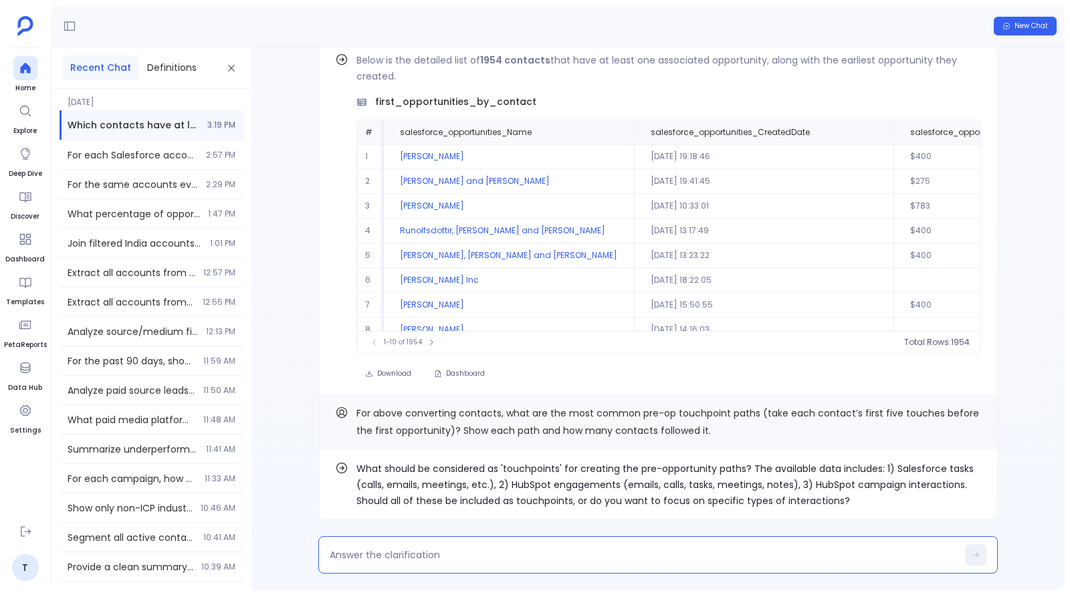
click at [536, 553] on textarea at bounding box center [643, 555] width 627 height 13
type textarea "use hubspot engagement"
click at [473, 551] on textarea at bounding box center [643, 555] width 627 height 13
type textarea "1"
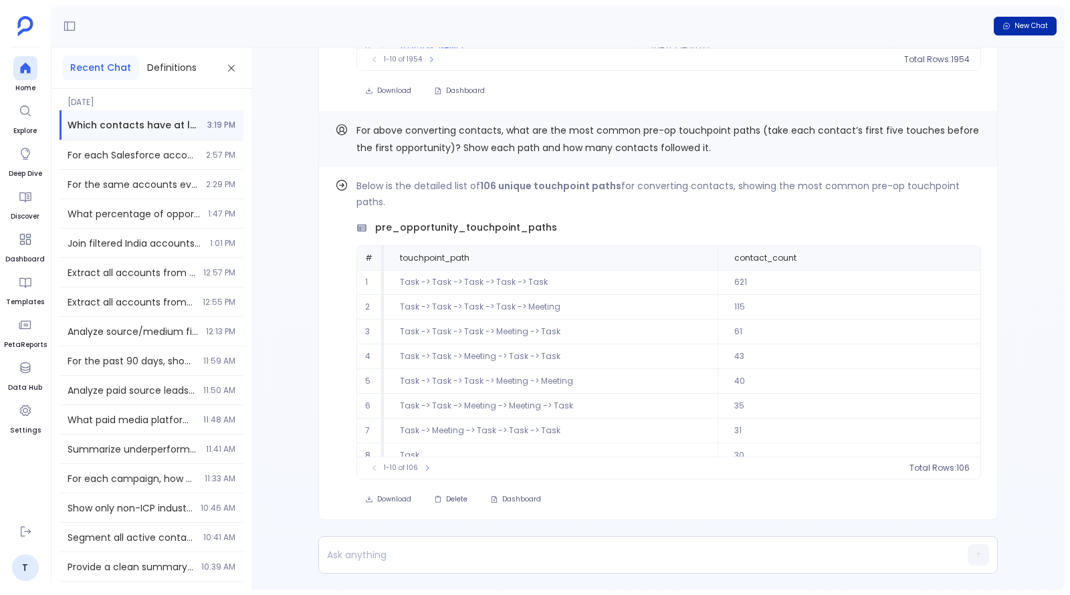
click at [1013, 21] on button "New Chat" at bounding box center [1025, 26] width 63 height 19
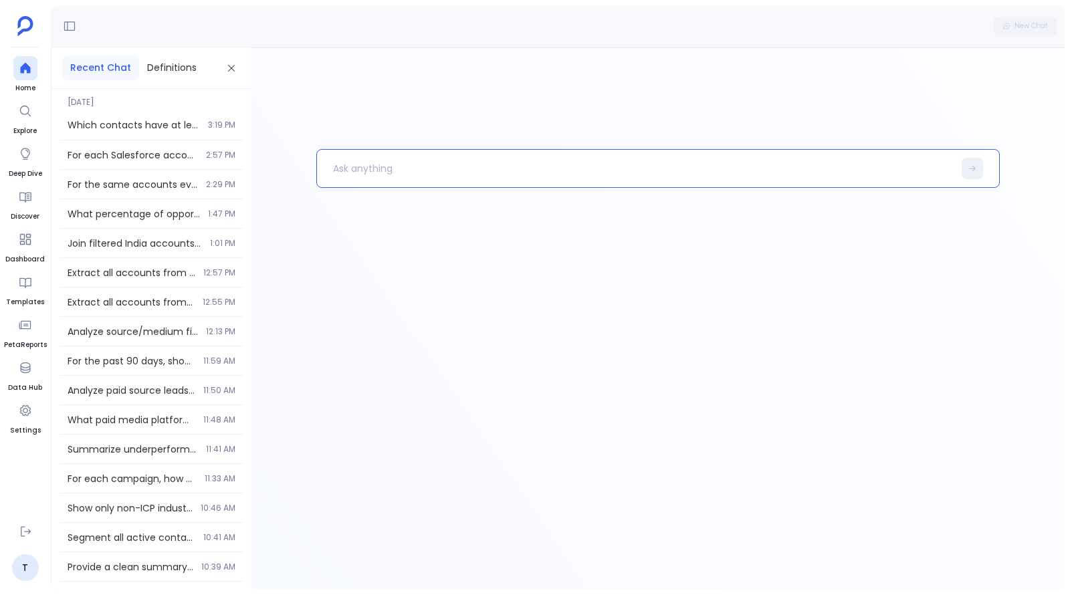
click at [619, 171] on p at bounding box center [635, 168] width 636 height 35
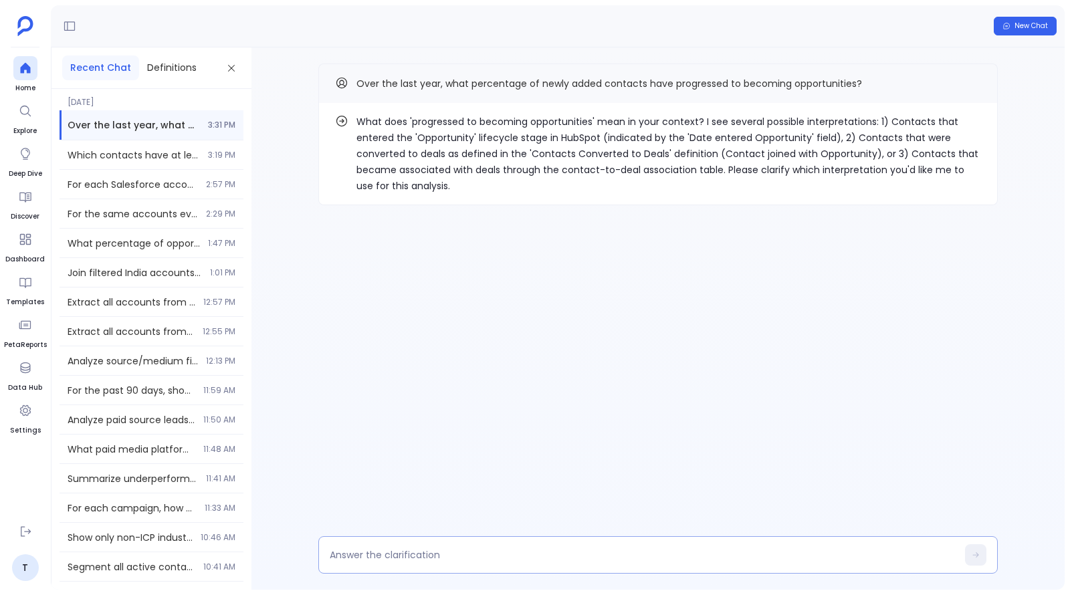
click at [518, 557] on textarea at bounding box center [643, 555] width 627 height 13
type textarea "1"
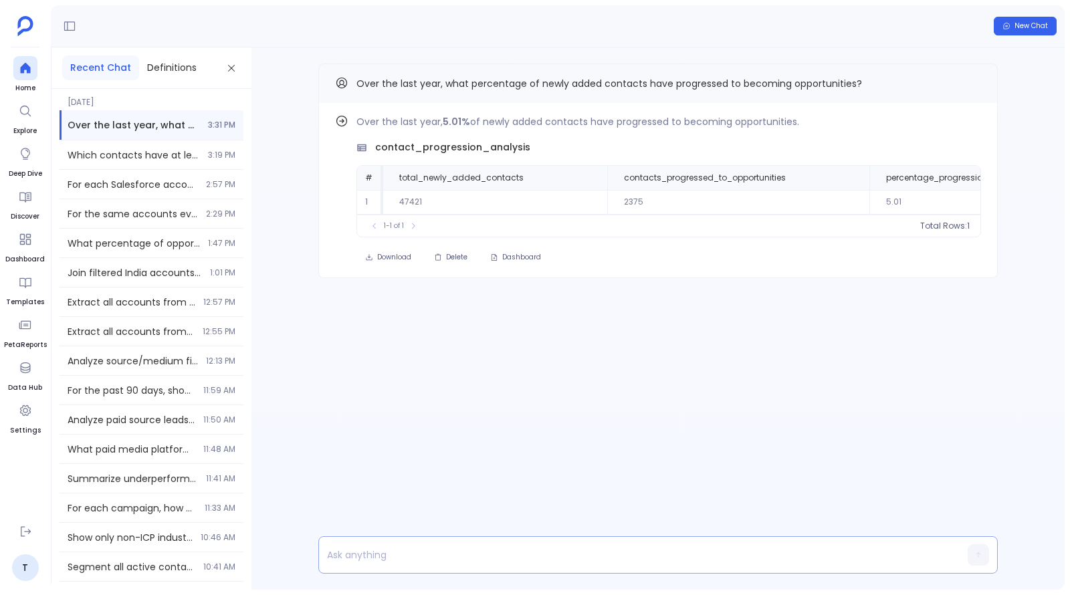
click at [405, 562] on p at bounding box center [632, 555] width 627 height 19
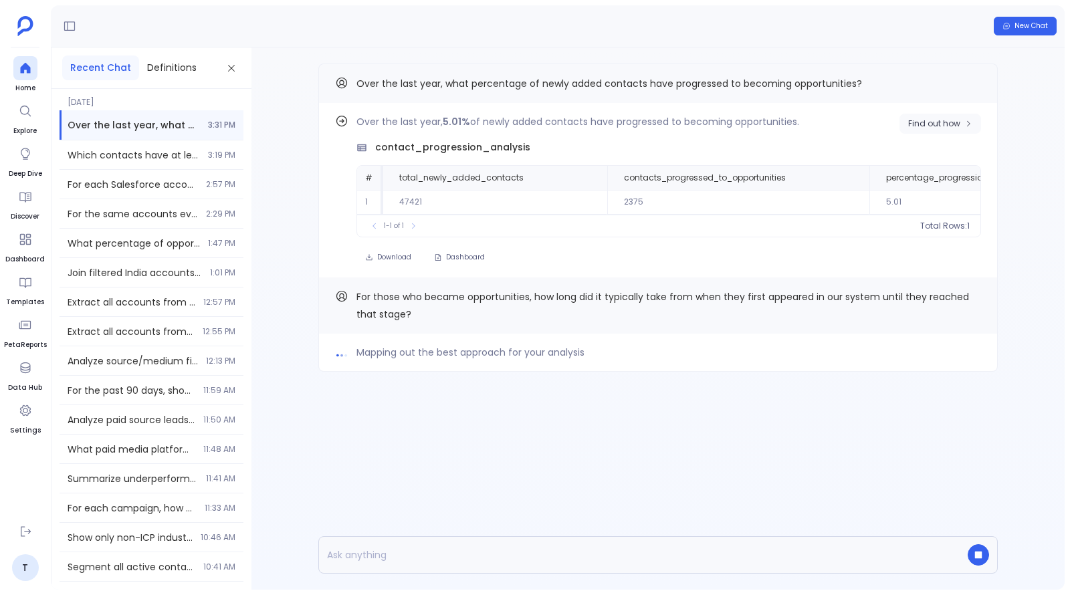
click at [907, 114] on button "Find out how" at bounding box center [941, 124] width 82 height 20
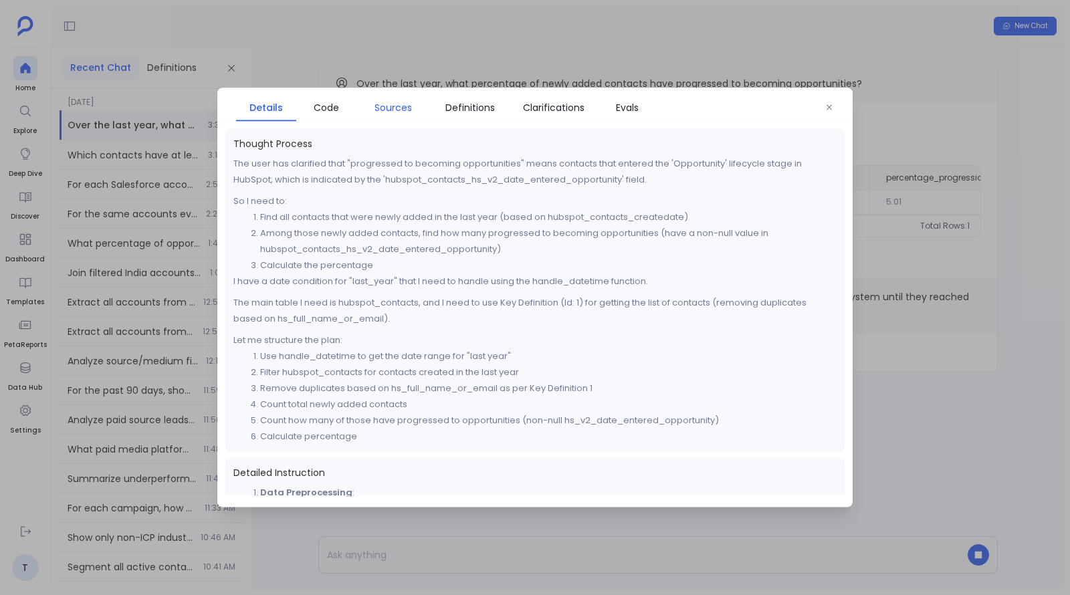
click at [390, 110] on span "Sources" at bounding box center [393, 107] width 37 height 15
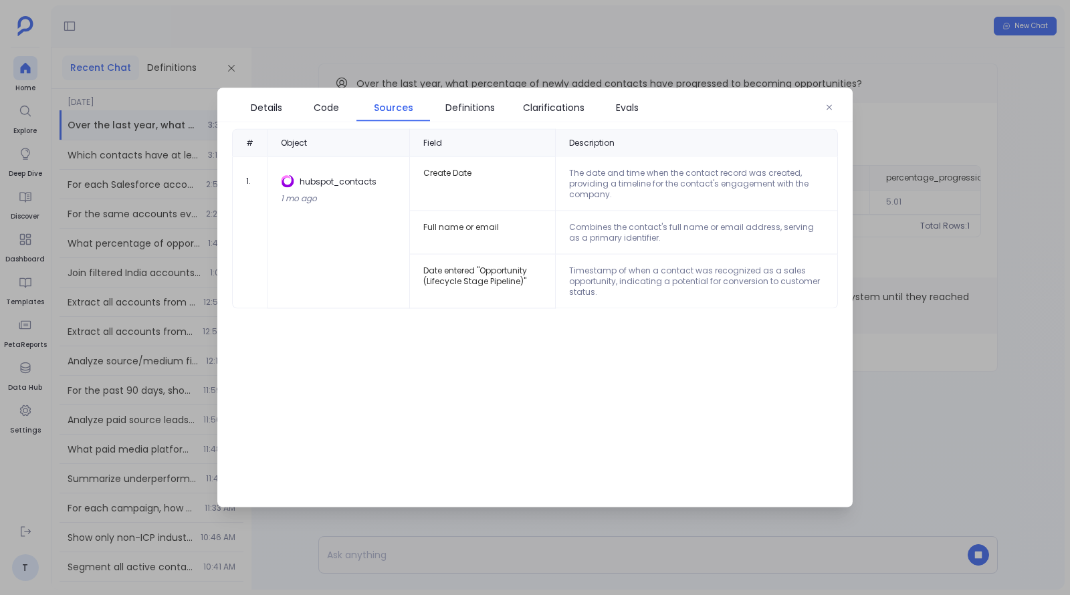
click at [1007, 398] on div at bounding box center [535, 297] width 1070 height 595
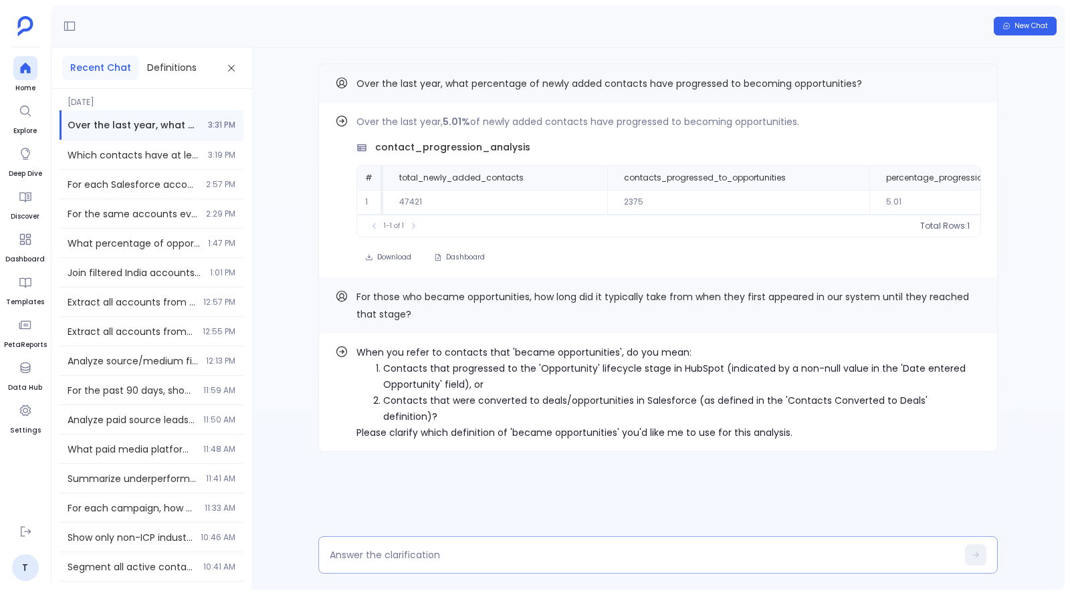
click at [460, 557] on textarea at bounding box center [643, 555] width 627 height 13
type textarea "1"
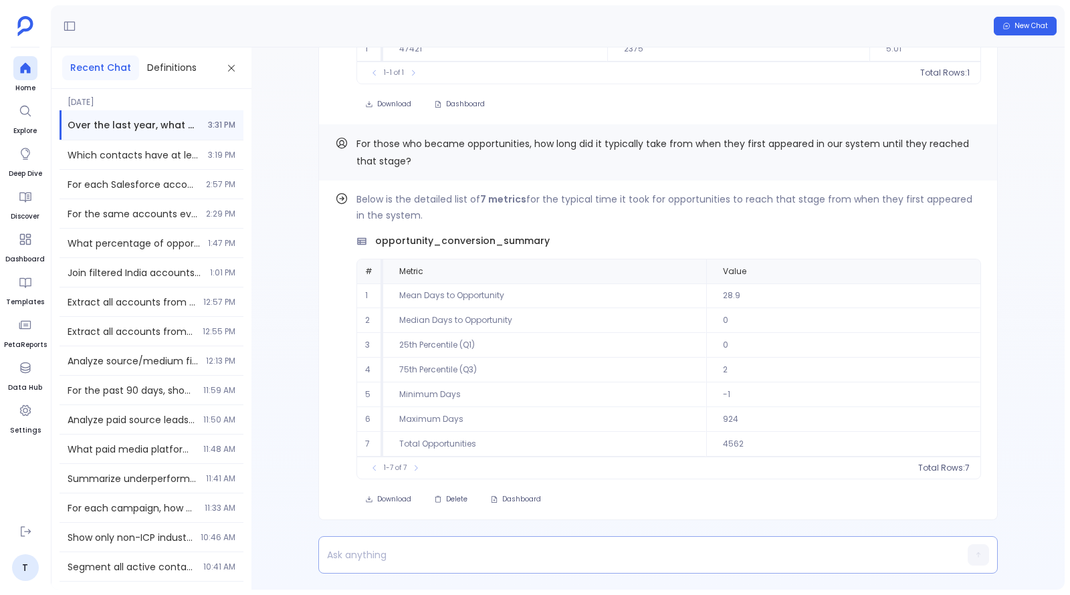
click at [500, 564] on p at bounding box center [632, 555] width 627 height 19
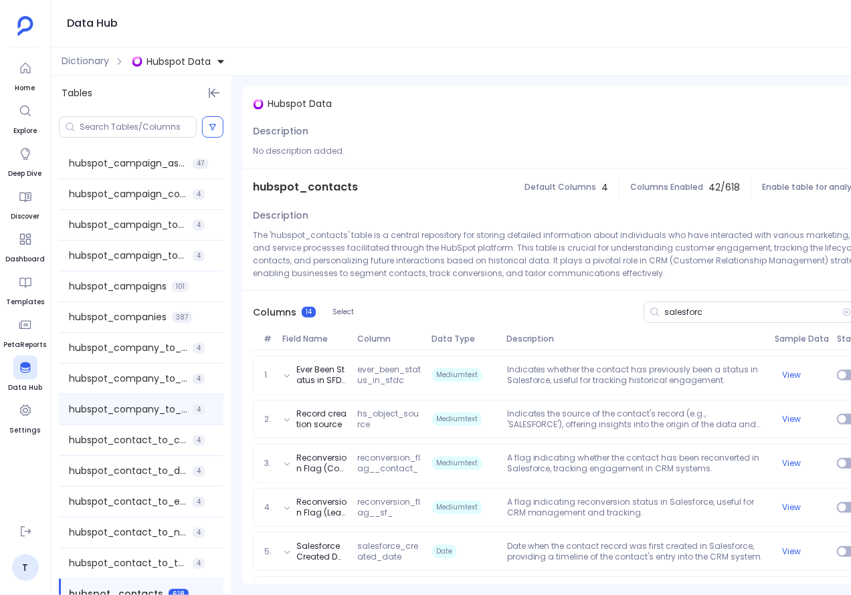
scroll to position [216, 0]
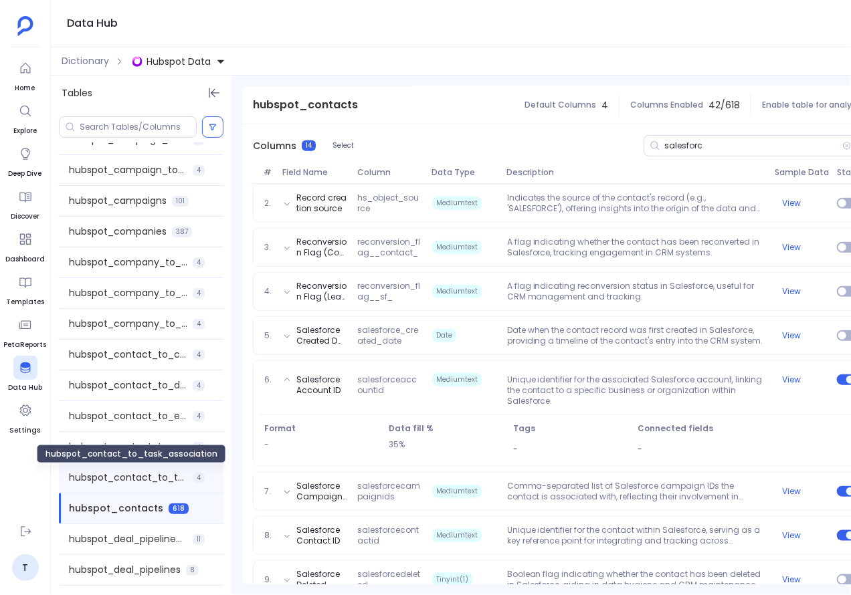
click at [94, 476] on span "hubspot_contact_to_task_association" at bounding box center [128, 478] width 118 height 14
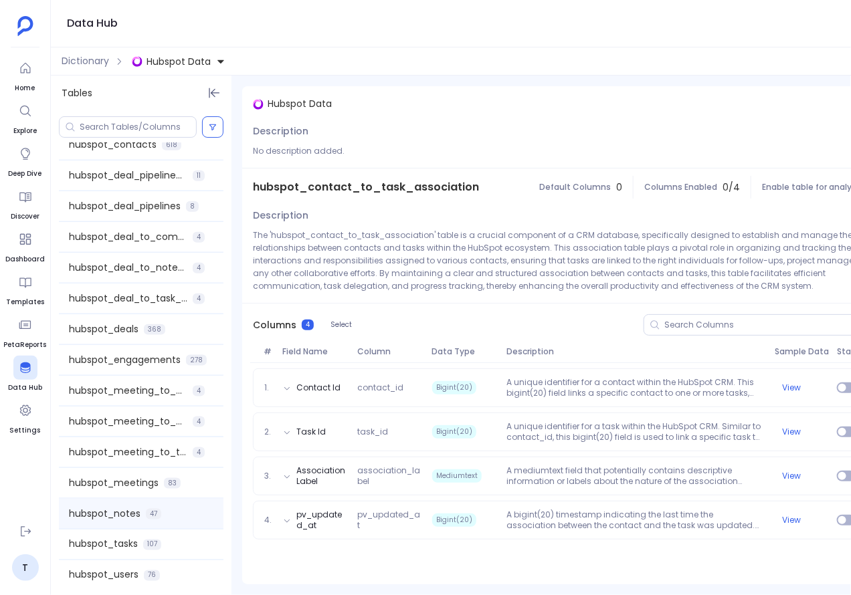
scroll to position [0, 0]
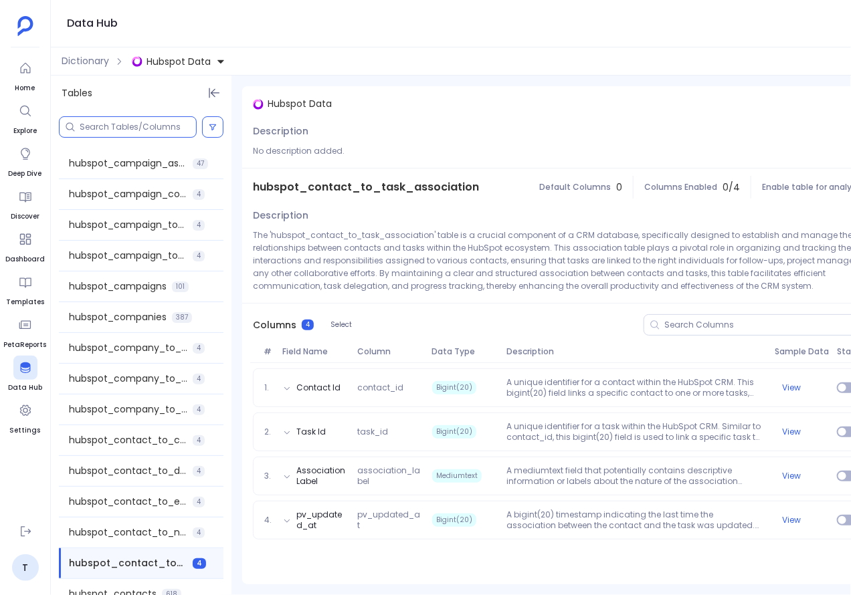
click at [139, 129] on input at bounding box center [138, 127] width 116 height 11
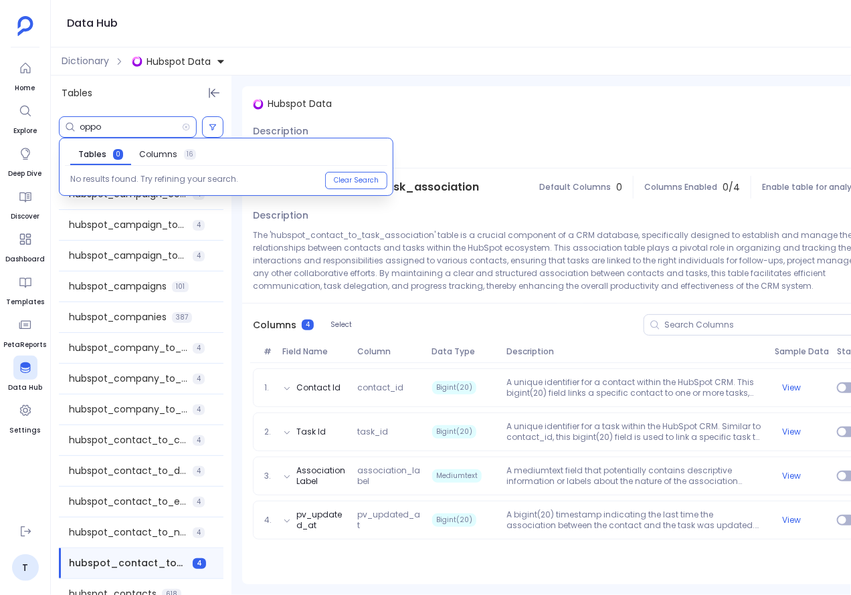
type input "oppo"
click at [170, 161] on link "Columns 16" at bounding box center [167, 154] width 73 height 21
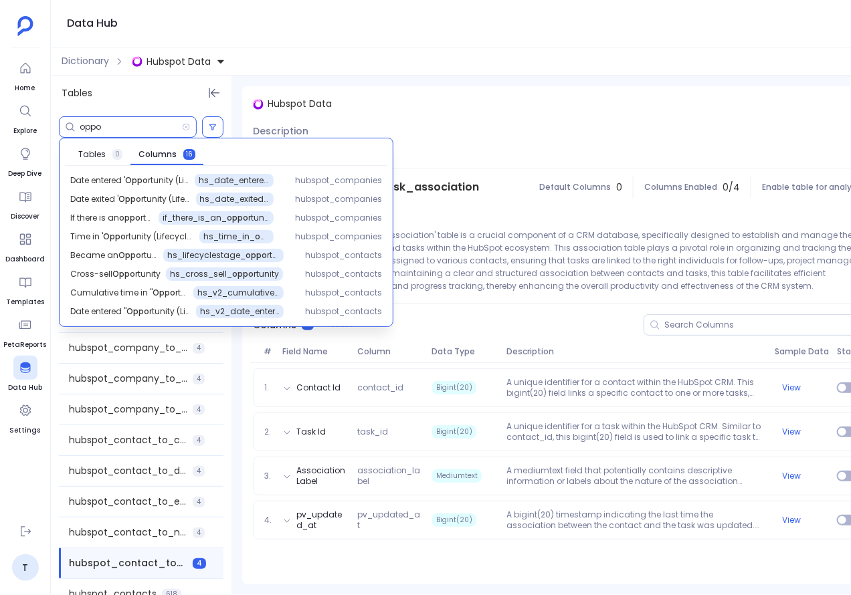
click at [264, 55] on div "Dictionary Hubspot Data" at bounding box center [460, 61] width 819 height 28
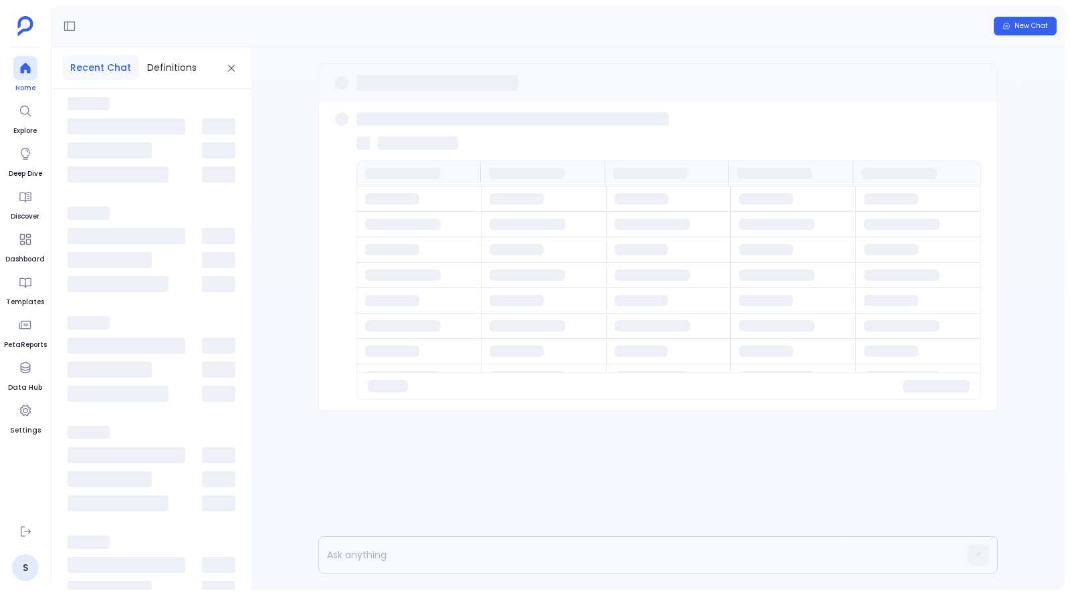
click at [26, 72] on icon at bounding box center [25, 68] width 10 height 11
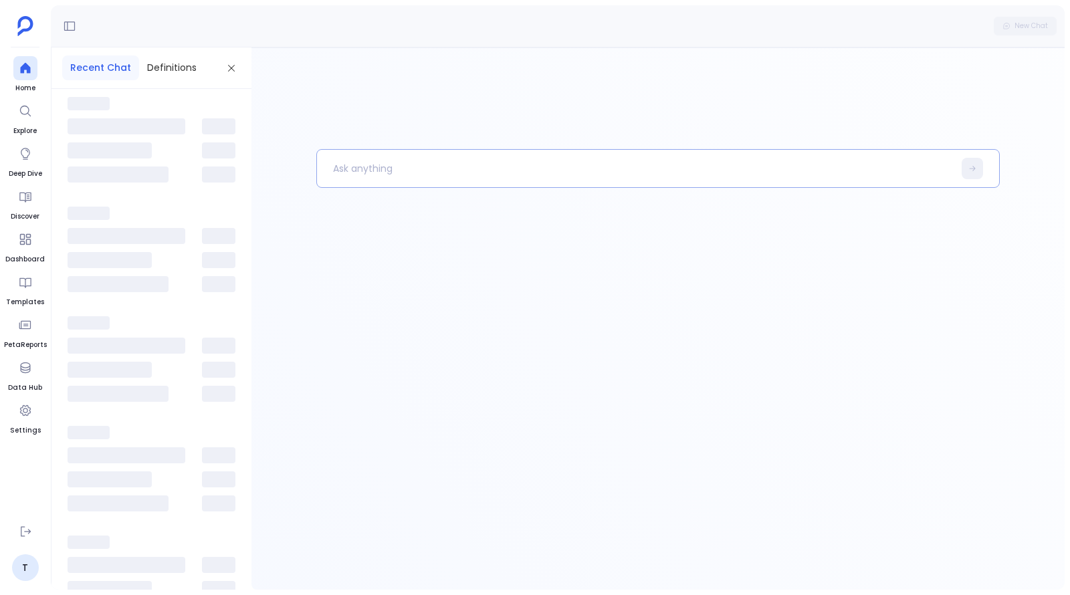
click at [586, 176] on p at bounding box center [635, 168] width 636 height 35
paste p
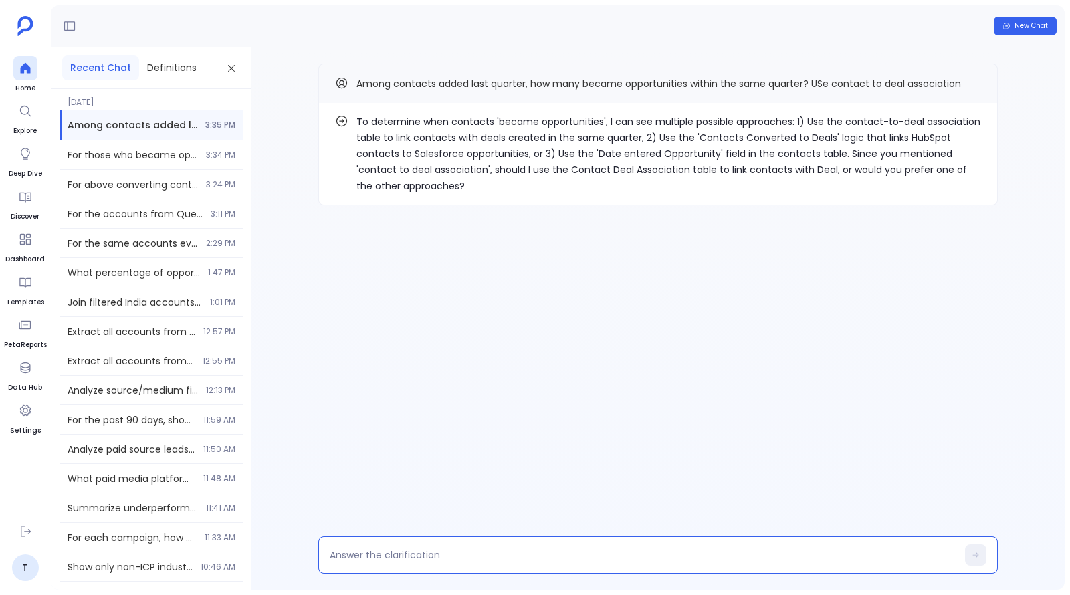
click at [505, 553] on textarea at bounding box center [643, 555] width 627 height 13
type textarea "1"
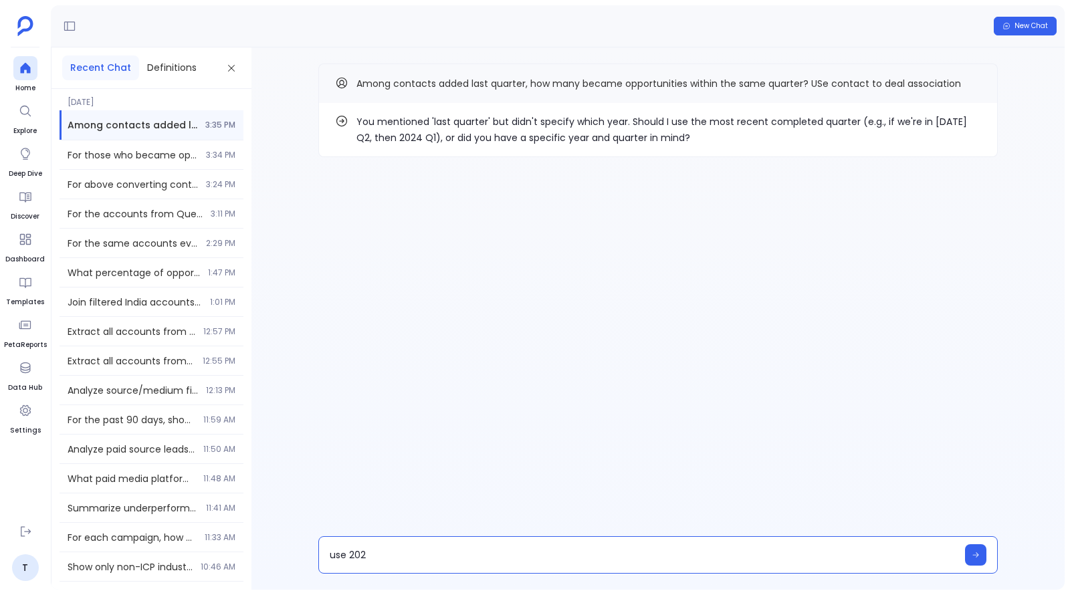
type textarea "use 2025"
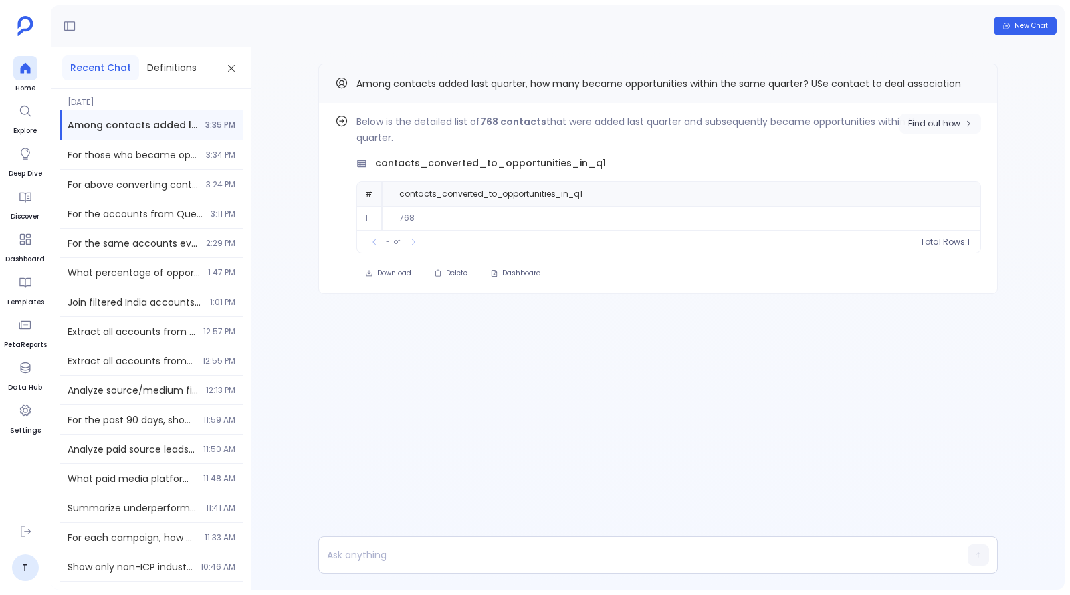
click at [945, 124] on span "Find out how" at bounding box center [934, 123] width 52 height 11
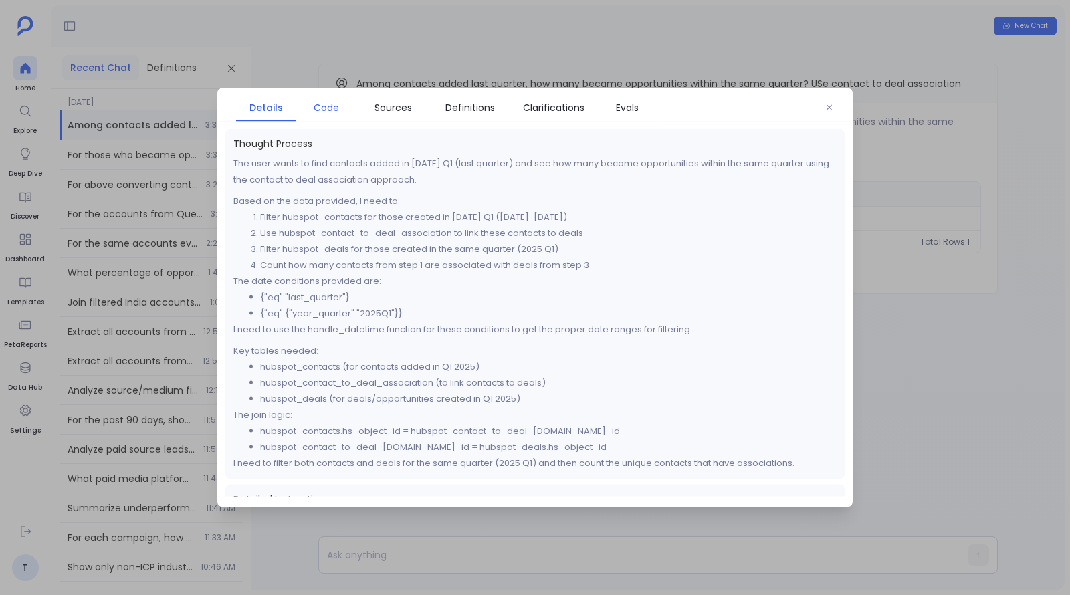
click at [324, 107] on span "Code" at bounding box center [326, 107] width 25 height 15
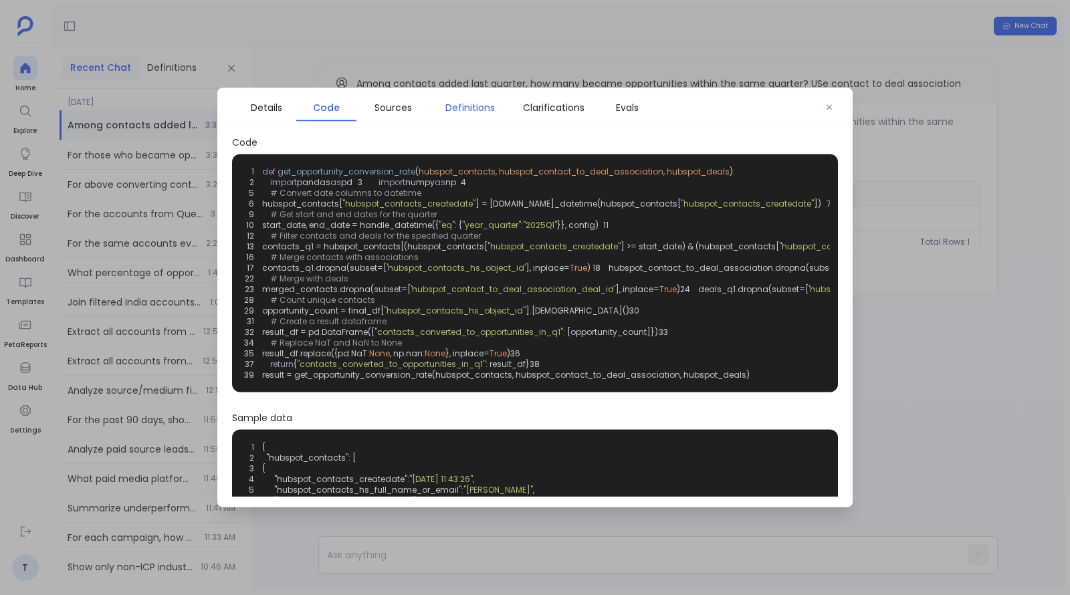
click at [466, 106] on span "Definitions" at bounding box center [469, 107] width 49 height 15
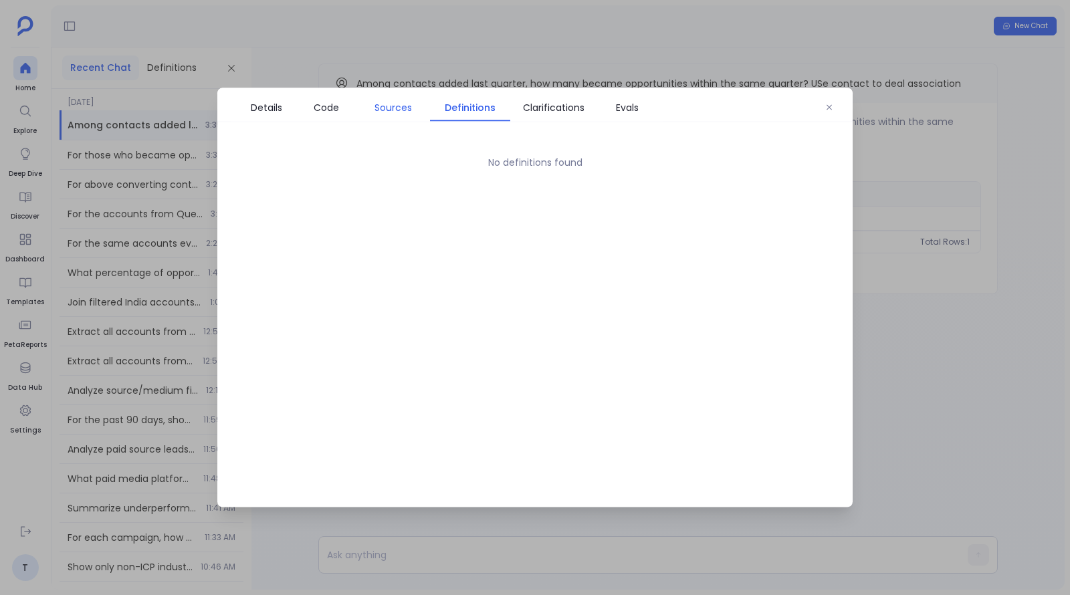
click at [405, 116] on link "Sources" at bounding box center [394, 108] width 74 height 28
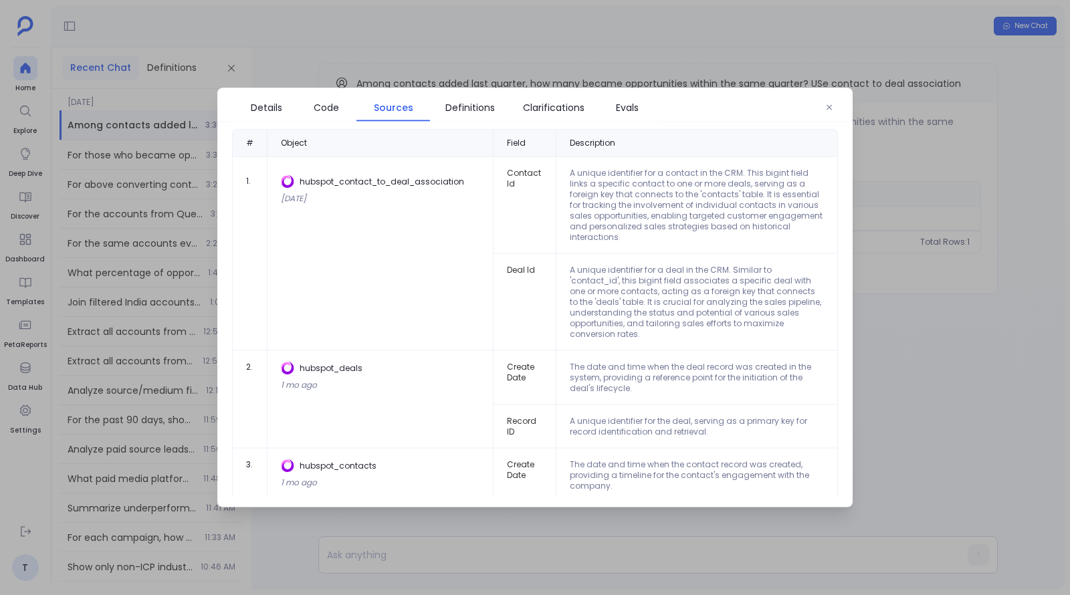
click at [968, 305] on div at bounding box center [535, 297] width 1070 height 595
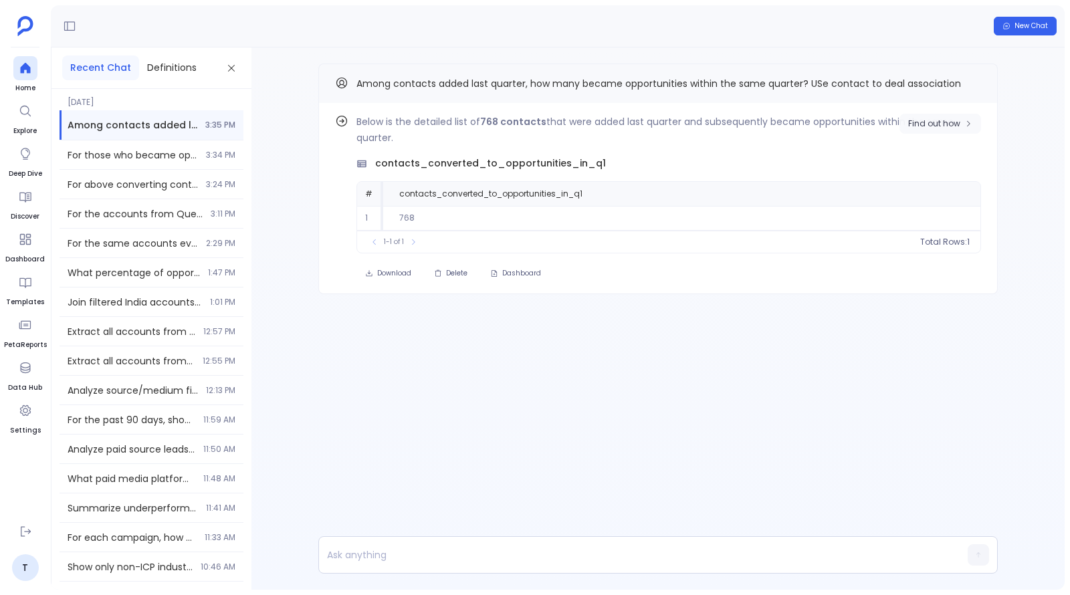
click at [920, 123] on span "Find out how" at bounding box center [934, 123] width 52 height 11
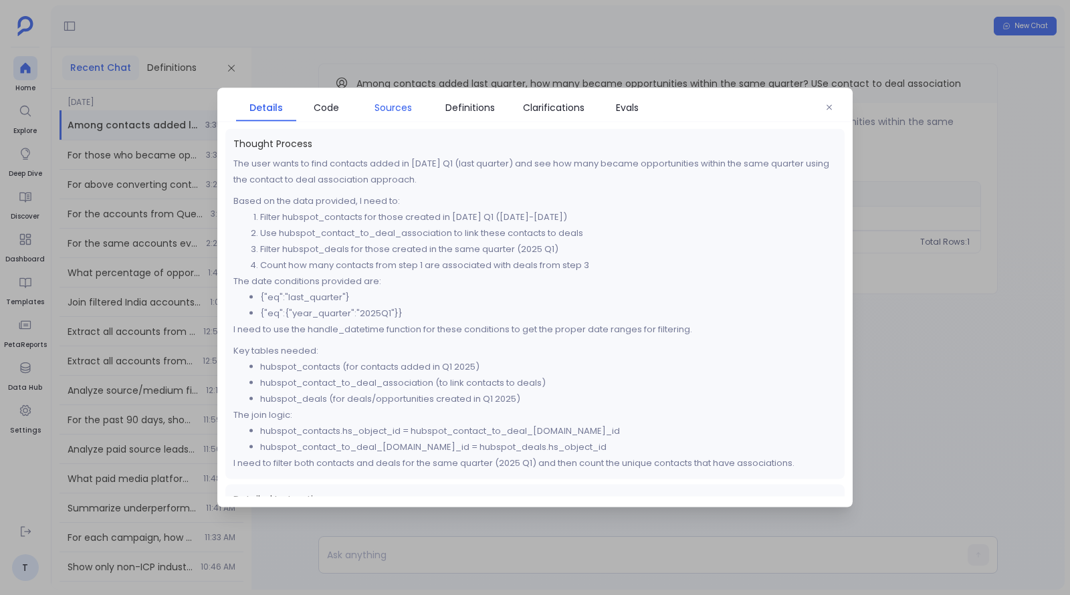
click at [398, 96] on link "Sources" at bounding box center [394, 108] width 74 height 28
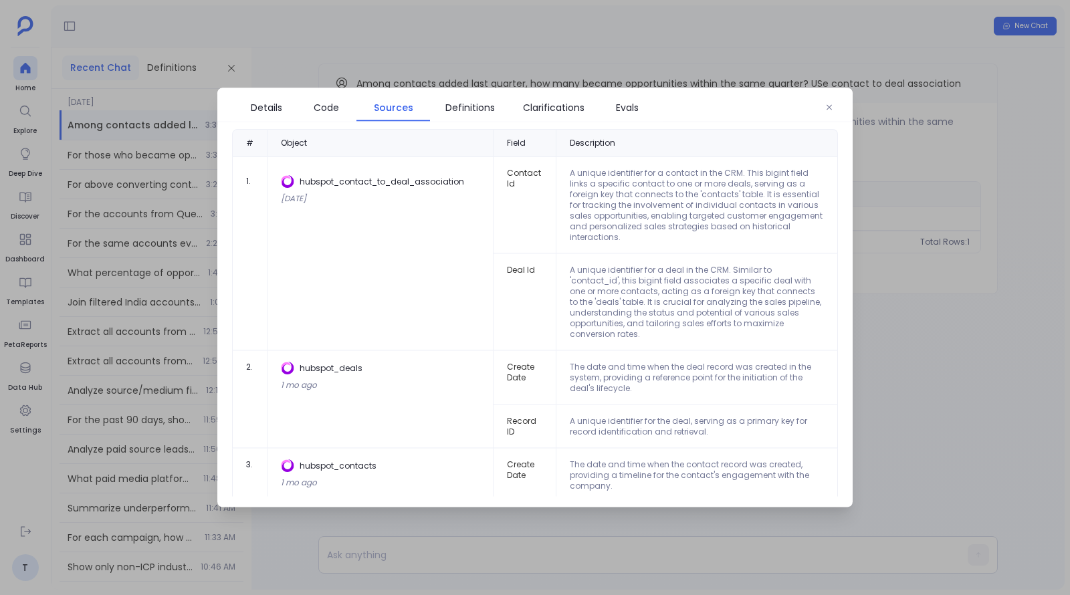
click at [917, 327] on div at bounding box center [535, 297] width 1070 height 595
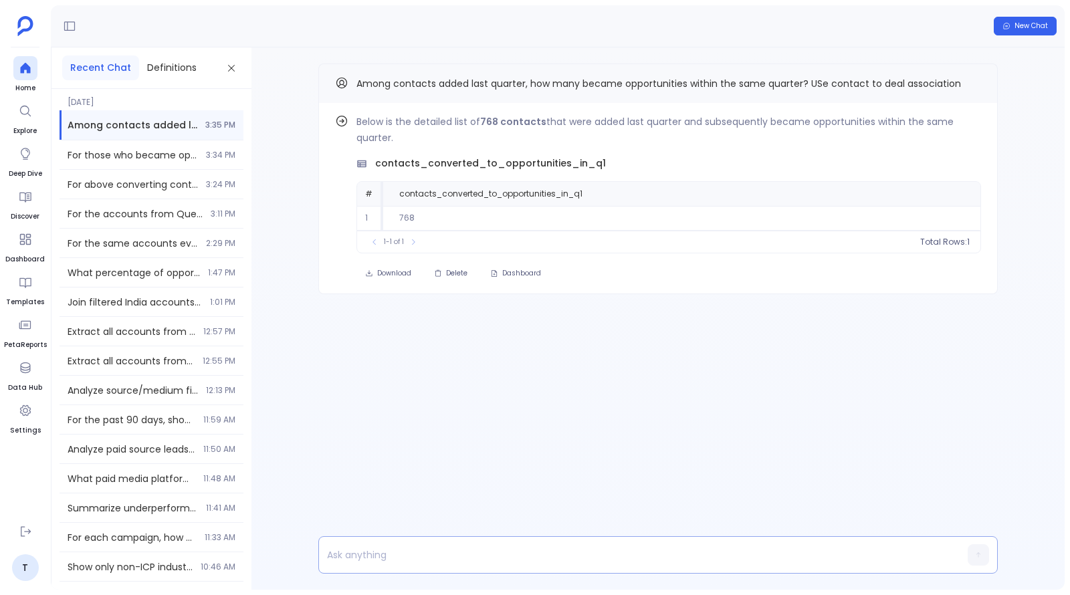
click at [617, 557] on p at bounding box center [632, 555] width 627 height 19
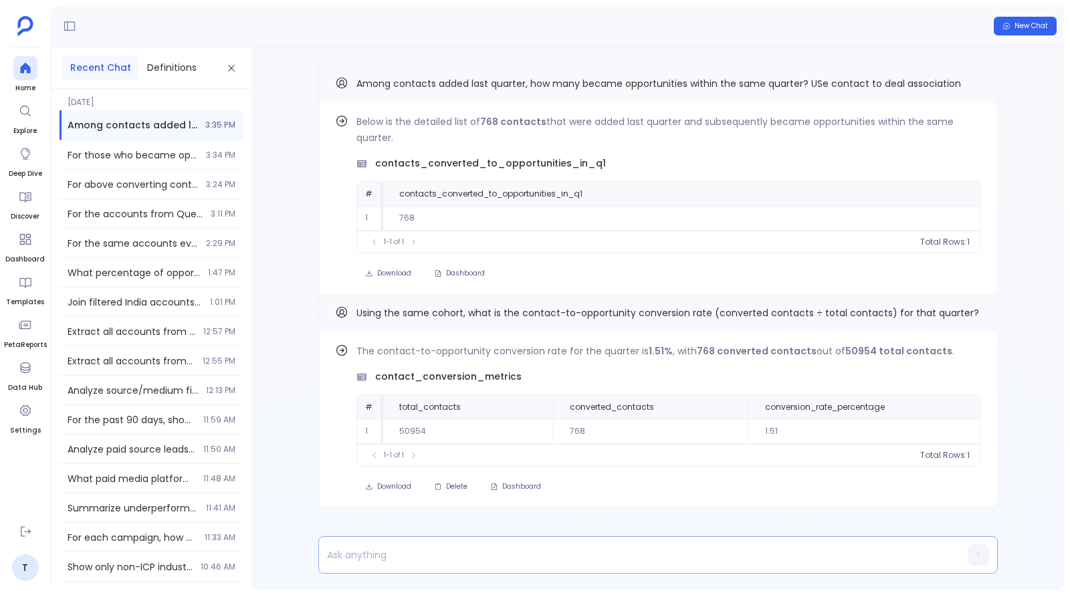
click at [738, 554] on p at bounding box center [632, 555] width 627 height 19
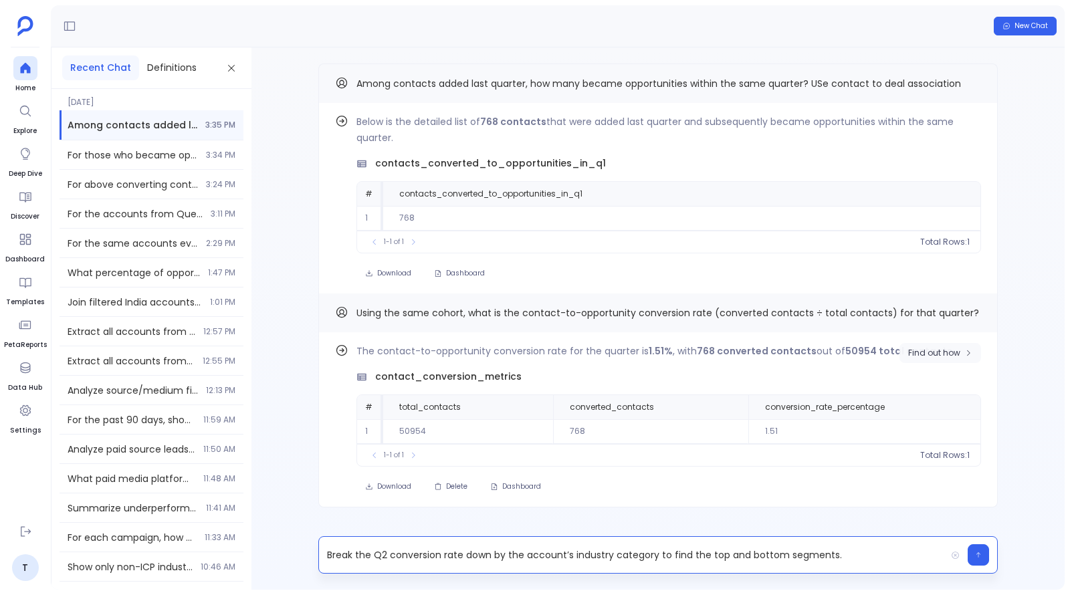
click at [945, 349] on span "Find out how" at bounding box center [934, 353] width 52 height 11
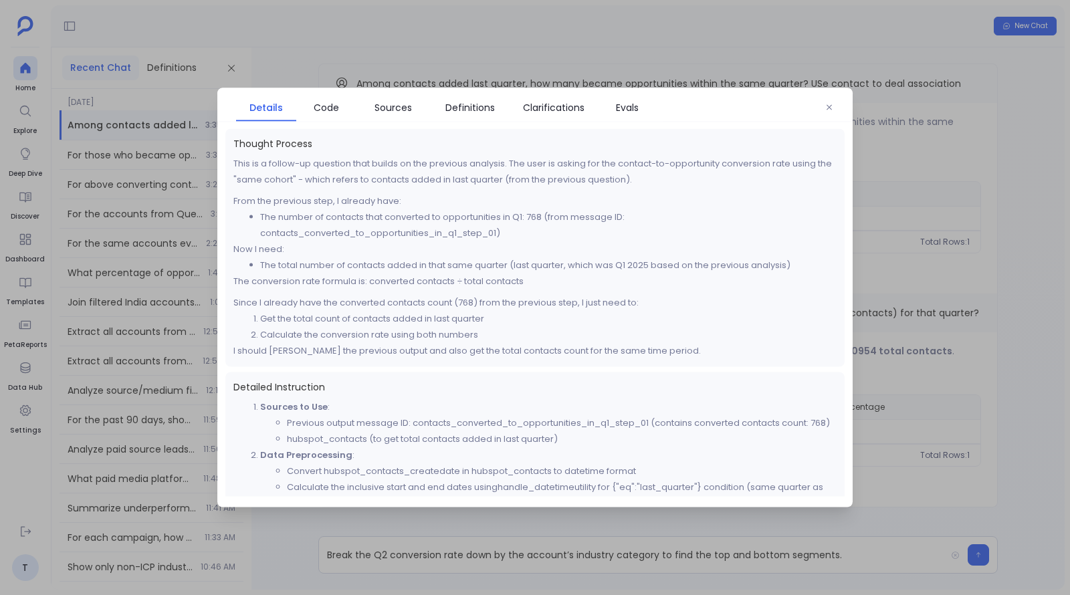
click at [1007, 298] on div at bounding box center [535, 297] width 1070 height 595
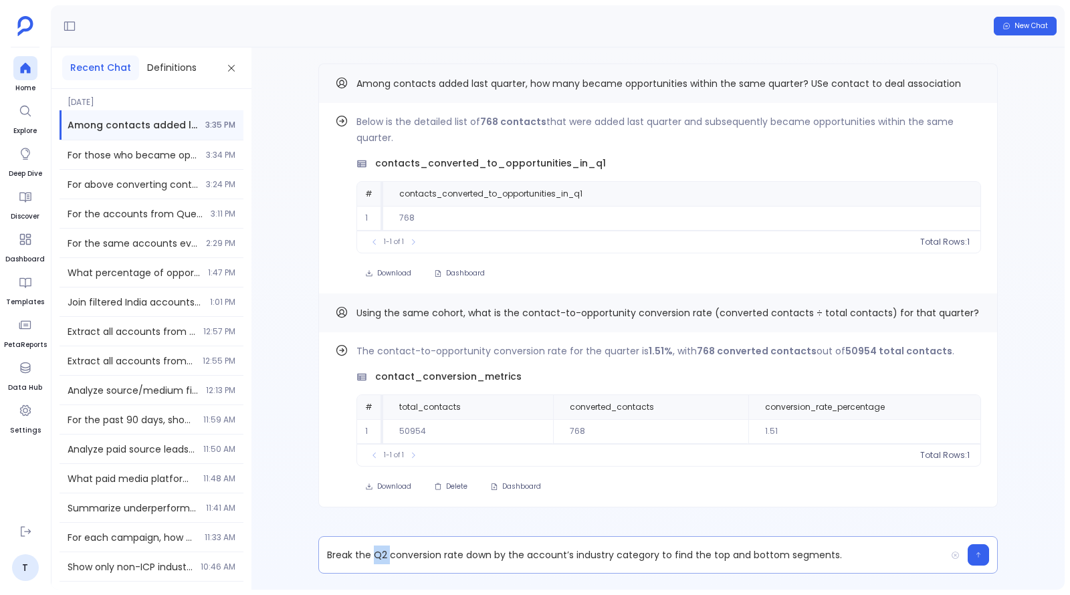
drag, startPoint x: 388, startPoint y: 555, endPoint x: 374, endPoint y: 555, distance: 14.0
click at [374, 555] on p "Break the Q2 conversion rate down by the account’s industry category to find th…" at bounding box center [632, 555] width 627 height 19
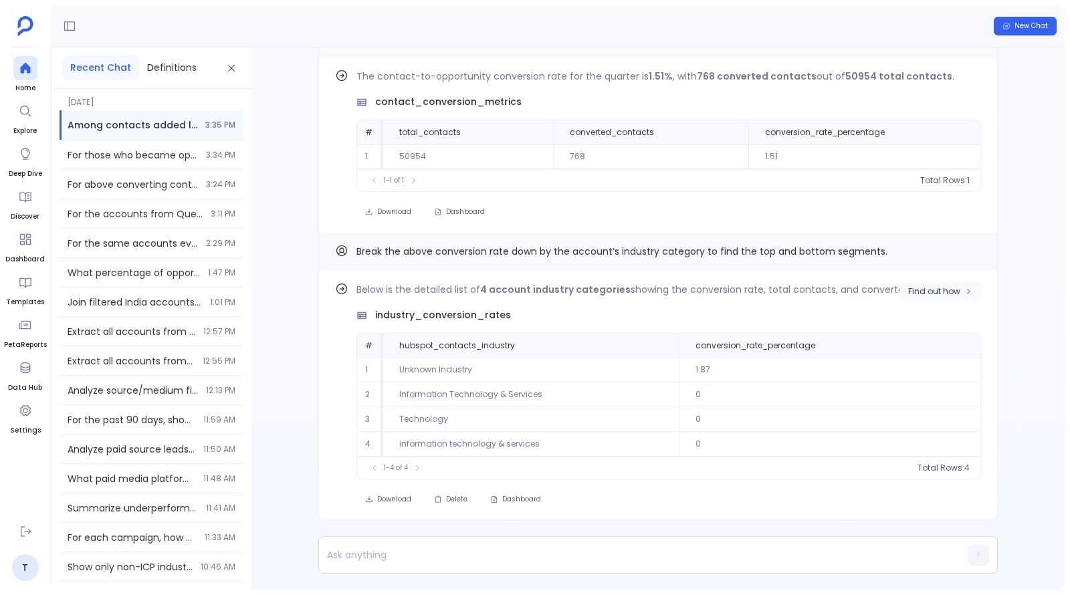
click at [943, 297] on span "Find out how" at bounding box center [934, 291] width 52 height 11
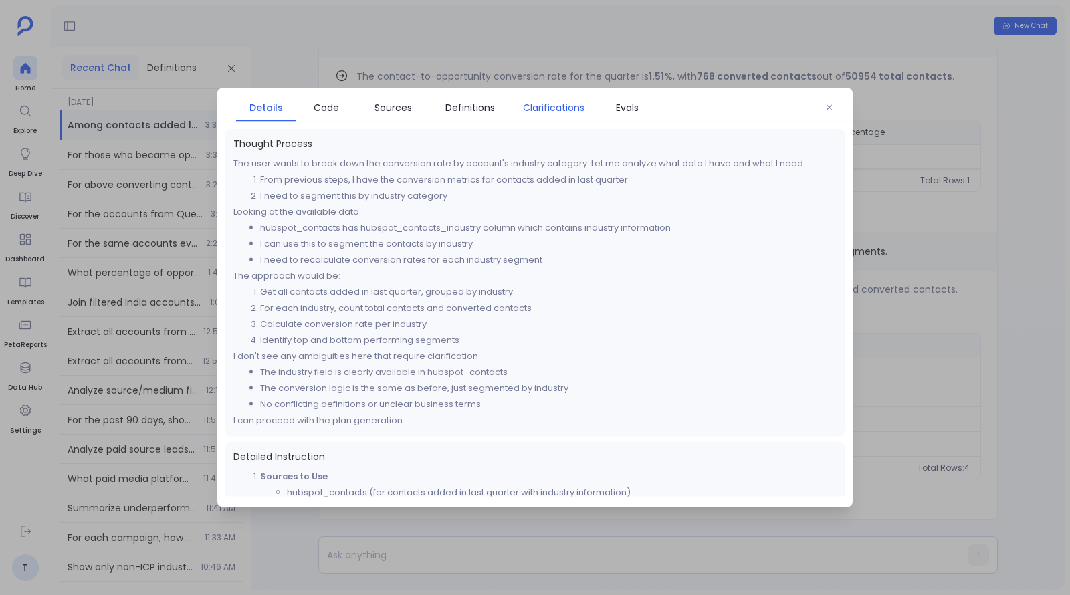
click at [545, 109] on span "Clarifications" at bounding box center [554, 107] width 62 height 15
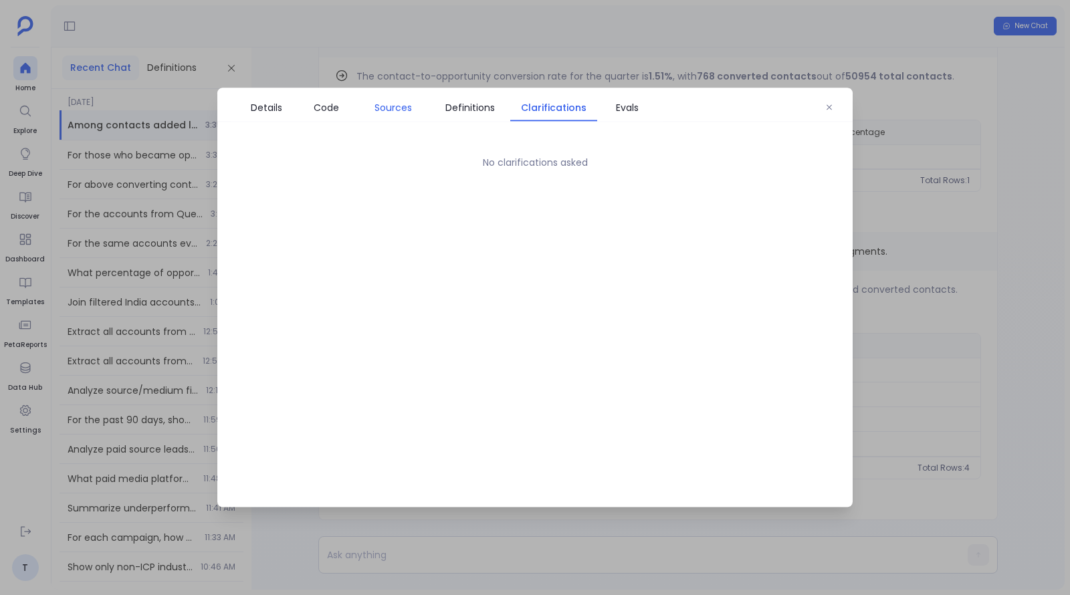
click at [405, 106] on span "Sources" at bounding box center [393, 107] width 37 height 15
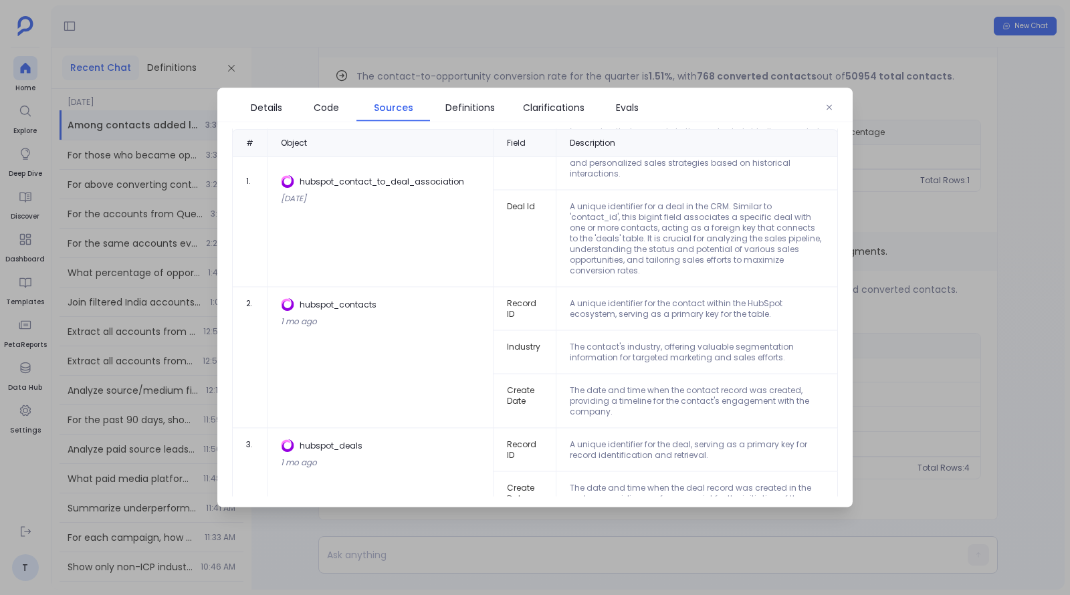
scroll to position [77, 0]
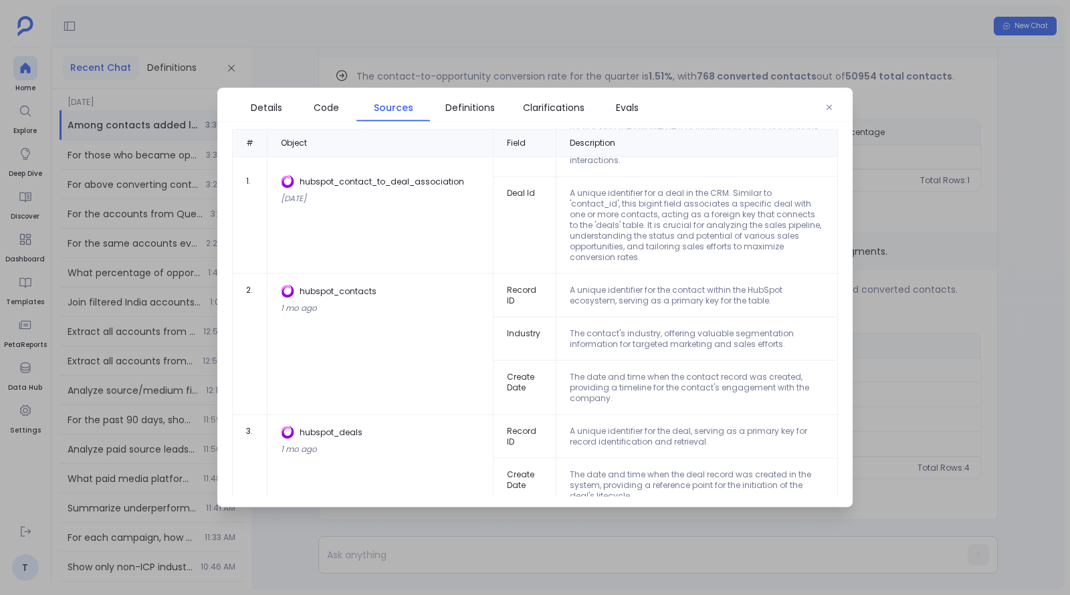
click at [1005, 354] on div at bounding box center [535, 297] width 1070 height 595
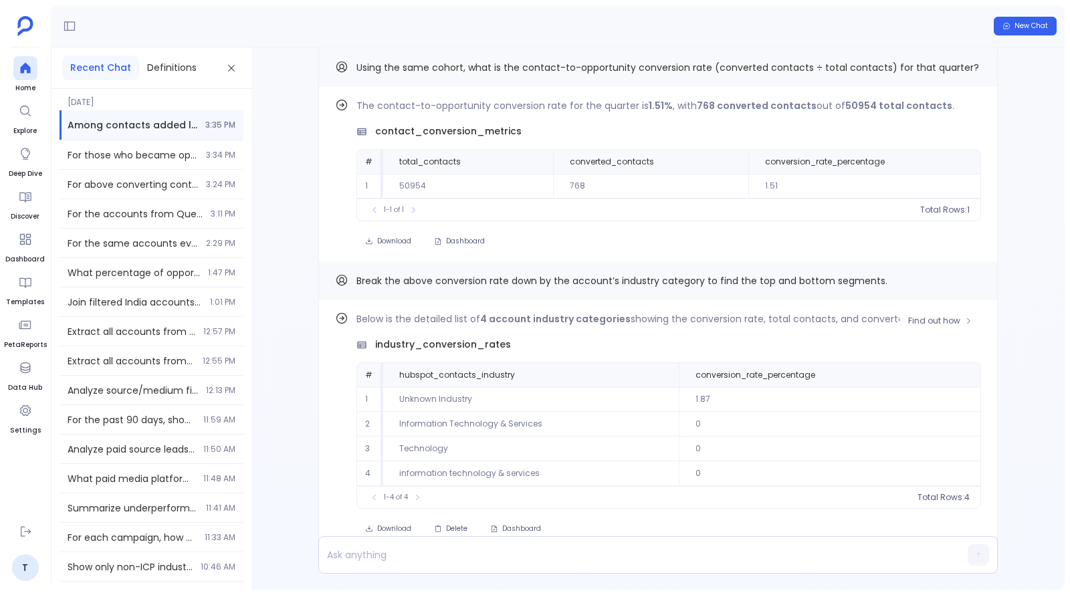
scroll to position [0, 0]
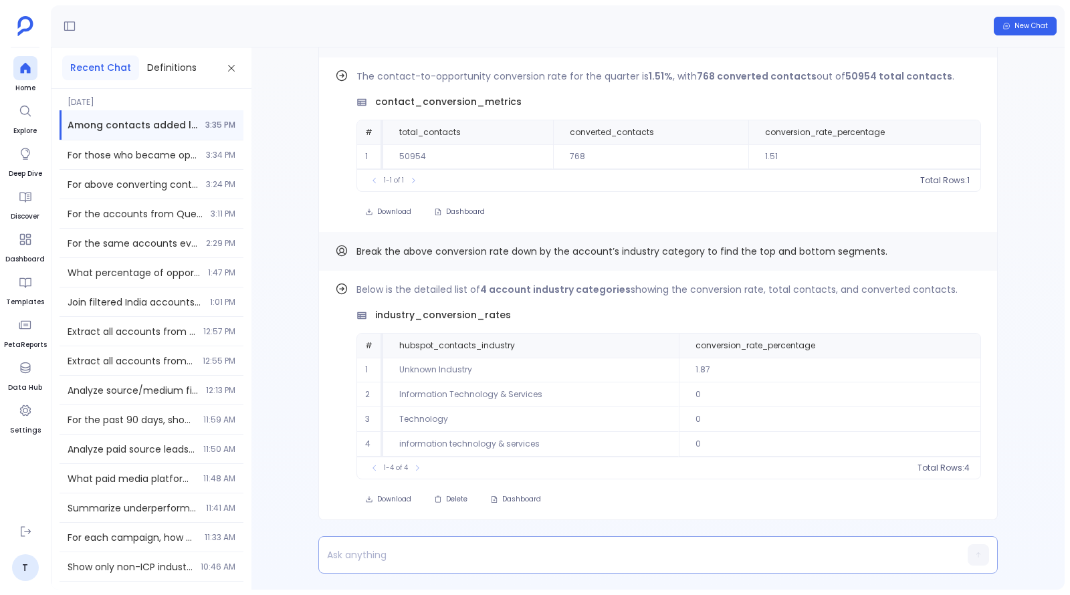
click at [452, 566] on div at bounding box center [632, 555] width 627 height 36
click at [452, 562] on p at bounding box center [632, 555] width 627 height 19
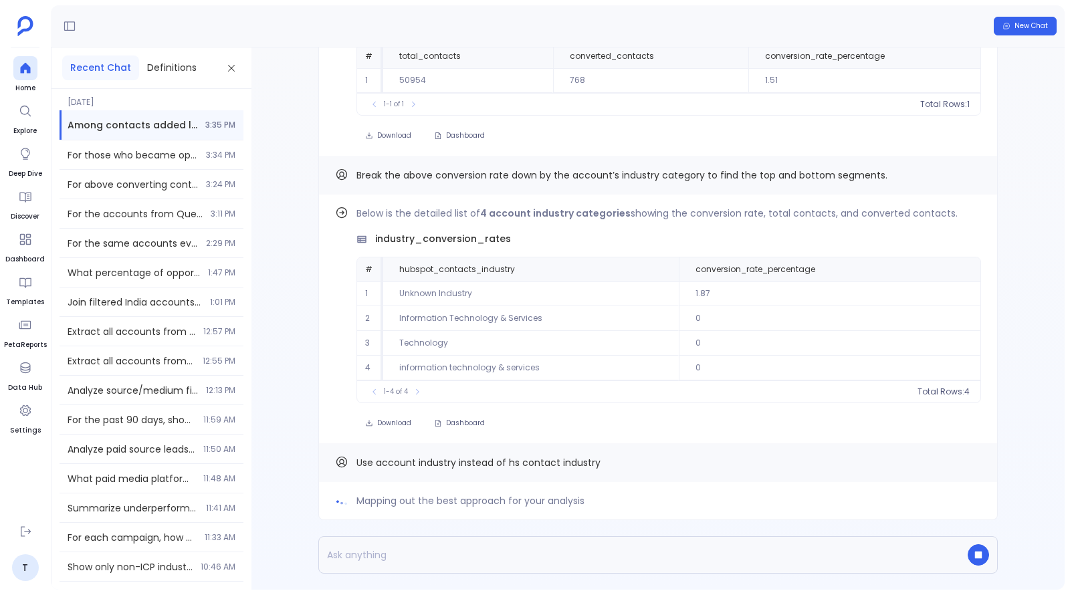
click at [456, 503] on span "Mapping out the best approach for your analysis" at bounding box center [471, 501] width 228 height 16
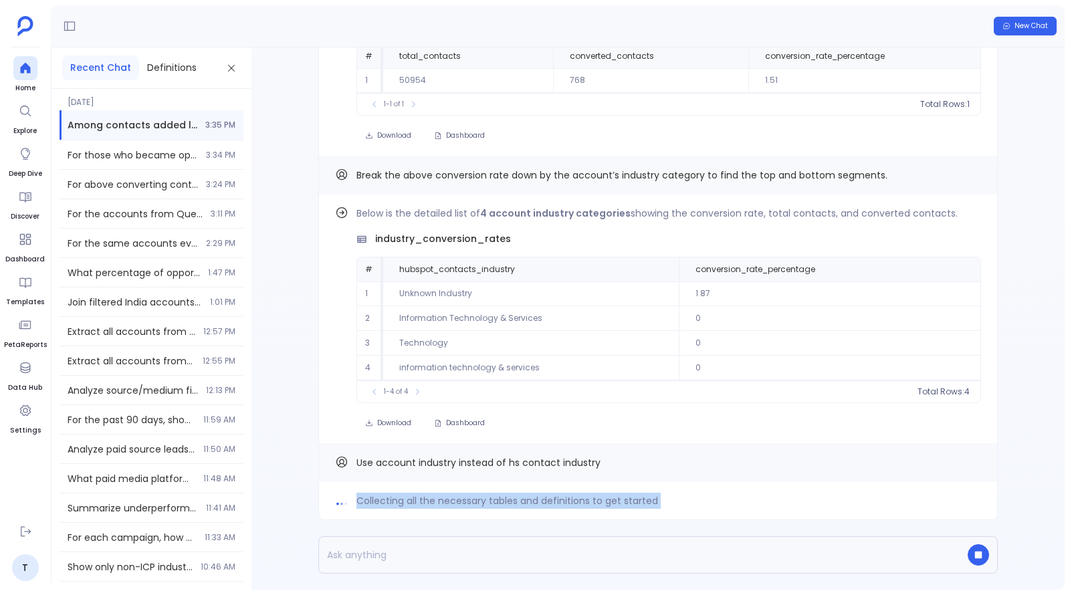
click at [461, 504] on span "Collecting all the necessary tables and definitions to get started" at bounding box center [508, 501] width 302 height 16
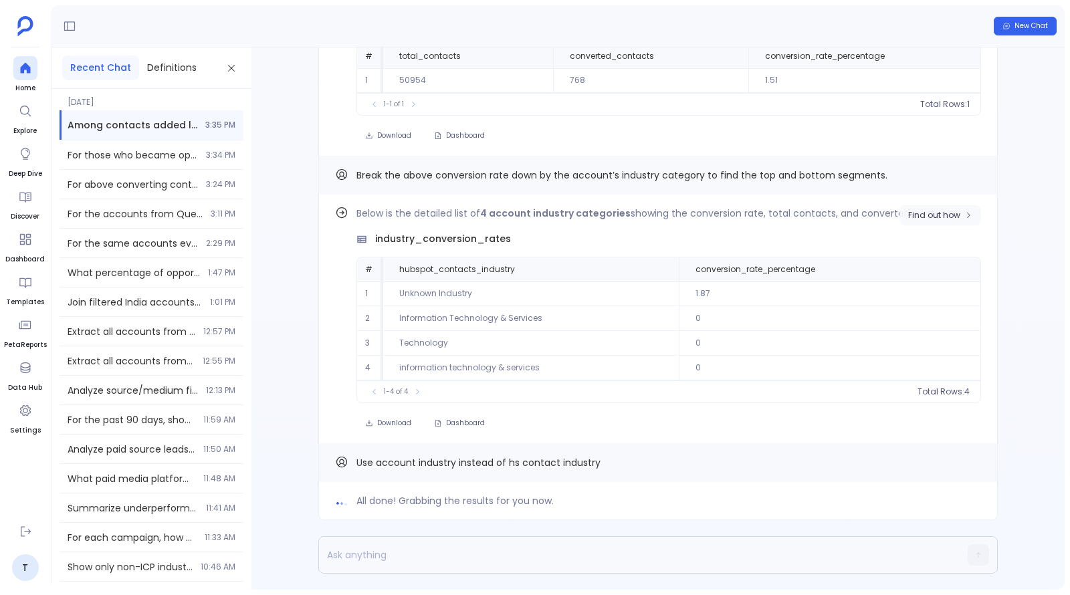
click at [906, 215] on button "Find out how" at bounding box center [941, 215] width 82 height 20
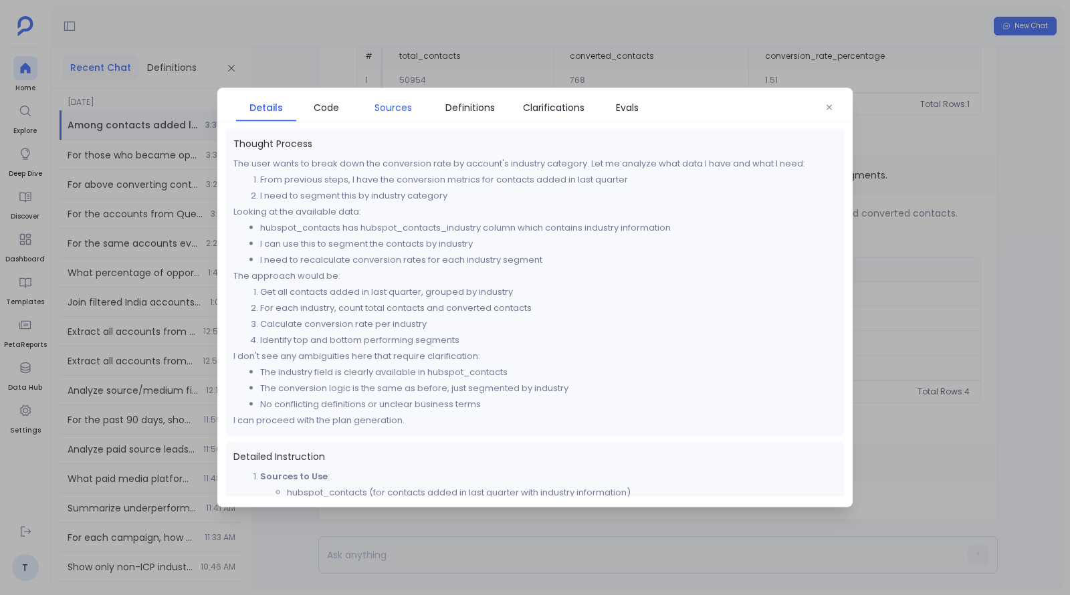
click at [393, 106] on span "Sources" at bounding box center [393, 107] width 37 height 15
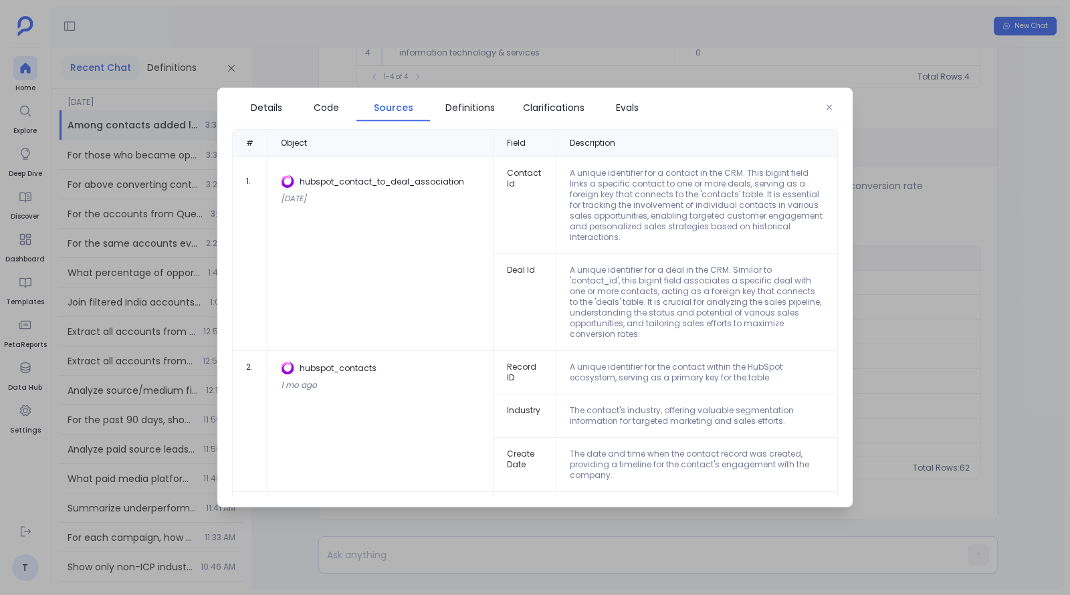
scroll to position [77, 0]
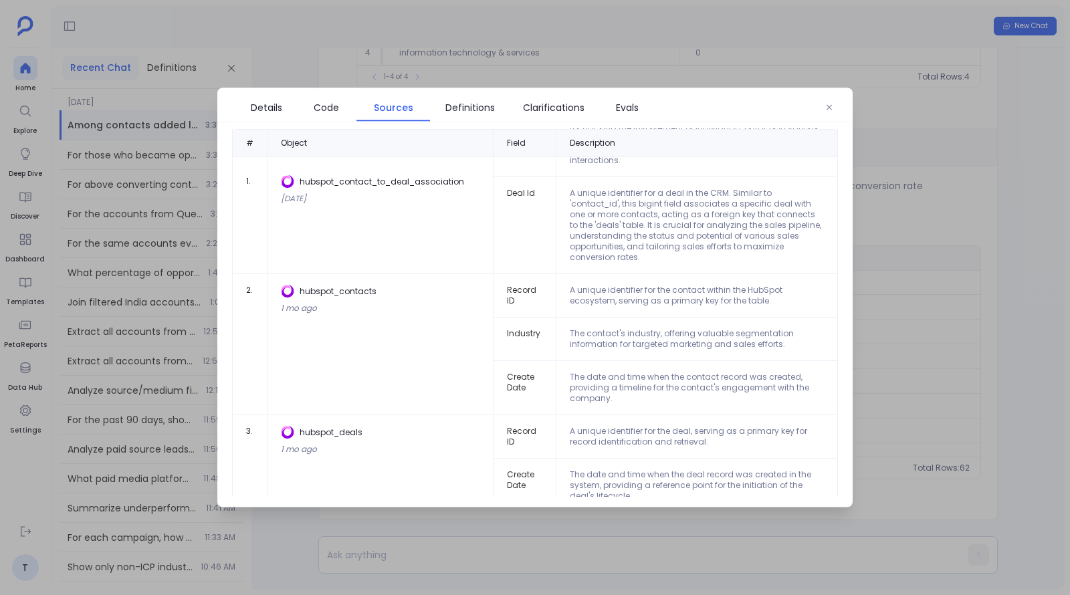
click at [864, 291] on div at bounding box center [535, 297] width 1070 height 595
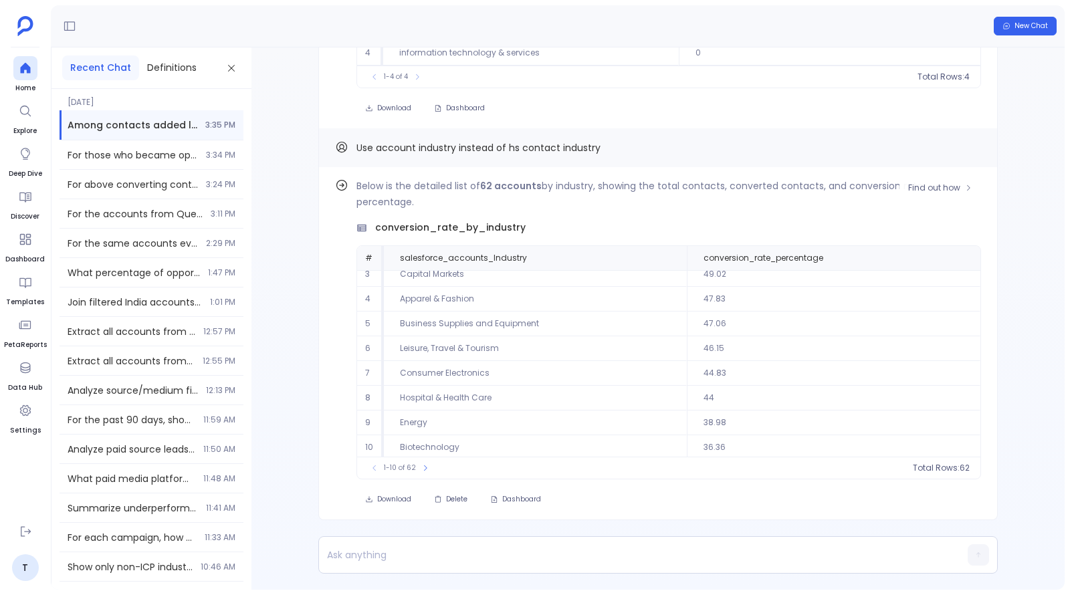
scroll to position [0, 0]
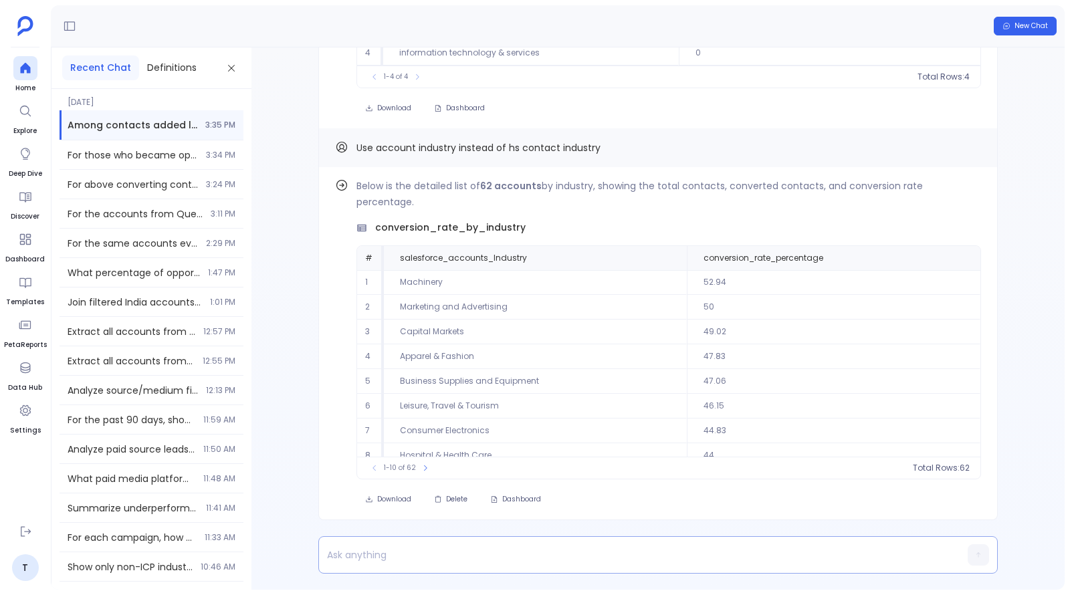
click at [591, 549] on p at bounding box center [632, 555] width 627 height 19
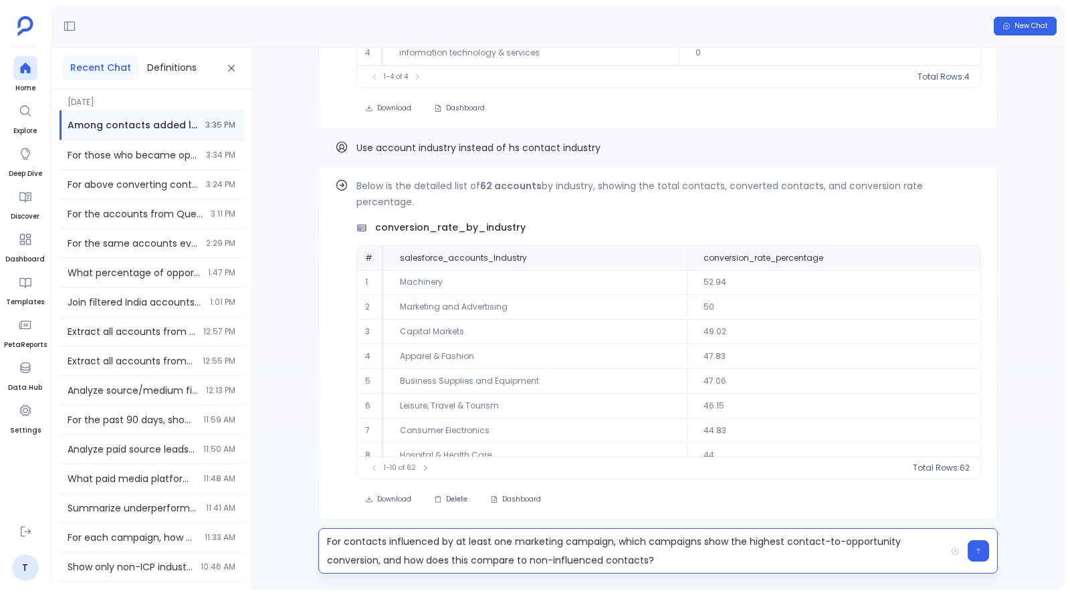
click at [327, 538] on p "For contacts influenced by at least one marketing campaign, which campaigns sho…" at bounding box center [632, 550] width 627 height 37
click at [835, 573] on div "Based on above data, for contacts influenced by at least one marketing campaign…" at bounding box center [632, 551] width 627 height 44
click at [835, 563] on p "Based on above data, for contacts influenced by at least one marketing campaign…" at bounding box center [632, 550] width 627 height 37
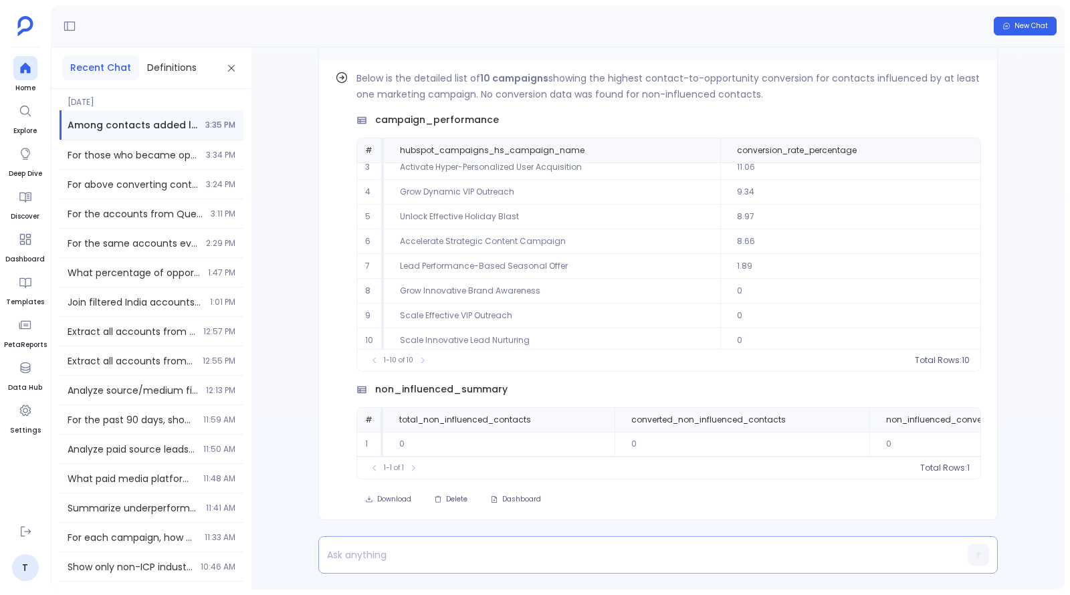
click at [456, 550] on p at bounding box center [632, 555] width 627 height 19
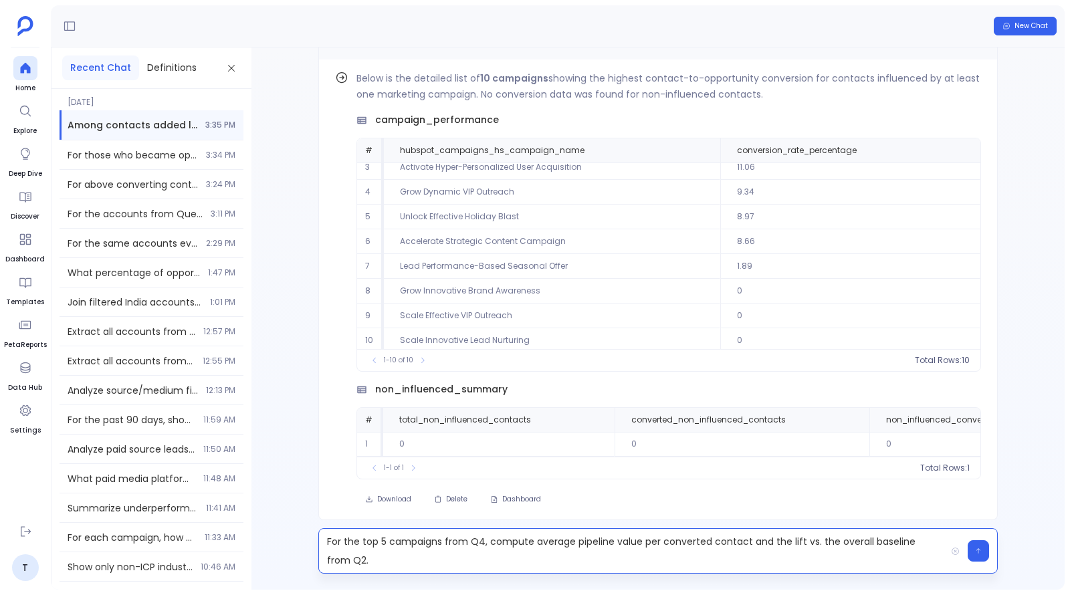
click at [477, 542] on p "For the top 5 campaigns from Q4, compute average pipeline value per converted c…" at bounding box center [632, 550] width 627 height 37
drag, startPoint x: 468, startPoint y: 538, endPoint x: 519, endPoint y: 540, distance: 50.9
click at [519, 540] on p "For the top 5 campaigns from Question 4, compute average pipeline value per con…" at bounding box center [632, 550] width 627 height 37
click at [406, 561] on p "For the top 5 campaigns from previous response, compute average pipeline value …" at bounding box center [632, 550] width 627 height 37
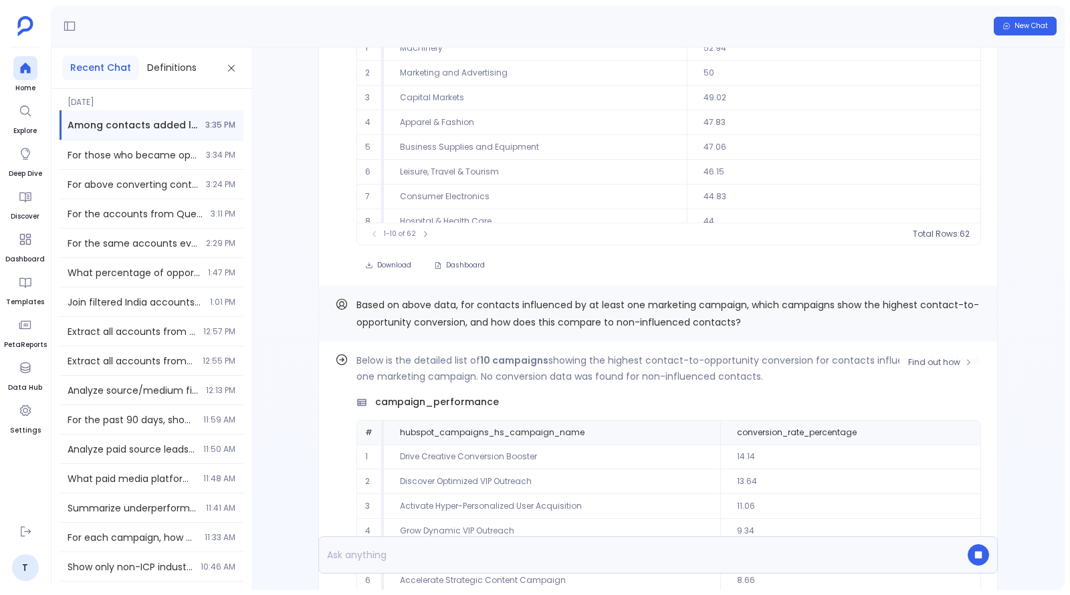
scroll to position [-409, 0]
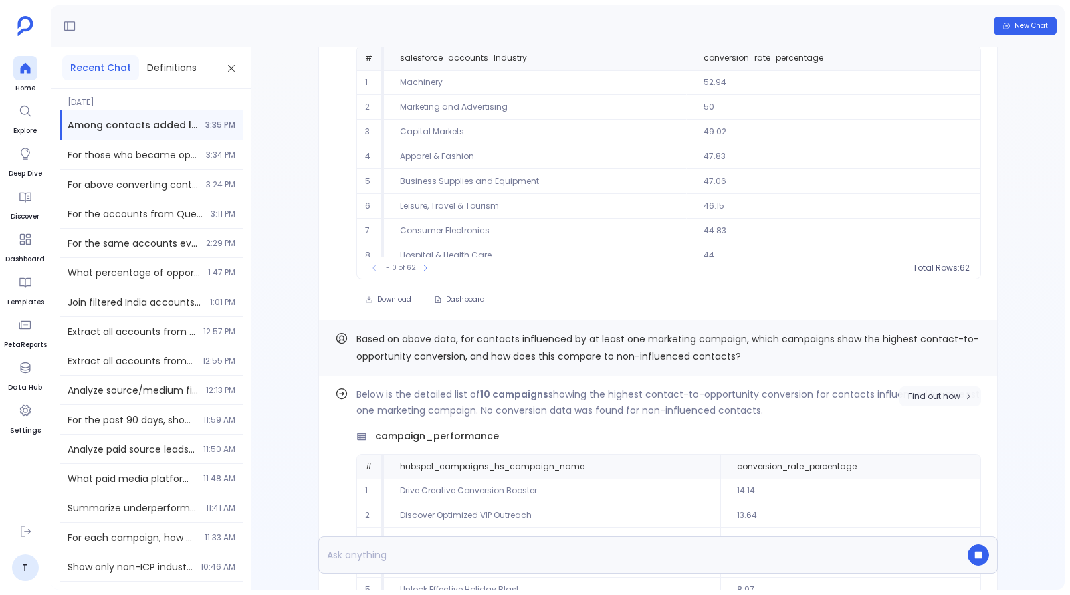
click at [967, 388] on button "Find out how" at bounding box center [941, 397] width 82 height 20
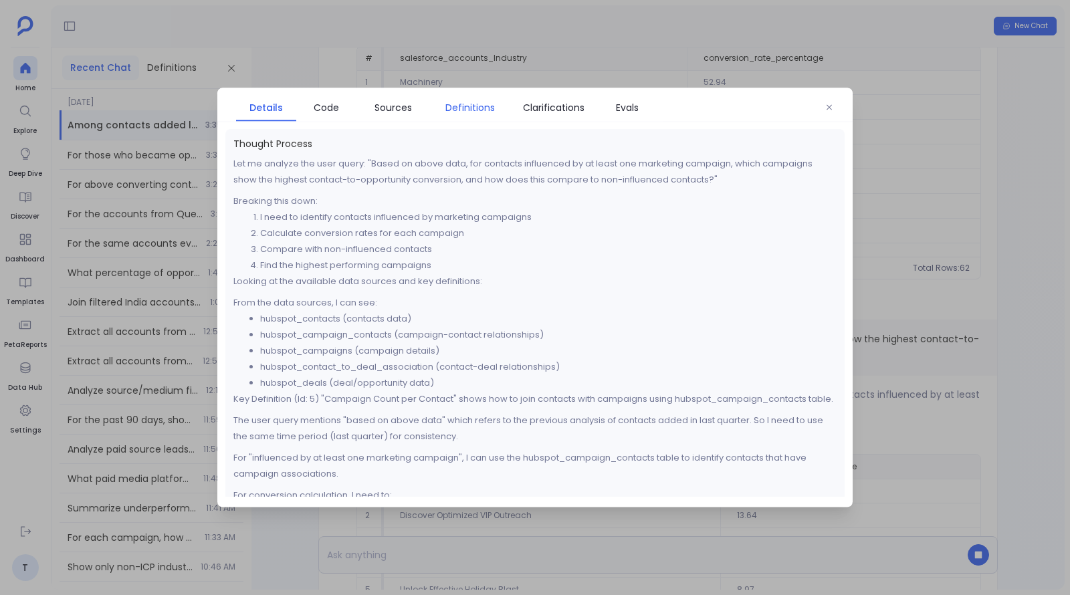
click at [482, 107] on span "Definitions" at bounding box center [469, 107] width 49 height 15
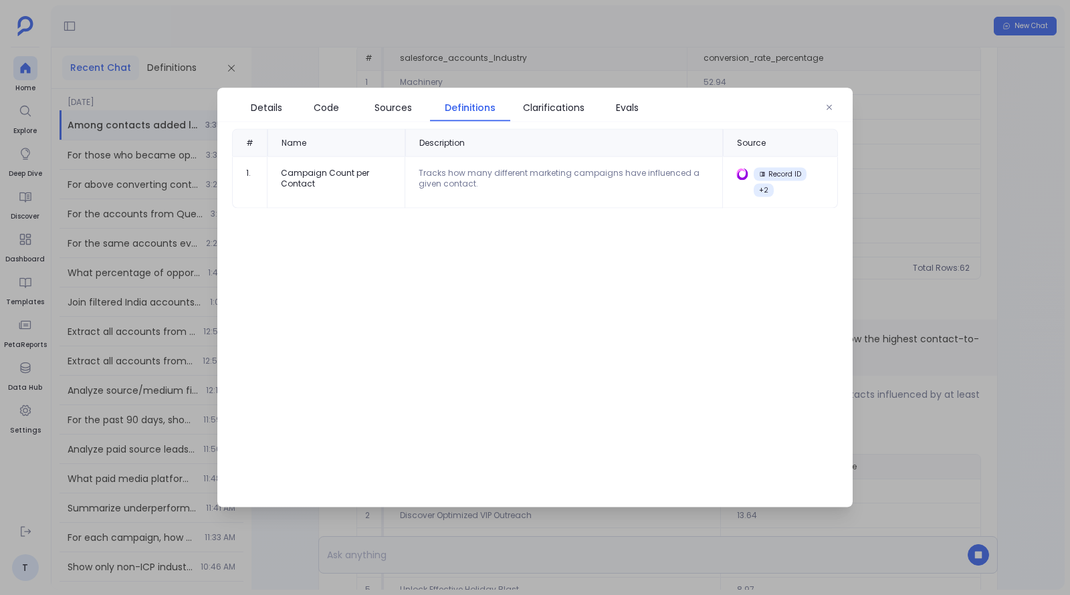
click at [976, 248] on div at bounding box center [535, 297] width 1070 height 595
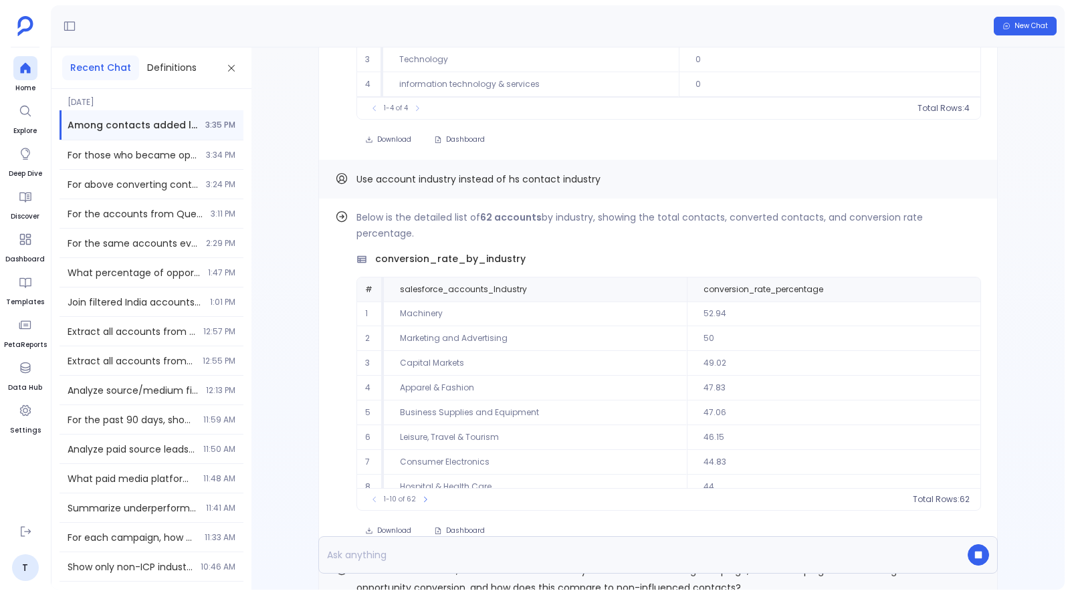
scroll to position [-660, 0]
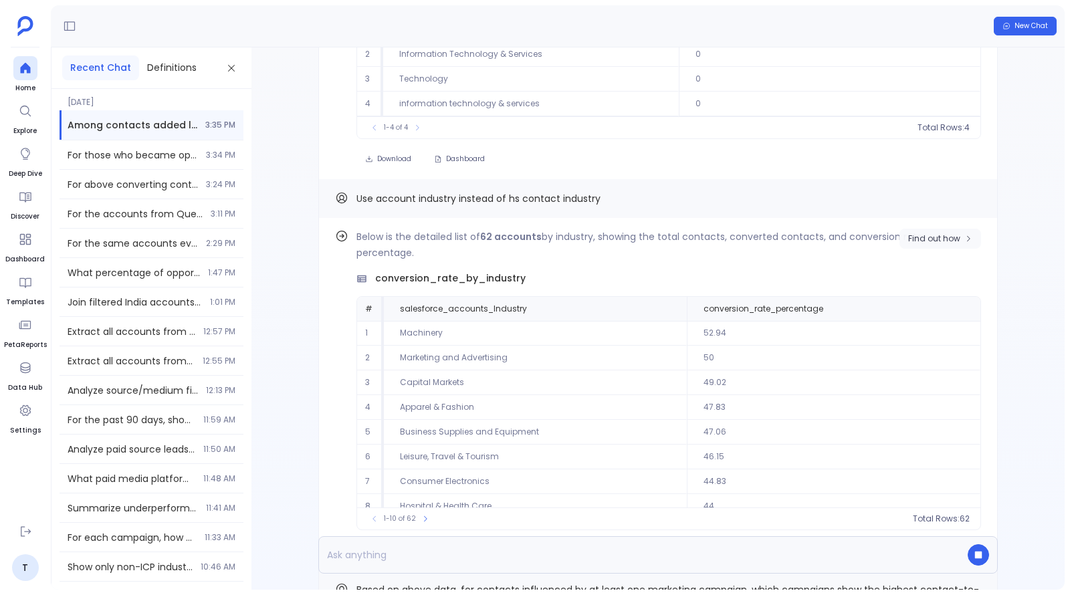
click at [934, 249] on button "Find out how" at bounding box center [941, 239] width 82 height 20
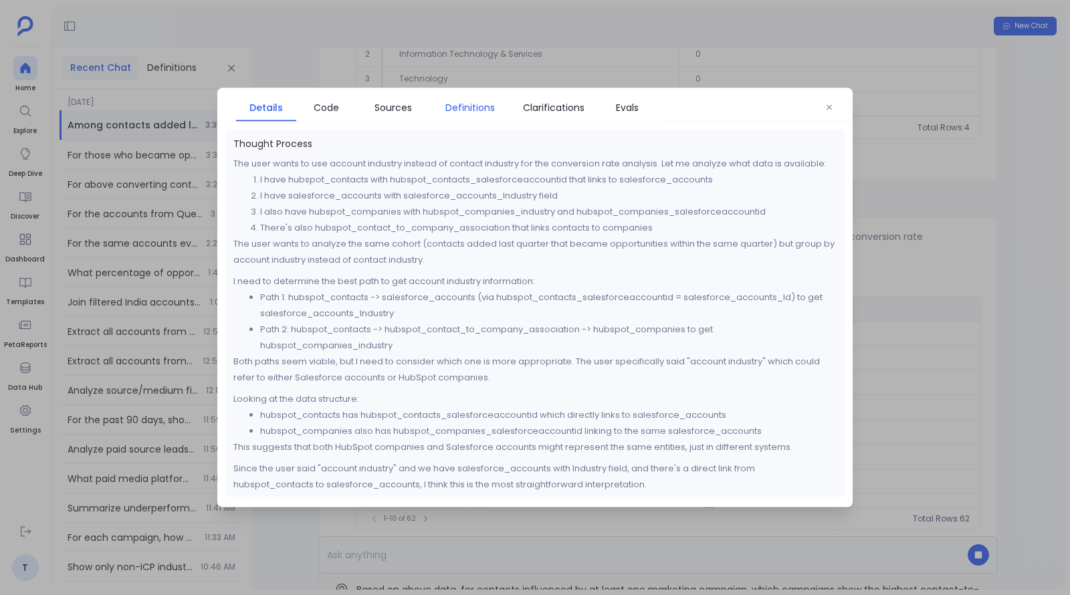
click at [468, 105] on span "Definitions" at bounding box center [469, 107] width 49 height 15
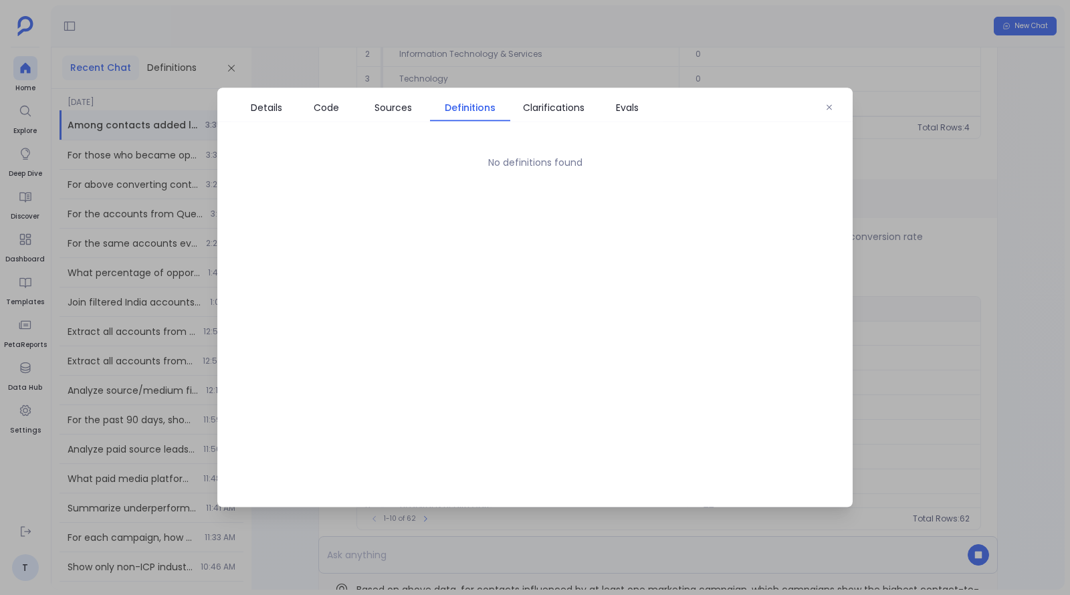
click at [1057, 185] on div at bounding box center [535, 297] width 1070 height 595
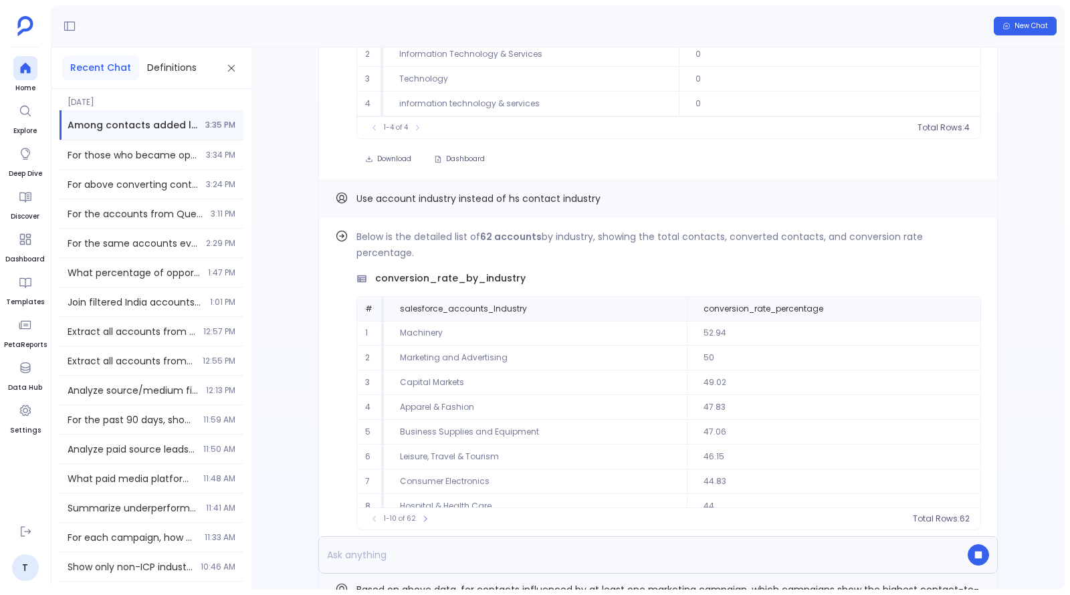
scroll to position [0, 0]
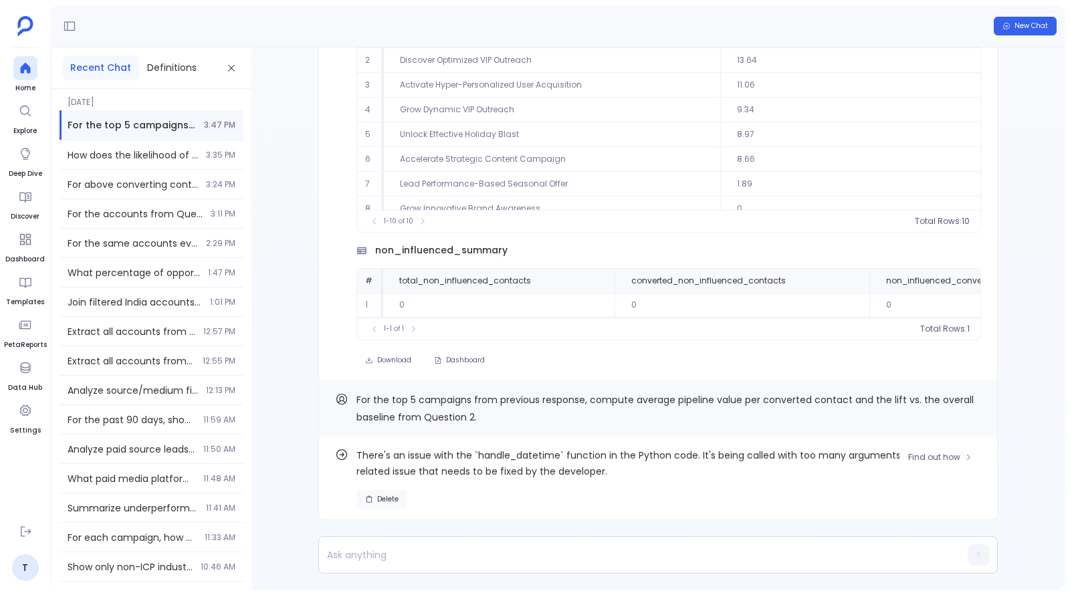
click at [385, 501] on span "Delete" at bounding box center [387, 499] width 21 height 9
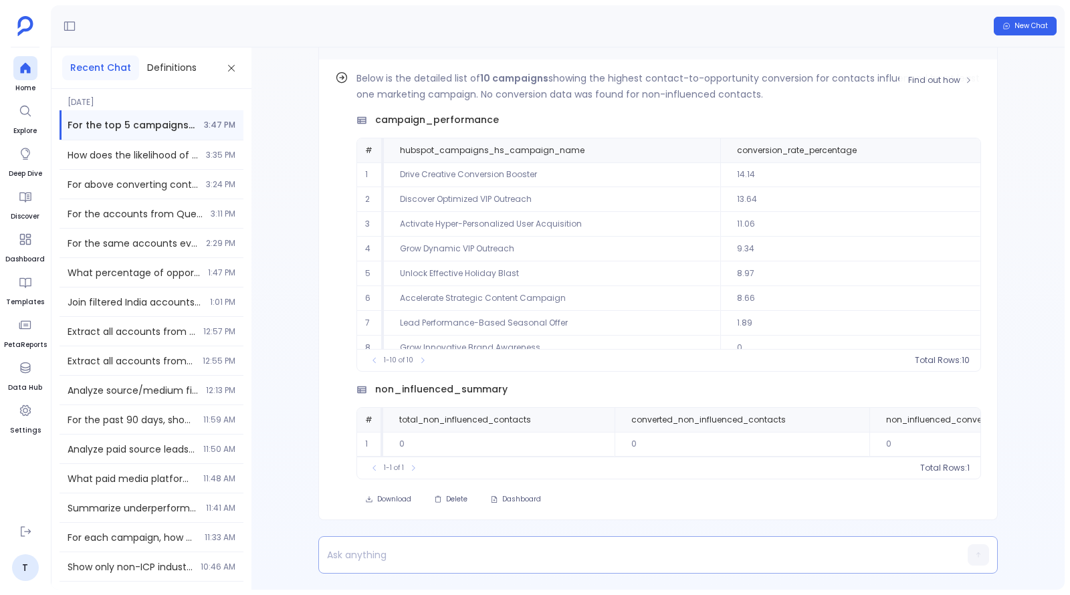
click at [484, 553] on p at bounding box center [632, 555] width 627 height 19
paste p
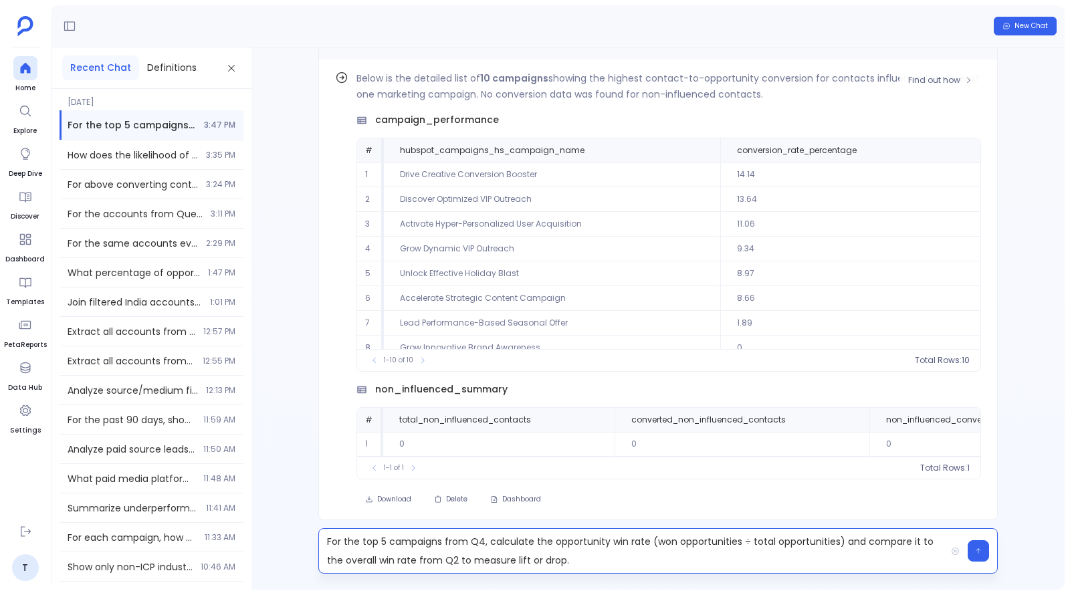
click at [482, 540] on p "For the top 5 campaigns from Q4, calculate the opportunity win rate (won opport…" at bounding box center [632, 550] width 627 height 37
click at [517, 561] on p "For the top 5 campaigns from previous output, calculate the opportunity win rat…" at bounding box center [632, 550] width 627 height 37
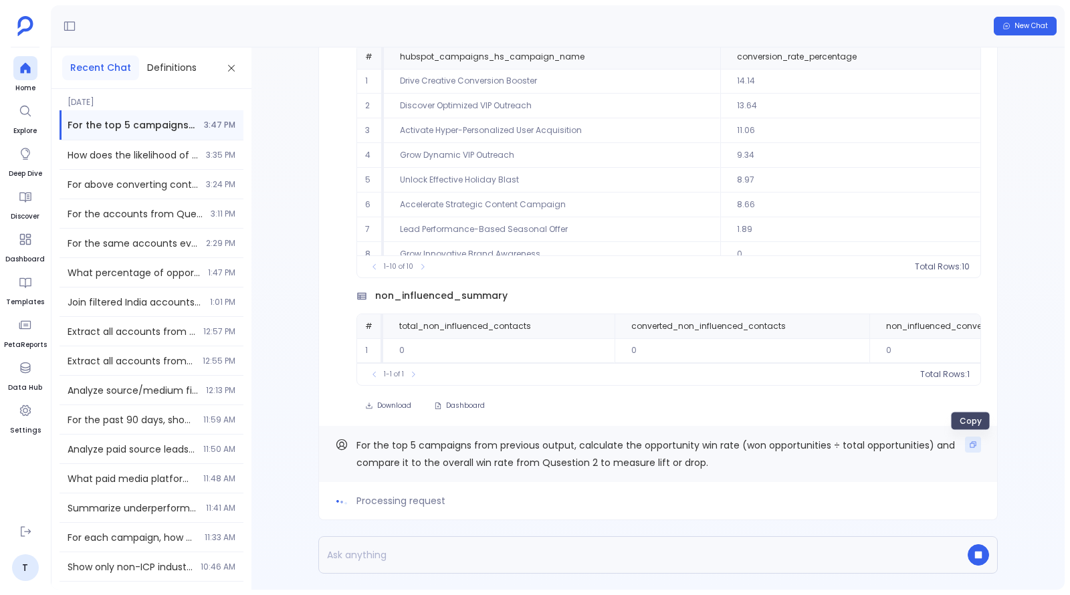
click at [969, 443] on icon "Copy" at bounding box center [973, 445] width 8 height 8
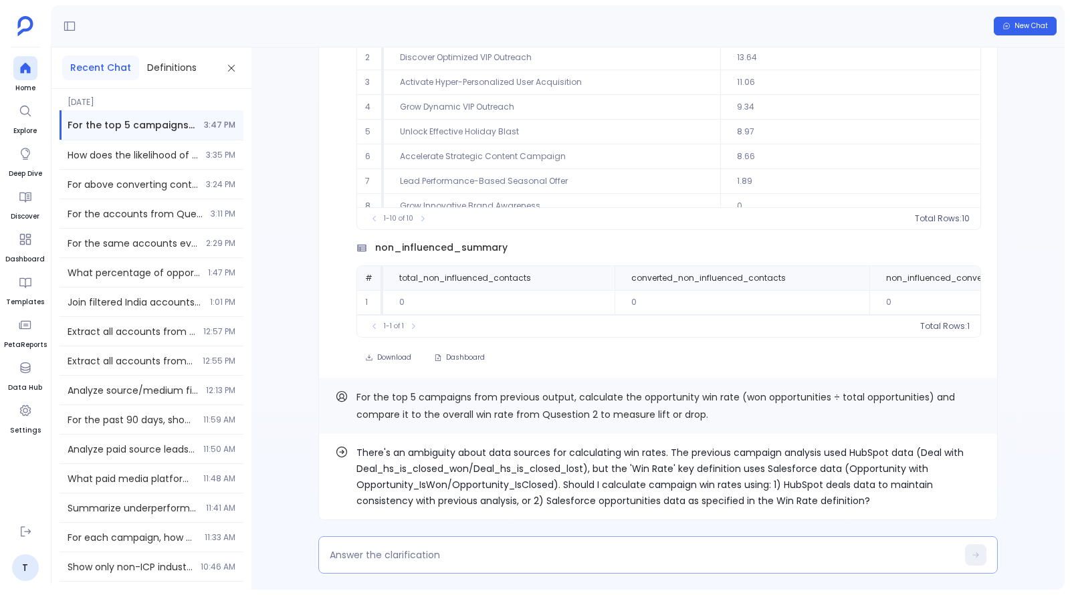
click at [488, 561] on textarea at bounding box center [643, 555] width 627 height 13
type textarea "1"
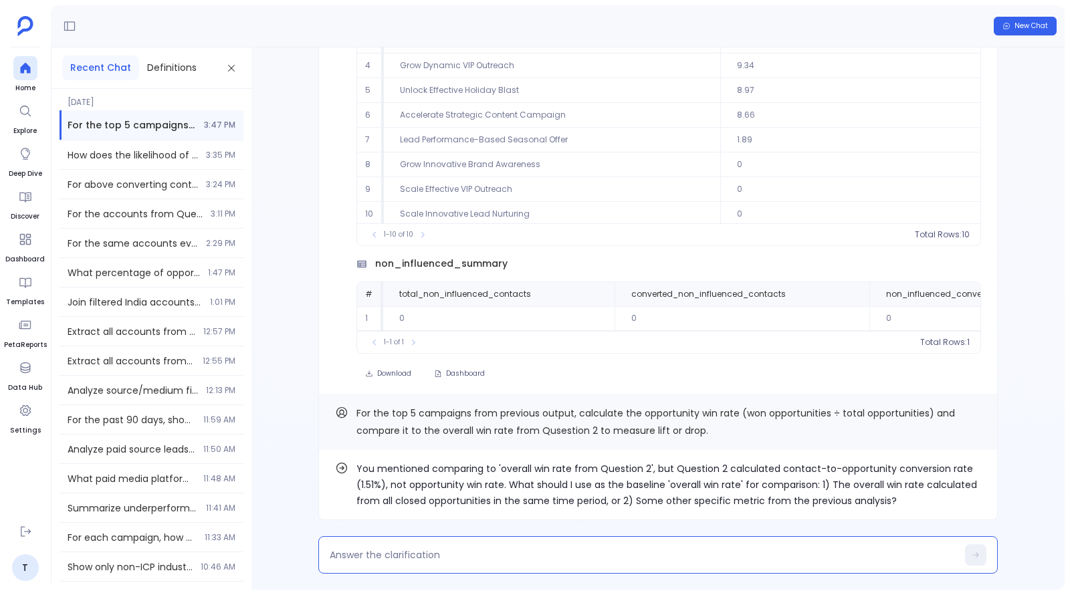
click at [484, 558] on textarea at bounding box center [643, 555] width 627 height 13
type textarea "f"
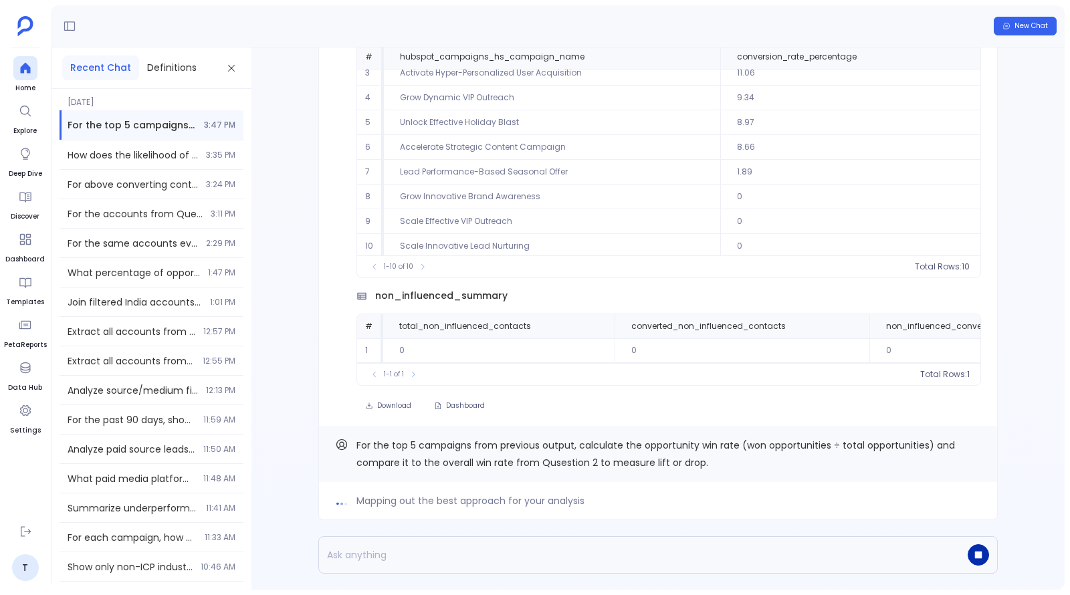
click at [976, 555] on icon "button" at bounding box center [978, 555] width 7 height 7
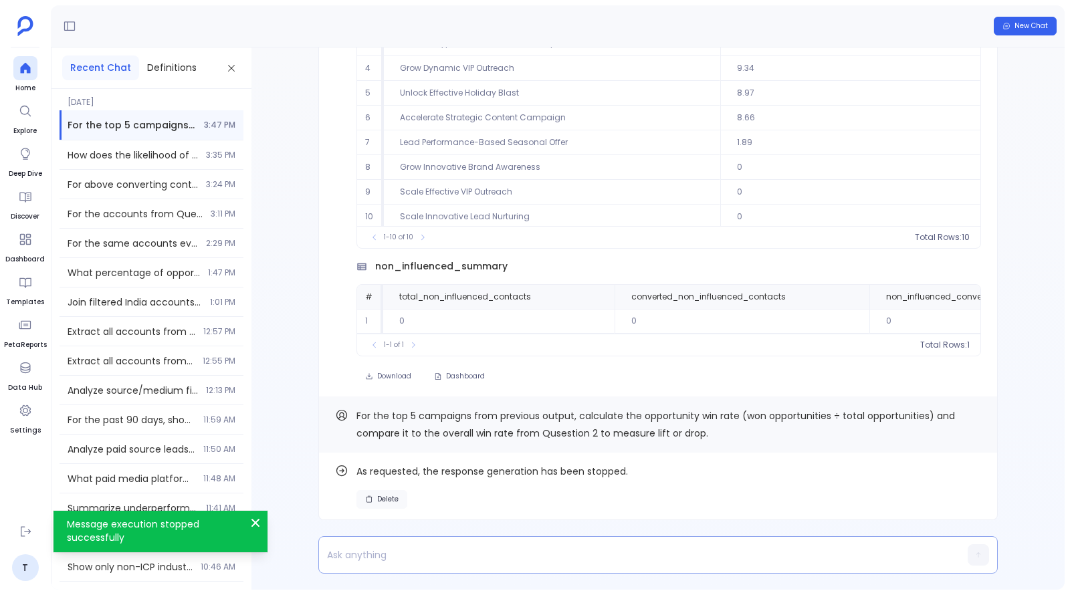
click at [381, 500] on span "Delete" at bounding box center [387, 499] width 21 height 9
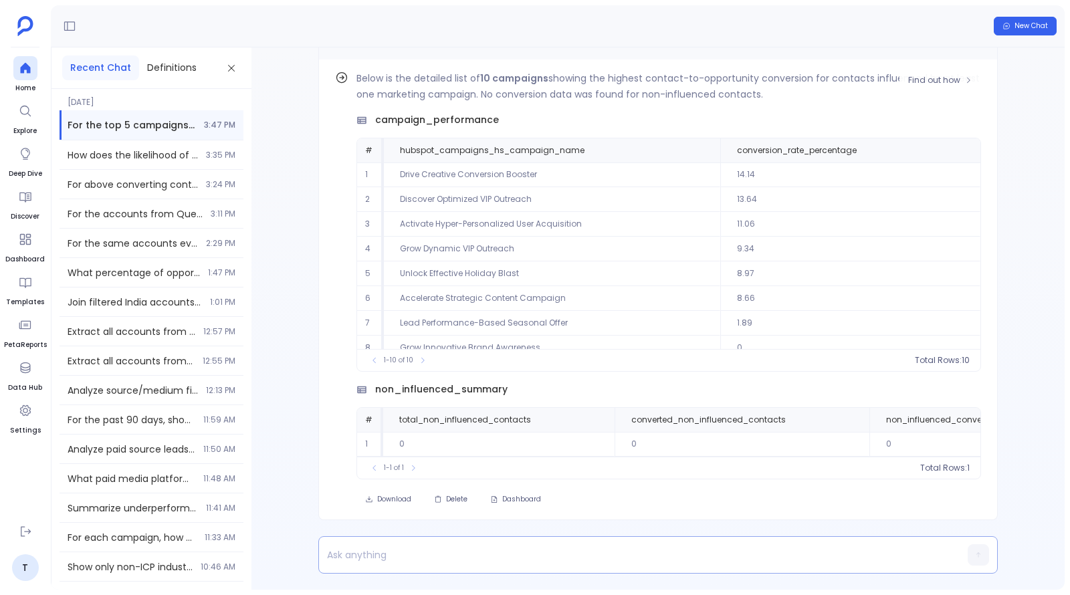
click at [504, 553] on p at bounding box center [632, 555] width 627 height 19
paste p
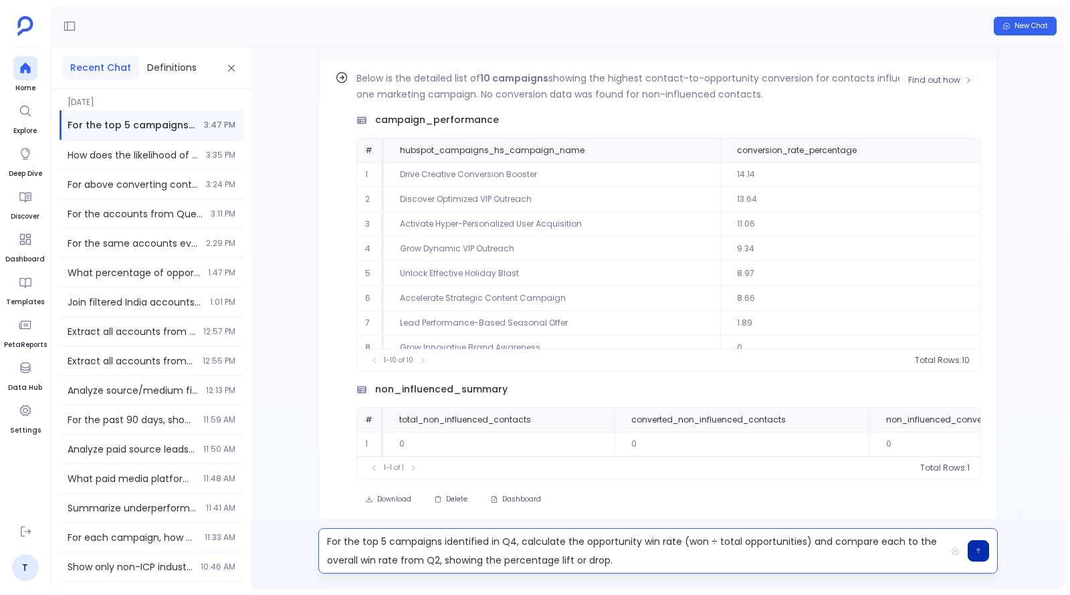
click at [514, 540] on p "For the top 5 campaigns identified in Q4, calculate the opportunity win rate (w…" at bounding box center [632, 550] width 627 height 37
click at [489, 559] on p "For the top 5 campaigns identified in previous output, calculate the opportunit…" at bounding box center [632, 550] width 627 height 37
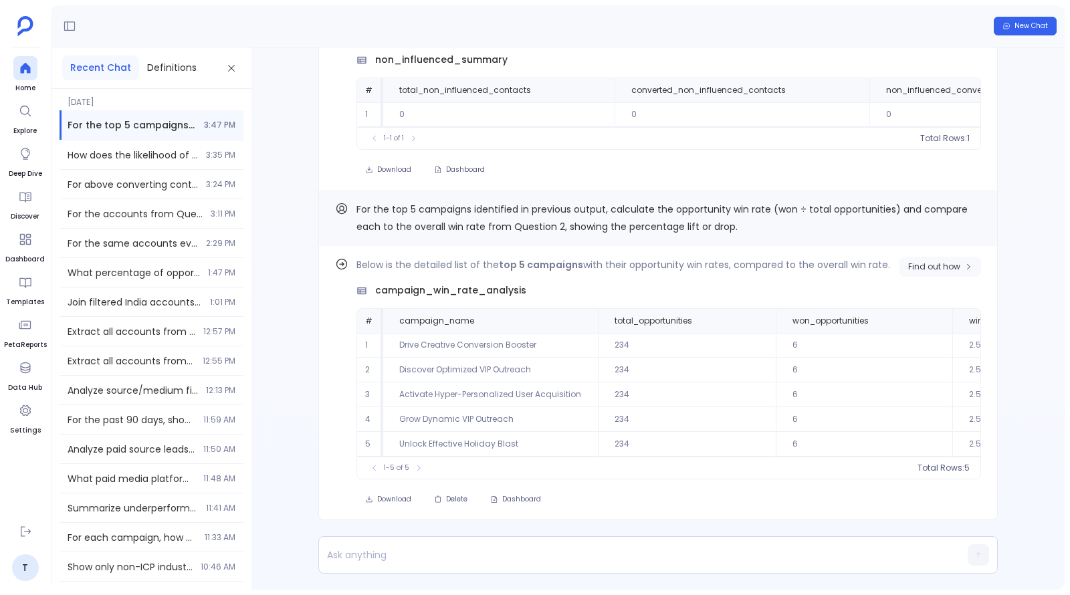
click at [926, 270] on span "Find out how" at bounding box center [934, 267] width 52 height 11
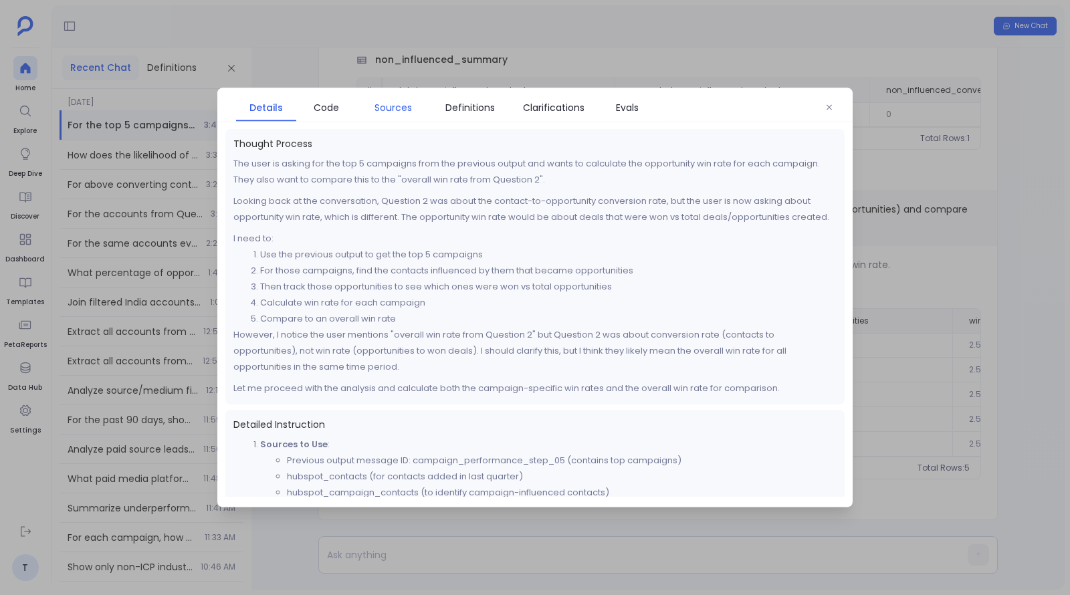
click at [383, 110] on span "Sources" at bounding box center [393, 107] width 37 height 15
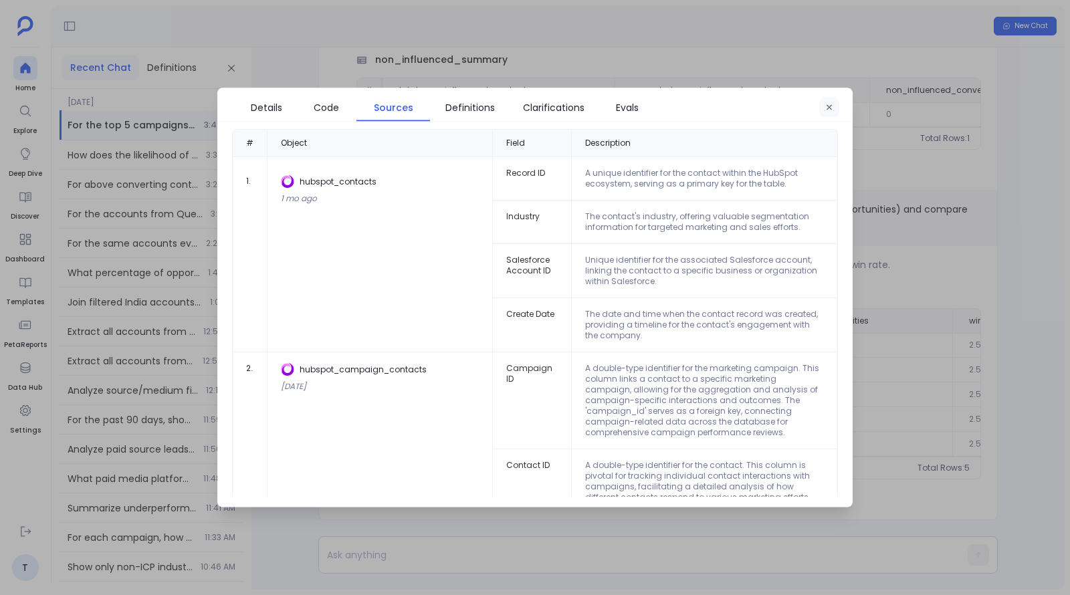
click at [830, 112] on button "button" at bounding box center [829, 108] width 20 height 20
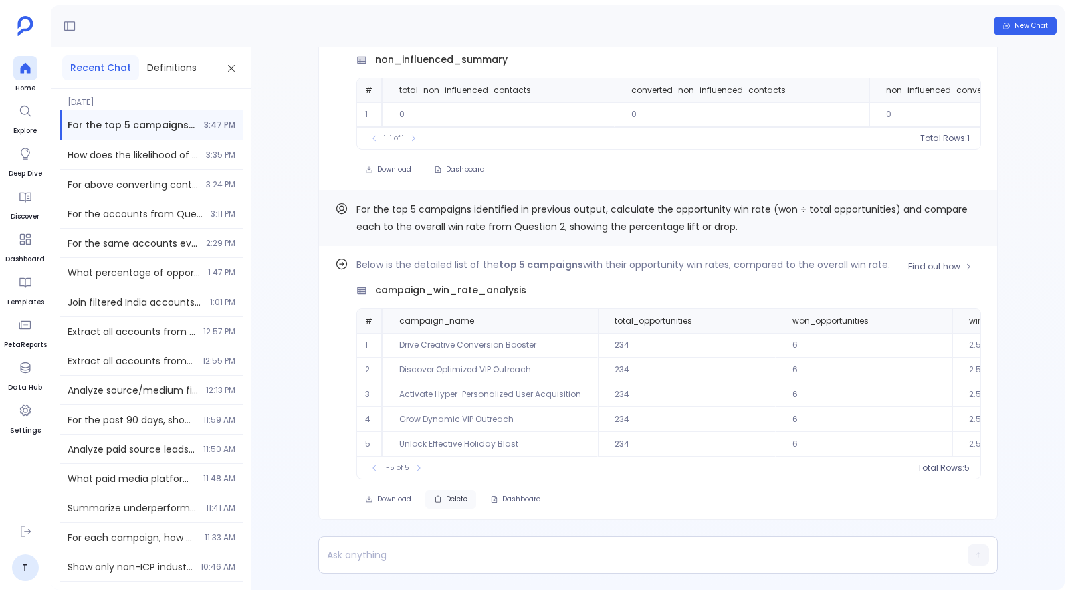
click at [444, 501] on button "Delete" at bounding box center [450, 499] width 51 height 19
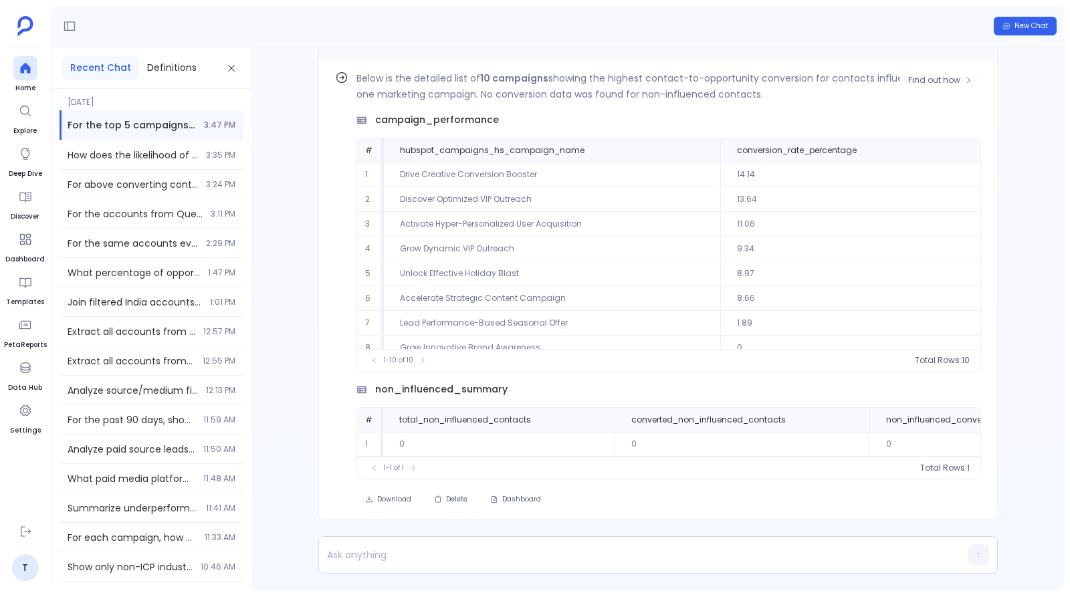
scroll to position [57, 0]
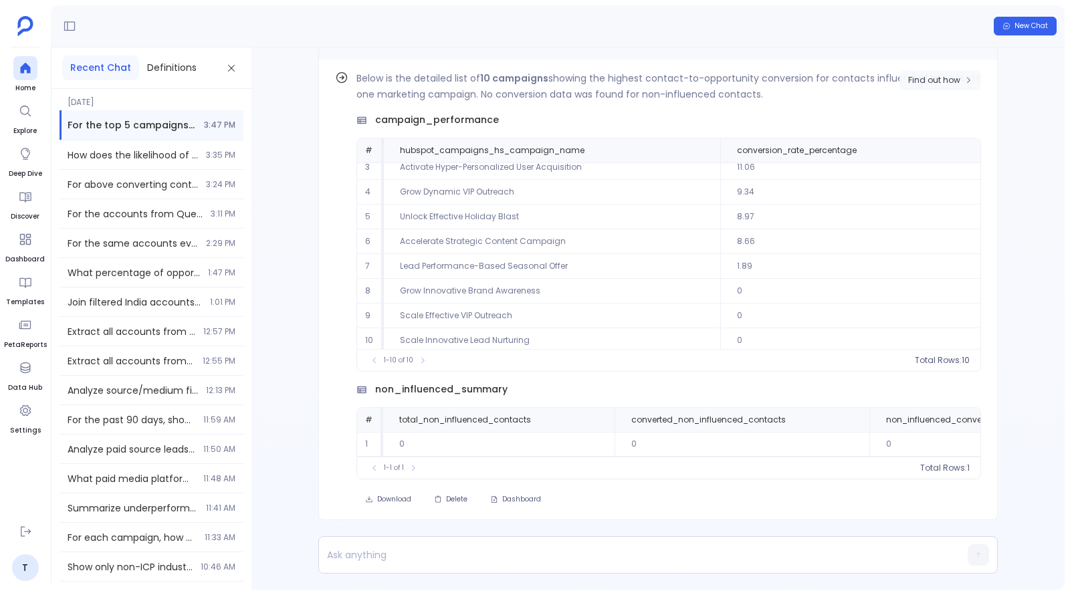
click at [937, 80] on span "Find out how" at bounding box center [934, 80] width 52 height 11
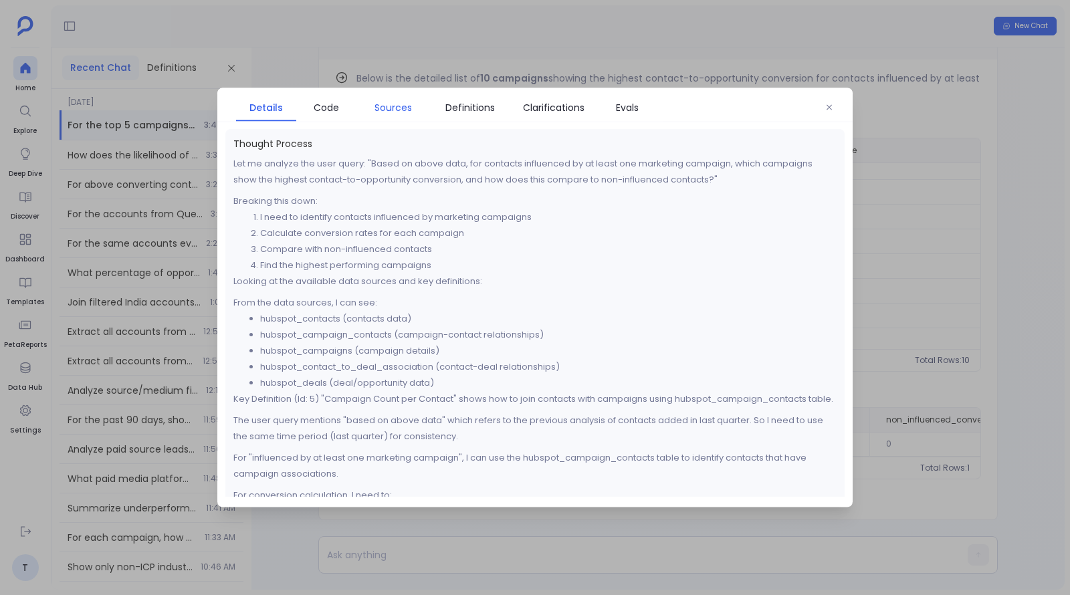
click at [397, 107] on span "Sources" at bounding box center [393, 107] width 37 height 15
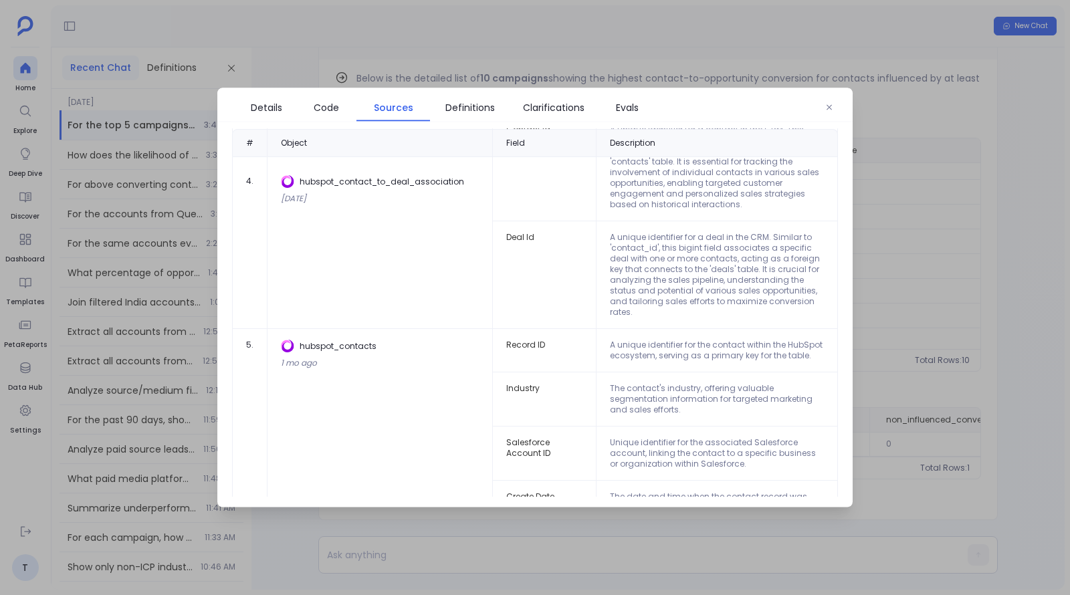
scroll to position [0, 0]
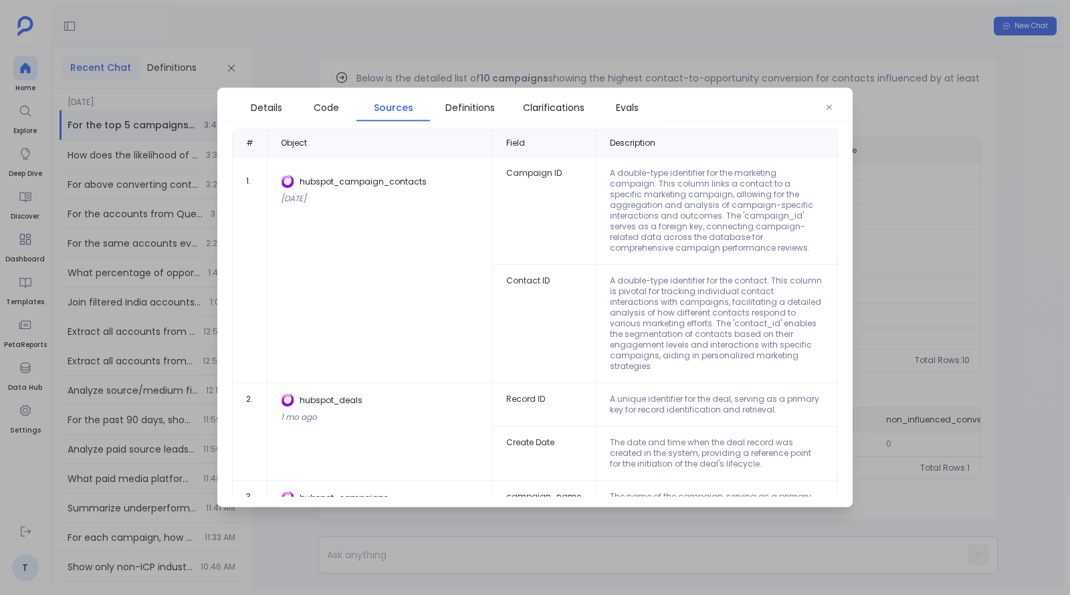
click at [1041, 227] on div at bounding box center [535, 297] width 1070 height 595
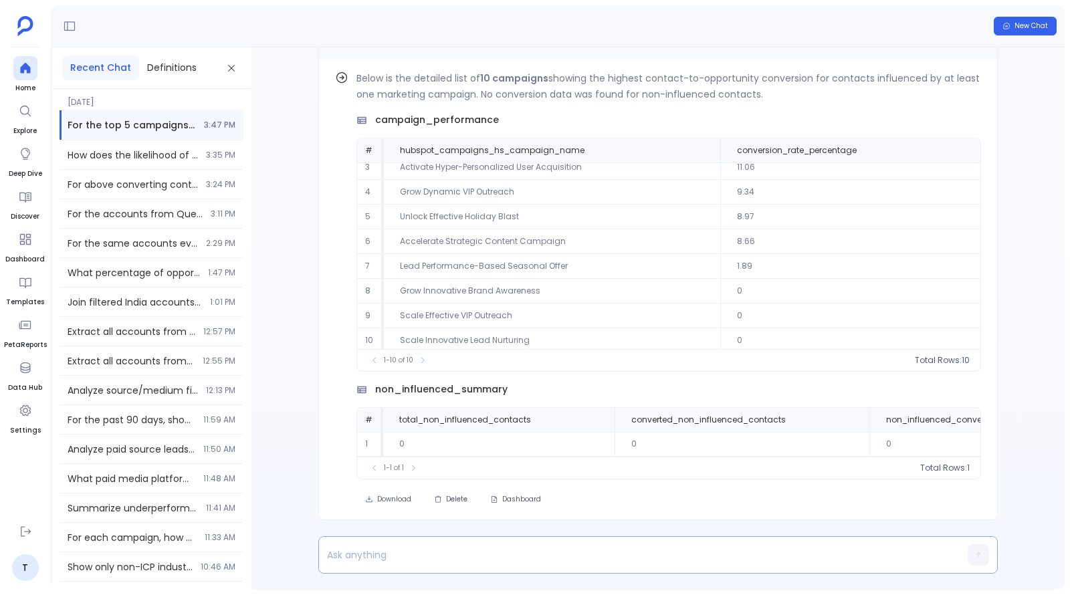
click at [550, 550] on p at bounding box center [632, 555] width 627 height 19
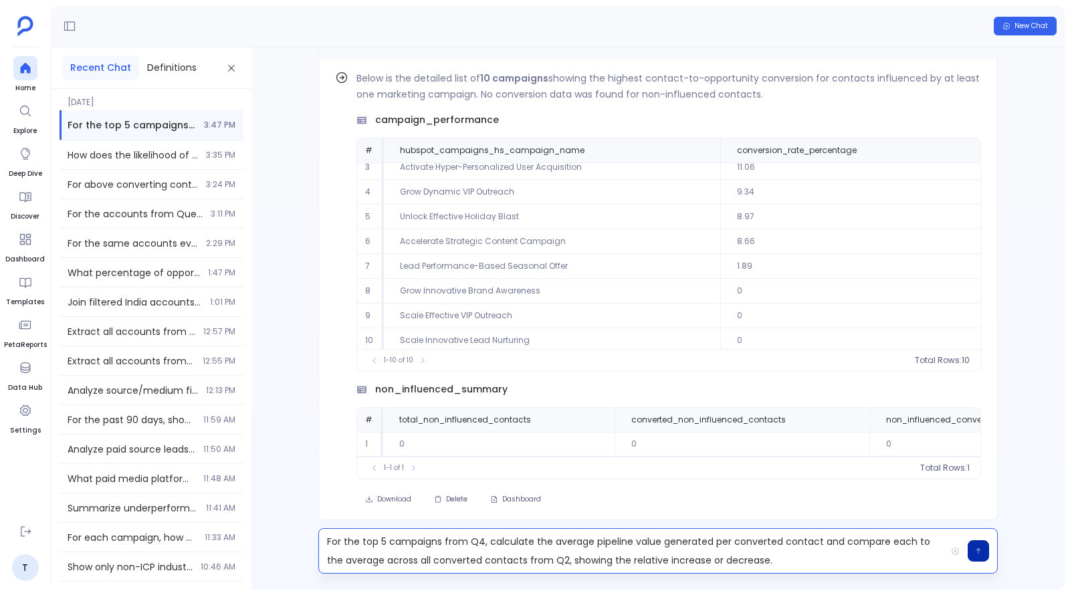
click at [482, 542] on p "For the top 5 campaigns from Q4, calculate the average pipeline value generated…" at bounding box center [632, 550] width 627 height 37
click at [644, 562] on p "For the top 5 campaigns from previous output, calculate the average pipeline va…" at bounding box center [632, 550] width 627 height 37
click at [653, 559] on p "For the top 5 campaigns from previous output, calculate the average pipeline va…" at bounding box center [632, 550] width 627 height 37
click at [899, 560] on p "For the top 5 campaigns from previous output, calculate the average pipeline va…" at bounding box center [632, 550] width 627 height 37
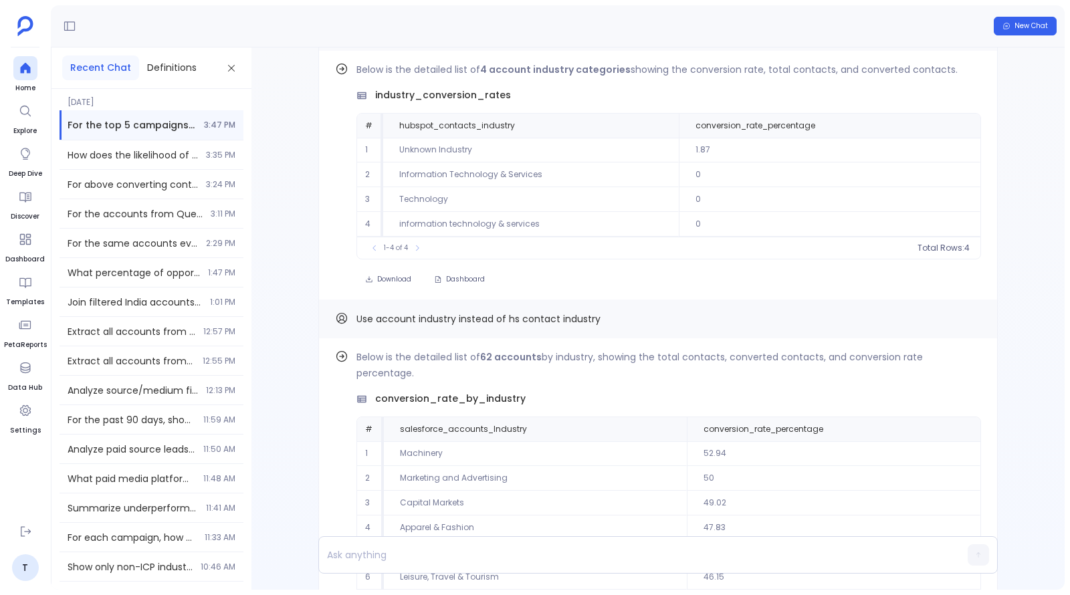
scroll to position [-1318, 0]
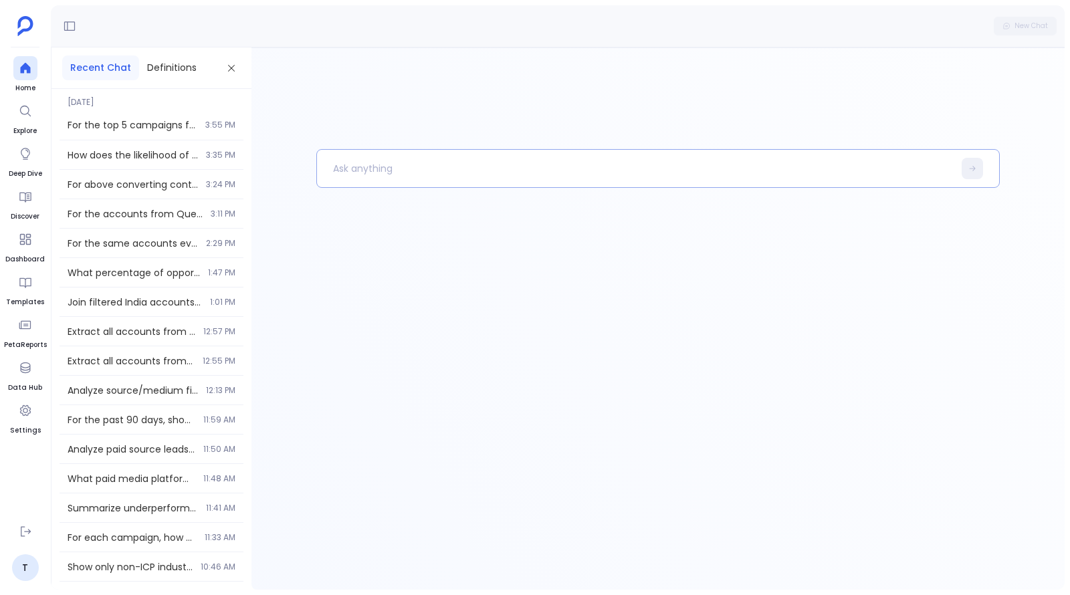
click at [460, 179] on p at bounding box center [635, 168] width 636 height 35
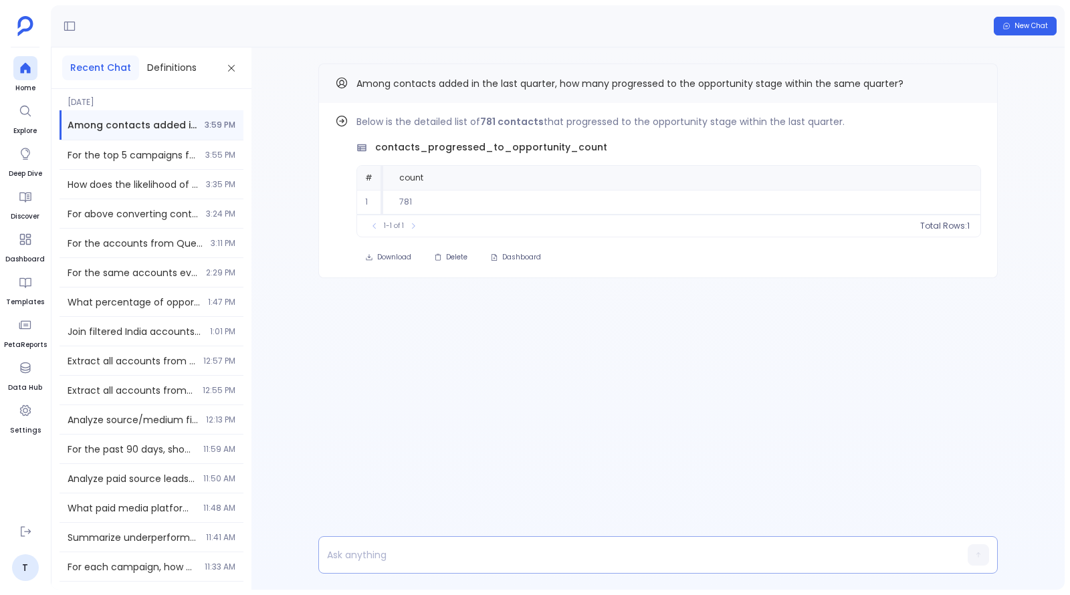
click at [461, 547] on p at bounding box center [632, 555] width 627 height 19
